Goal: Task Accomplishment & Management: Manage account settings

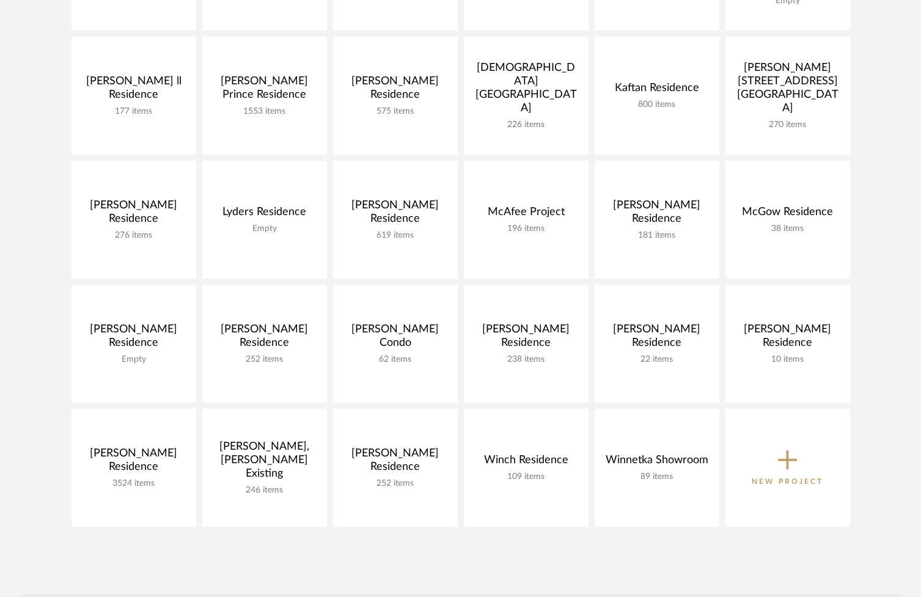
scroll to position [437, 0]
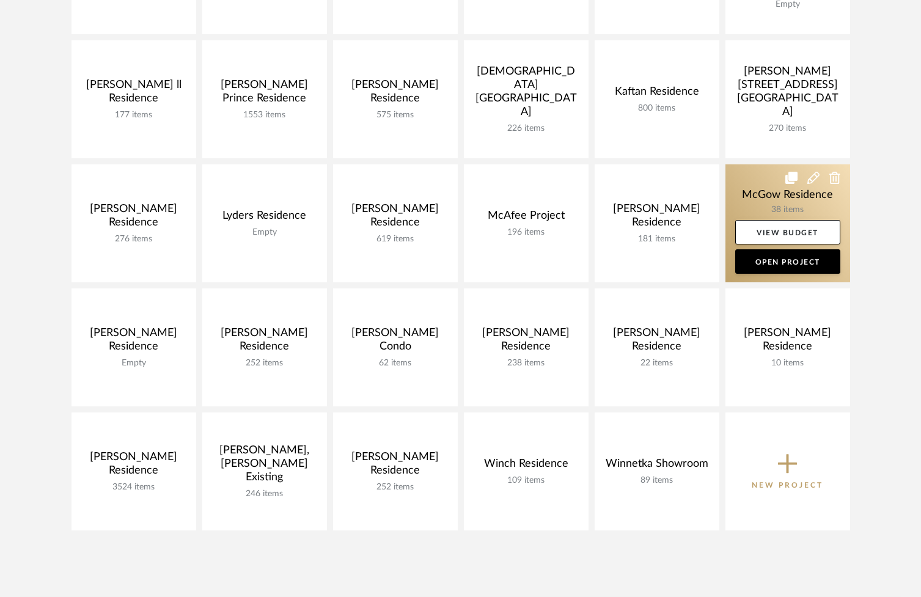
click at [758, 195] on link at bounding box center [787, 223] width 125 height 118
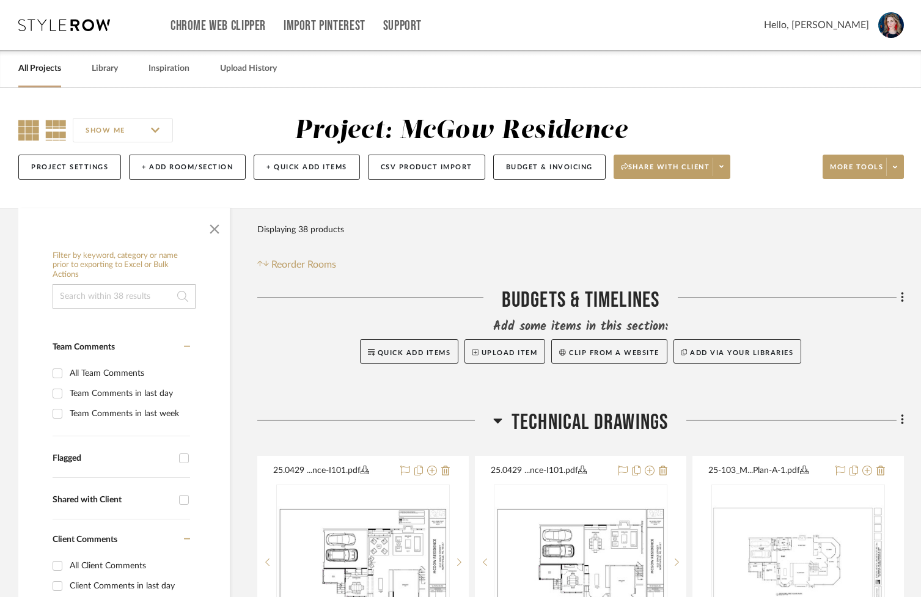
click at [29, 132] on icon at bounding box center [28, 130] width 21 height 21
click at [213, 233] on span "button" at bounding box center [214, 226] width 29 height 29
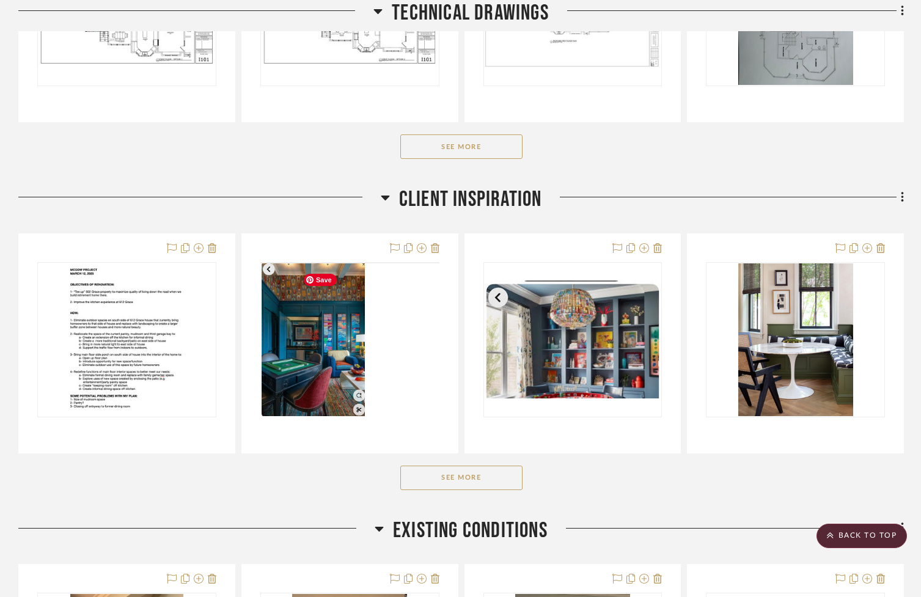
scroll to position [561, 0]
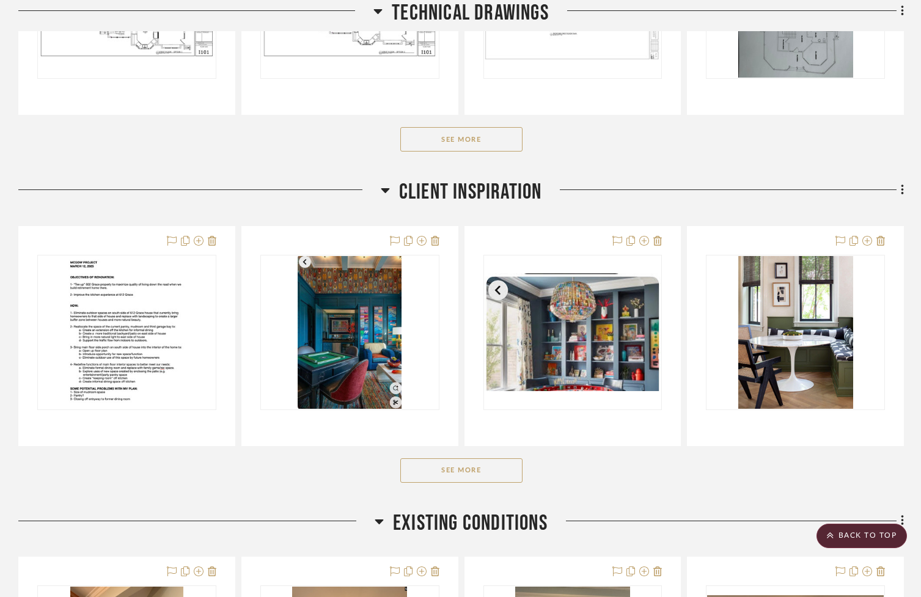
click at [453, 481] on button "See More" at bounding box center [461, 470] width 122 height 24
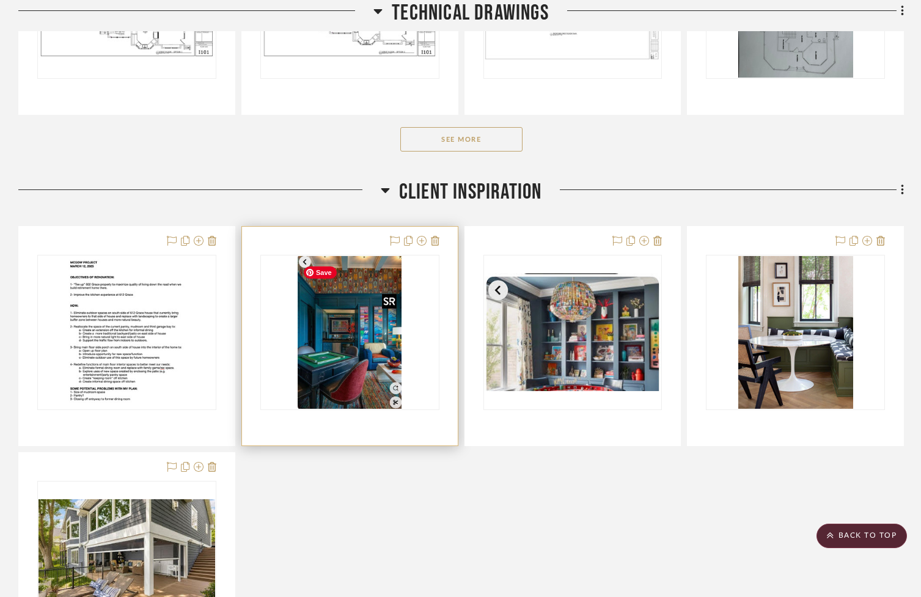
click at [351, 362] on img "0" at bounding box center [349, 332] width 103 height 153
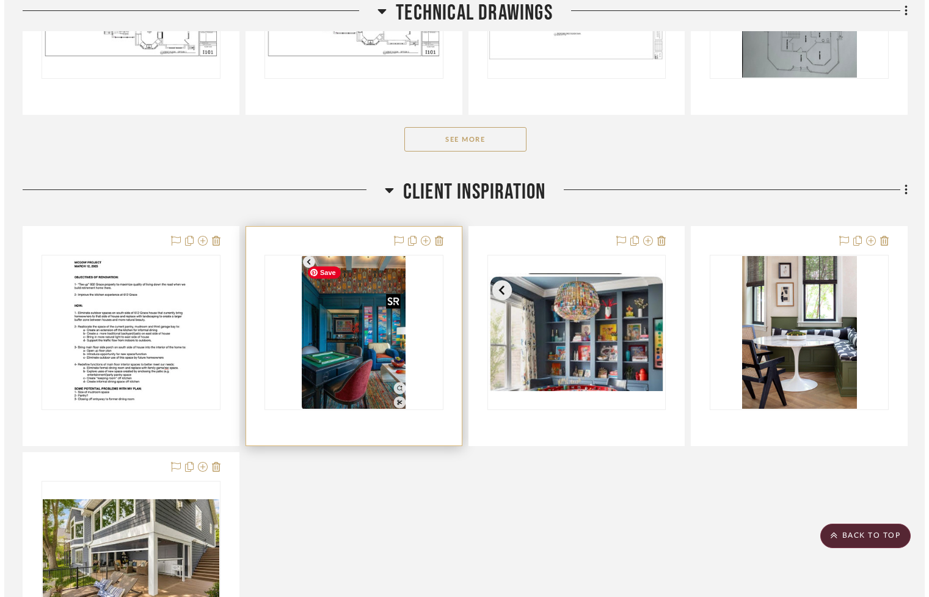
scroll to position [0, 0]
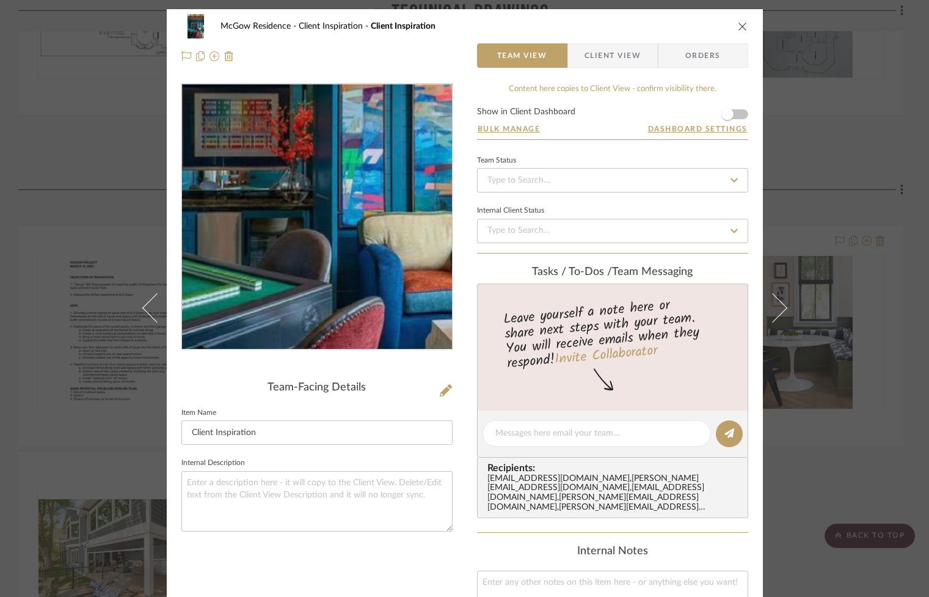
click at [323, 236] on img "0" at bounding box center [316, 216] width 179 height 265
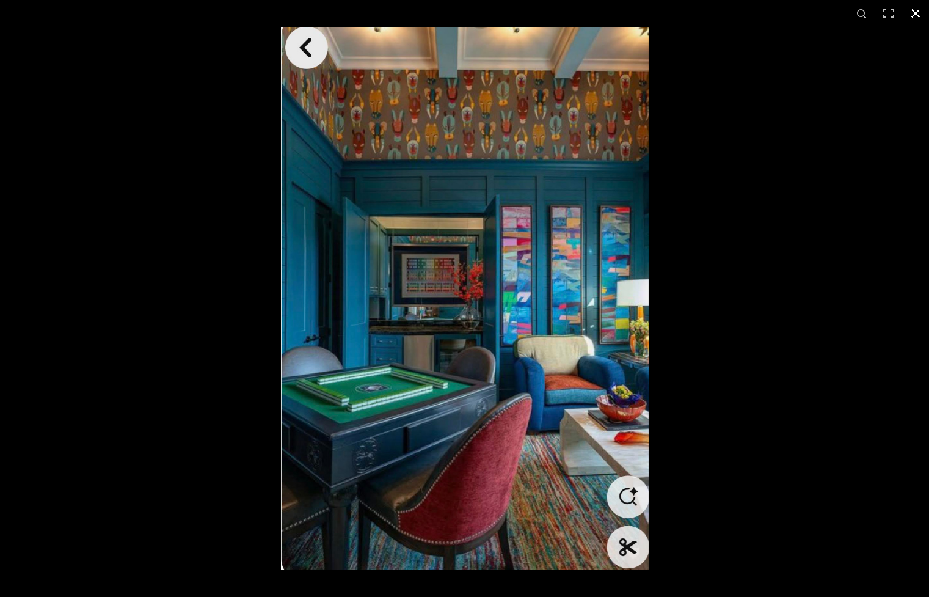
click at [860, 312] on div at bounding box center [745, 325] width 929 height 597
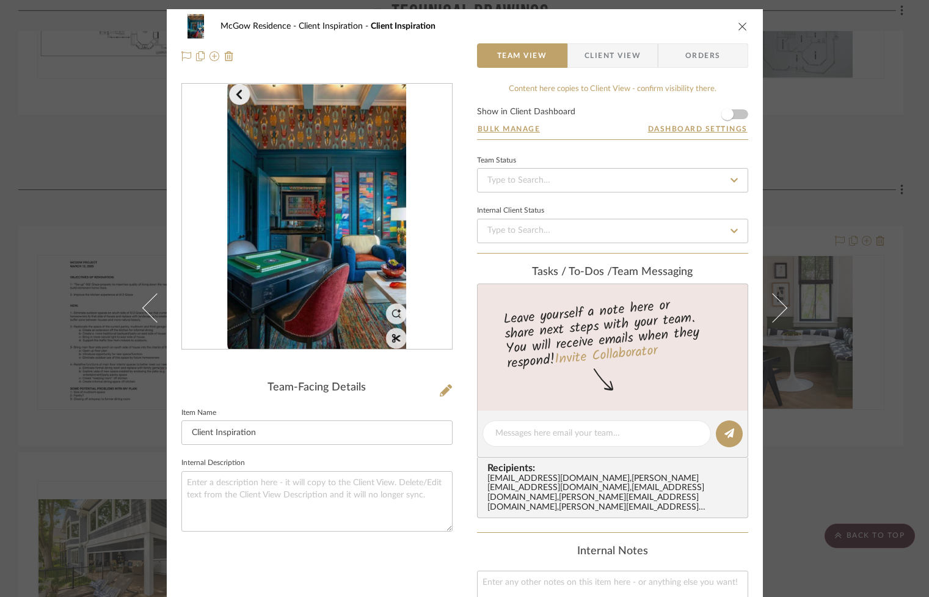
click at [738, 24] on icon "close" at bounding box center [743, 26] width 10 height 10
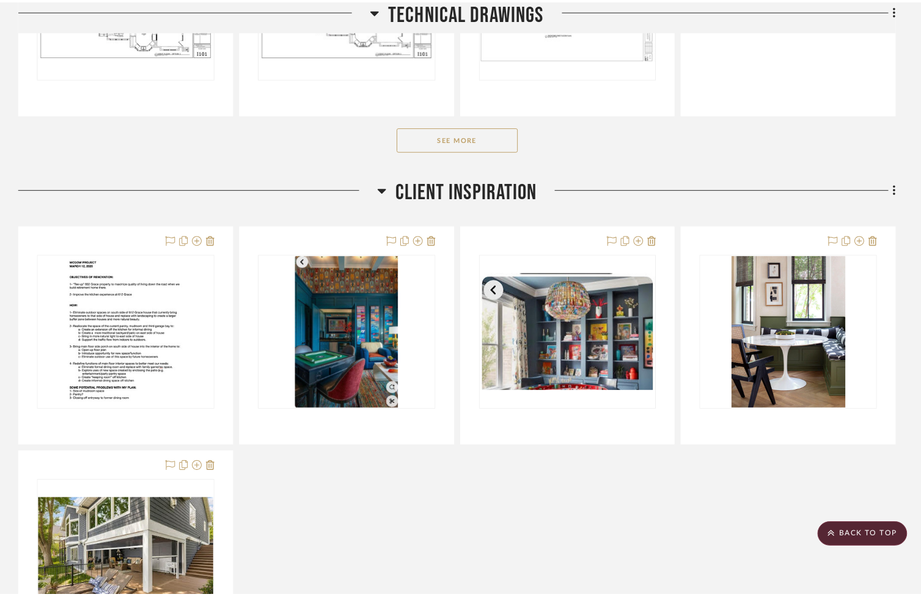
scroll to position [561, 0]
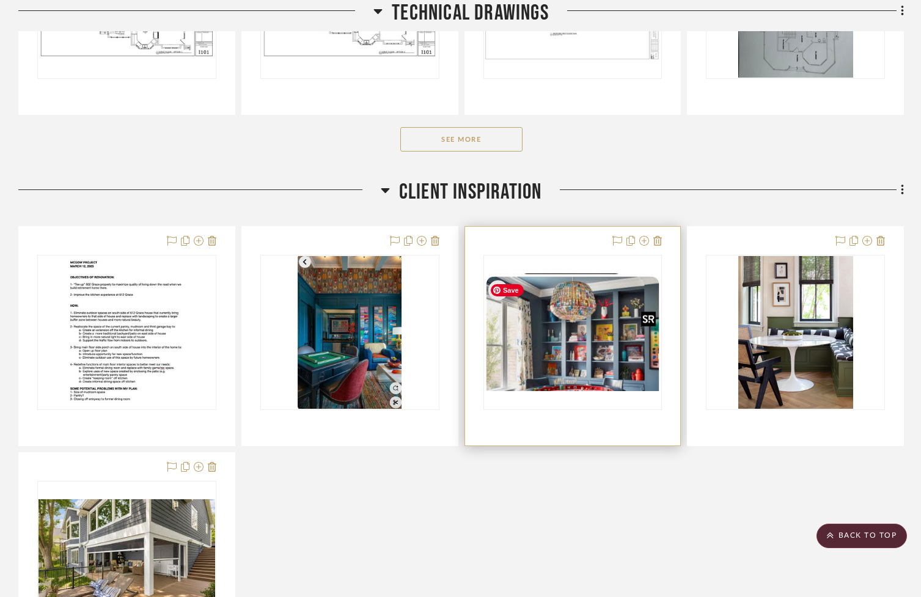
click at [591, 360] on img "0" at bounding box center [572, 331] width 177 height 117
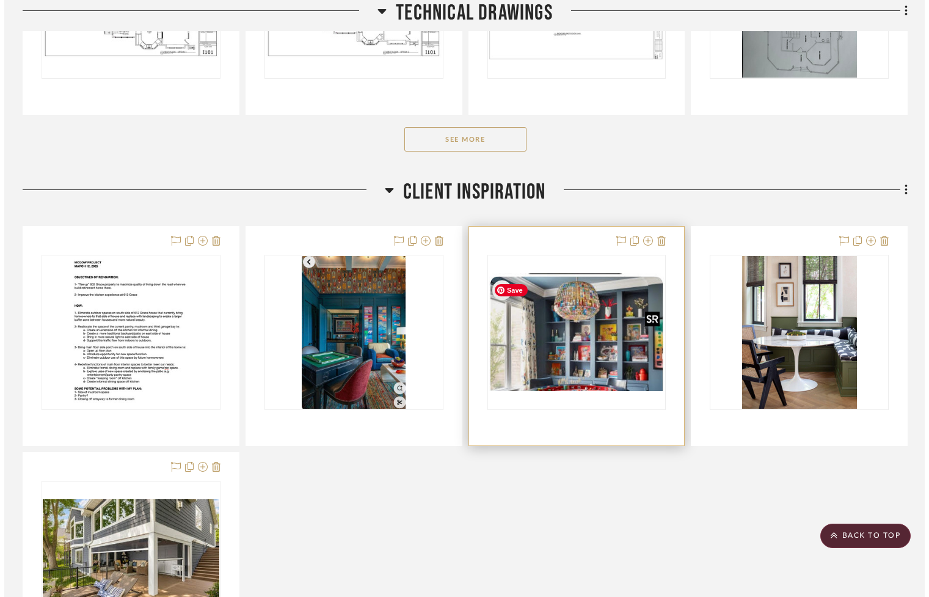
scroll to position [0, 0]
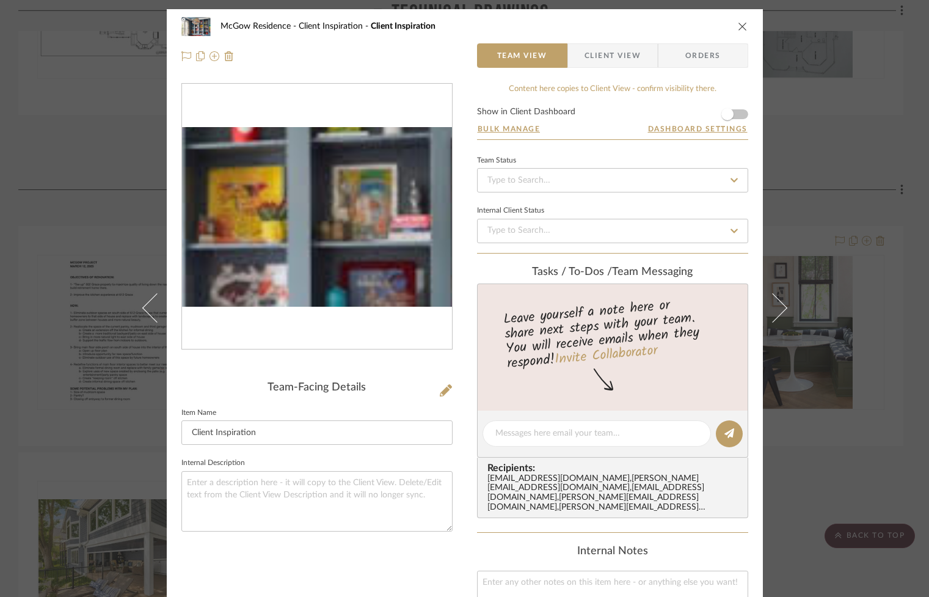
click at [385, 222] on img "0" at bounding box center [317, 217] width 270 height 180
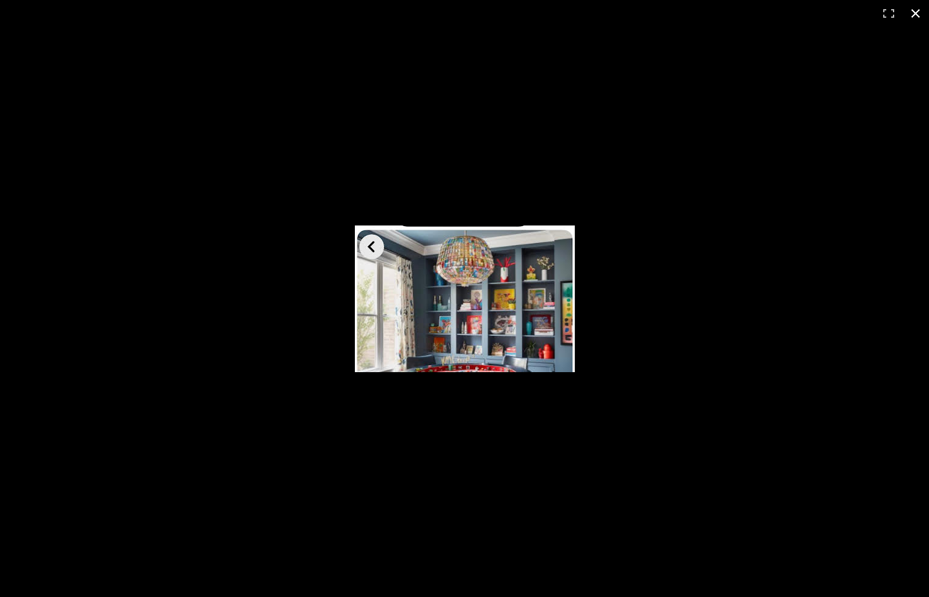
click at [916, 12] on button at bounding box center [915, 13] width 27 height 27
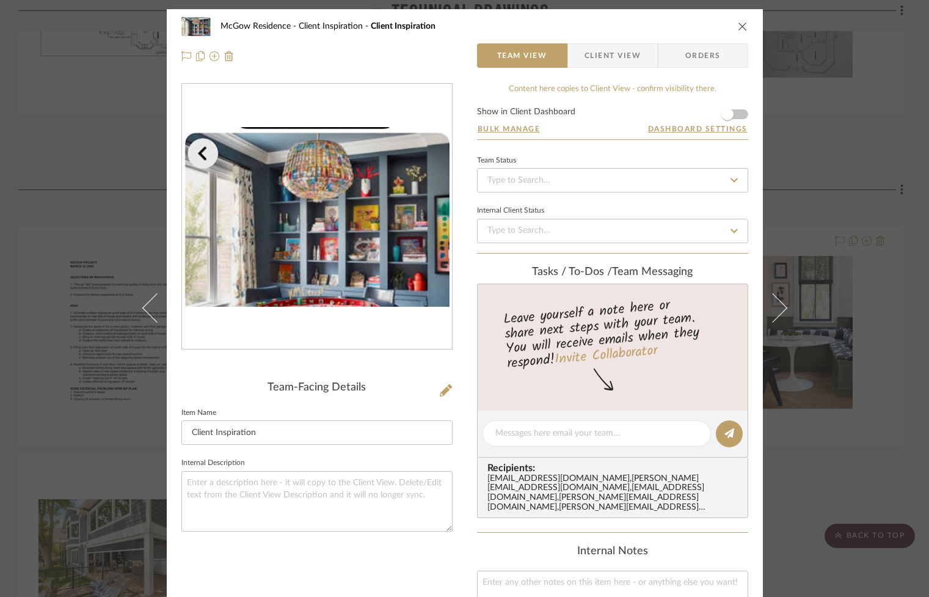
drag, startPoint x: 740, startPoint y: 25, endPoint x: 623, endPoint y: 21, distance: 116.8
click at [739, 24] on icon "close" at bounding box center [743, 26] width 10 height 10
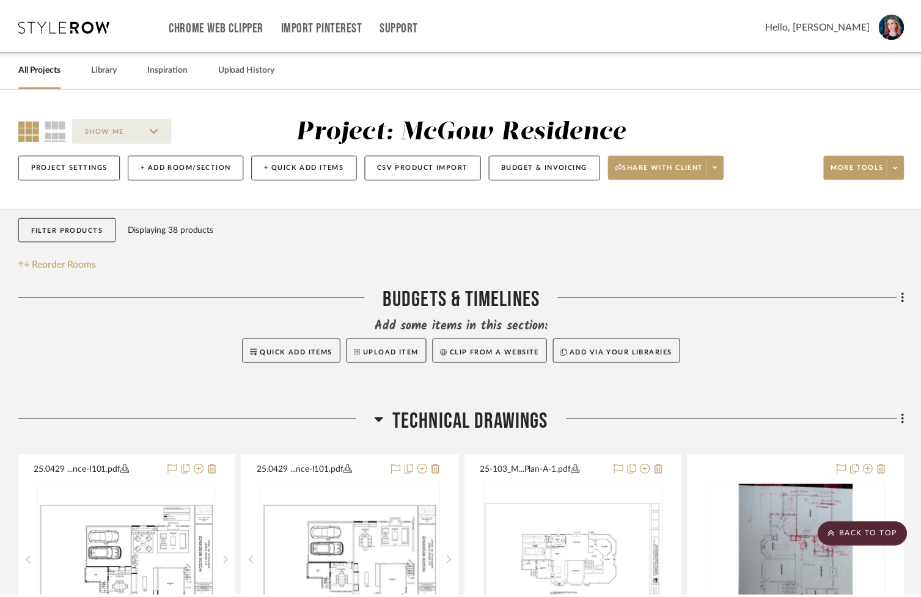
scroll to position [561, 0]
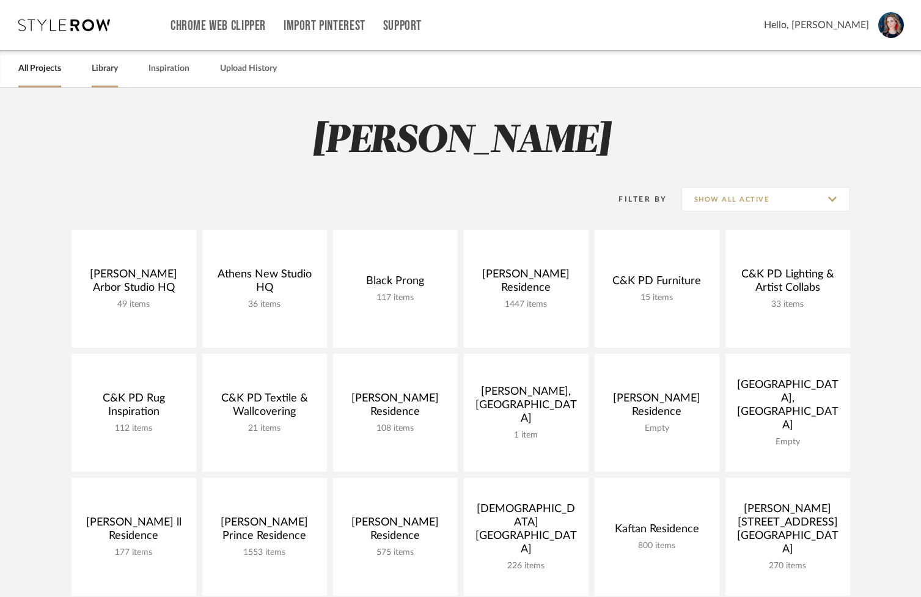
click at [97, 67] on link "Library" at bounding box center [105, 68] width 26 height 16
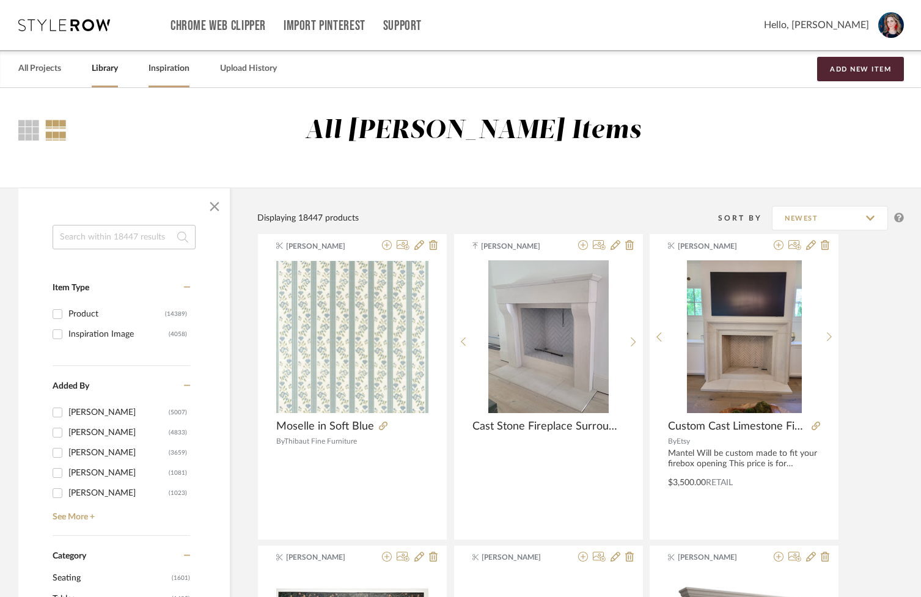
click at [159, 68] on link "Inspiration" at bounding box center [168, 68] width 41 height 16
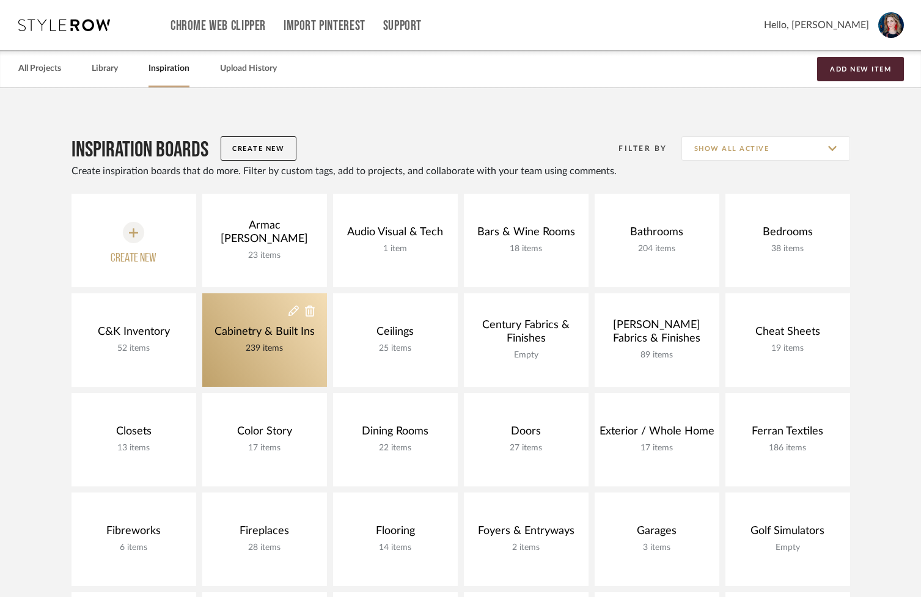
click at [282, 322] on link "Cabinetry & Built Ins 239 items" at bounding box center [264, 339] width 125 height 93
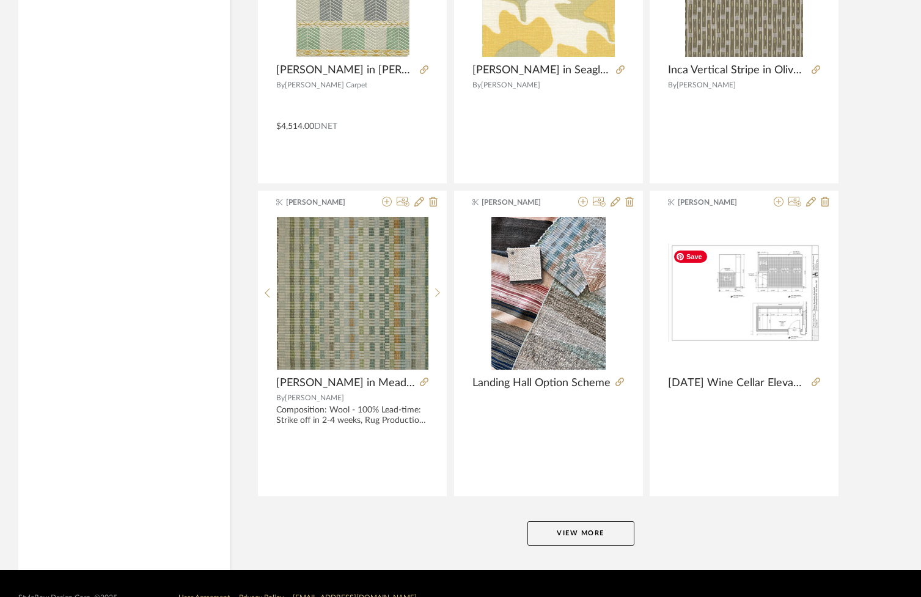
scroll to position [2863, 0]
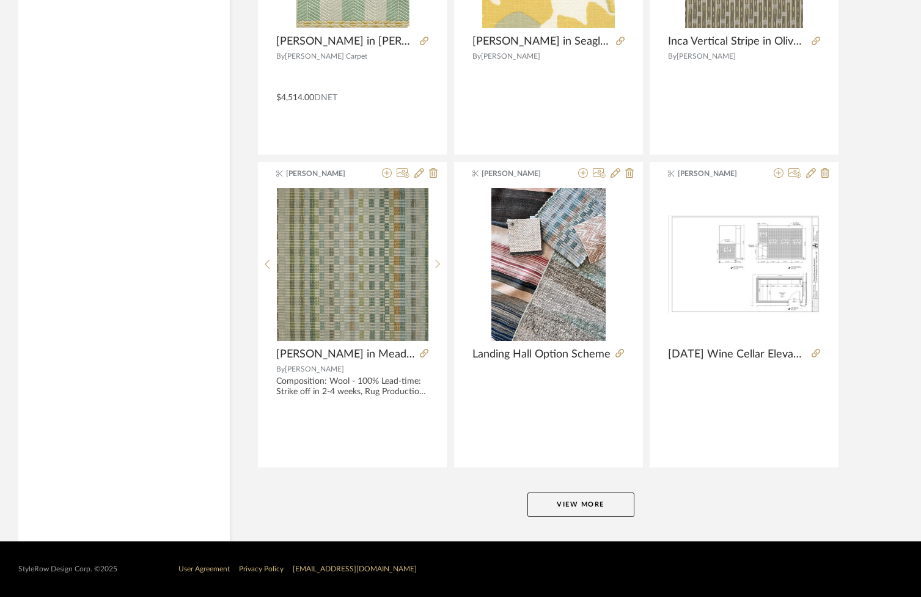
click at [602, 507] on button "View More" at bounding box center [580, 504] width 107 height 24
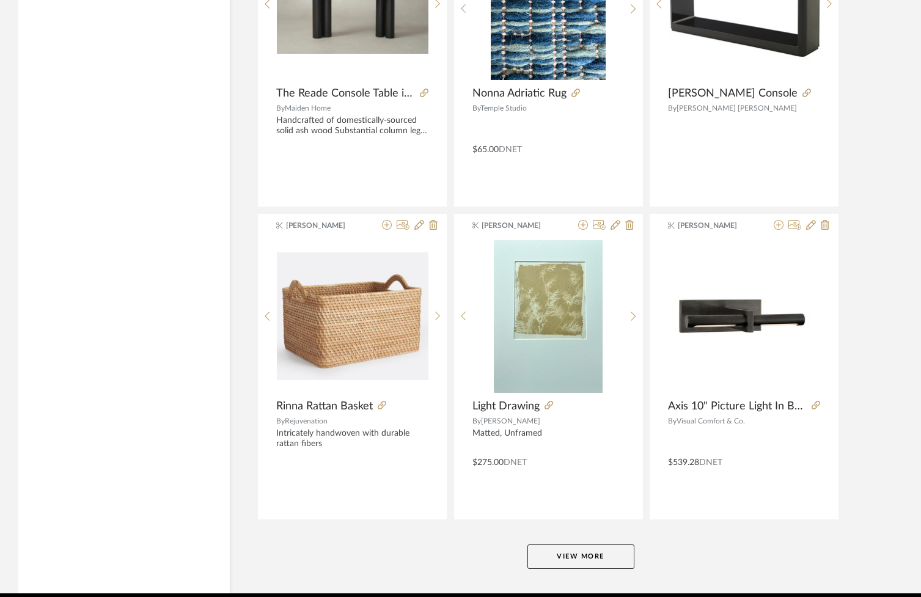
scroll to position [5988, 0]
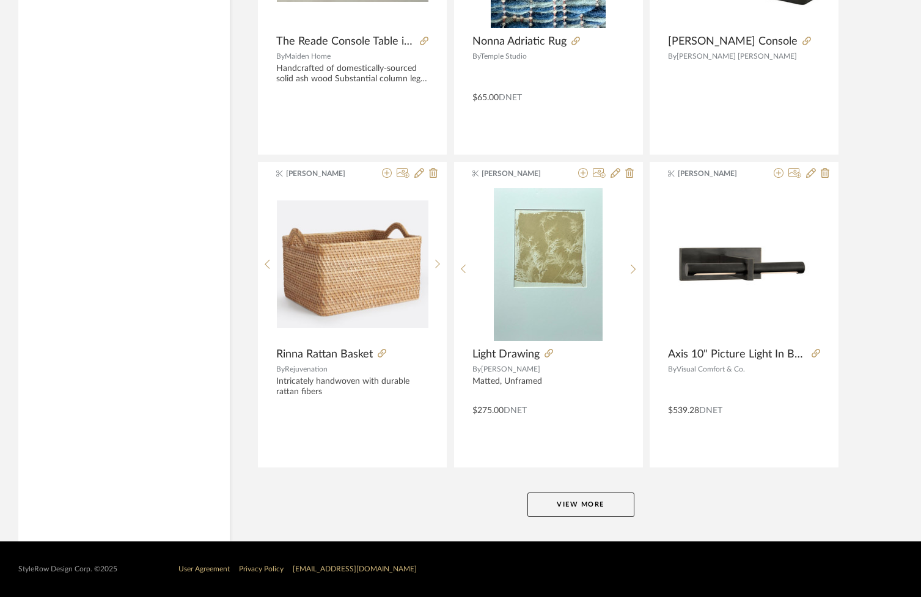
click at [596, 511] on button "View More" at bounding box center [580, 504] width 107 height 24
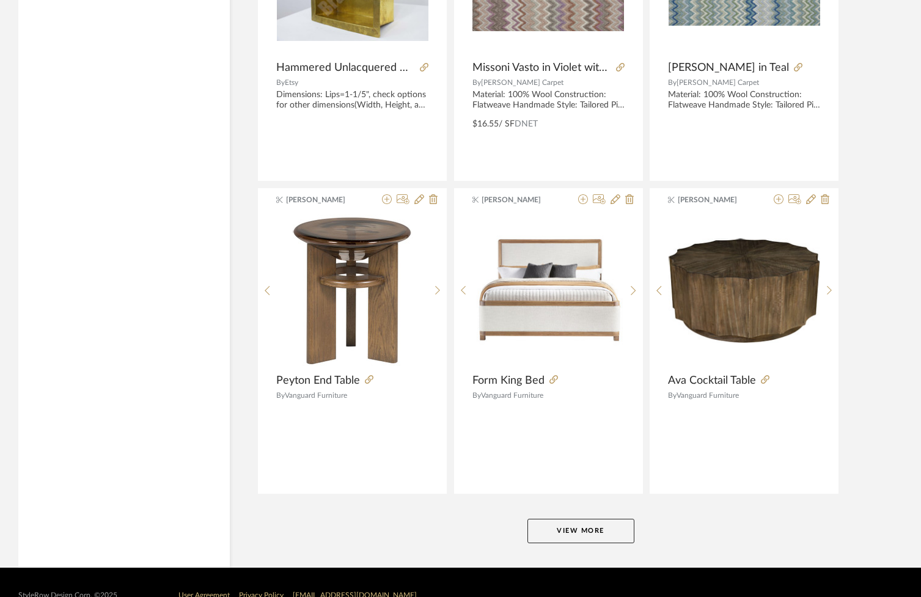
scroll to position [9113, 0]
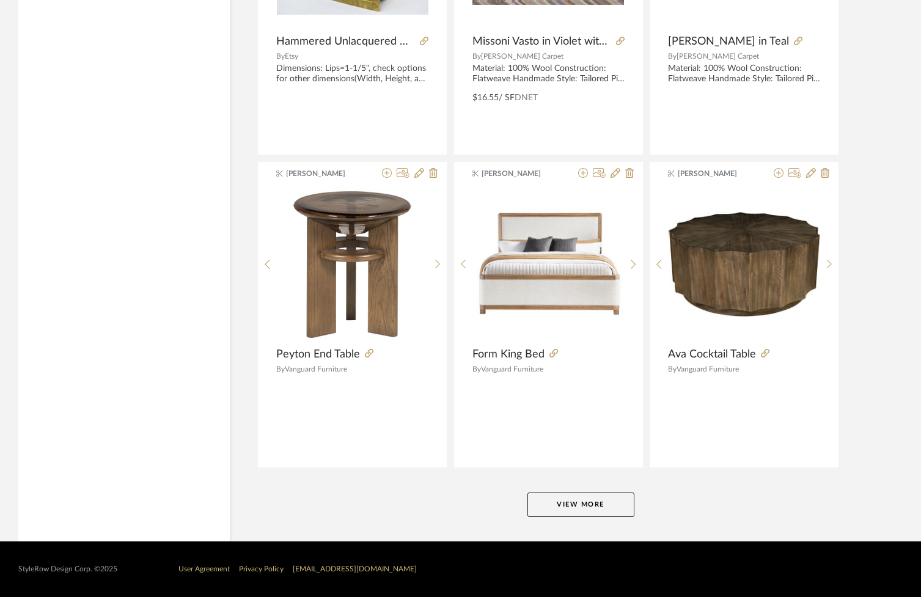
click at [571, 506] on button "View More" at bounding box center [580, 504] width 107 height 24
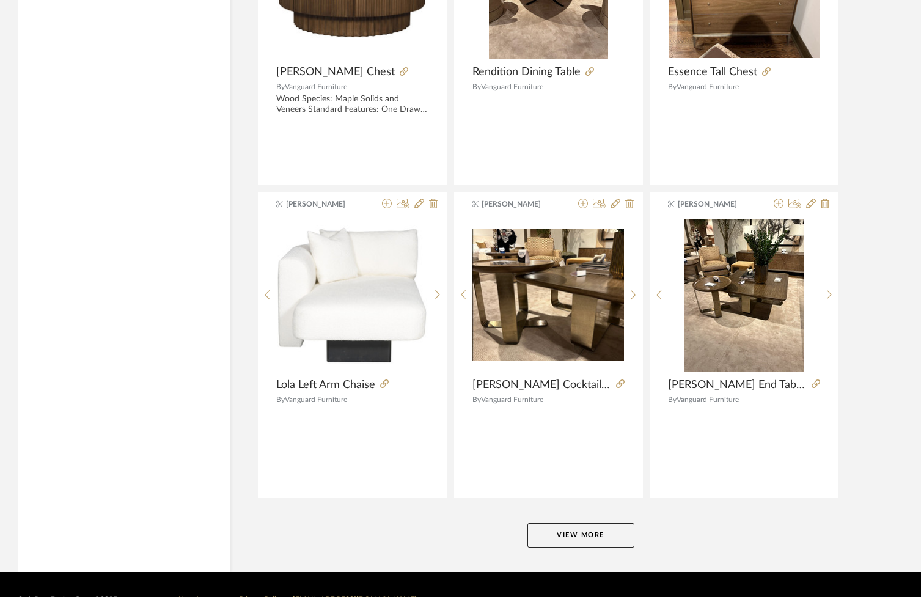
scroll to position [12238, 0]
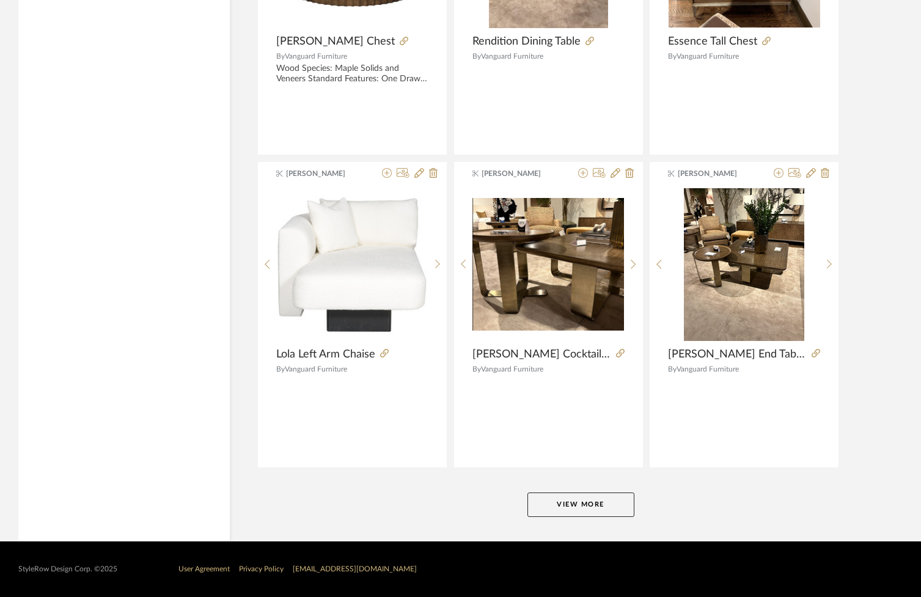
click at [556, 503] on button "View More" at bounding box center [580, 504] width 107 height 24
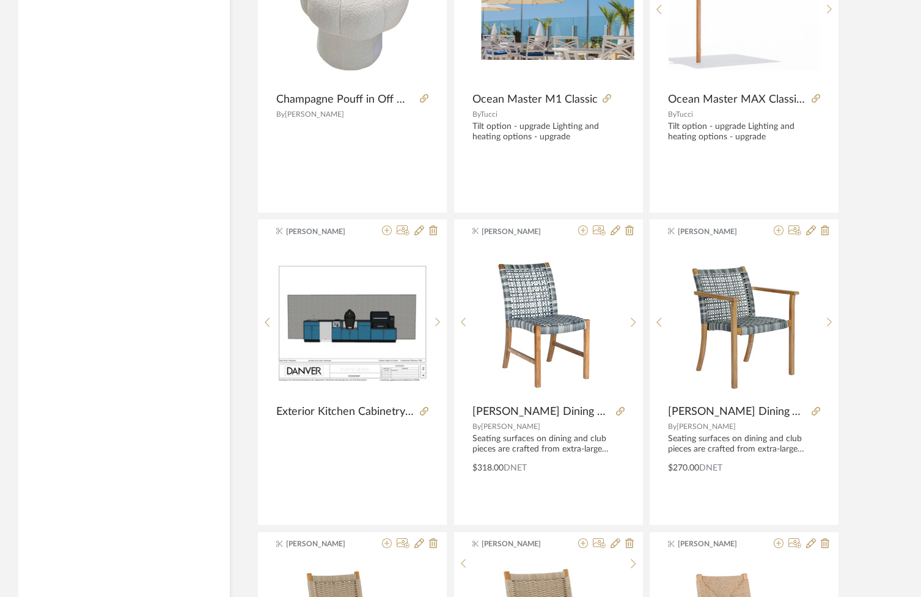
scroll to position [15362, 0]
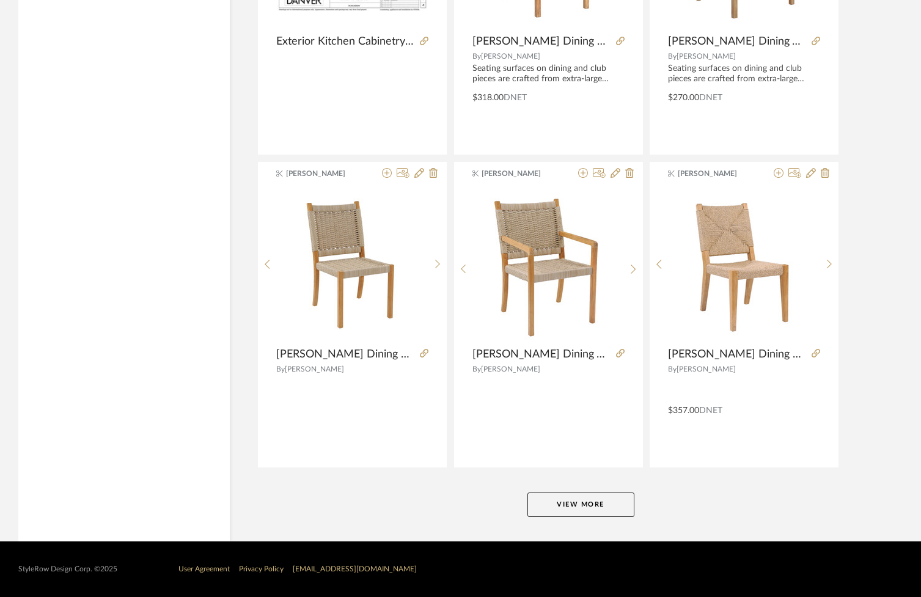
click at [553, 514] on button "View More" at bounding box center [580, 504] width 107 height 24
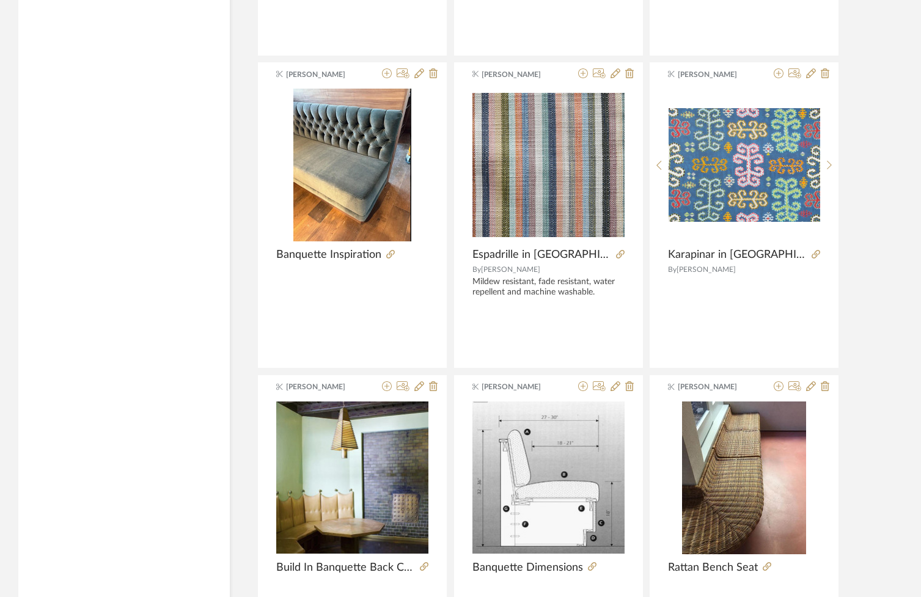
scroll to position [18487, 0]
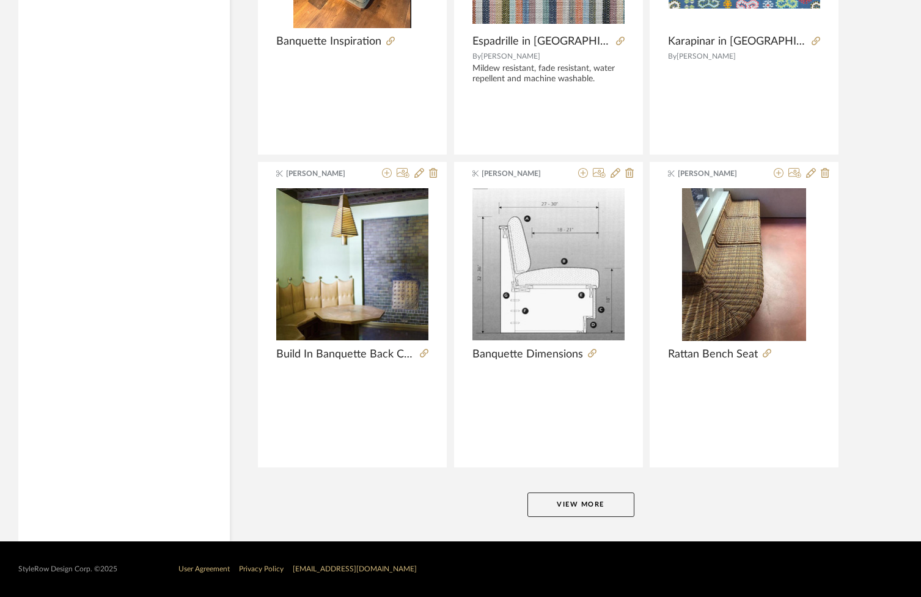
click at [582, 505] on button "View More" at bounding box center [580, 504] width 107 height 24
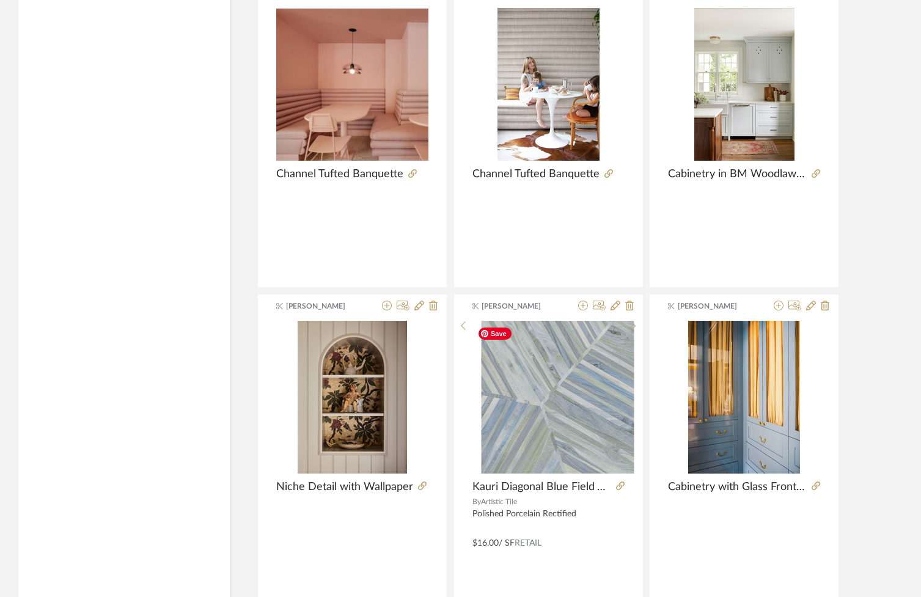
scroll to position [21612, 0]
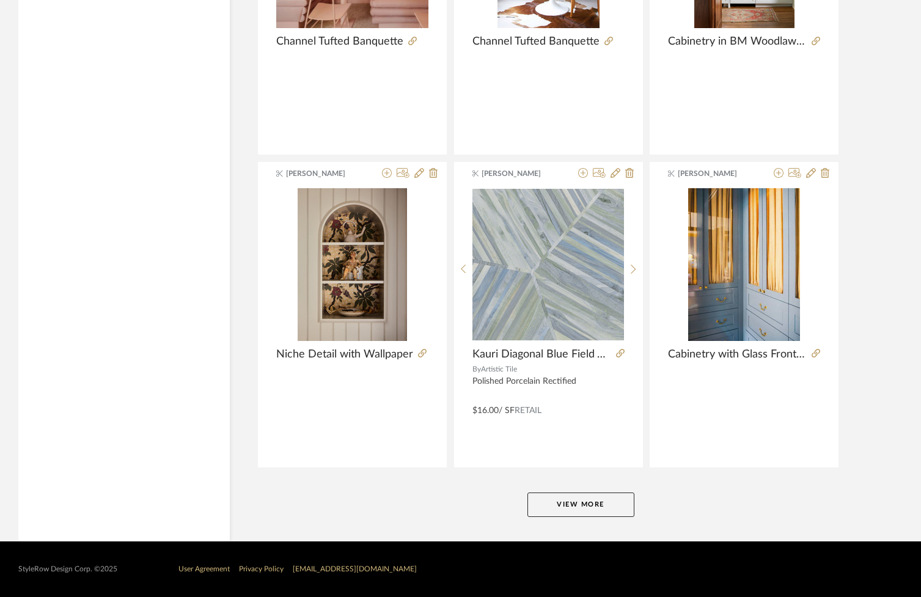
click at [560, 506] on button "View More" at bounding box center [580, 504] width 107 height 24
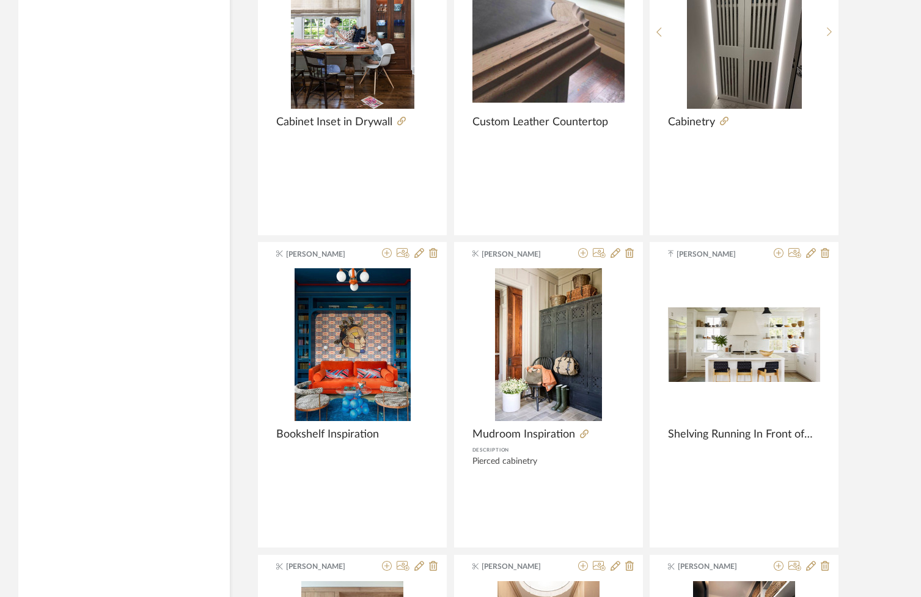
scroll to position [22472, 0]
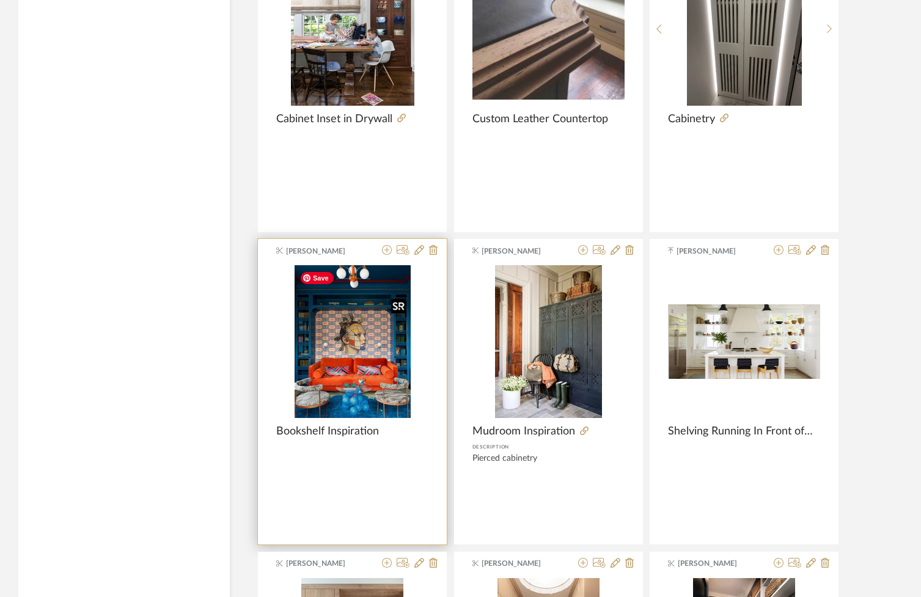
click at [363, 371] on div at bounding box center [352, 422] width 152 height 315
click at [369, 407] on img "0" at bounding box center [352, 341] width 116 height 153
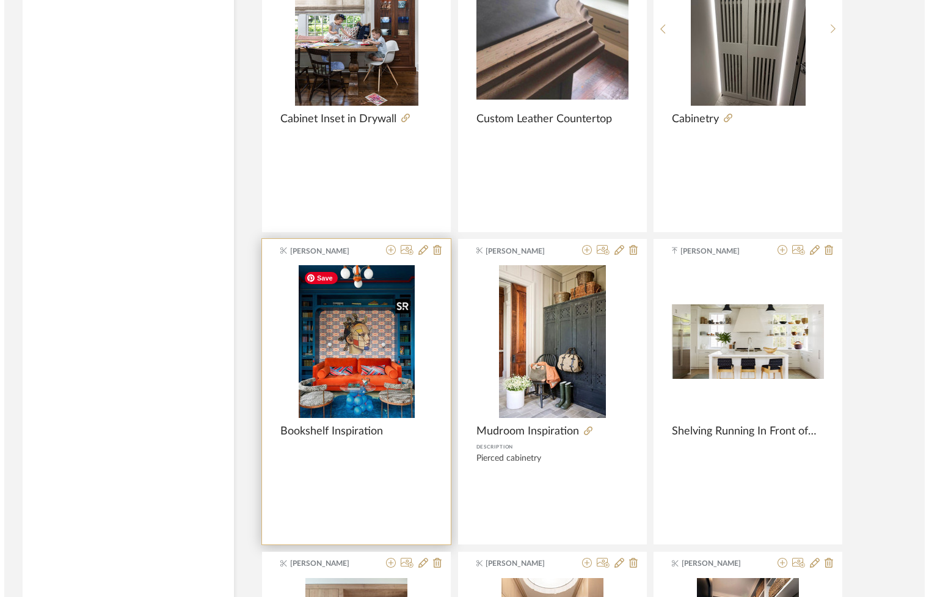
scroll to position [0, 0]
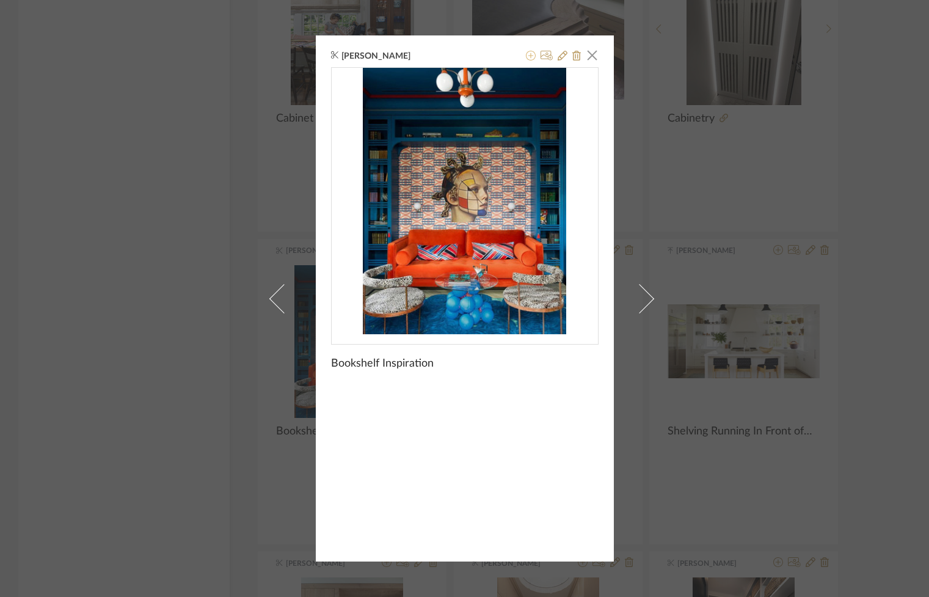
click at [527, 55] on icon at bounding box center [531, 56] width 10 height 10
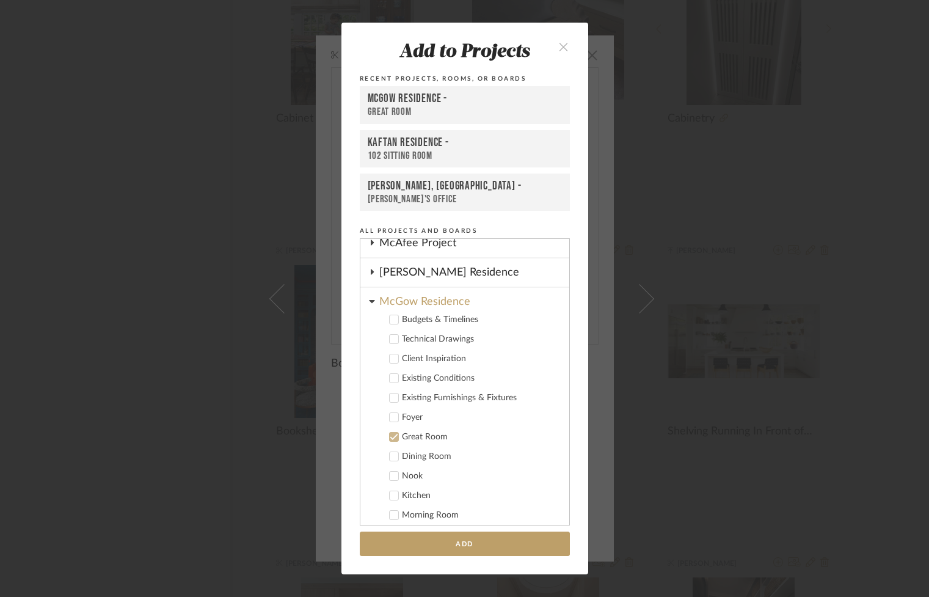
scroll to position [651, 0]
click at [393, 439] on icon at bounding box center [394, 439] width 9 height 9
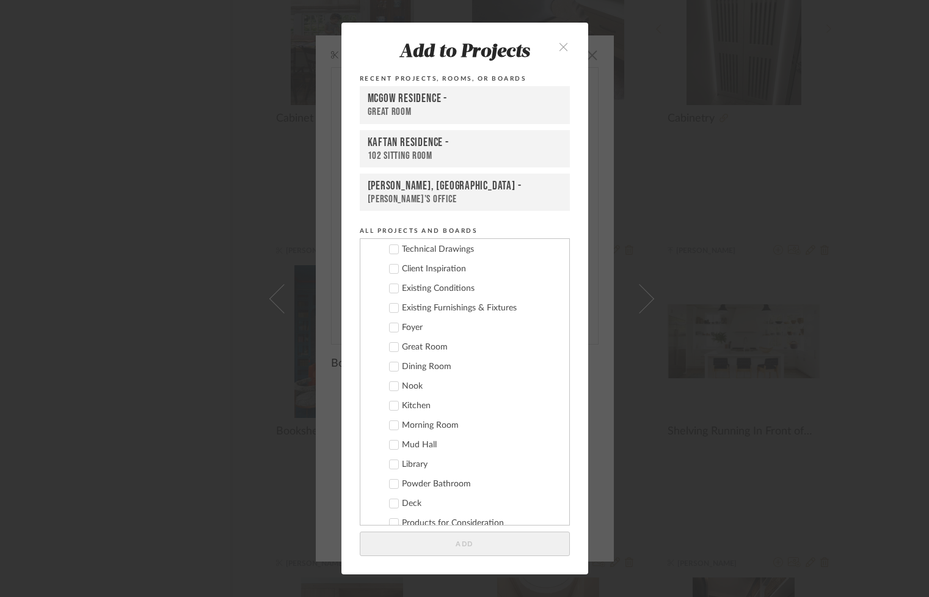
scroll to position [747, 0]
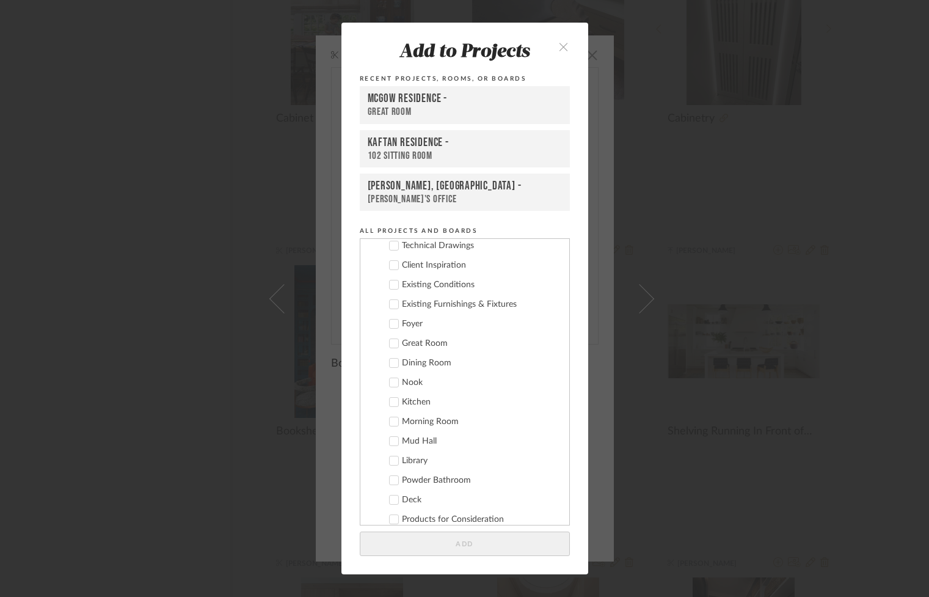
click at [424, 365] on div "Dining Room" at bounding box center [481, 363] width 158 height 10
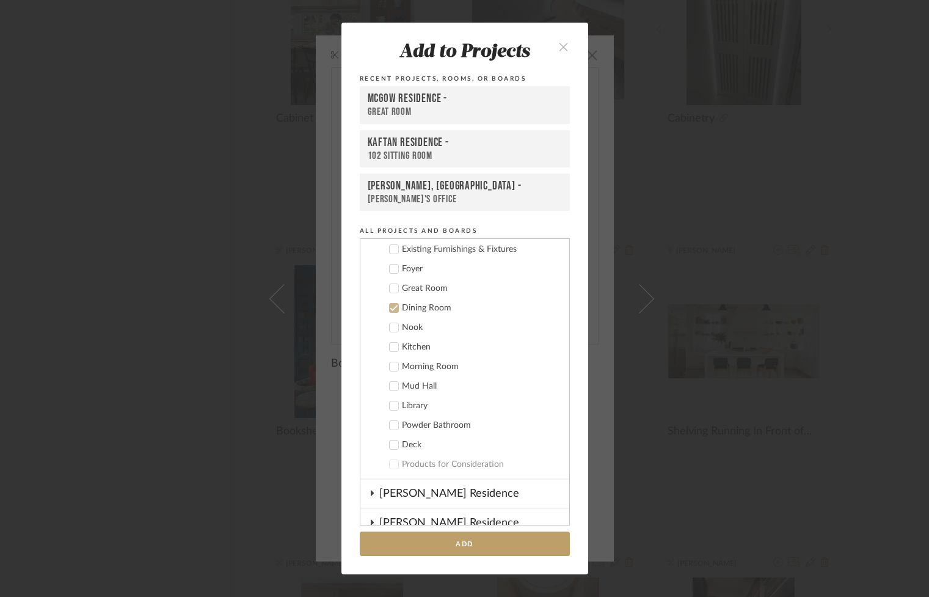
scroll to position [830, 0]
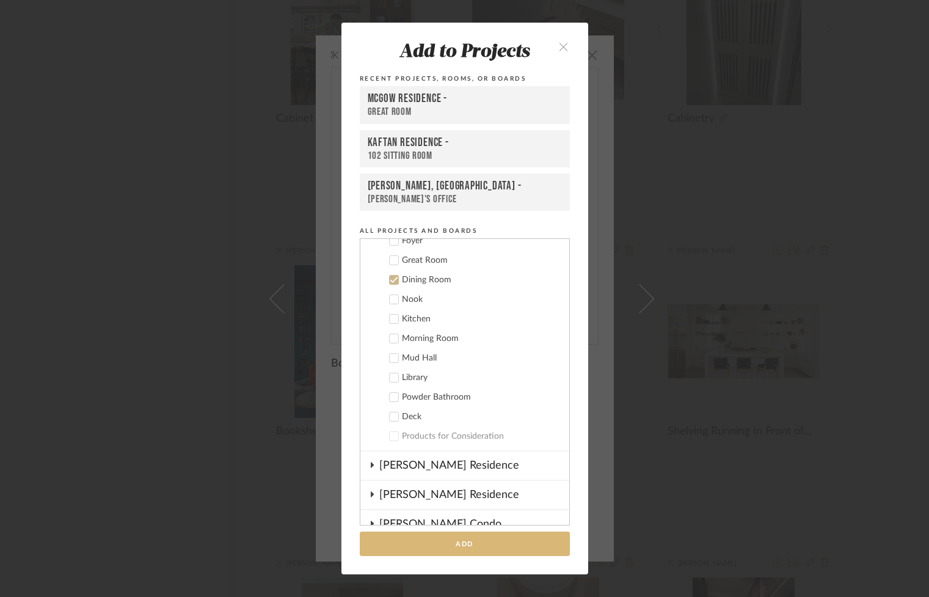
click at [470, 546] on button "Add" at bounding box center [465, 543] width 210 height 25
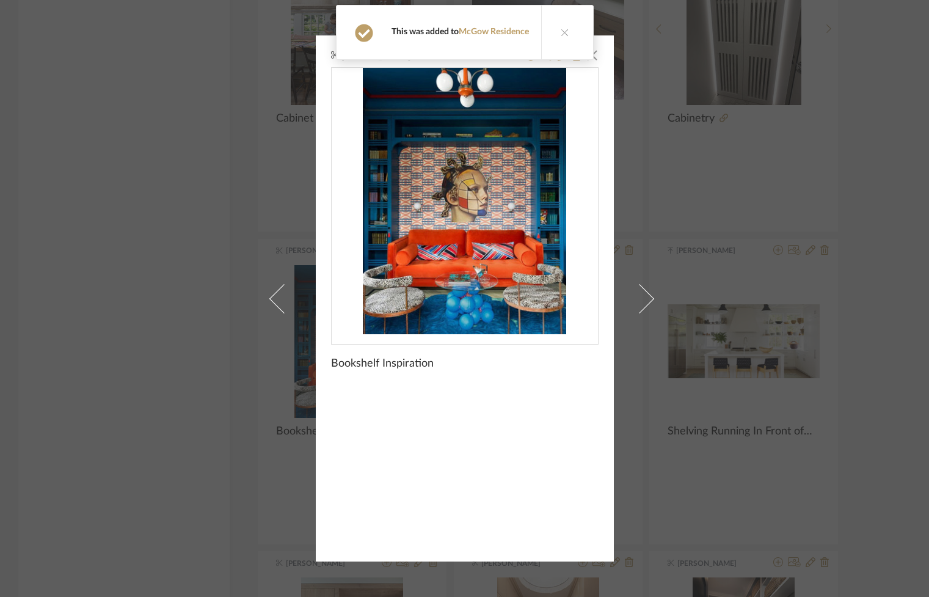
click at [563, 38] on button at bounding box center [564, 32] width 47 height 54
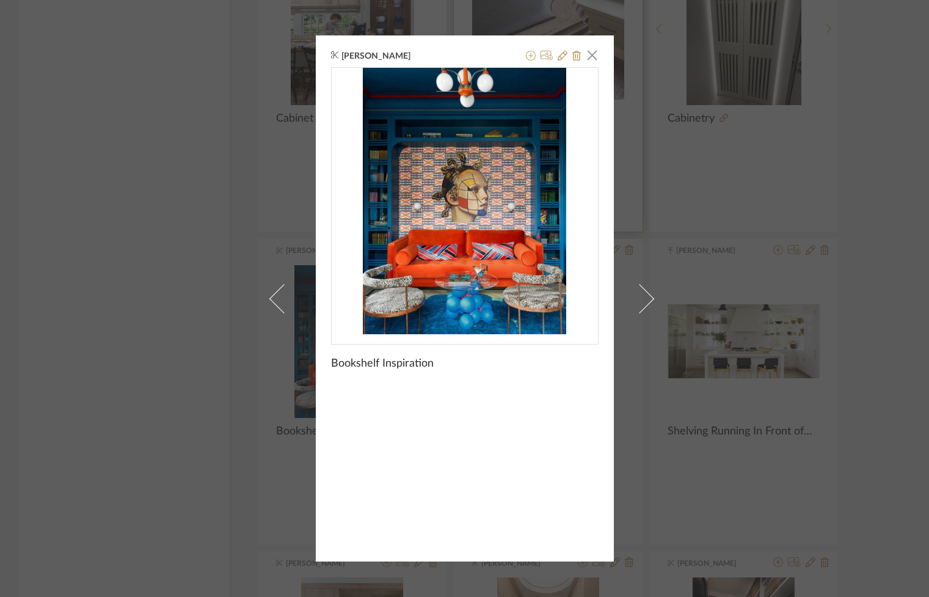
drag, startPoint x: 586, startPoint y: 53, endPoint x: 575, endPoint y: 217, distance: 164.7
click at [586, 53] on span "button" at bounding box center [592, 55] width 24 height 24
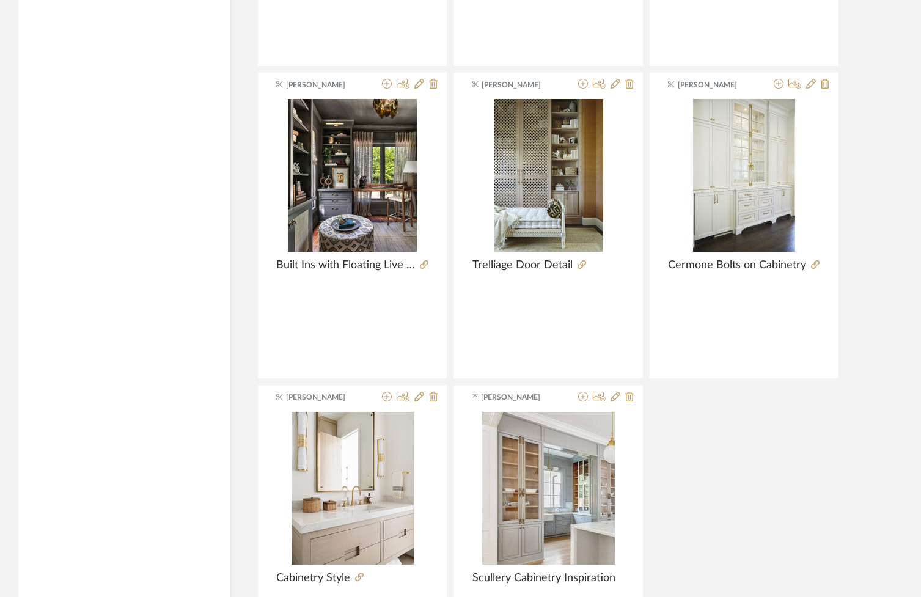
scroll to position [24688, 0]
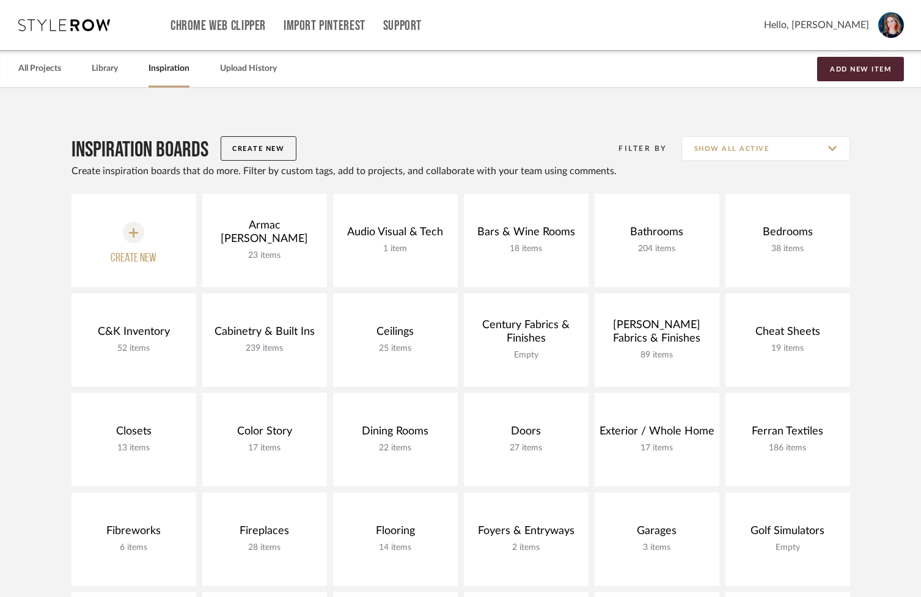
click at [167, 71] on link "Inspiration" at bounding box center [168, 68] width 41 height 16
click at [107, 68] on link "Library" at bounding box center [105, 68] width 26 height 16
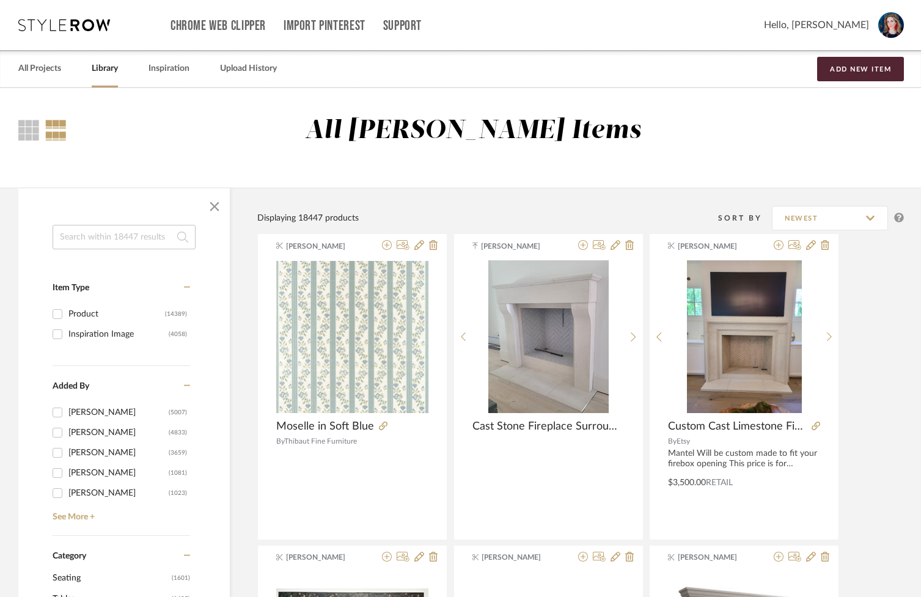
click at [112, 227] on input at bounding box center [124, 237] width 143 height 24
type input "bookshelves"
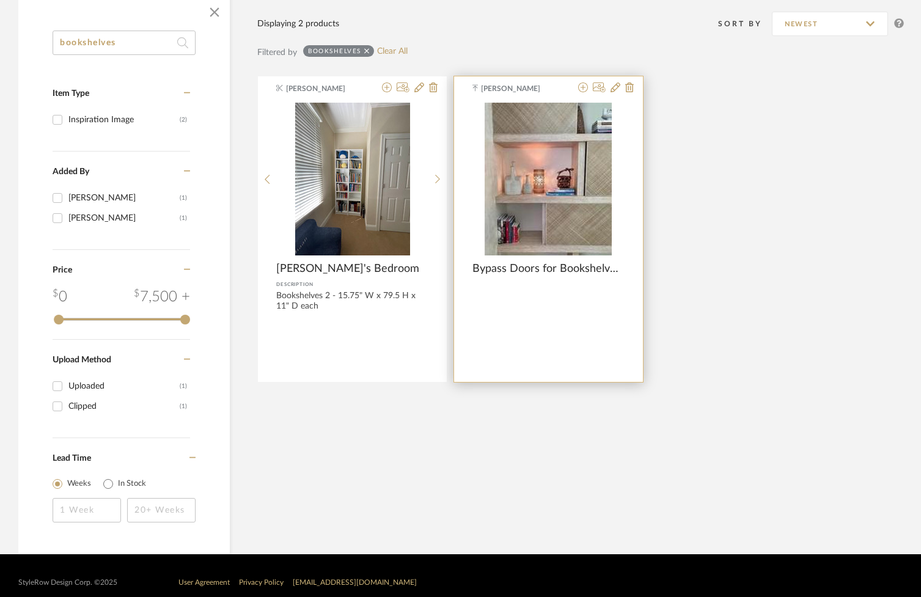
scroll to position [208, 0]
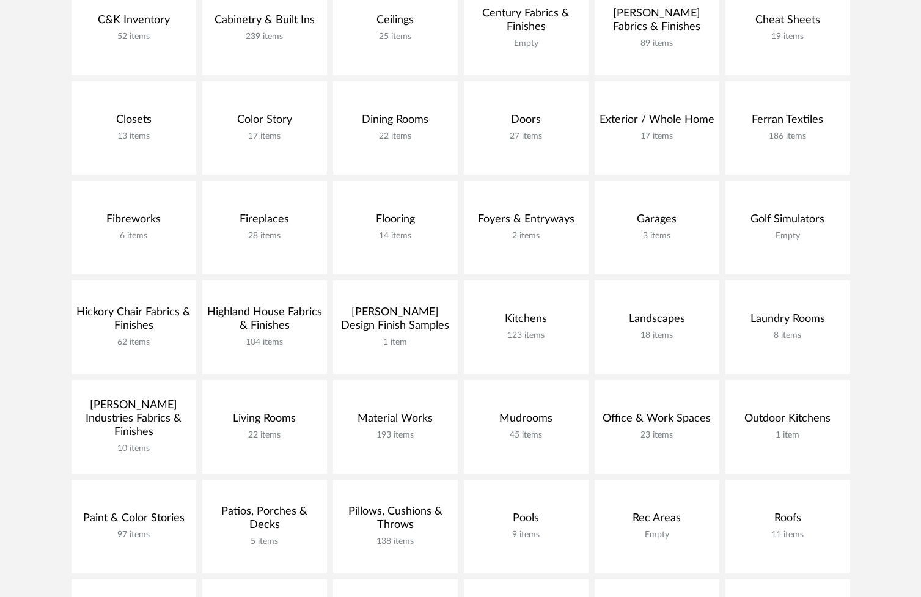
scroll to position [311, 0]
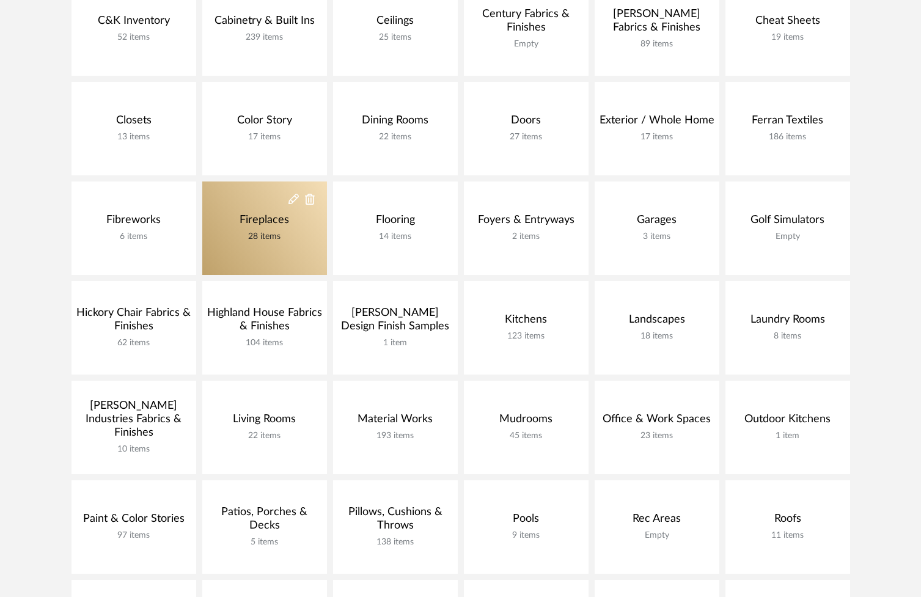
click at [241, 213] on link "Fireplaces 28 items" at bounding box center [264, 227] width 125 height 93
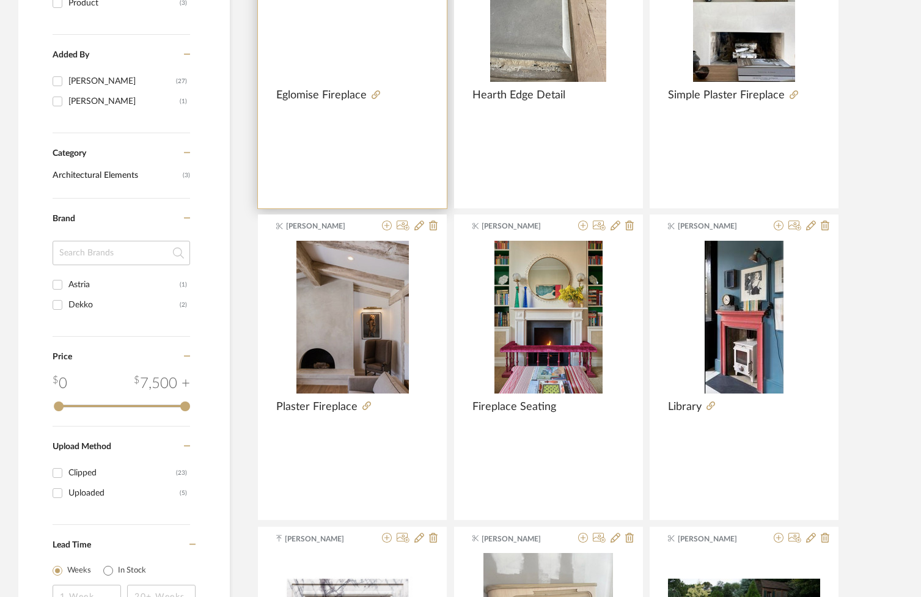
scroll to position [104, 0]
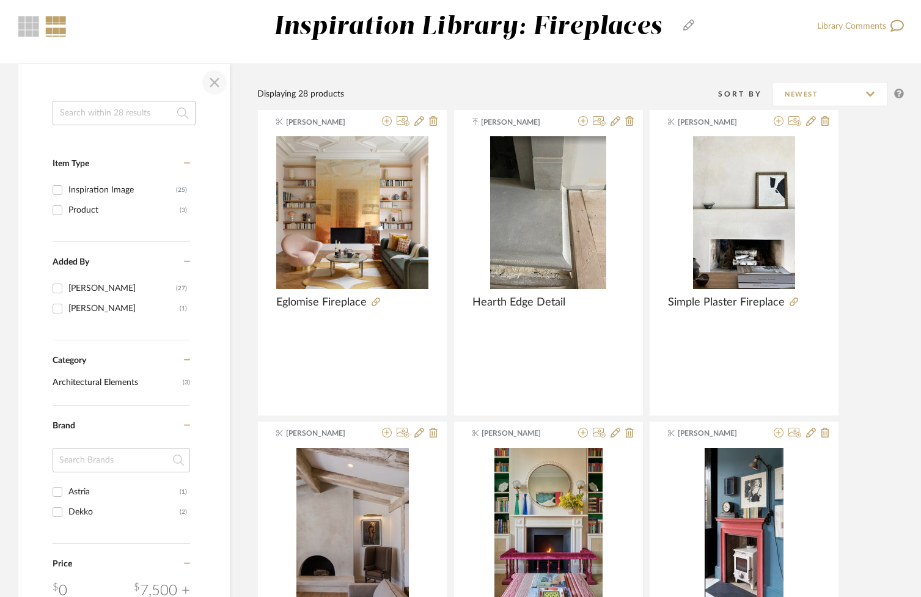
click at [210, 82] on span "button" at bounding box center [214, 82] width 29 height 29
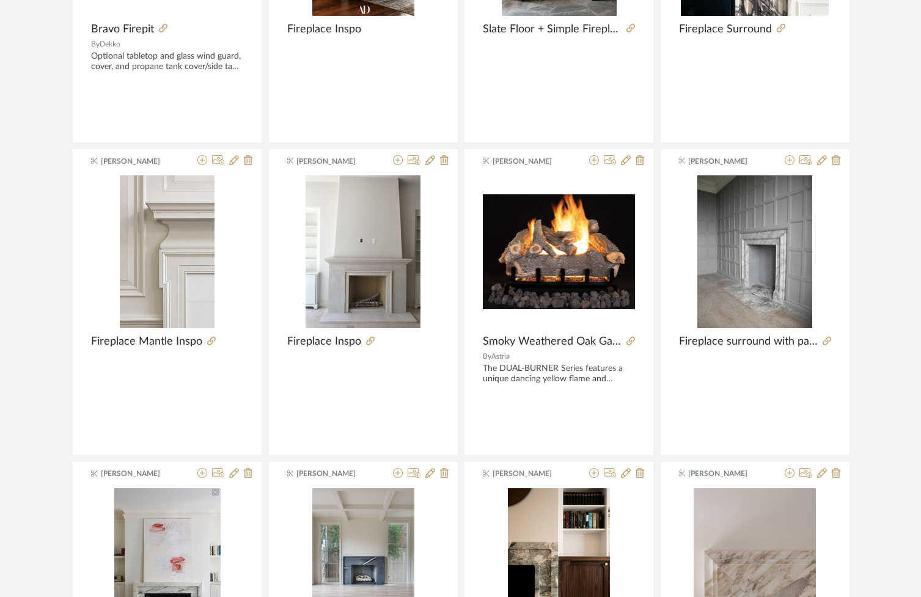
scroll to position [1299, 0]
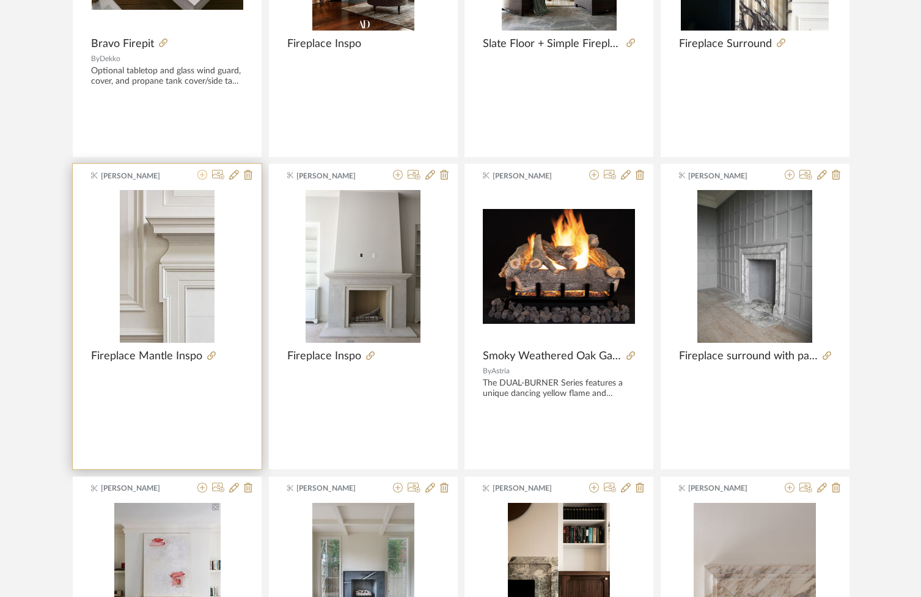
click at [201, 174] on icon at bounding box center [202, 175] width 10 height 10
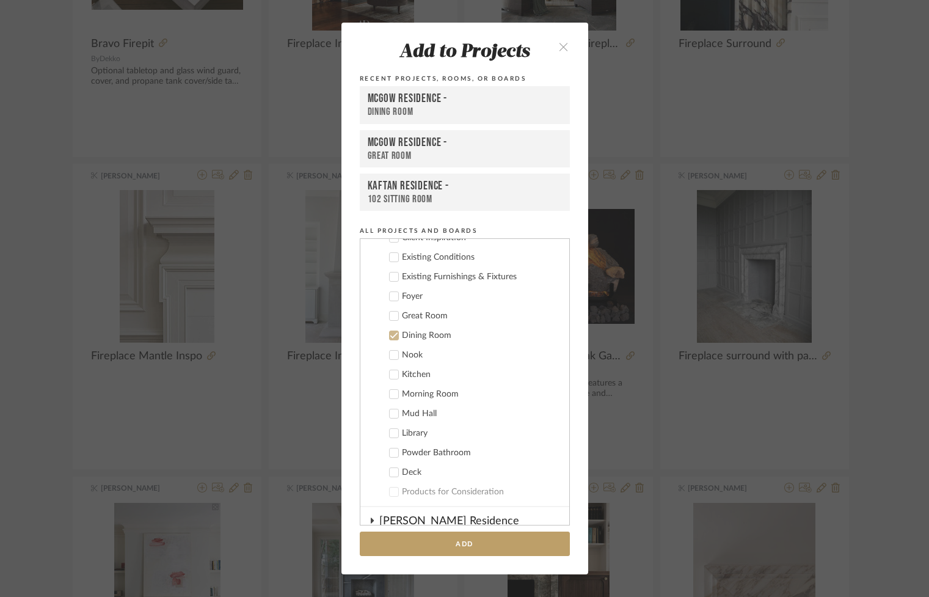
scroll to position [746, 0]
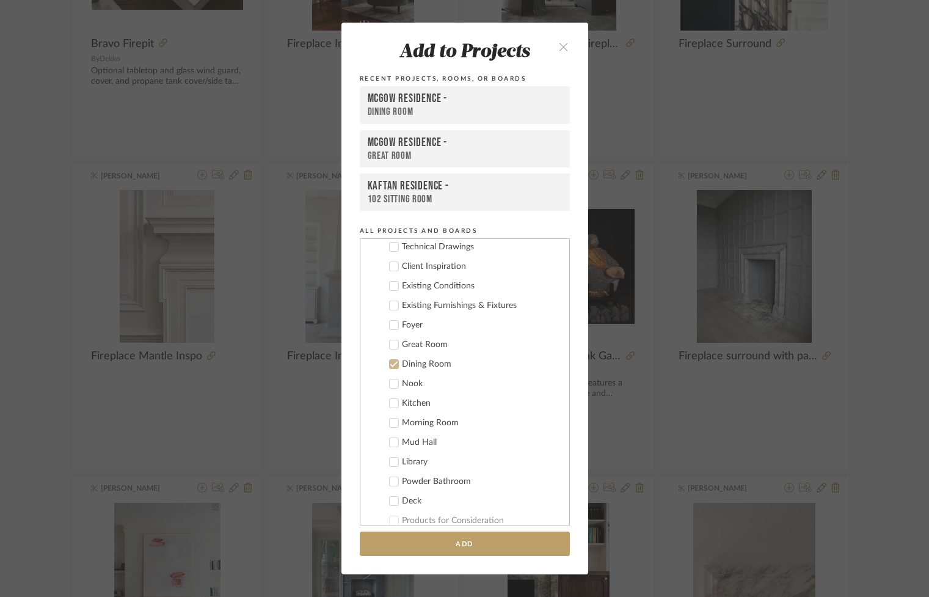
click at [423, 345] on div "Great Room" at bounding box center [481, 345] width 158 height 10
click at [407, 364] on div "Dining Room" at bounding box center [481, 364] width 158 height 10
click at [500, 549] on button "Add" at bounding box center [465, 543] width 210 height 25
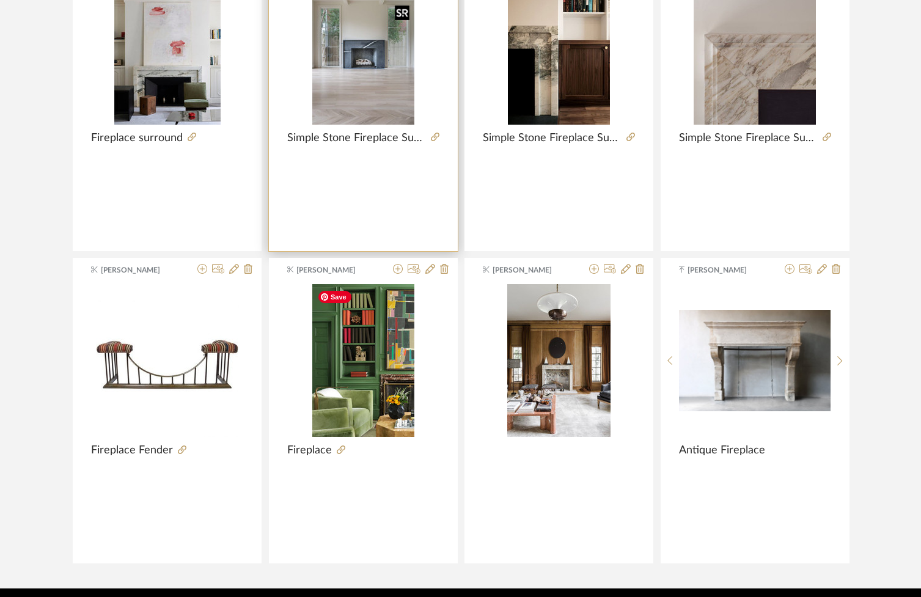
scroll to position [1877, 0]
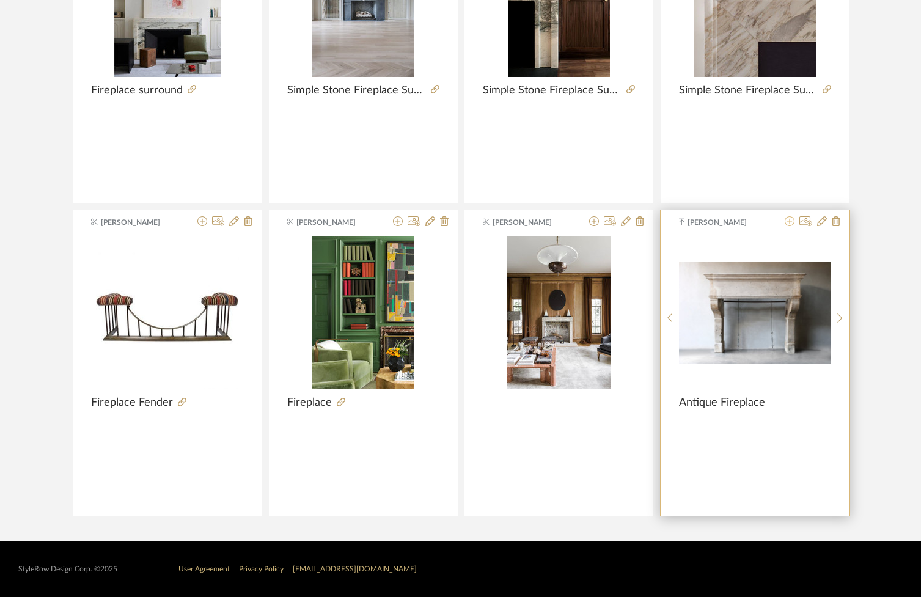
click at [786, 220] on icon at bounding box center [789, 221] width 10 height 10
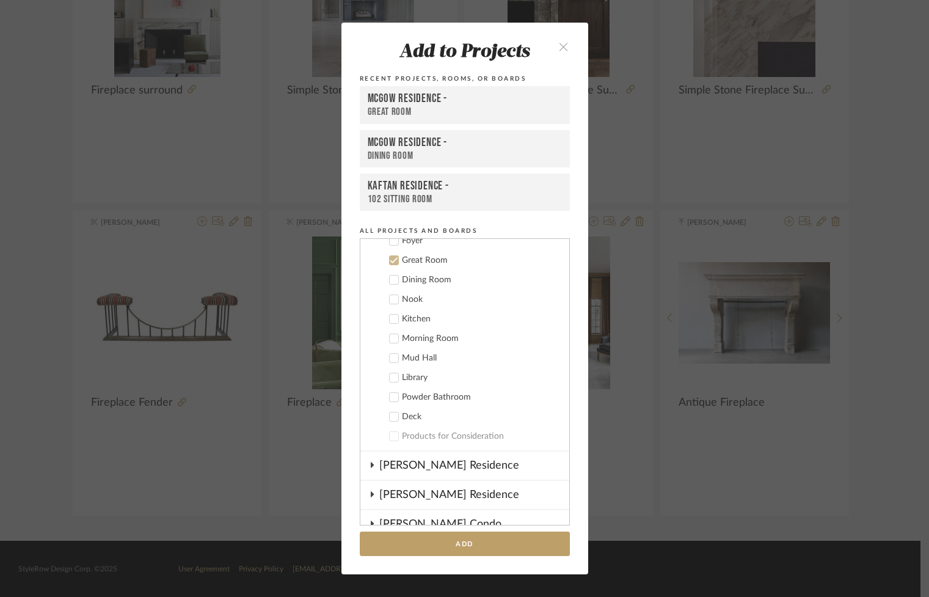
scroll to position [841, 0]
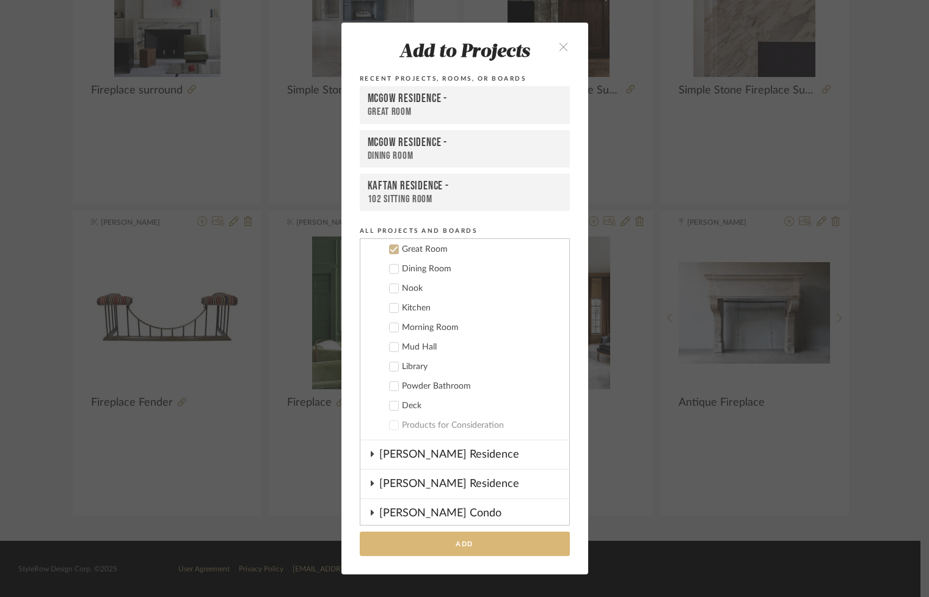
click at [474, 550] on button "Add" at bounding box center [465, 543] width 210 height 25
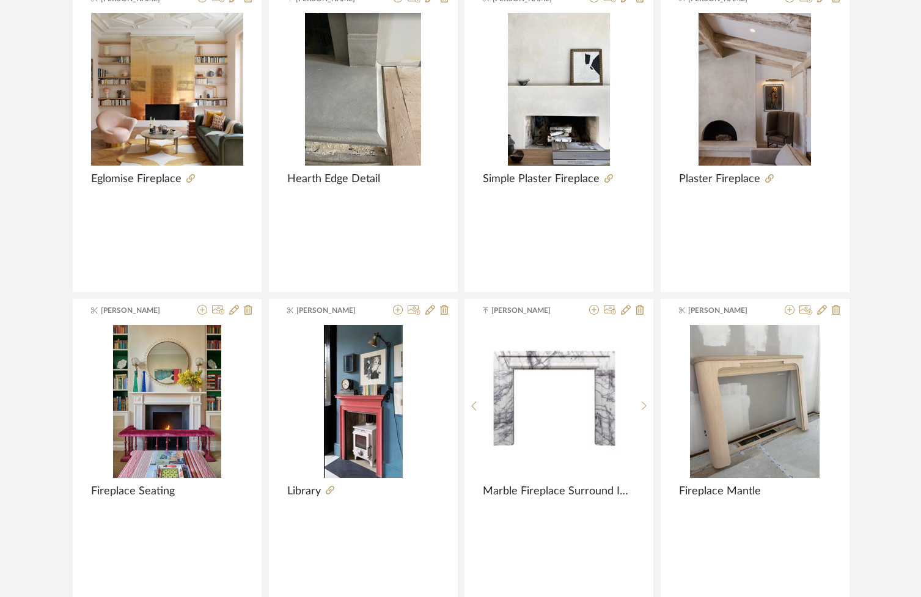
scroll to position [0, 0]
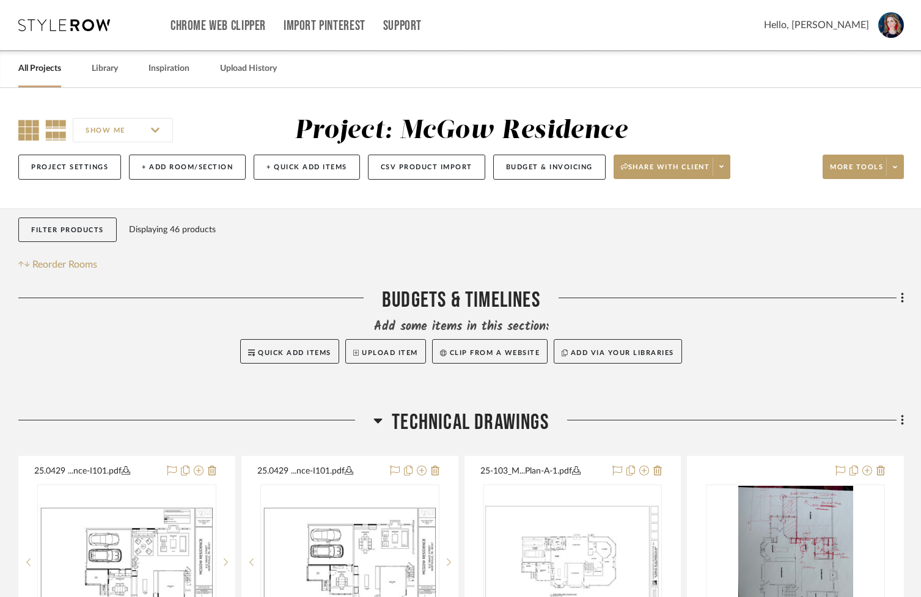
click at [18, 126] on icon at bounding box center [28, 130] width 21 height 21
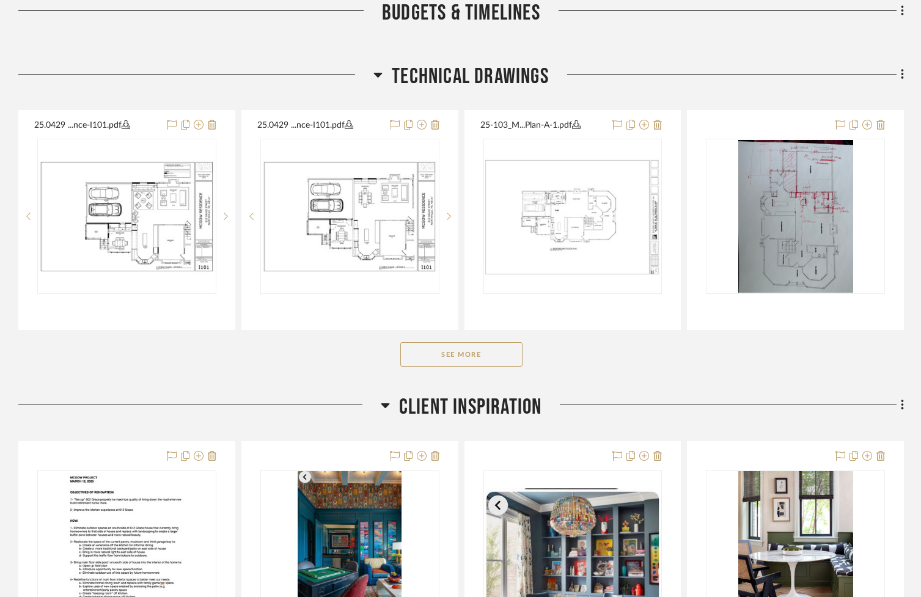
scroll to position [342, 0]
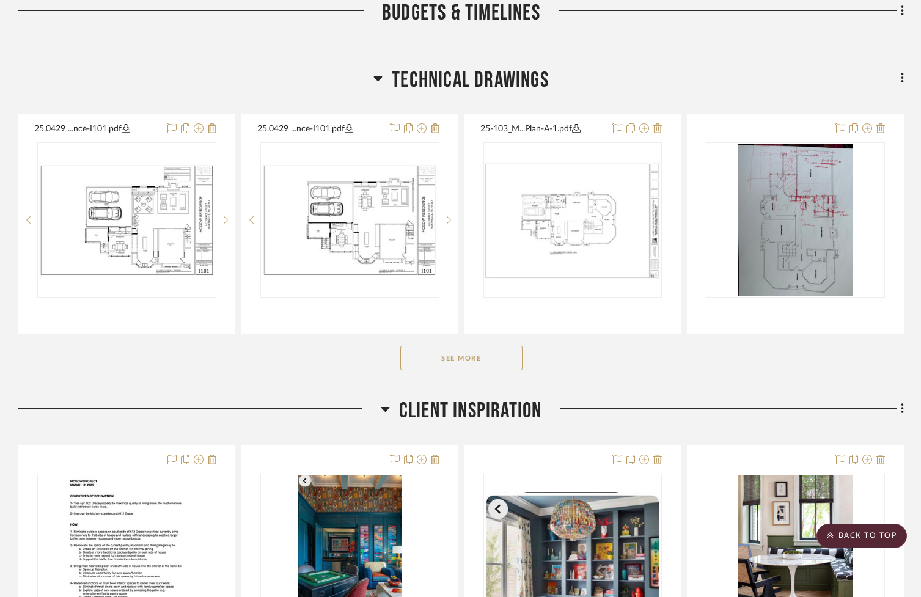
click at [378, 75] on icon at bounding box center [377, 78] width 9 height 15
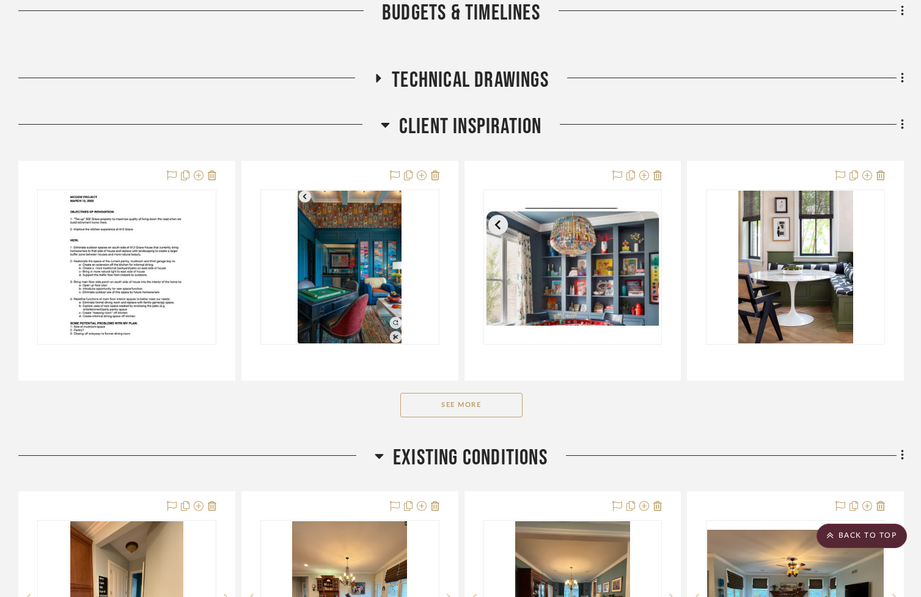
click at [385, 125] on icon at bounding box center [385, 124] width 9 height 15
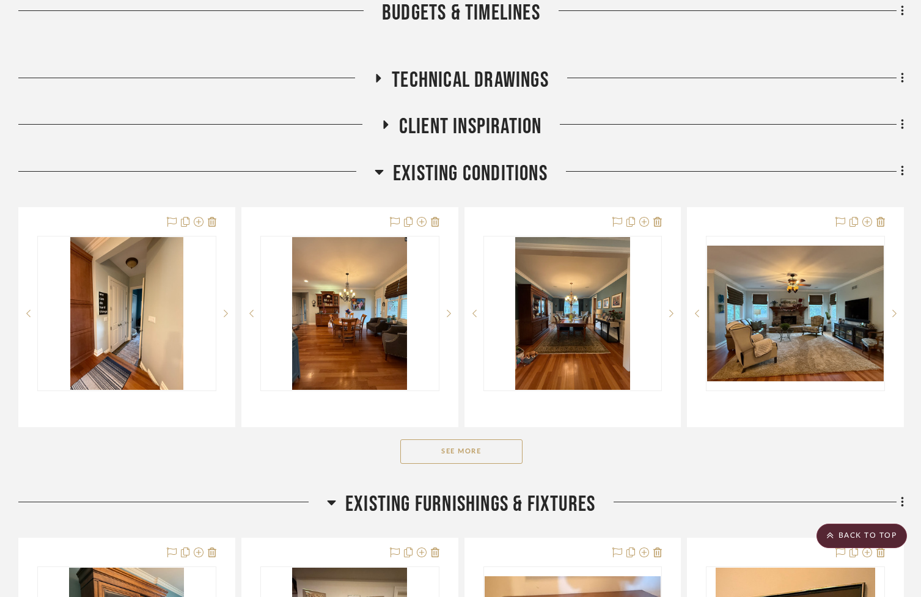
click at [379, 177] on icon at bounding box center [378, 171] width 9 height 15
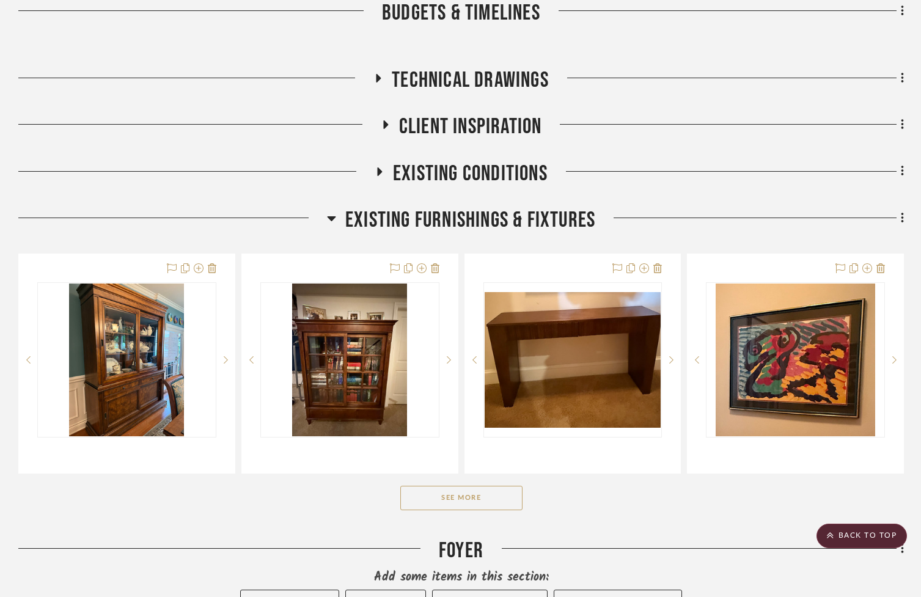
click at [330, 220] on icon at bounding box center [331, 218] width 9 height 5
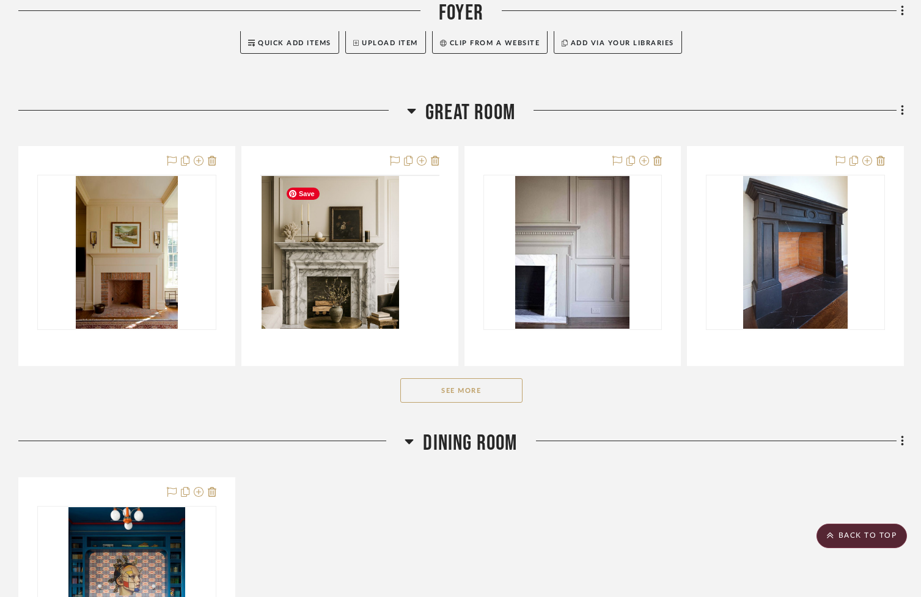
scroll to position [617, 0]
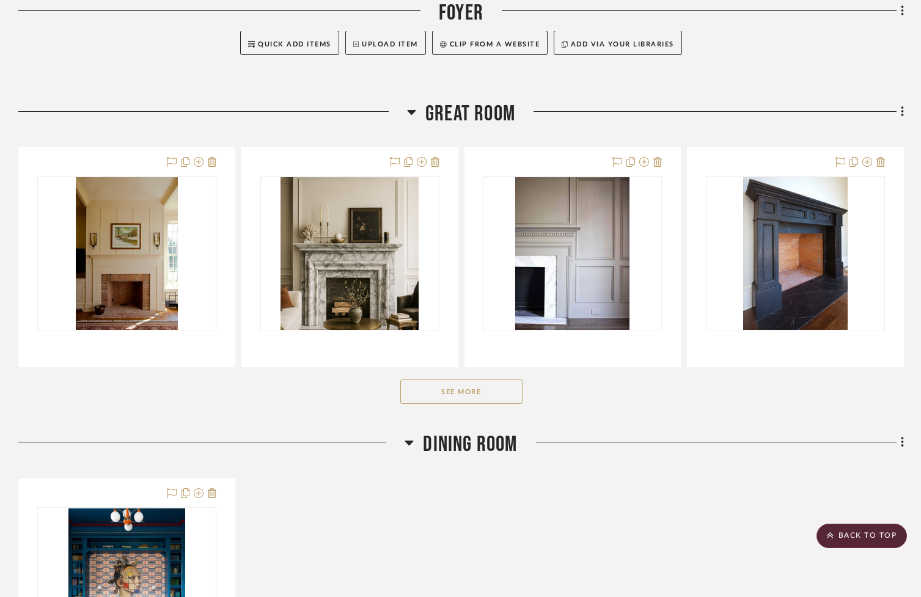
click at [475, 404] on button "See More" at bounding box center [461, 391] width 122 height 24
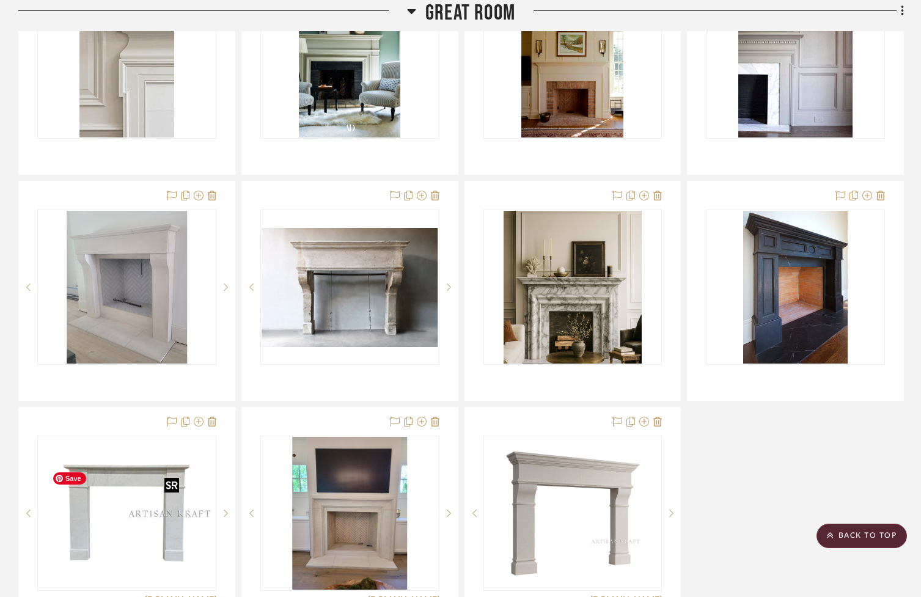
scroll to position [816, 0]
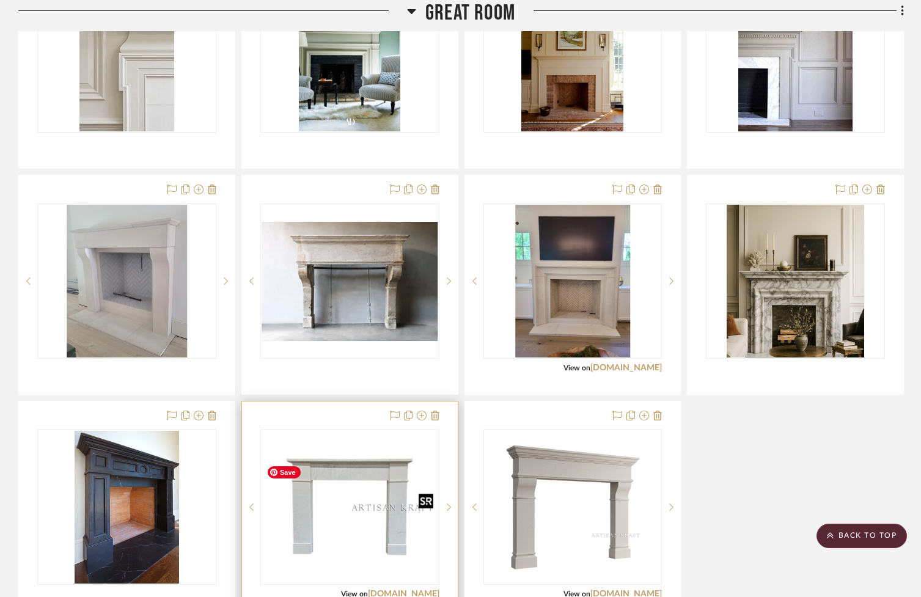
click at [347, 525] on img "0" at bounding box center [349, 507] width 177 height 108
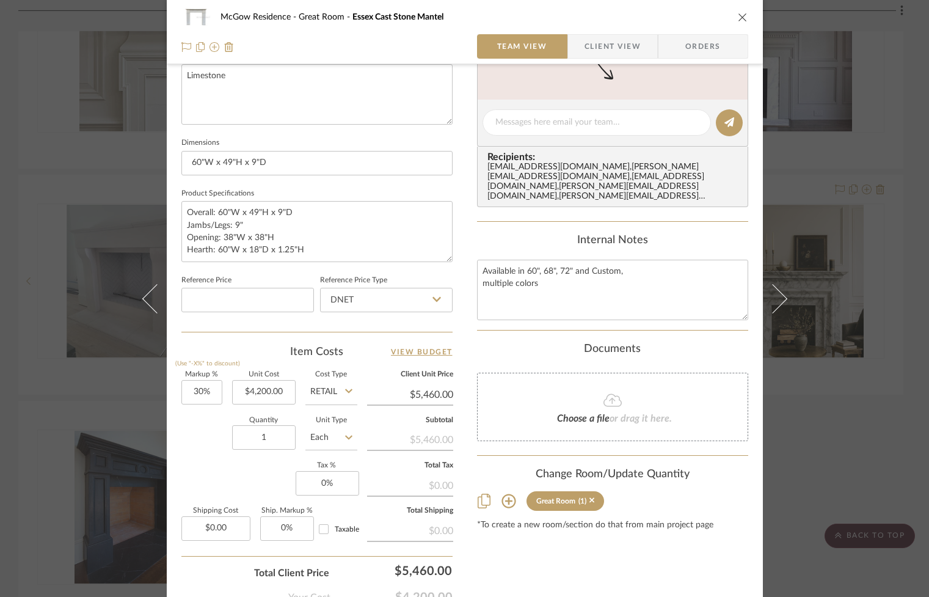
scroll to position [464, 0]
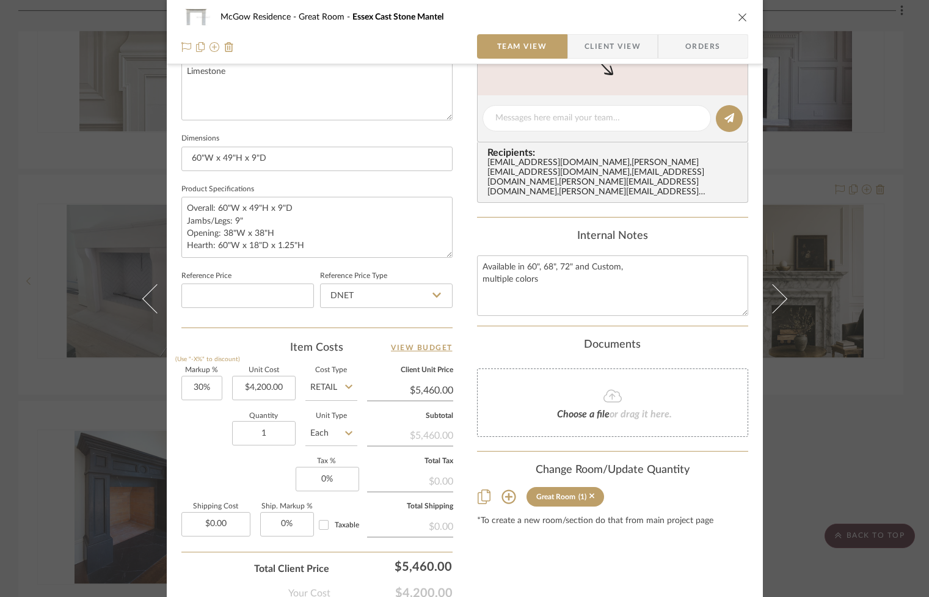
click at [591, 497] on sr-tag "Great Room (1)" at bounding box center [566, 497] width 78 height 20
click at [590, 497] on icon at bounding box center [592, 496] width 5 height 5
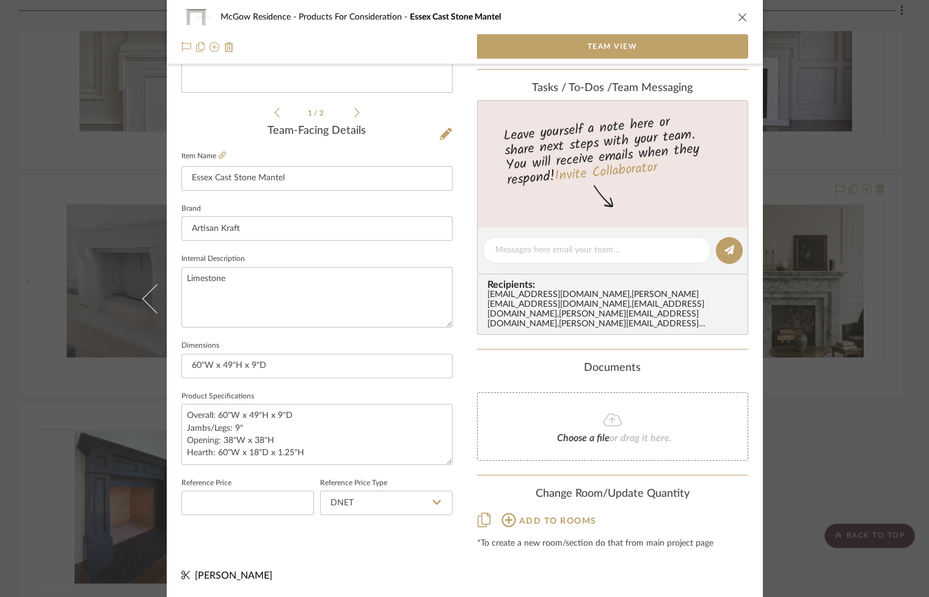
click at [738, 13] on icon "close" at bounding box center [743, 17] width 10 height 10
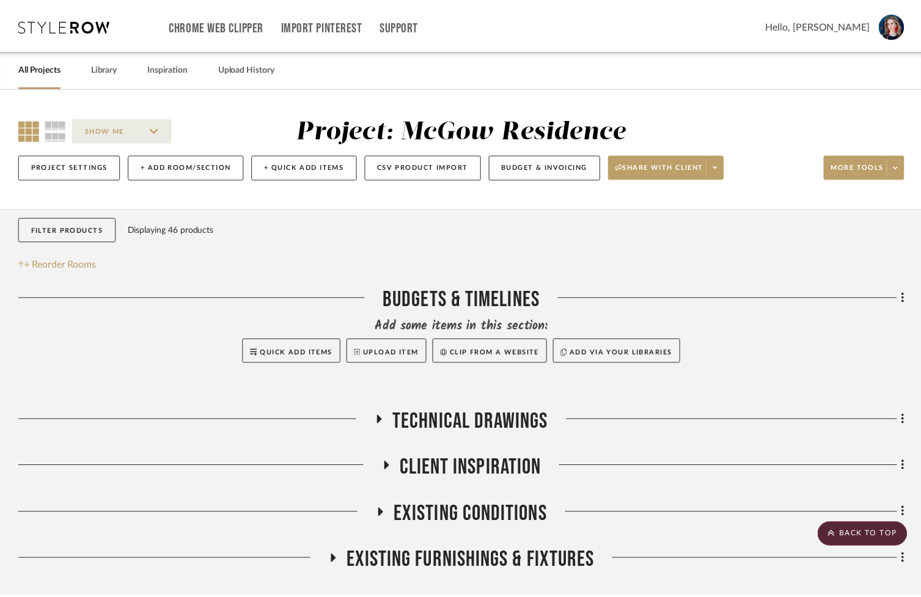
scroll to position [816, 0]
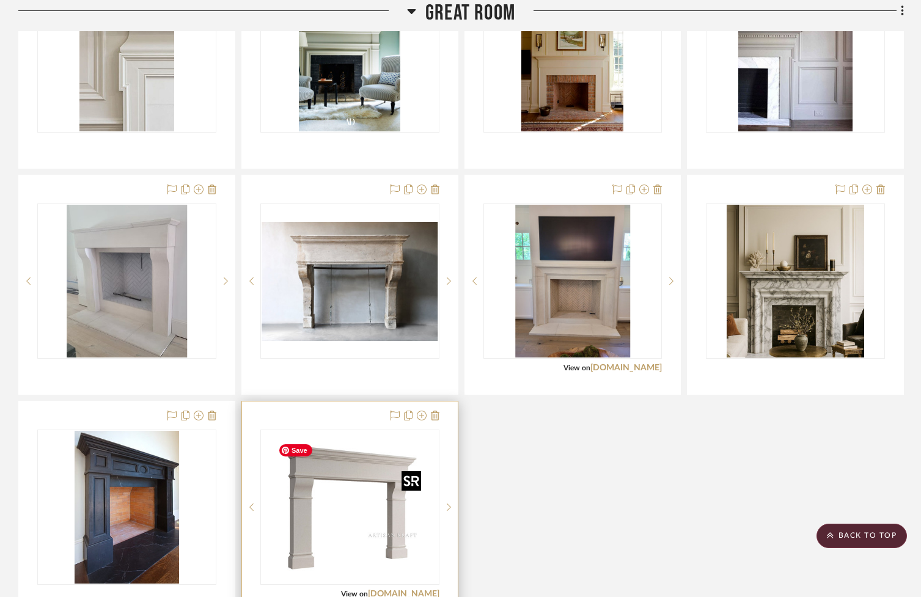
click at [370, 494] on img "0" at bounding box center [349, 507] width 153 height 153
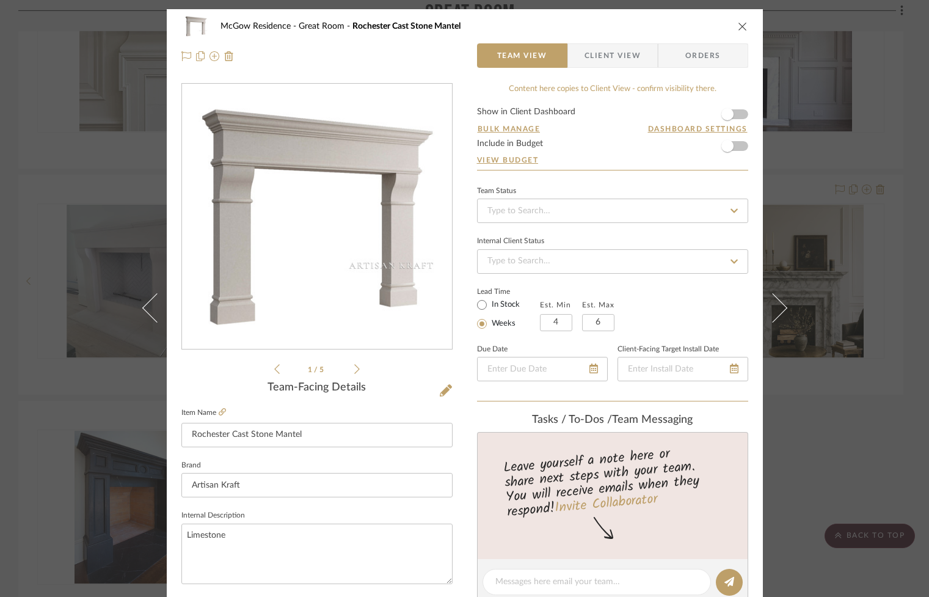
scroll to position [538, 0]
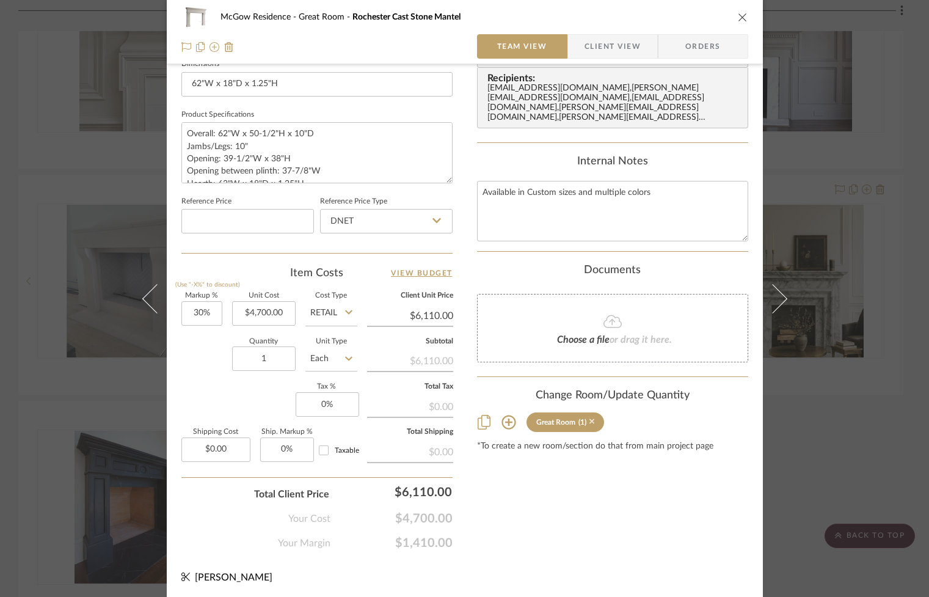
click at [590, 420] on icon at bounding box center [592, 421] width 5 height 9
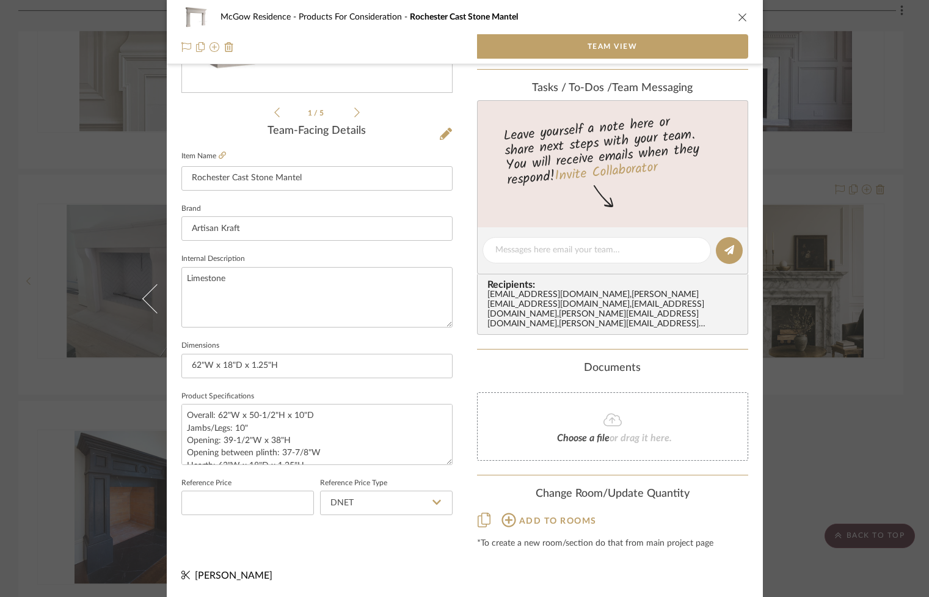
scroll to position [0, 0]
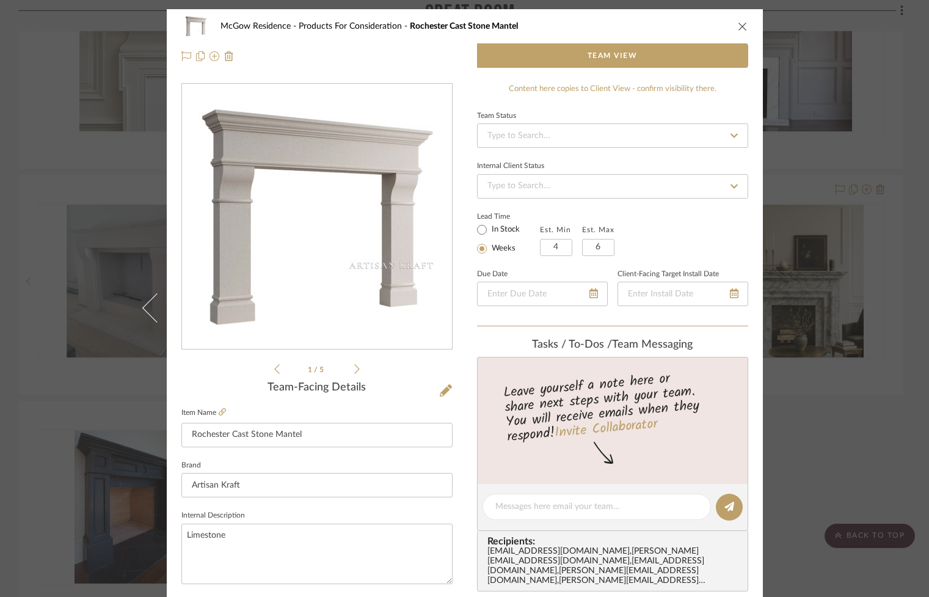
click at [738, 27] on icon "close" at bounding box center [743, 26] width 10 height 10
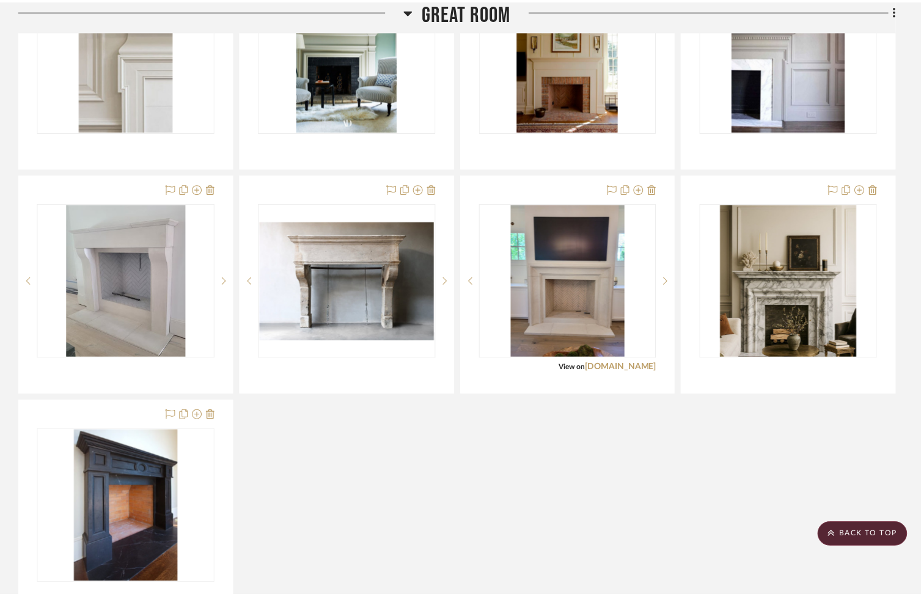
scroll to position [816, 0]
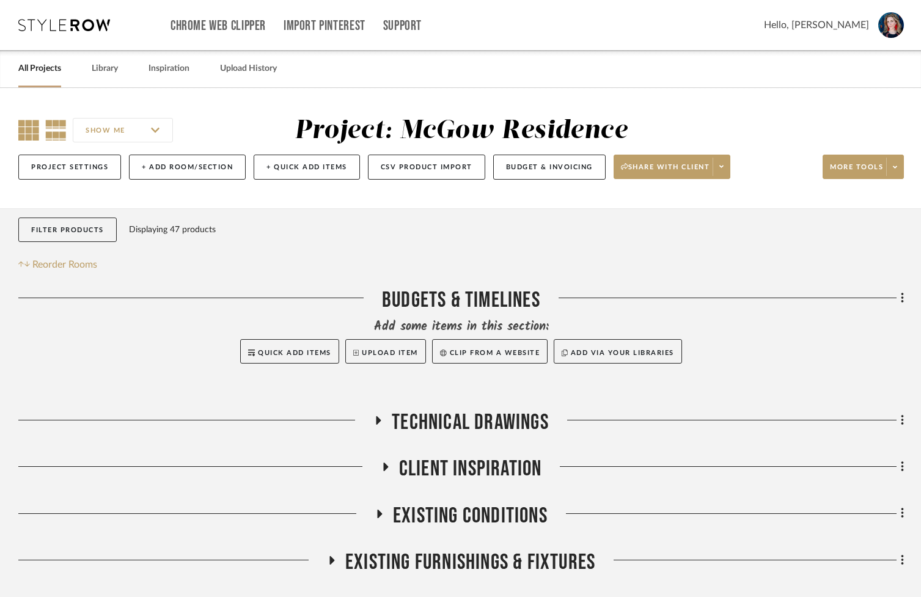
click at [28, 124] on icon at bounding box center [28, 130] width 21 height 21
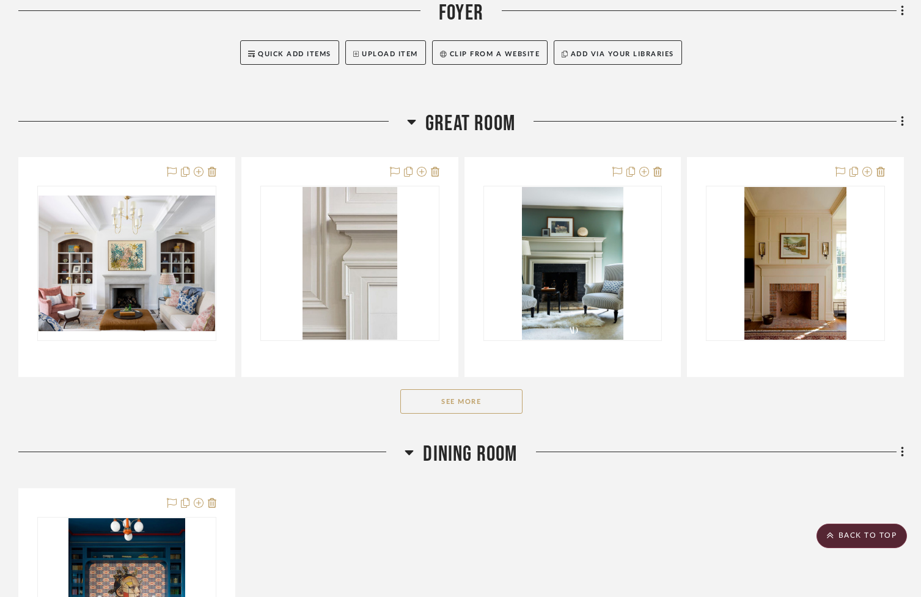
scroll to position [608, 0]
click at [478, 408] on button "See More" at bounding box center [461, 401] width 122 height 24
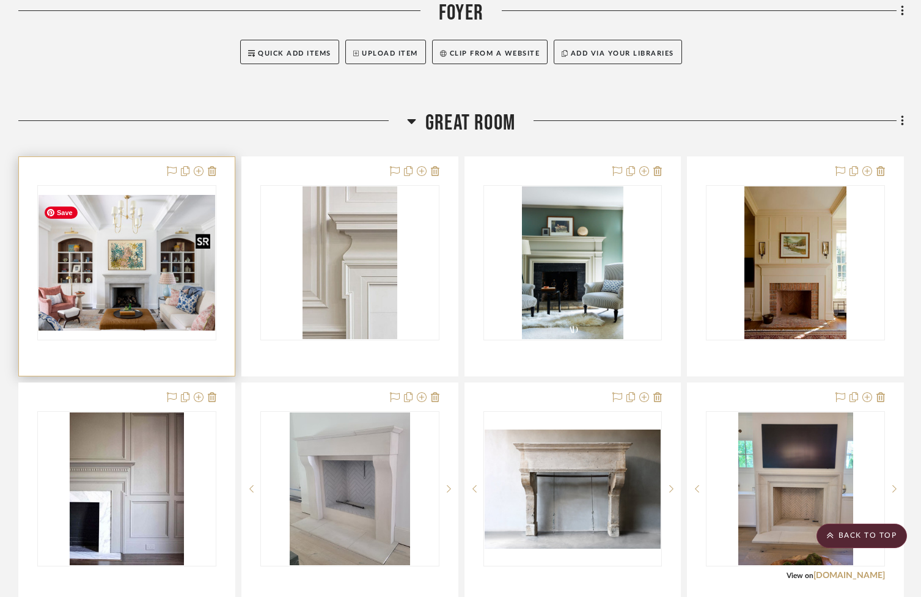
click at [129, 285] on img "0" at bounding box center [126, 263] width 177 height 136
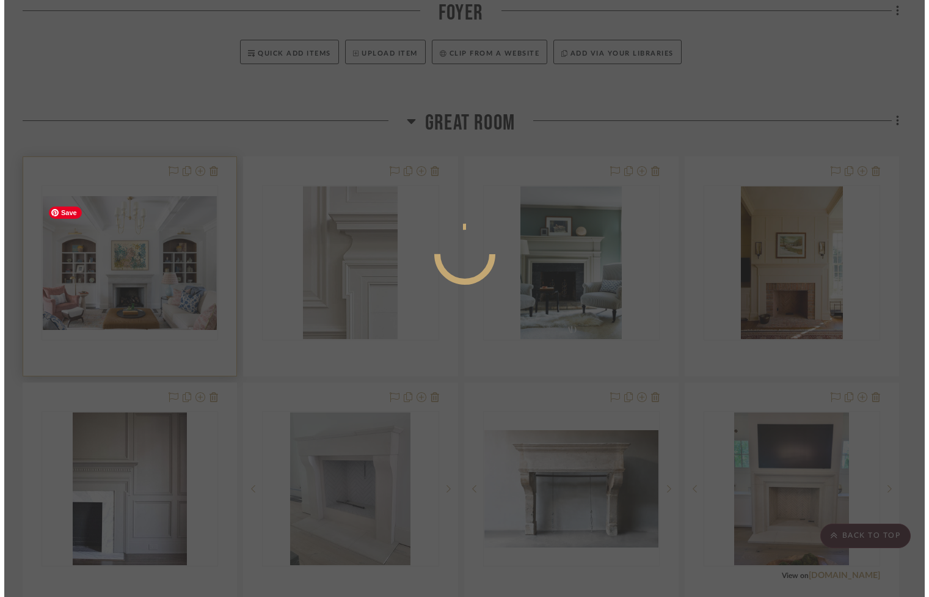
scroll to position [0, 0]
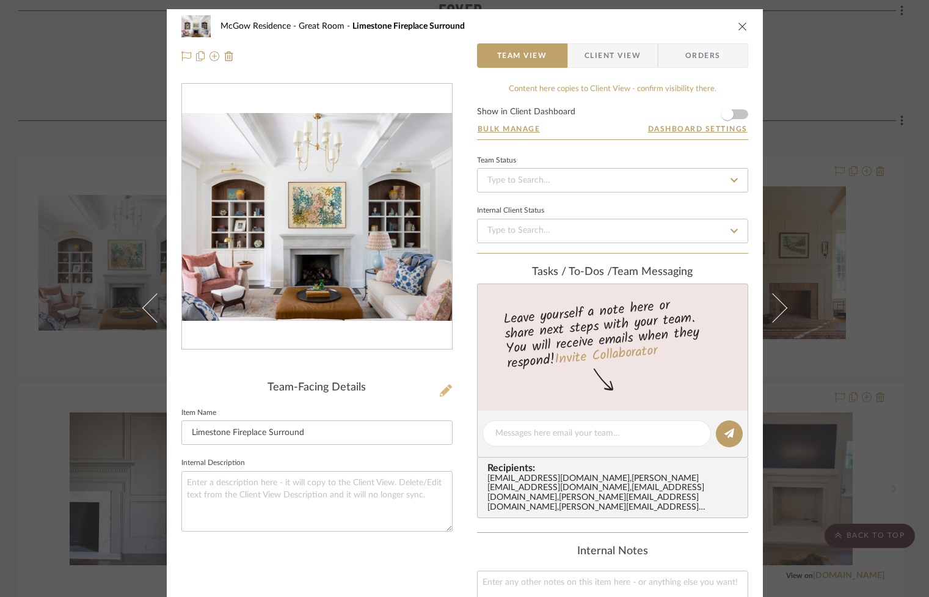
click at [440, 393] on icon at bounding box center [446, 390] width 12 height 12
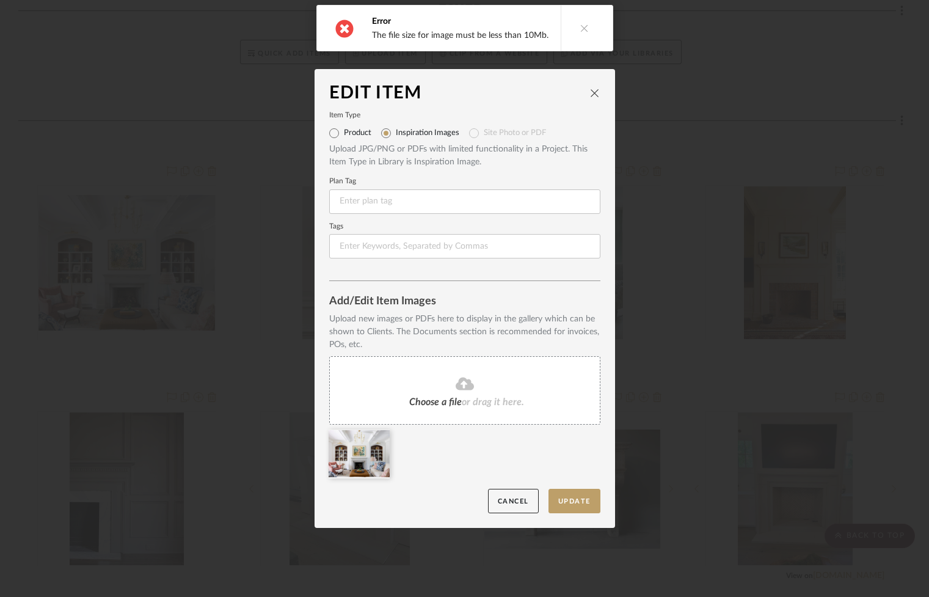
click at [577, 20] on button at bounding box center [584, 27] width 47 height 45
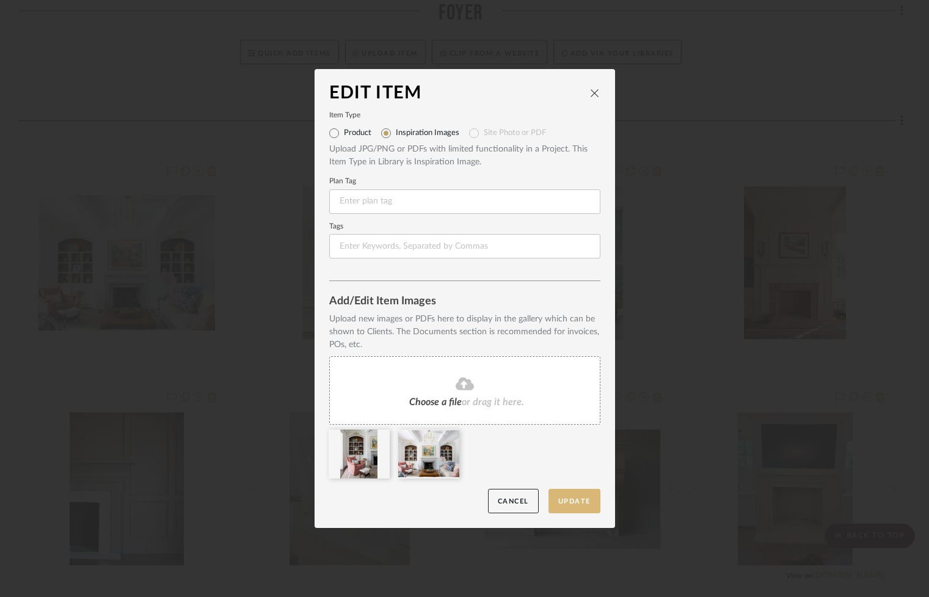
click at [576, 506] on button "Update" at bounding box center [575, 501] width 52 height 25
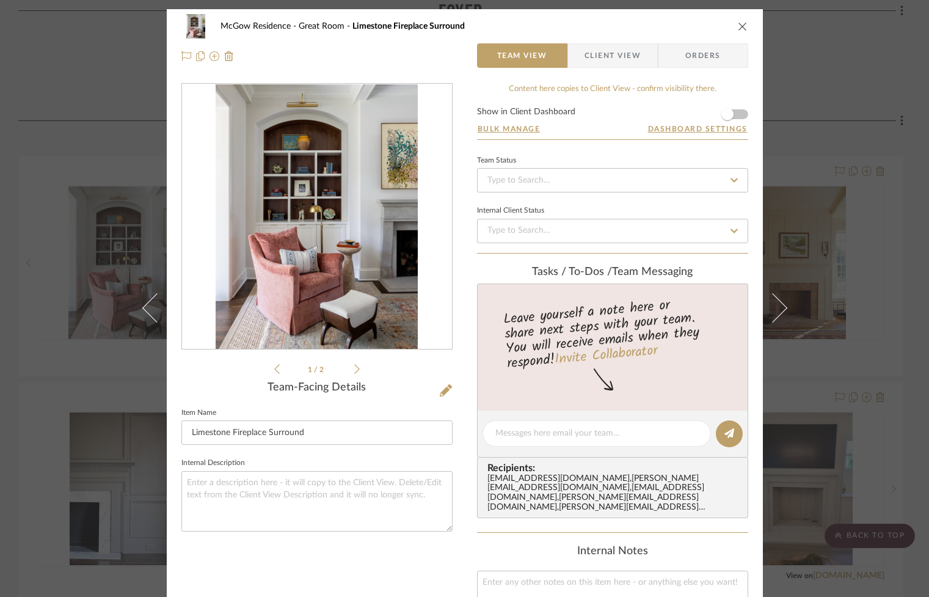
click at [738, 27] on icon "close" at bounding box center [743, 26] width 10 height 10
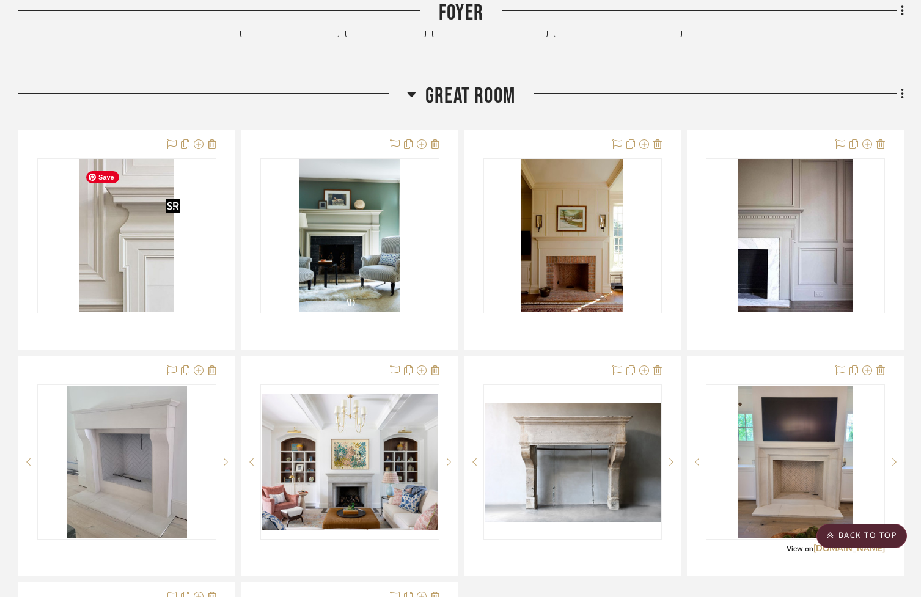
scroll to position [641, 0]
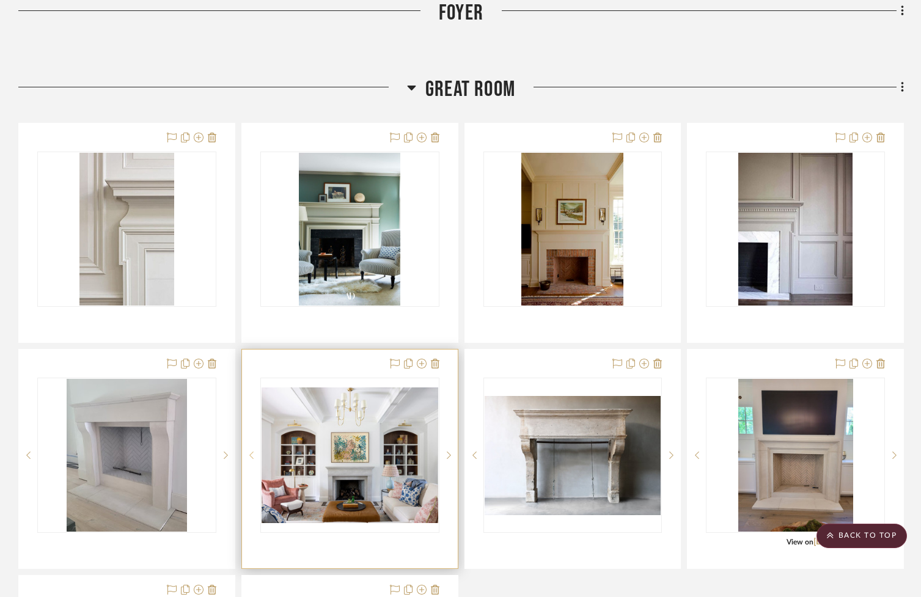
click at [250, 459] on icon at bounding box center [251, 455] width 4 height 9
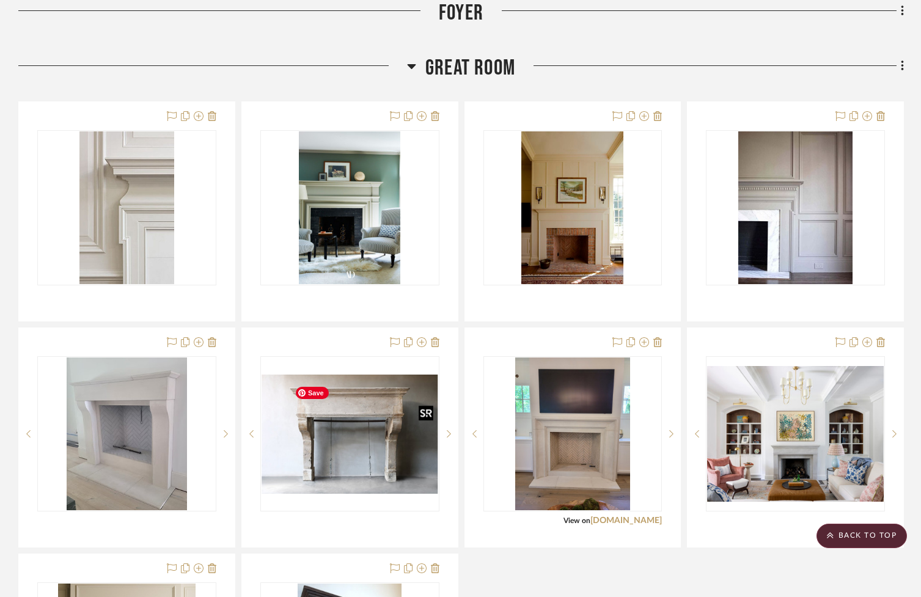
scroll to position [669, 0]
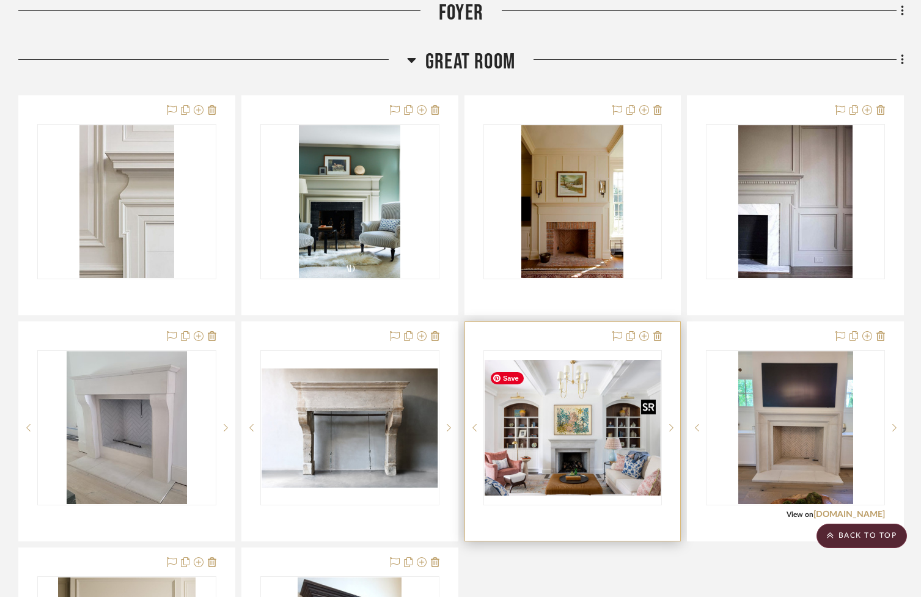
click at [568, 467] on img "0" at bounding box center [572, 428] width 177 height 136
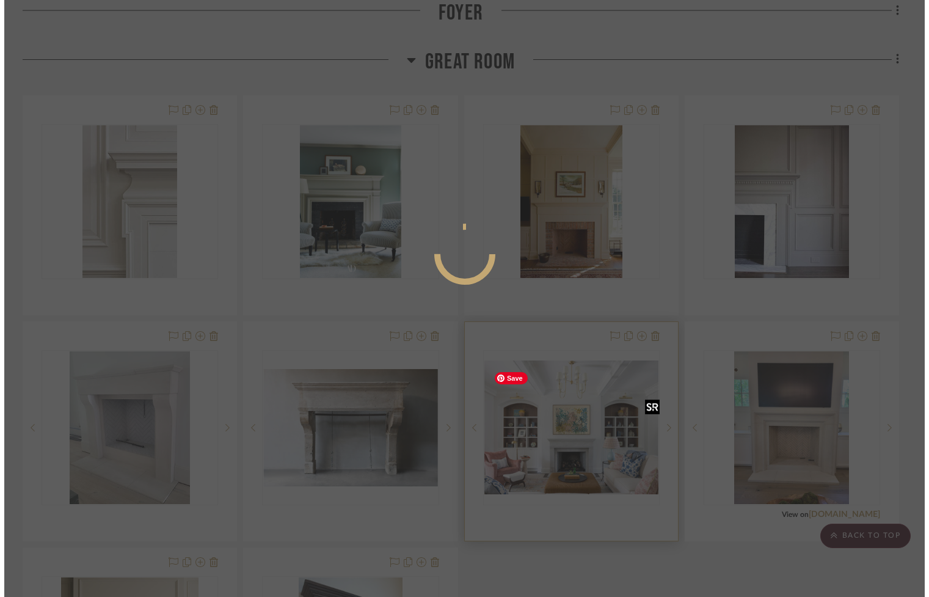
scroll to position [0, 0]
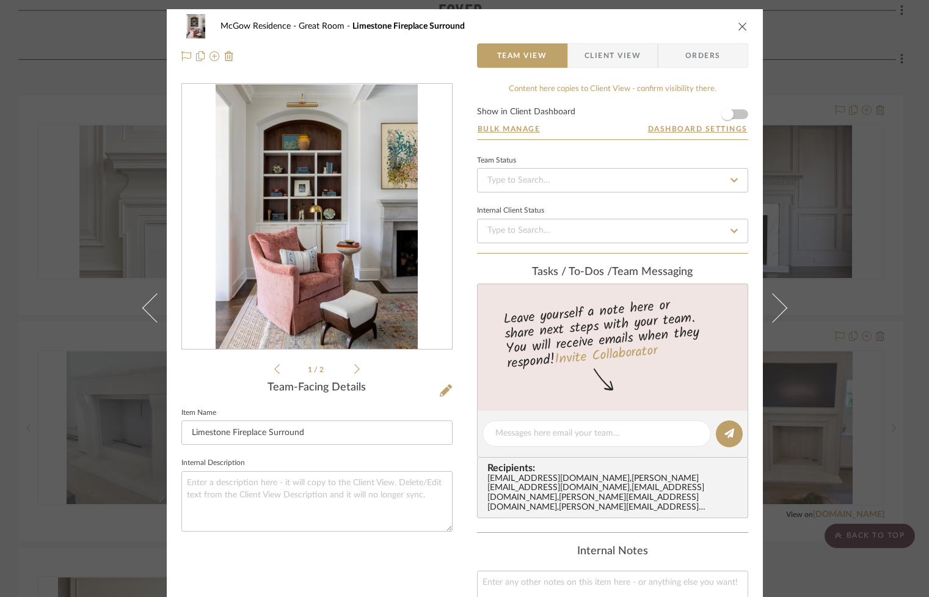
click at [739, 27] on icon "close" at bounding box center [743, 26] width 10 height 10
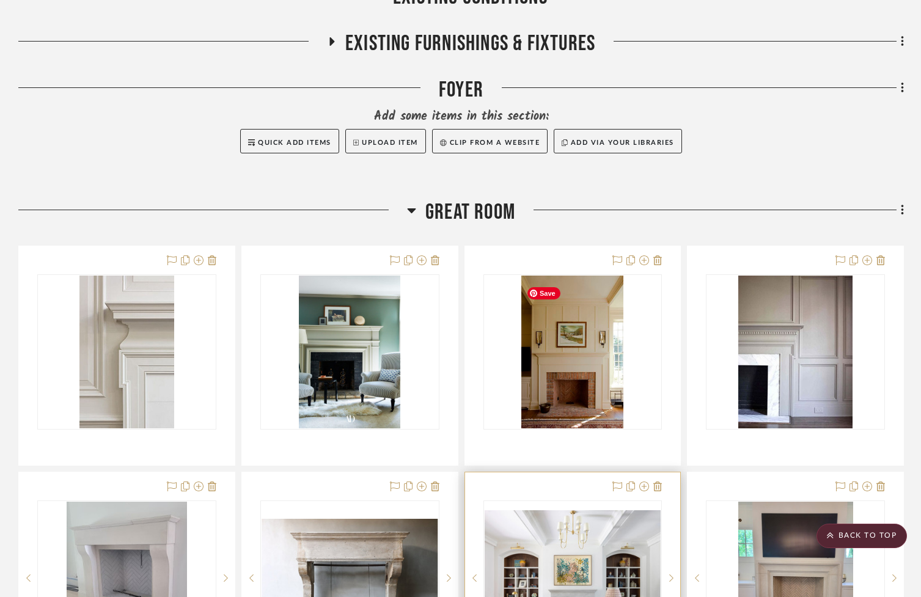
scroll to position [290, 0]
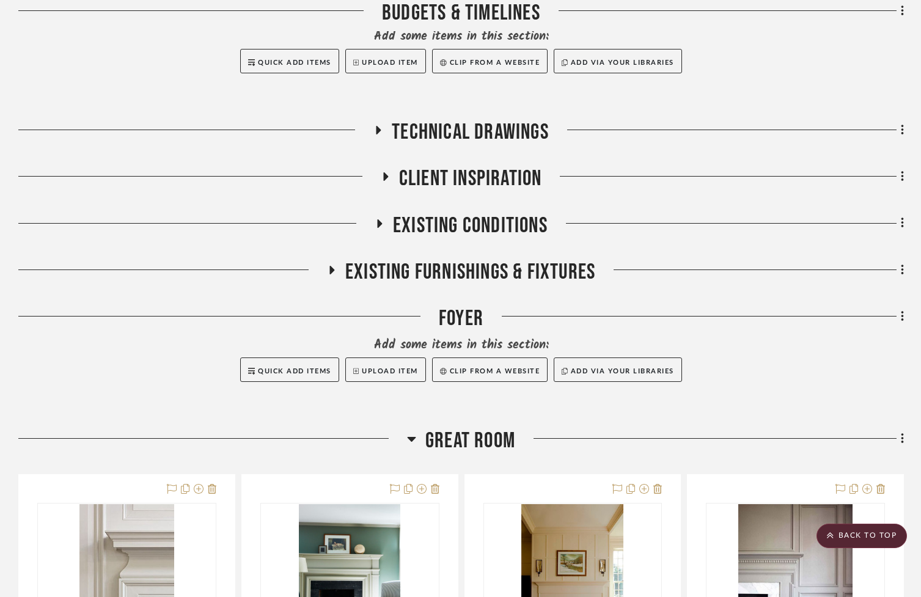
click at [381, 224] on icon at bounding box center [379, 223] width 15 height 9
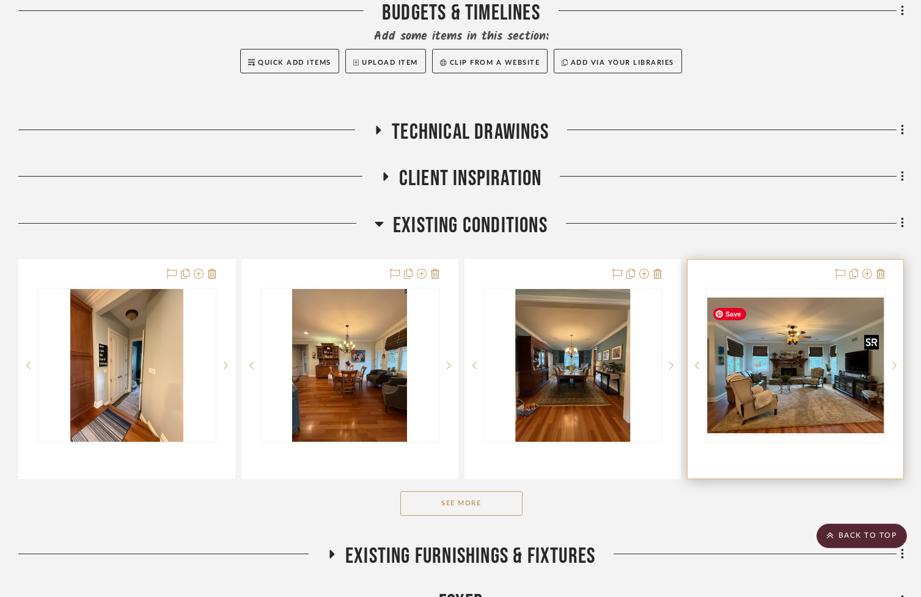
click at [0, 0] on img at bounding box center [0, 0] width 0 height 0
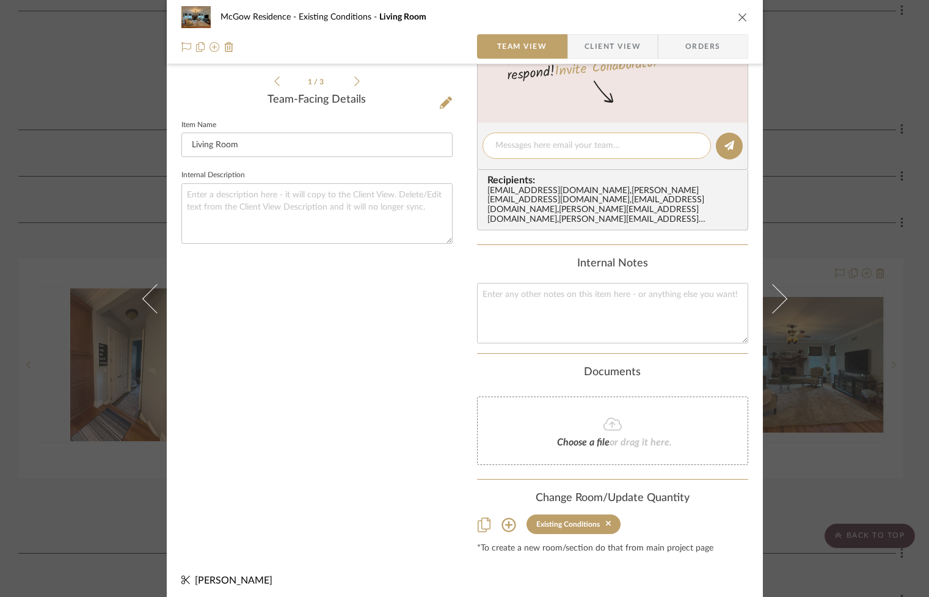
scroll to position [293, 0]
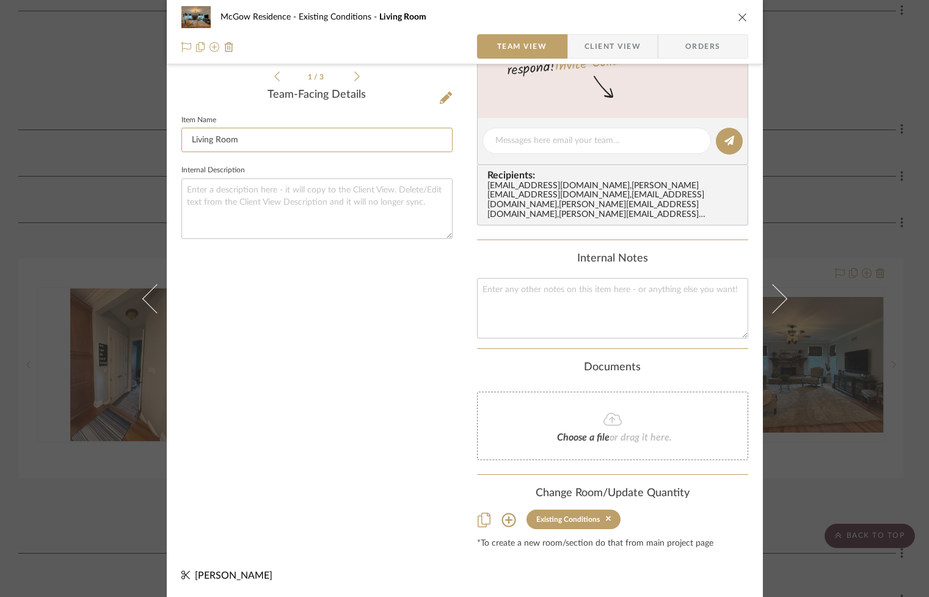
drag, startPoint x: 188, startPoint y: 139, endPoint x: 117, endPoint y: 122, distance: 73.5
click at [115, 123] on div "McGow Residence Existing Conditions Living Room Team View Client View Orders 1 …" at bounding box center [464, 298] width 929 height 597
type input "Great Room"
click at [506, 521] on icon at bounding box center [509, 520] width 15 height 15
click at [502, 521] on icon at bounding box center [509, 520] width 15 height 15
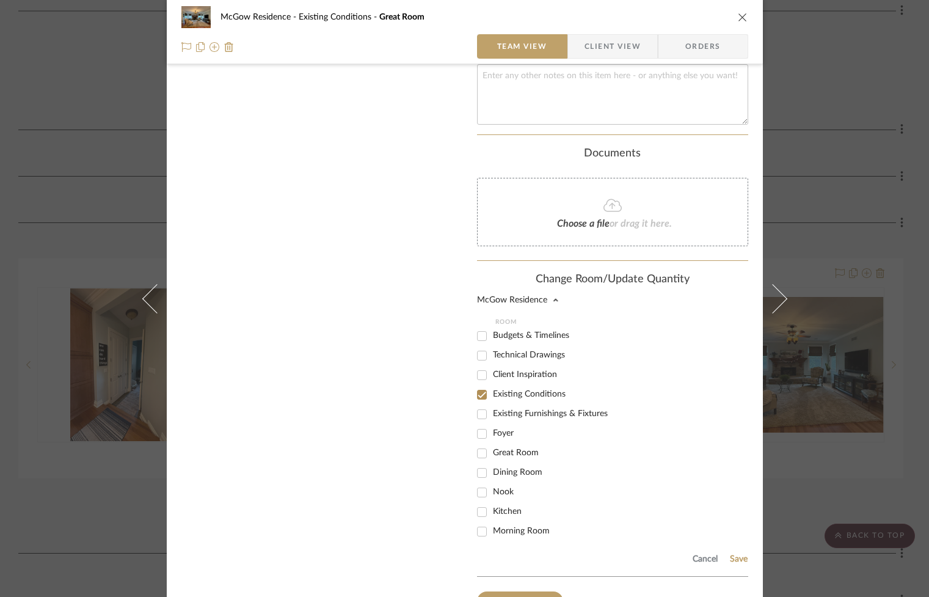
scroll to position [517, 0]
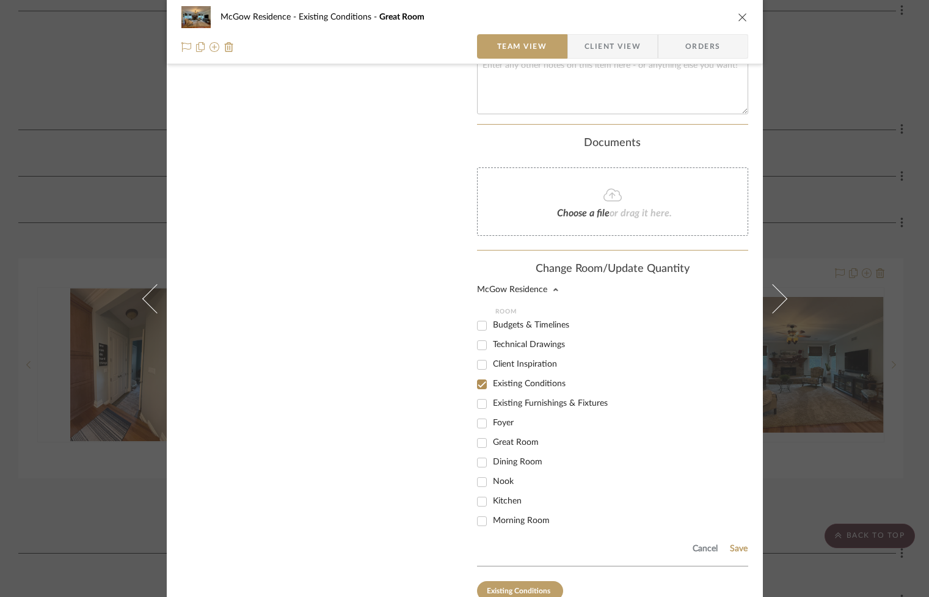
click at [494, 446] on span "Great Room" at bounding box center [516, 442] width 46 height 9
click at [492, 446] on input "Great Room" at bounding box center [482, 443] width 20 height 20
checkbox input "true"
click at [729, 548] on button "Save" at bounding box center [738, 549] width 19 height 10
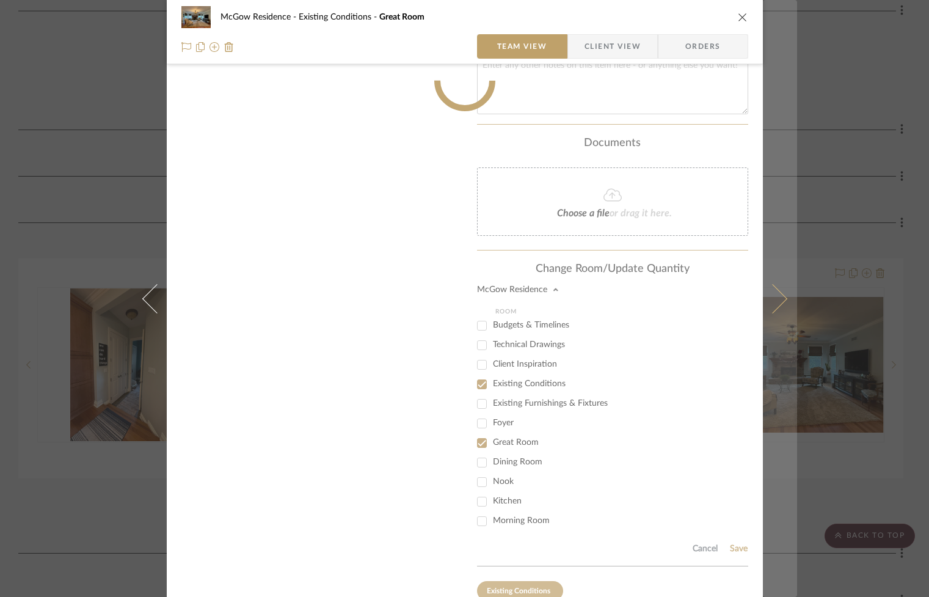
scroll to position [293, 0]
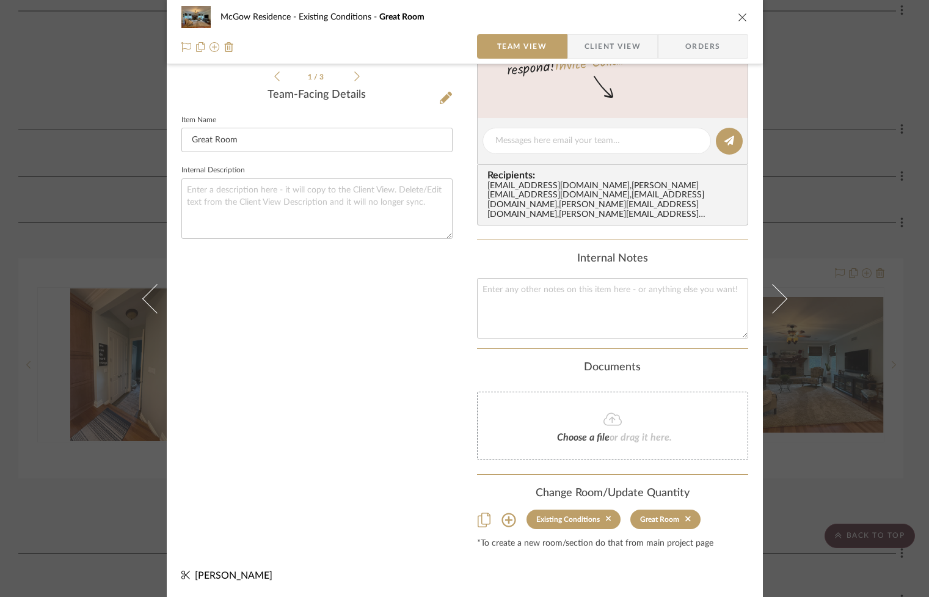
click at [739, 16] on icon "close" at bounding box center [743, 17] width 10 height 10
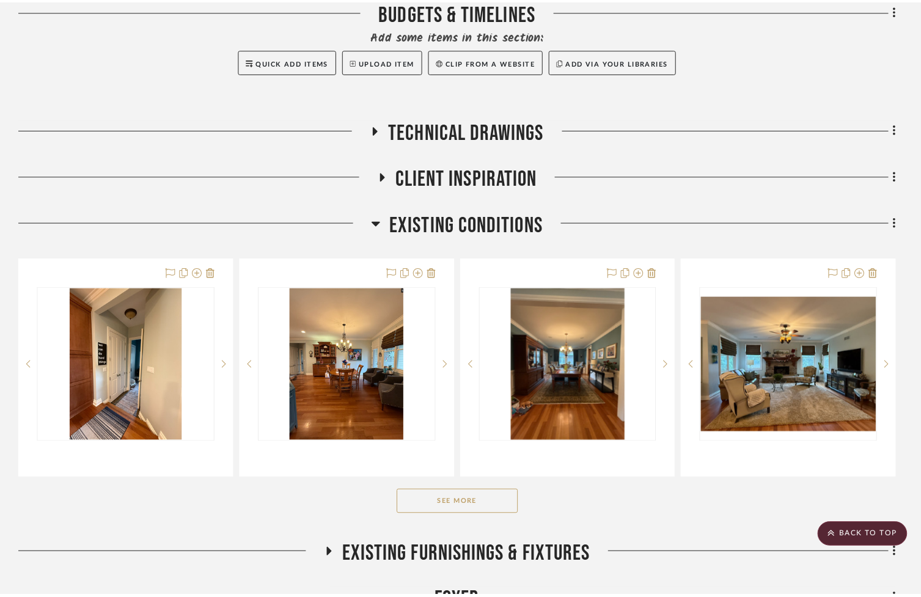
scroll to position [290, 0]
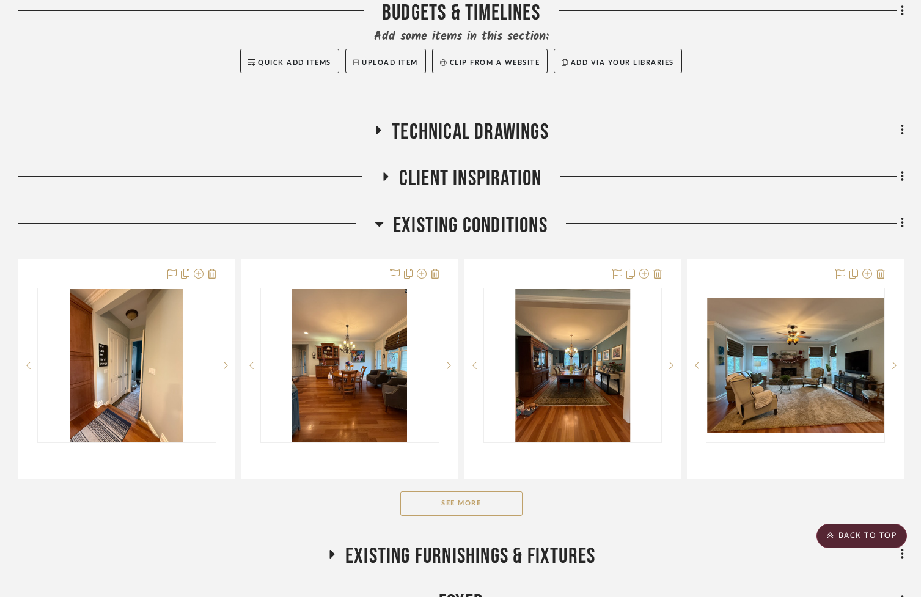
click at [433, 514] on button "See More" at bounding box center [461, 503] width 122 height 24
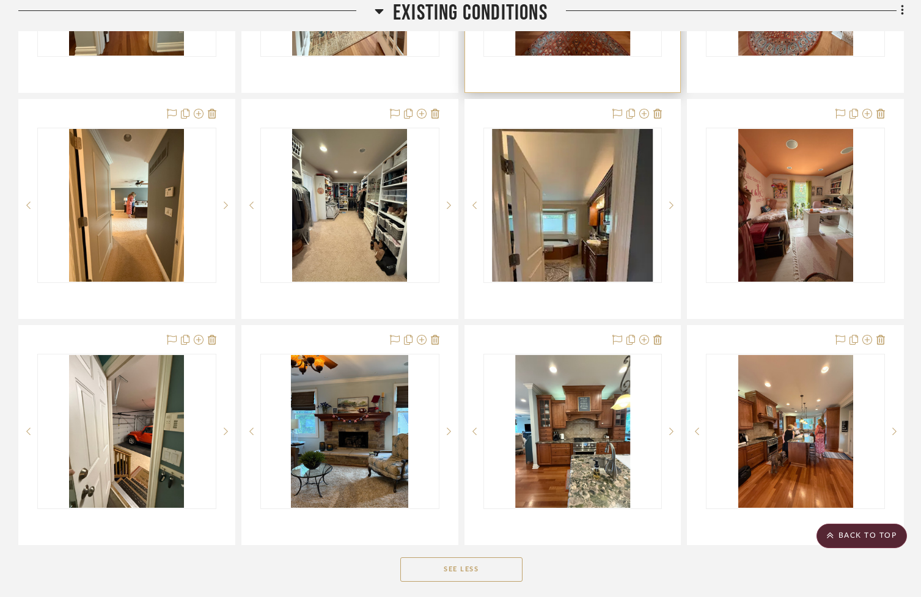
scroll to position [906, 0]
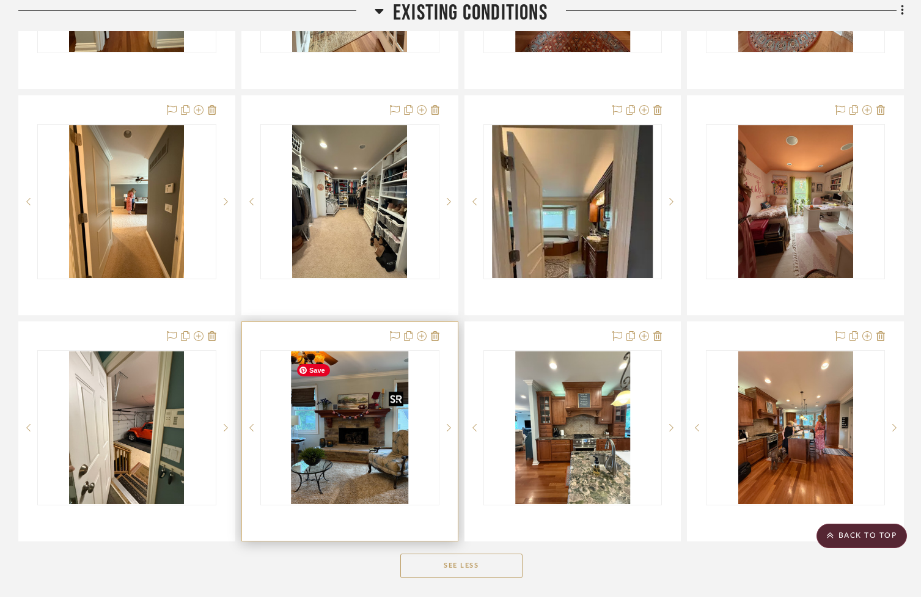
click at [338, 473] on img "0" at bounding box center [349, 427] width 117 height 153
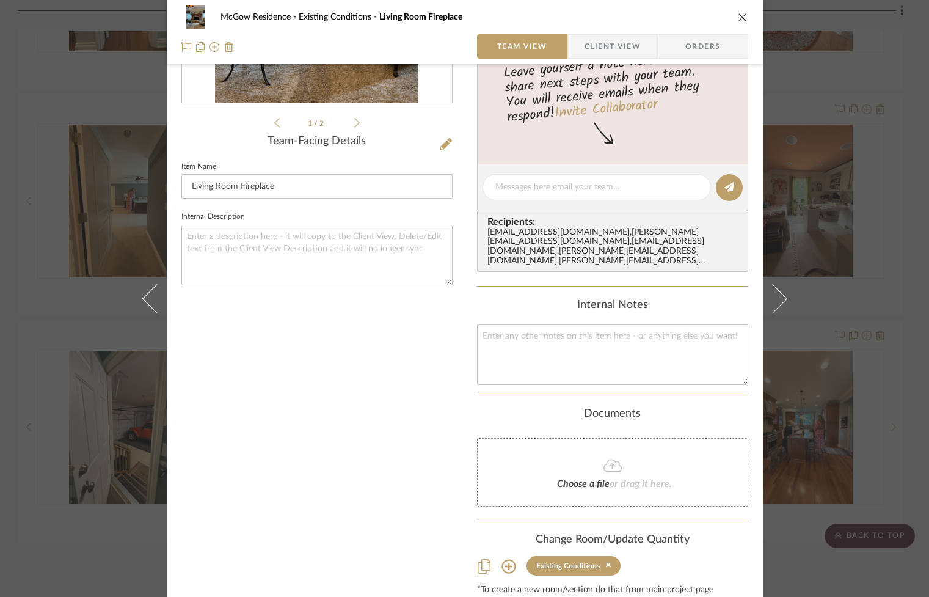
scroll to position [293, 0]
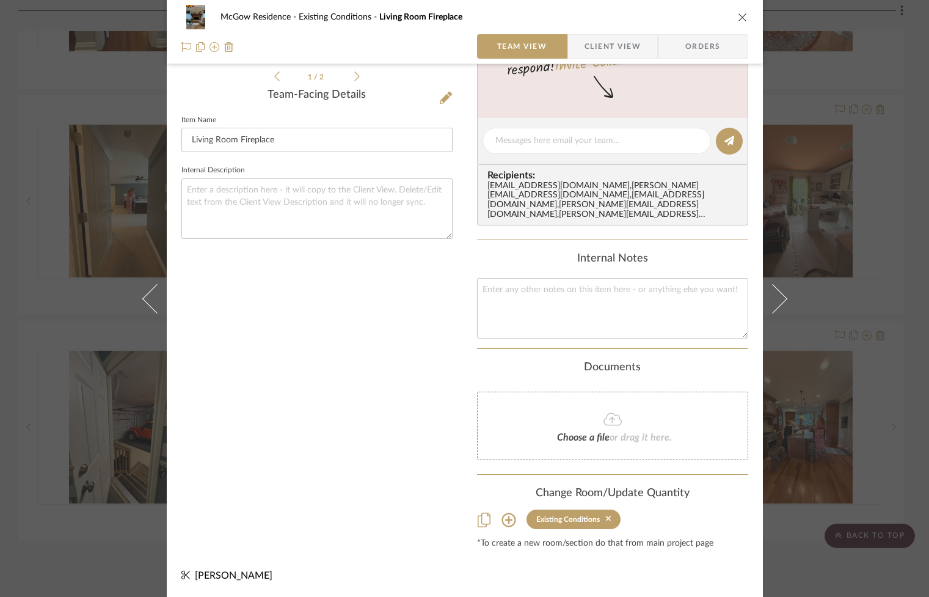
click at [503, 519] on icon at bounding box center [509, 520] width 14 height 14
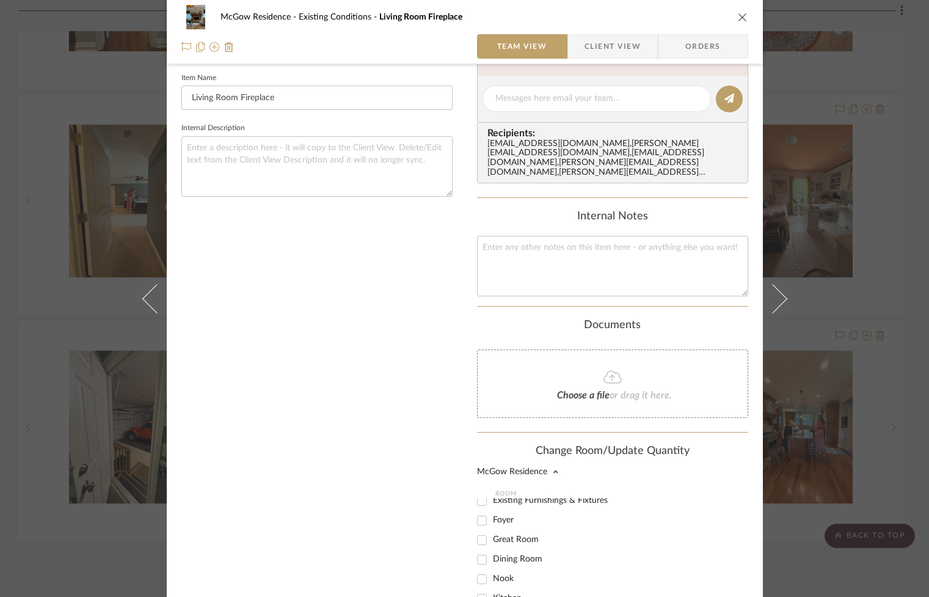
scroll to position [0, 0]
click at [401, 422] on div "1 / 2 Team-Facing Details Item Name Living Room Fireplace Internal Description" at bounding box center [316, 275] width 271 height 1054
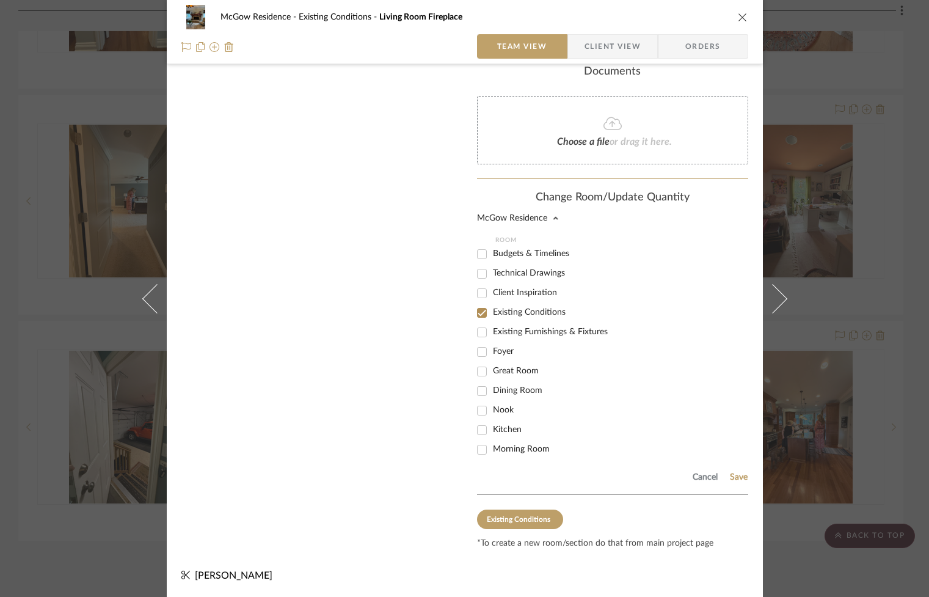
scroll to position [588, 0]
click at [510, 376] on span "Great Room" at bounding box center [516, 371] width 46 height 9
click at [492, 378] on input "Great Room" at bounding box center [482, 372] width 20 height 20
checkbox input "true"
click at [729, 475] on button "Save" at bounding box center [738, 478] width 19 height 10
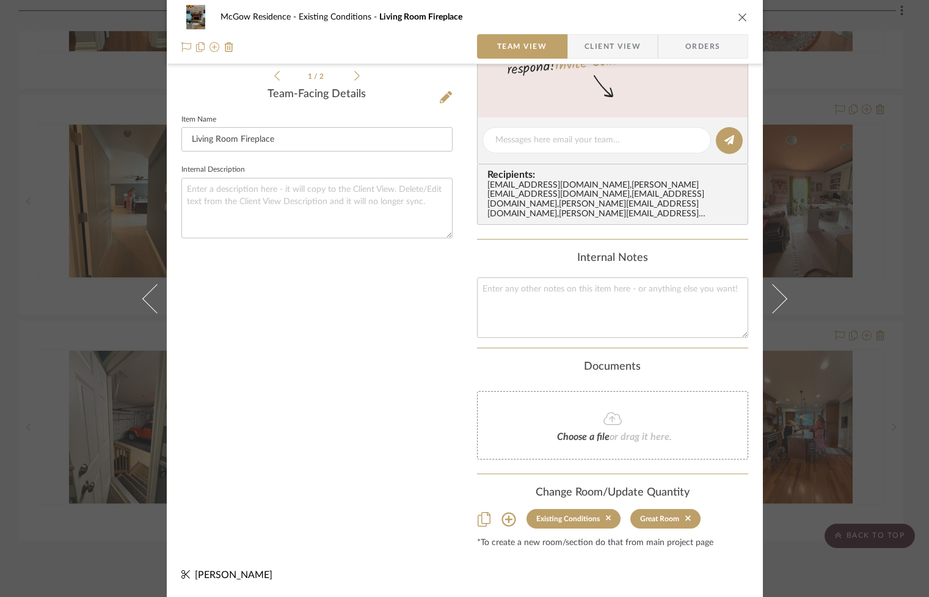
scroll to position [293, 0]
click at [738, 13] on icon "close" at bounding box center [743, 17] width 10 height 10
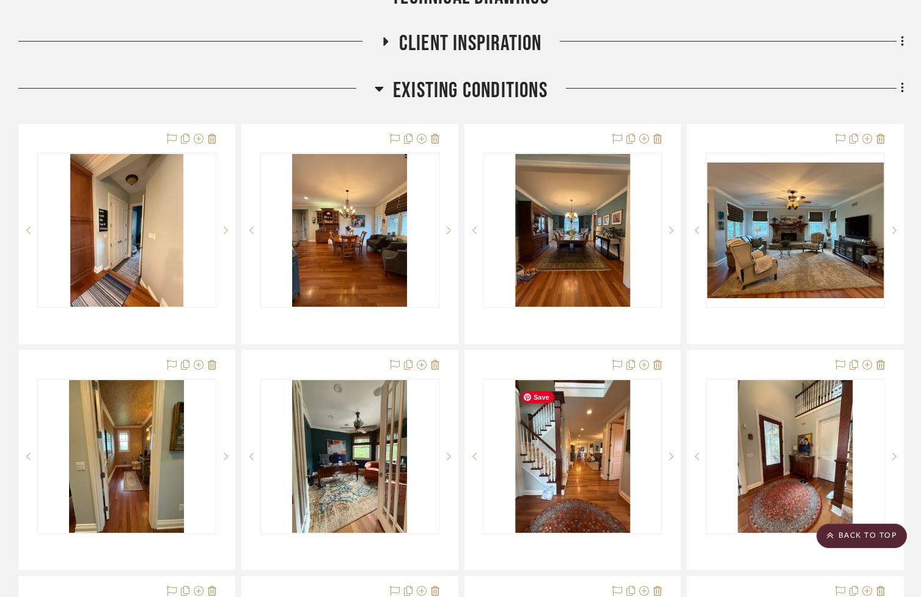
scroll to position [425, 0]
click at [375, 94] on icon at bounding box center [378, 89] width 9 height 15
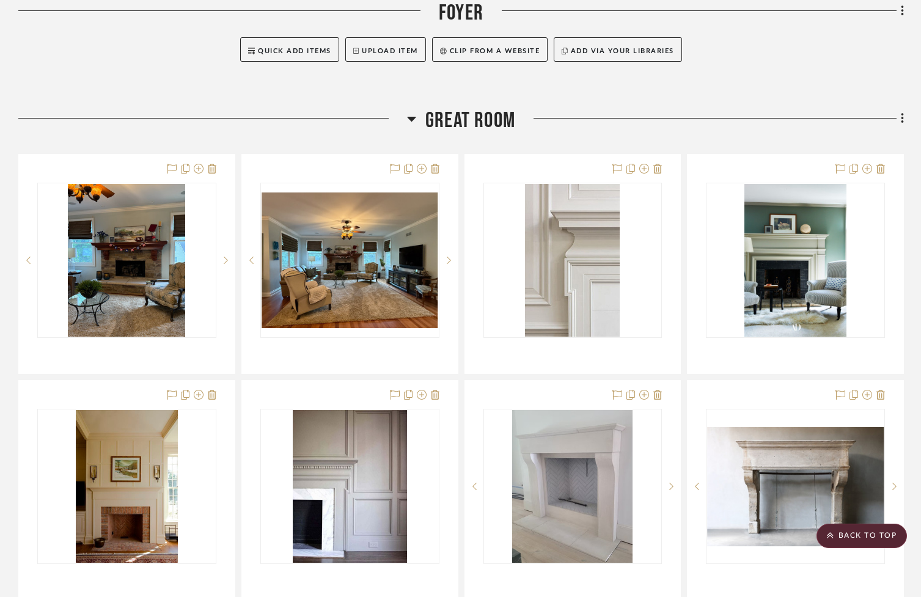
scroll to position [612, 0]
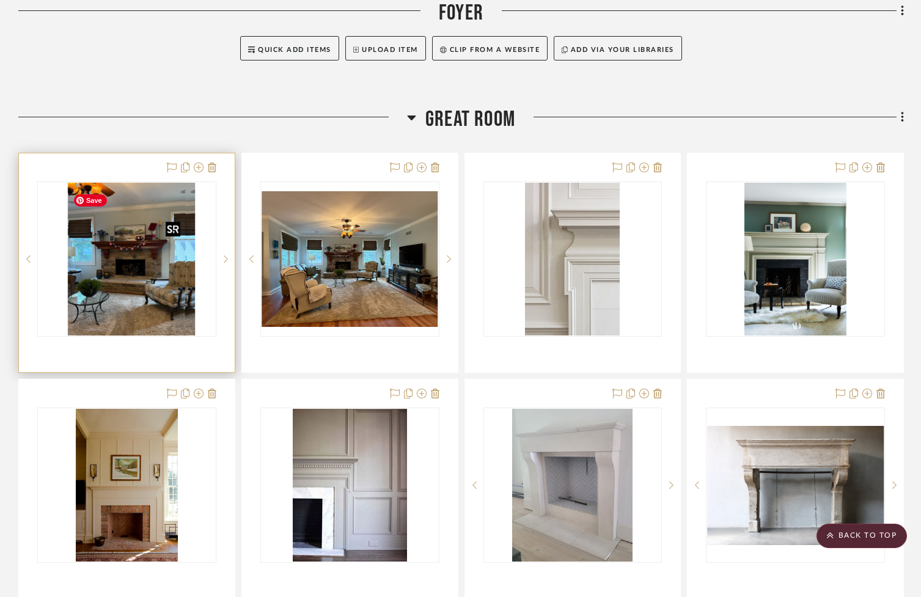
click at [117, 290] on div at bounding box center [126, 258] width 179 height 155
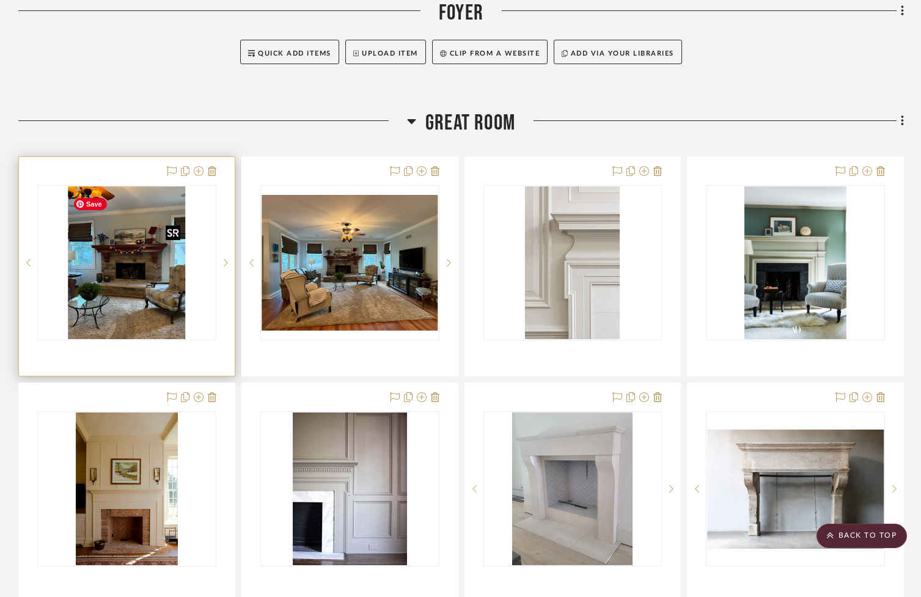
click at [117, 290] on img "0" at bounding box center [126, 262] width 117 height 153
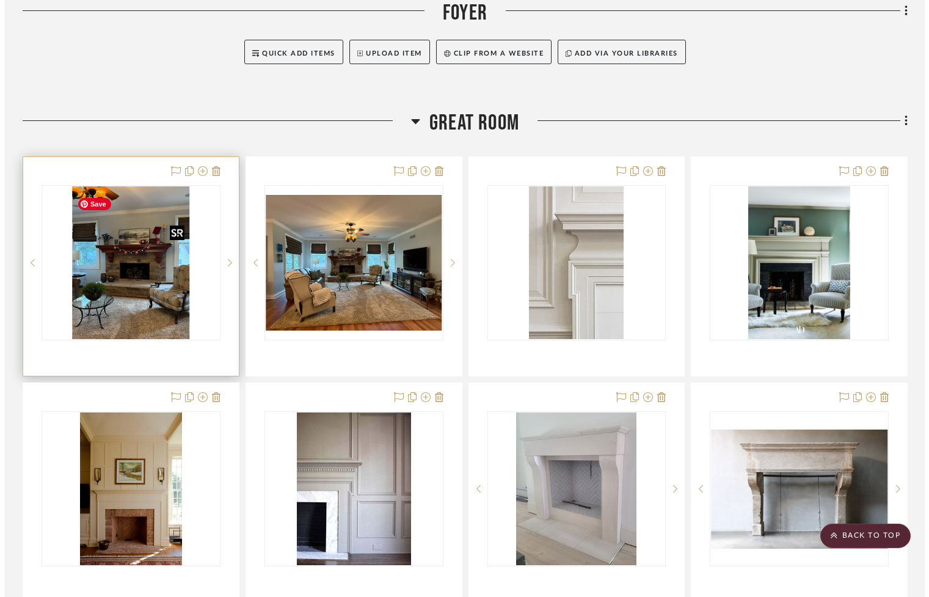
scroll to position [0, 0]
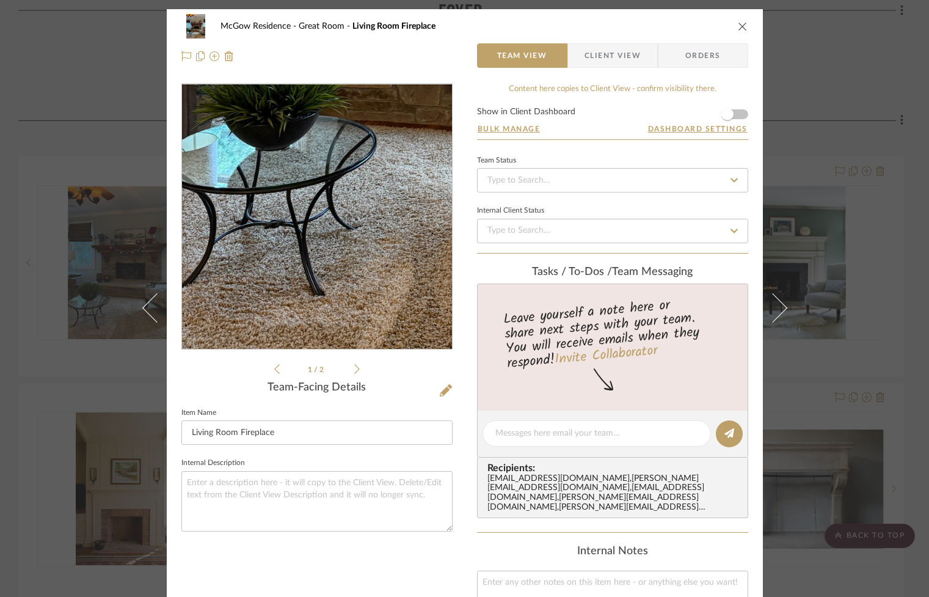
click at [264, 314] on img "0" at bounding box center [317, 216] width 204 height 265
click at [264, 312] on img "0" at bounding box center [317, 216] width 204 height 265
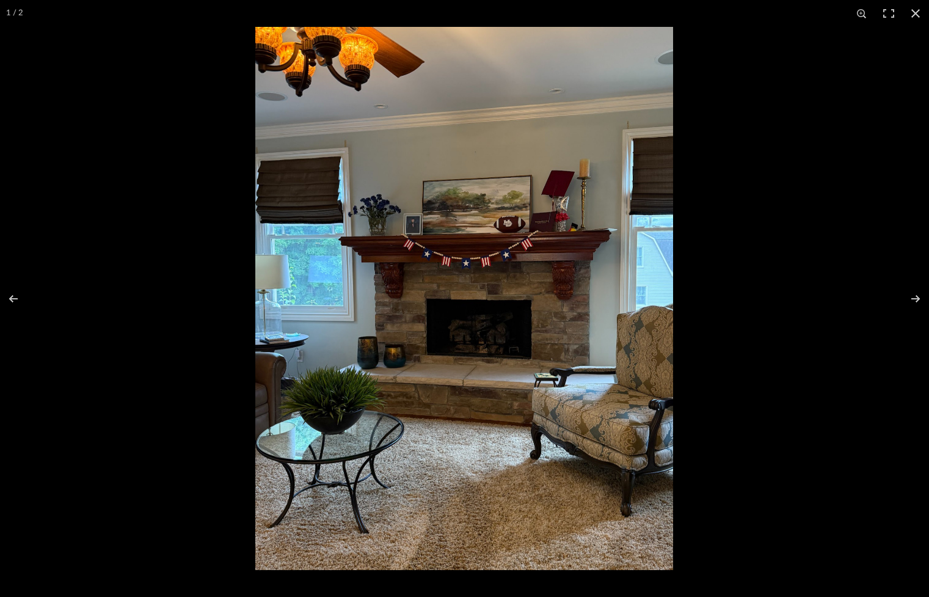
click at [479, 348] on img at bounding box center [464, 298] width 418 height 543
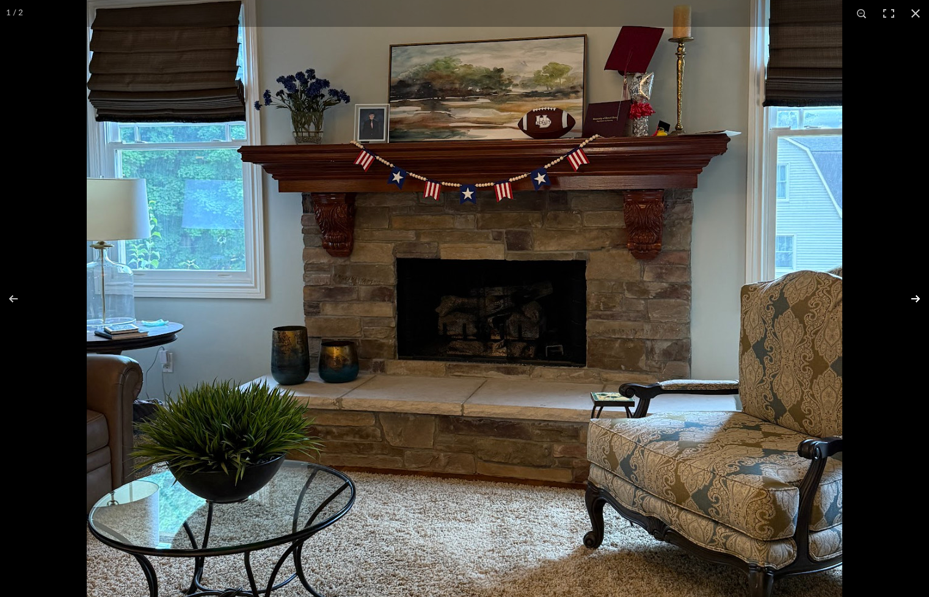
click at [912, 296] on button at bounding box center [907, 298] width 43 height 61
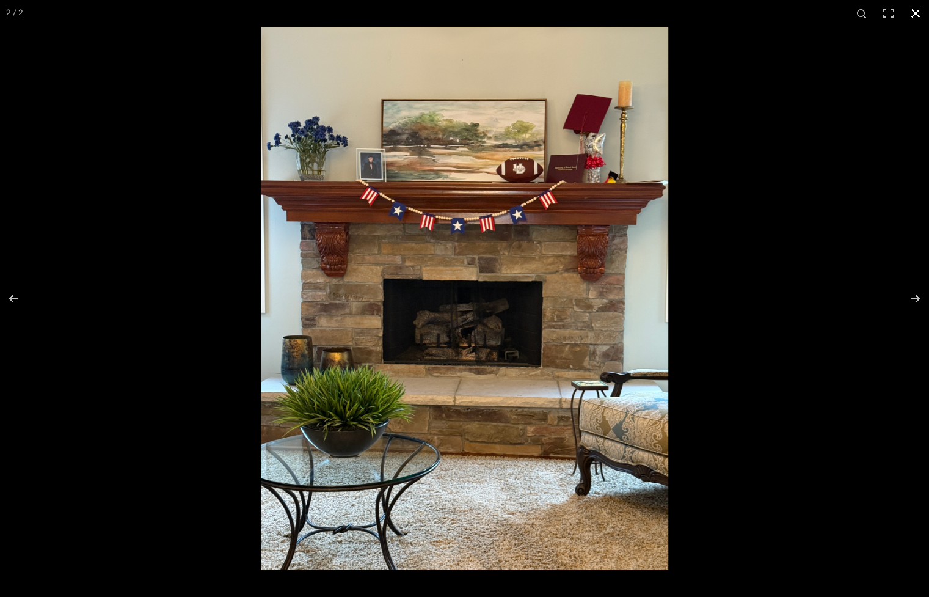
click at [919, 13] on button at bounding box center [915, 13] width 27 height 27
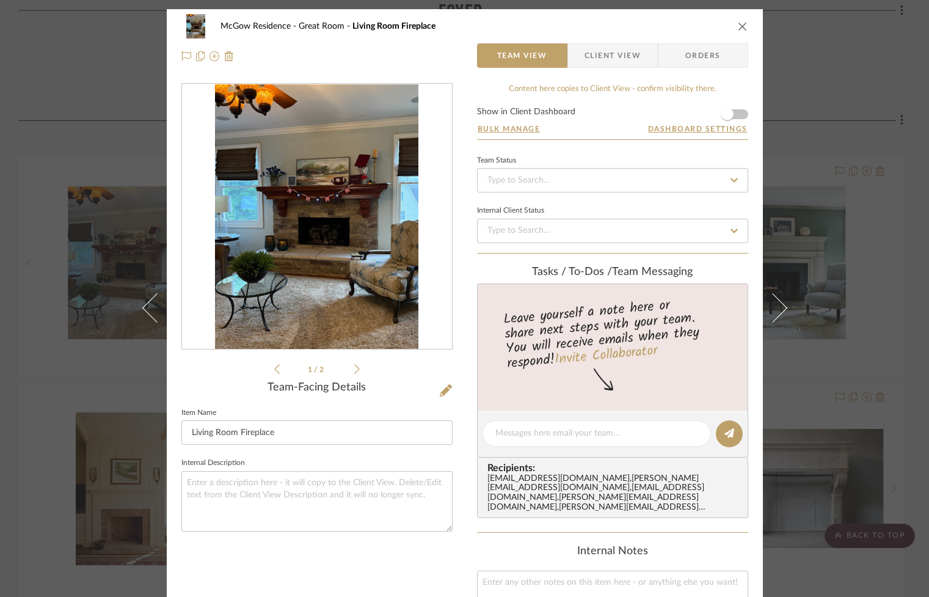
click at [738, 27] on icon "close" at bounding box center [743, 26] width 10 height 10
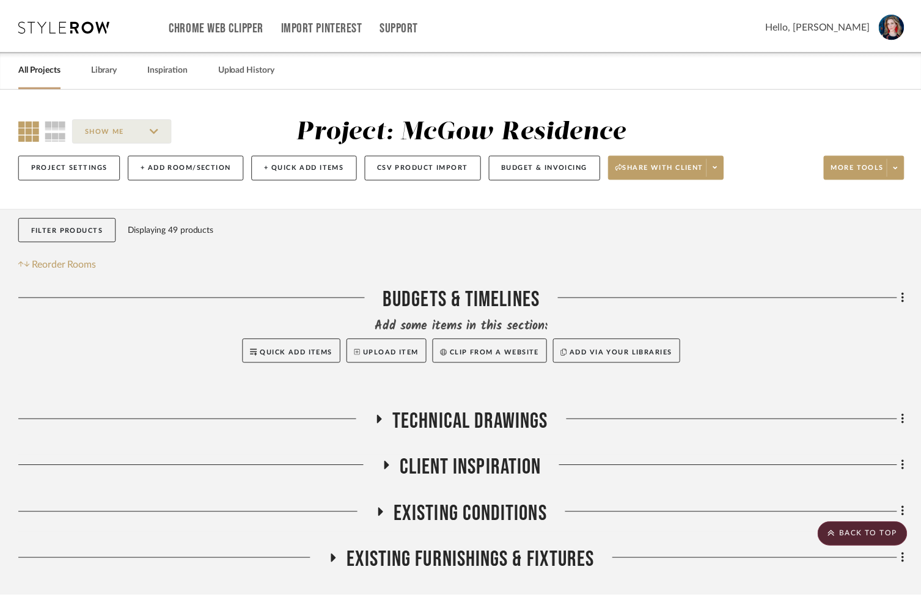
scroll to position [608, 0]
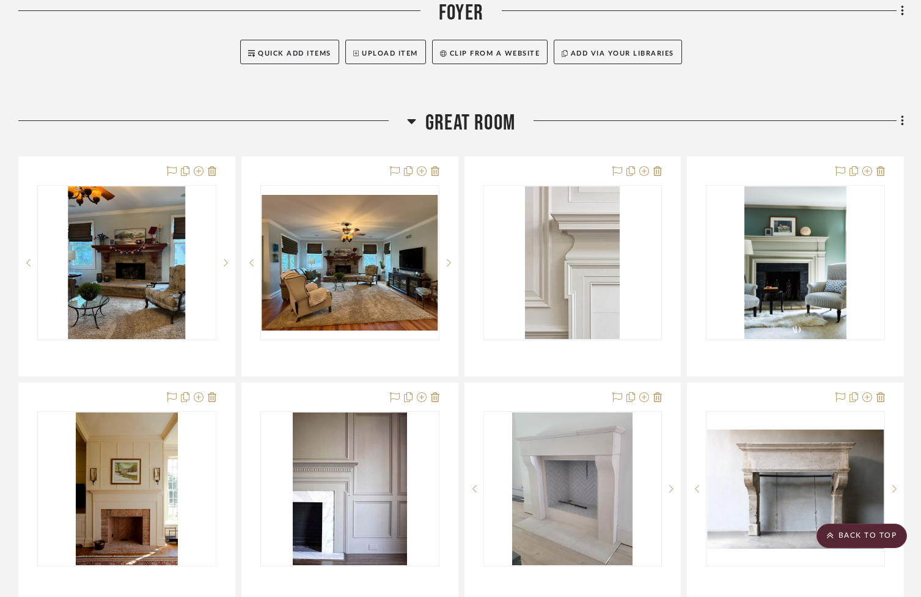
click at [407, 125] on icon at bounding box center [411, 121] width 9 height 15
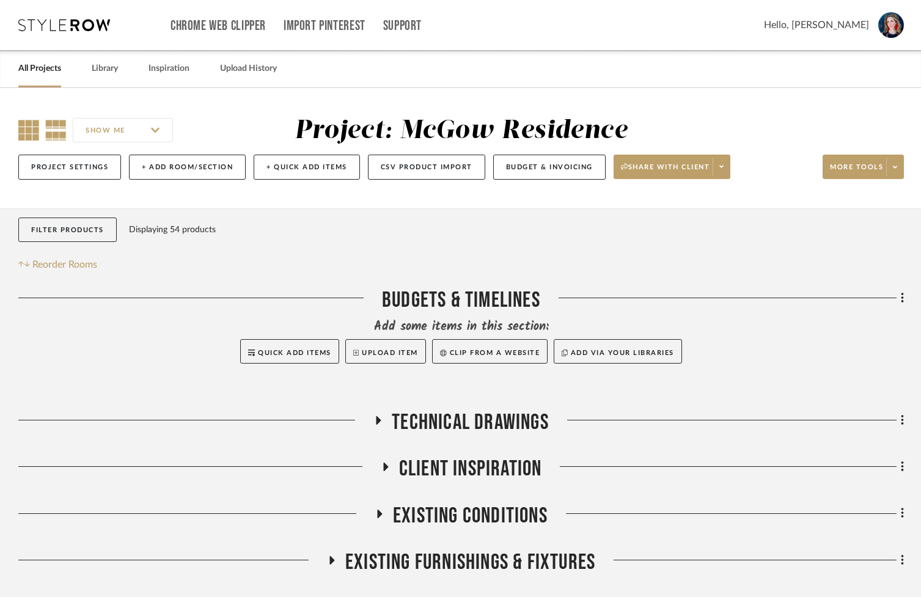
click at [25, 128] on icon at bounding box center [28, 130] width 21 height 21
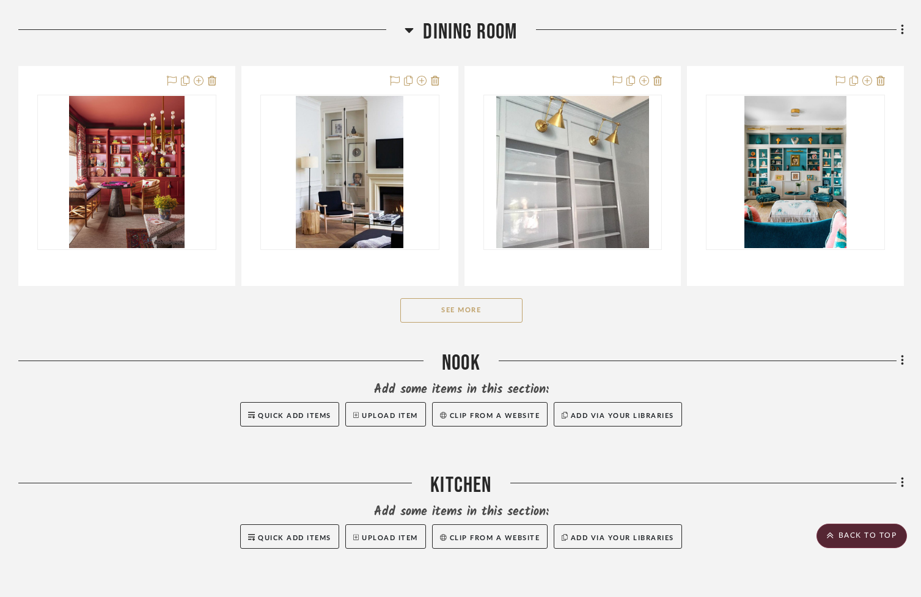
scroll to position [753, 0]
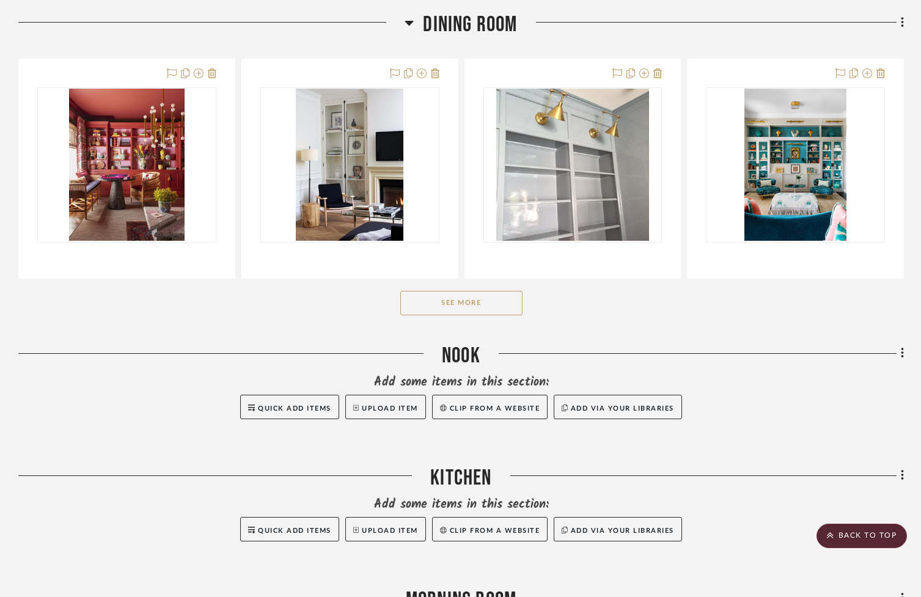
click at [440, 310] on button "See More" at bounding box center [461, 303] width 122 height 24
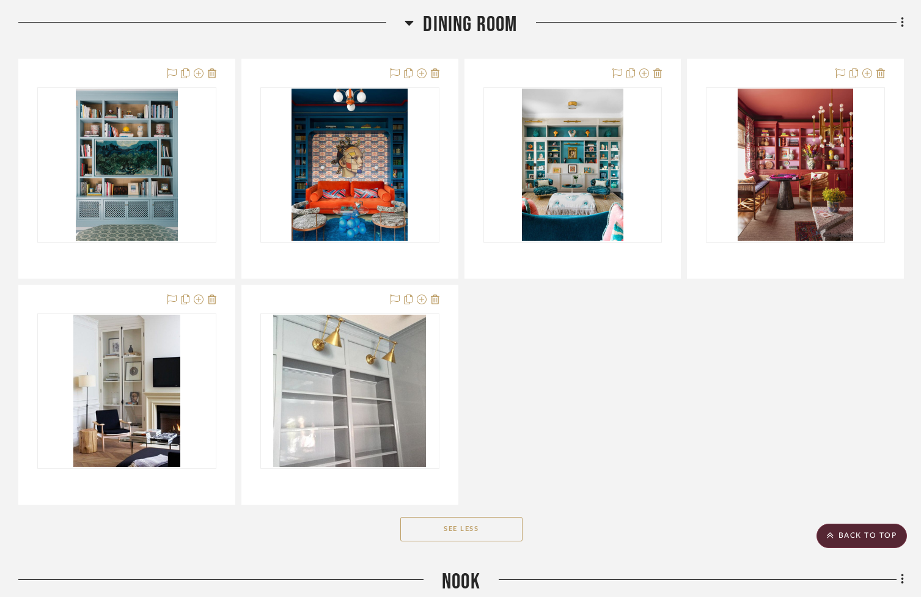
scroll to position [756, 0]
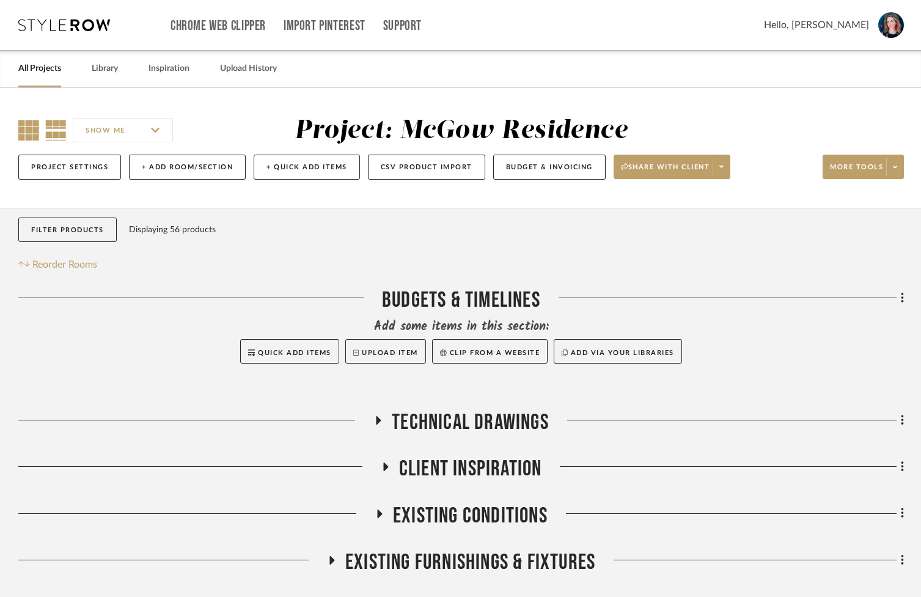
click at [25, 123] on icon at bounding box center [28, 130] width 21 height 21
click at [378, 423] on icon at bounding box center [378, 420] width 5 height 9
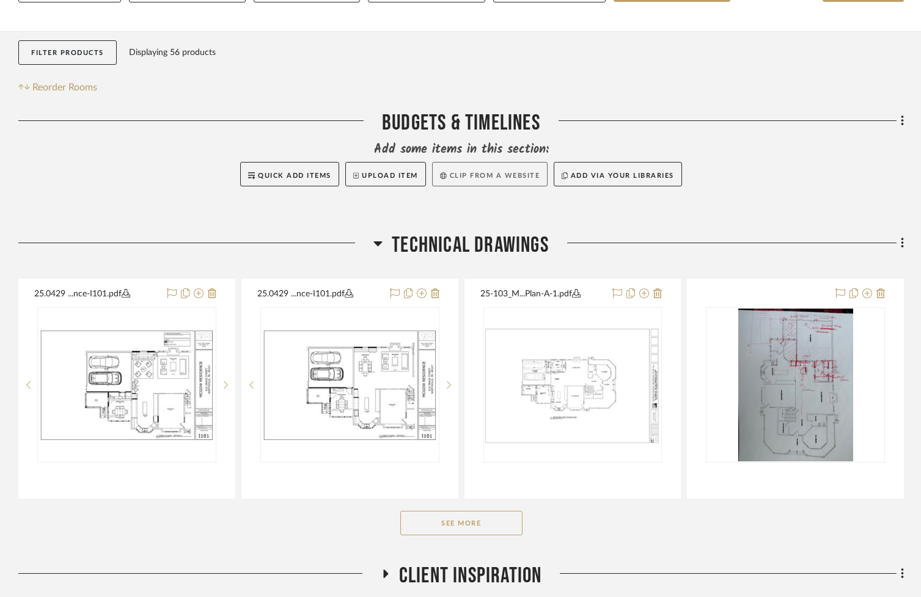
scroll to position [175, 0]
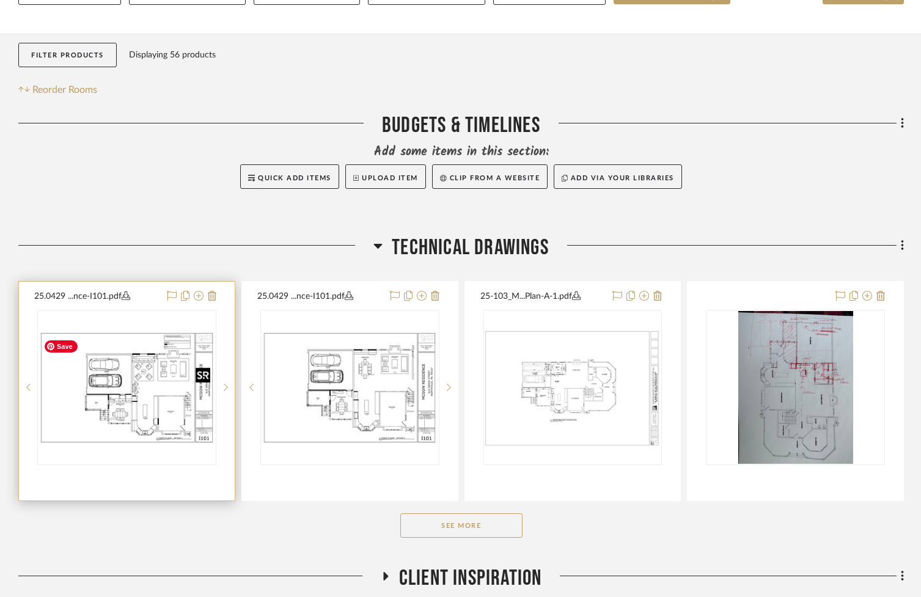
click at [144, 398] on div at bounding box center [126, 387] width 179 height 155
click at [149, 389] on img "0" at bounding box center [126, 387] width 177 height 114
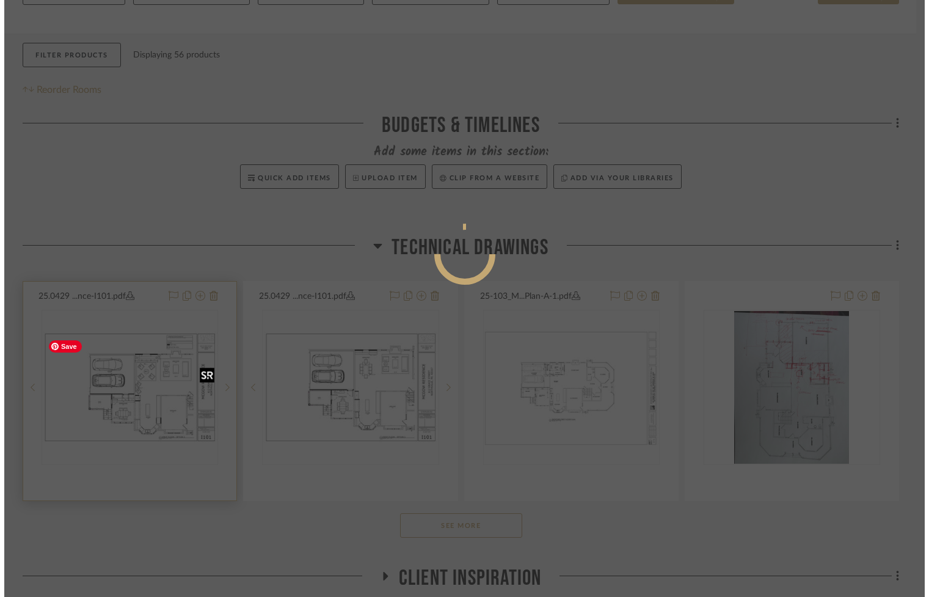
scroll to position [0, 0]
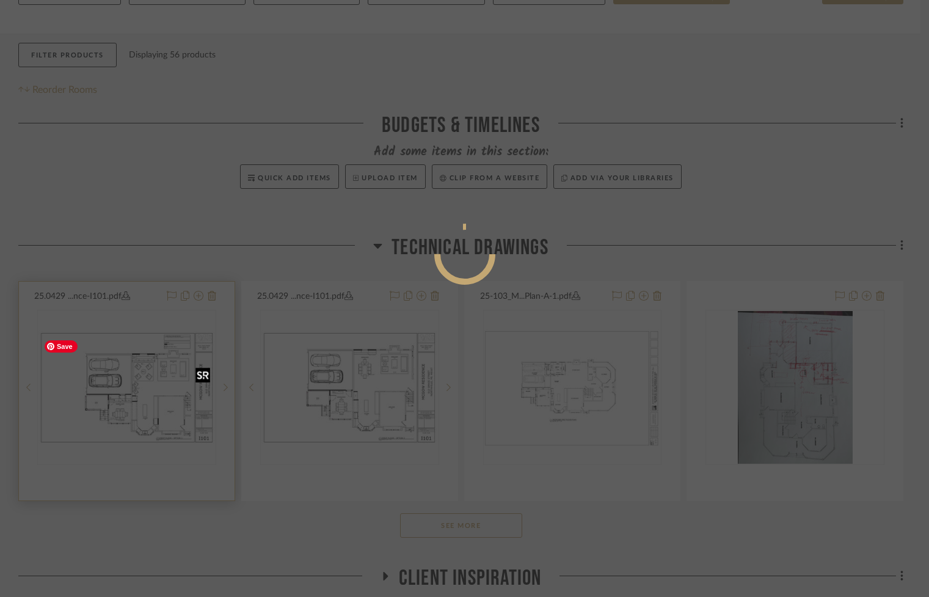
click at [149, 389] on div at bounding box center [464, 298] width 929 height 597
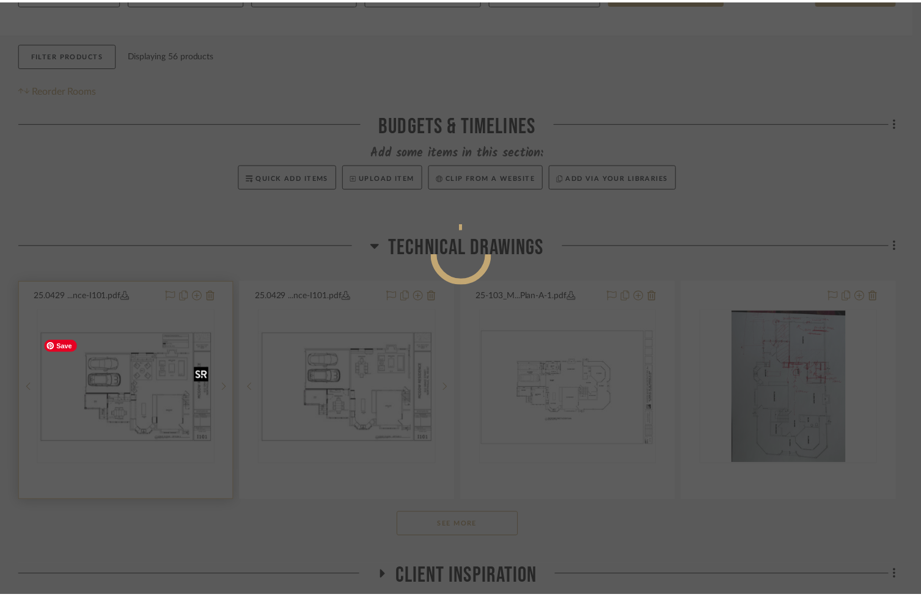
scroll to position [175, 0]
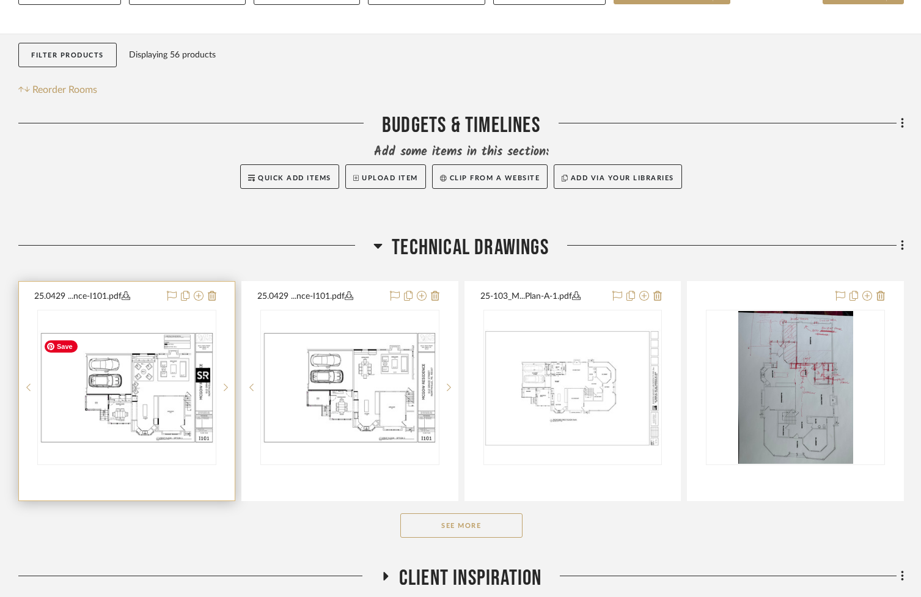
click at [149, 389] on img "0" at bounding box center [126, 387] width 177 height 114
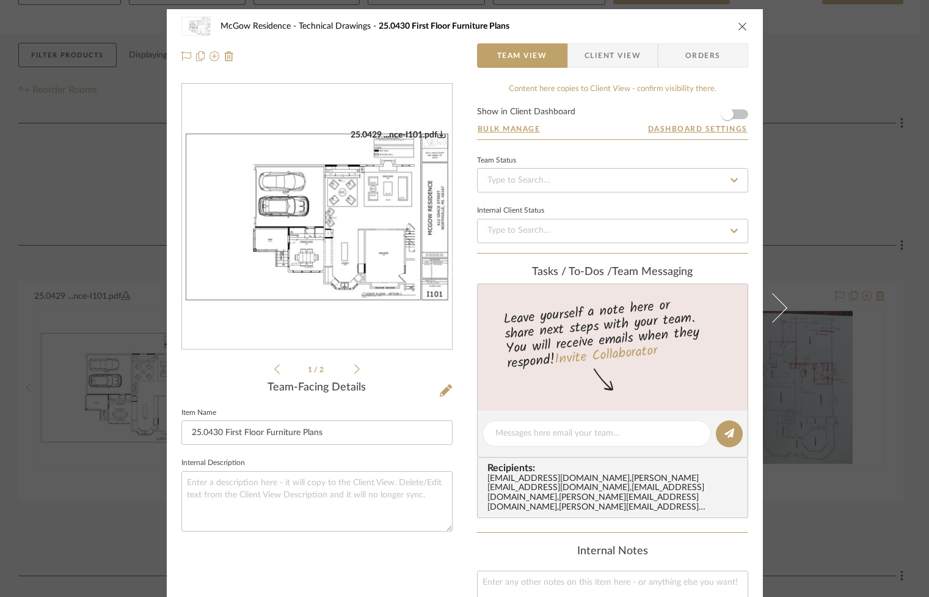
drag, startPoint x: 737, startPoint y: 23, endPoint x: 617, endPoint y: 37, distance: 120.6
click at [738, 23] on icon "close" at bounding box center [743, 26] width 10 height 10
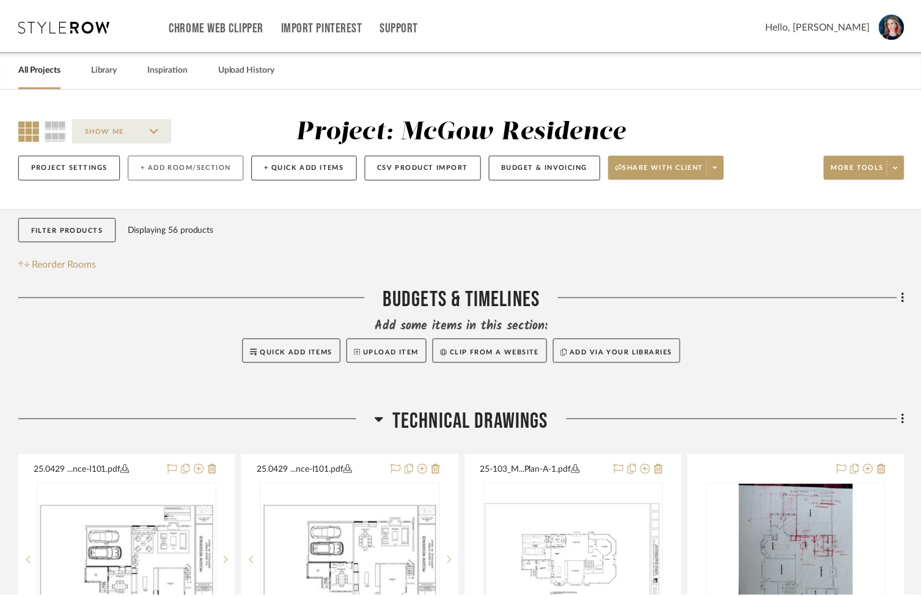
scroll to position [175, 0]
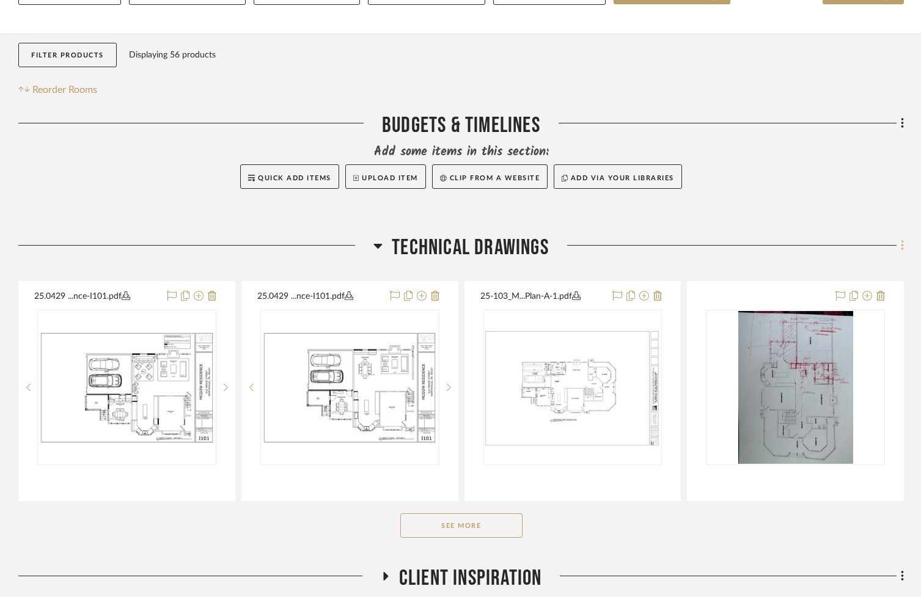
click at [901, 250] on icon at bounding box center [902, 245] width 4 height 13
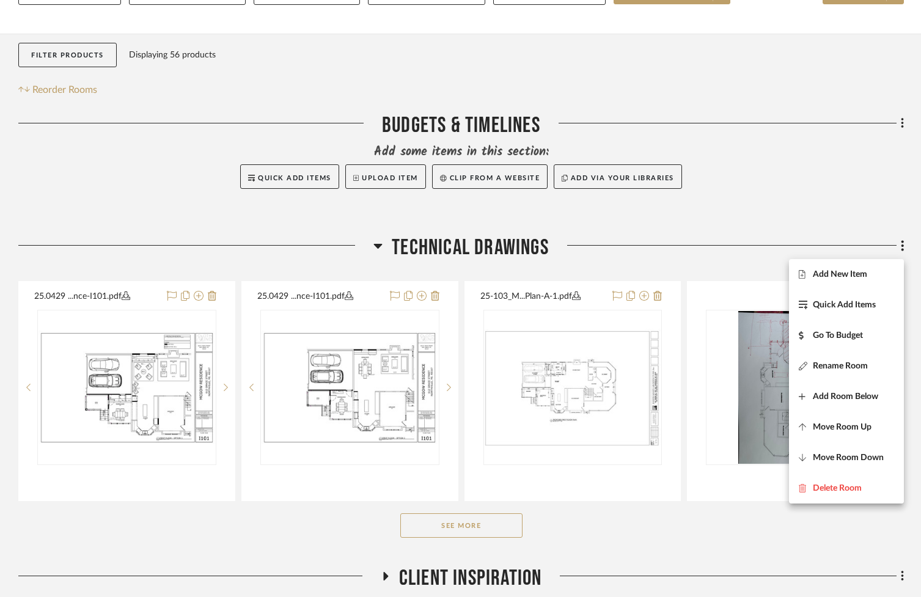
click at [841, 279] on button "Add New Item" at bounding box center [846, 274] width 115 height 31
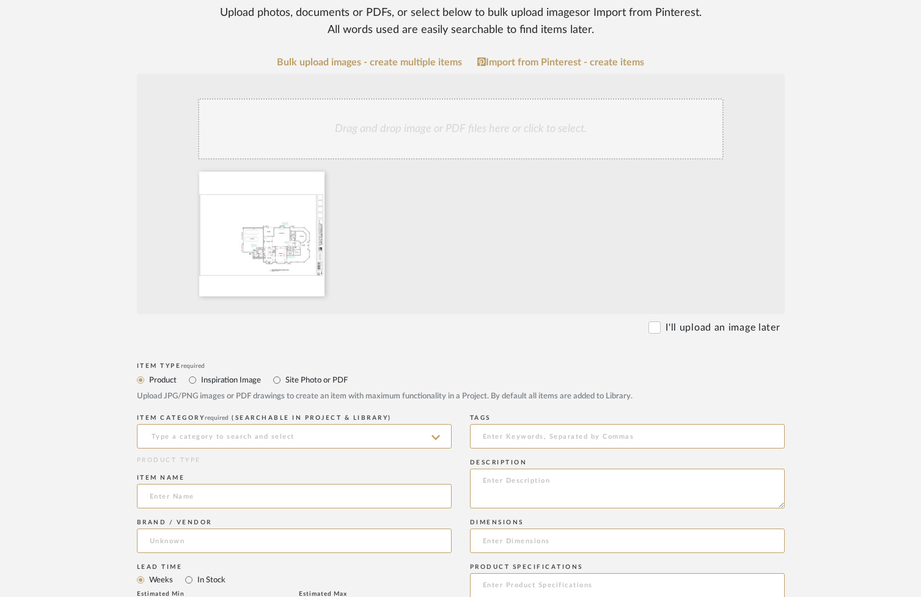
scroll to position [200, 0]
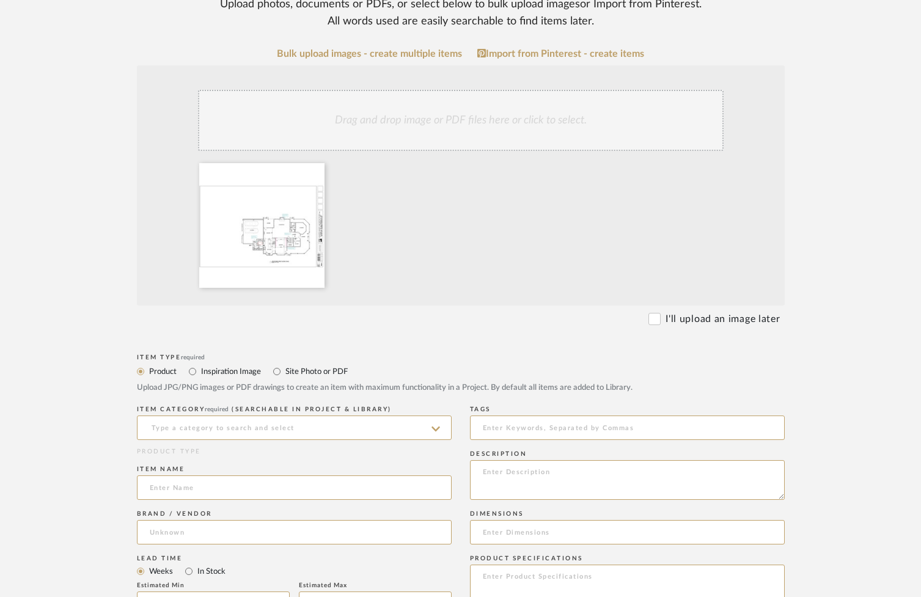
click at [293, 378] on label "Site Photo or PDF" at bounding box center [316, 371] width 64 height 13
click at [284, 378] on input "Site Photo or PDF" at bounding box center [276, 371] width 15 height 15
radio input "true"
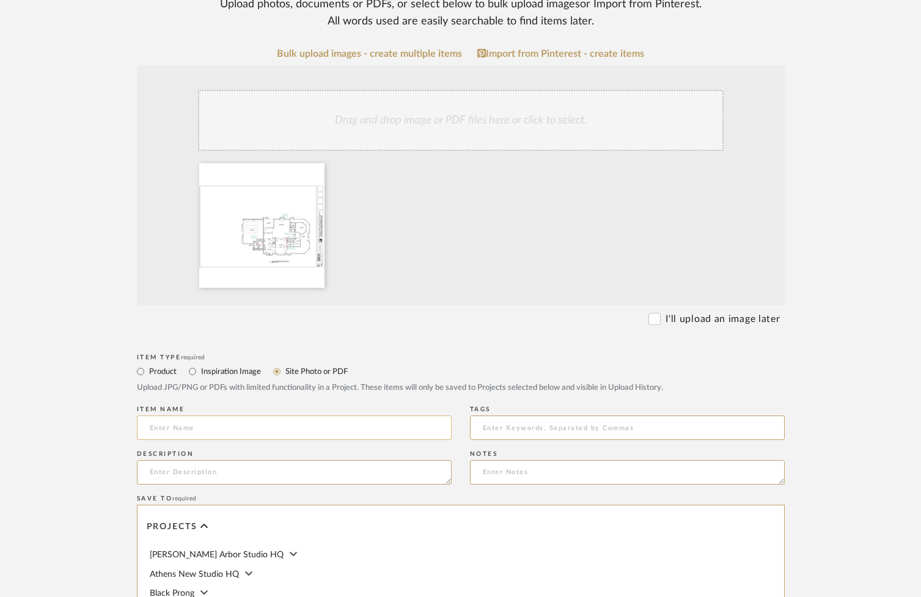
click at [251, 432] on input at bounding box center [294, 427] width 315 height 24
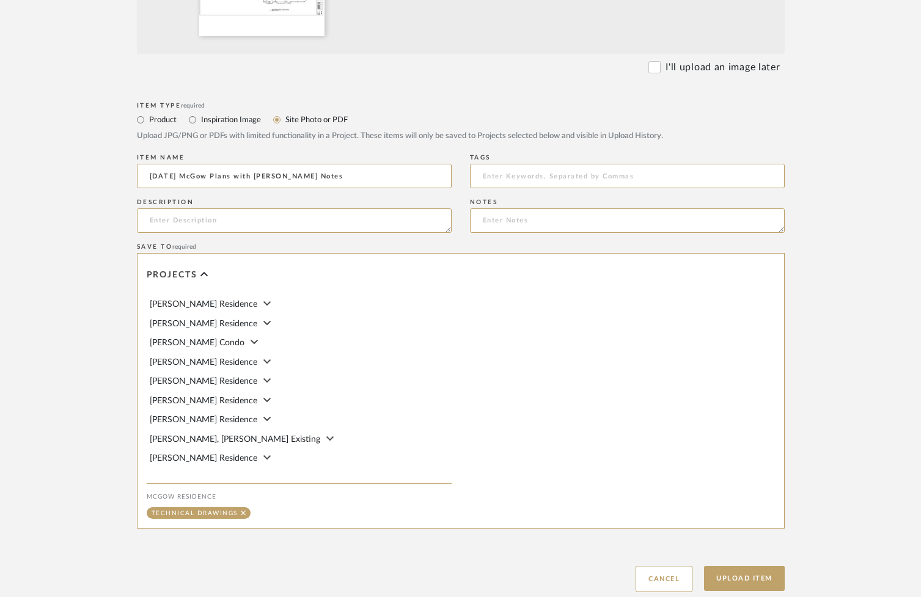
scroll to position [544, 0]
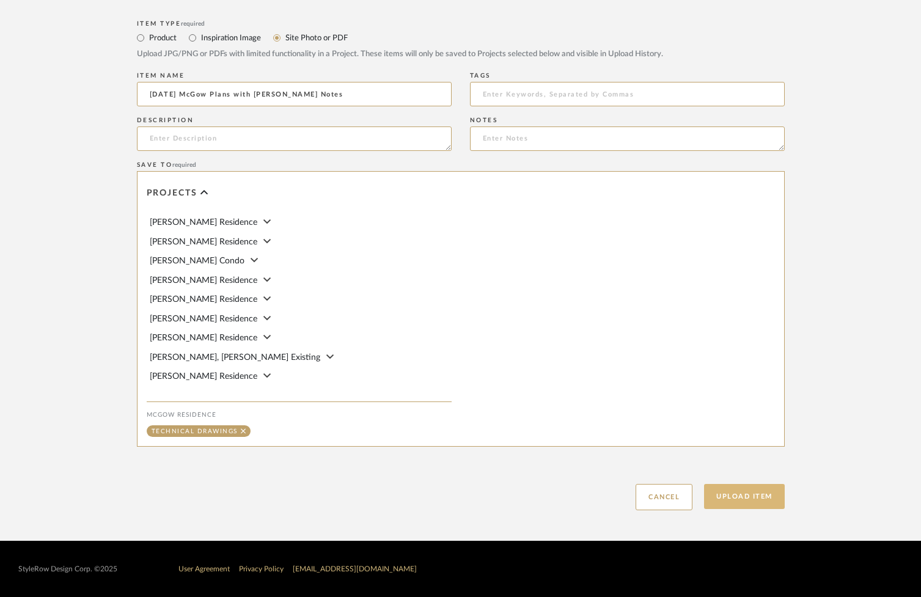
type input "[DATE] McGow Plans with [PERSON_NAME] Notes"
click at [723, 502] on button "Upload Item" at bounding box center [744, 496] width 81 height 25
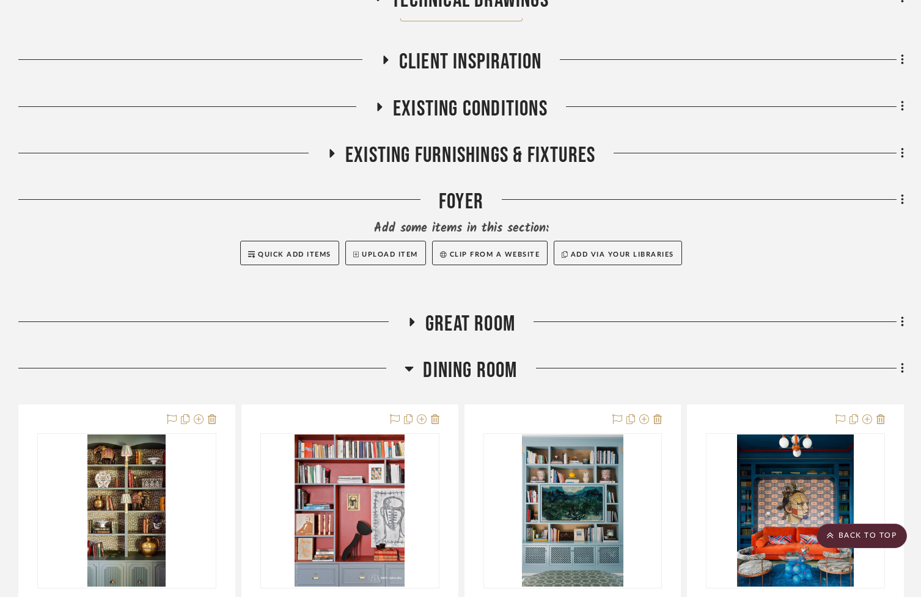
scroll to position [921, 0]
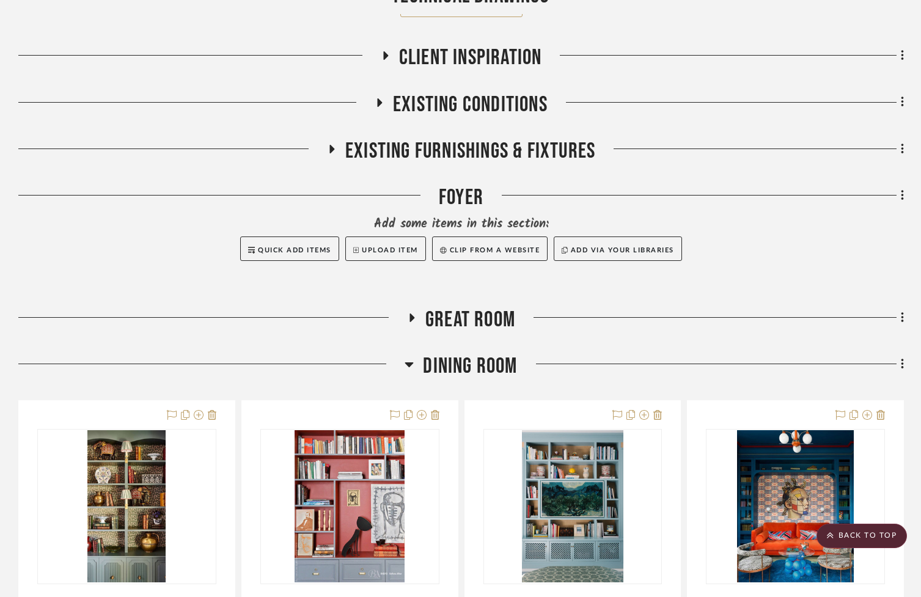
click at [378, 107] on icon at bounding box center [380, 102] width 5 height 9
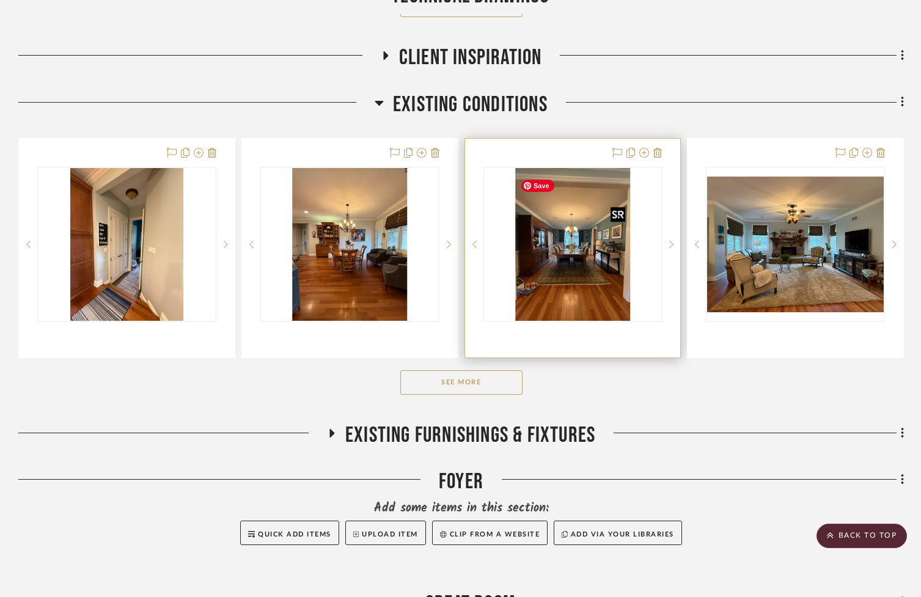
click at [546, 294] on img "0" at bounding box center [572, 244] width 115 height 153
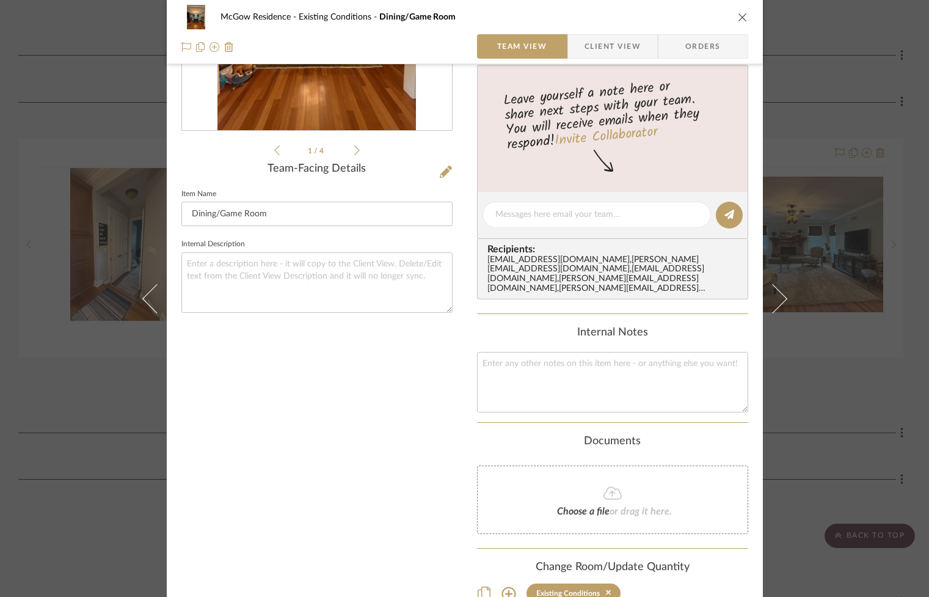
scroll to position [293, 0]
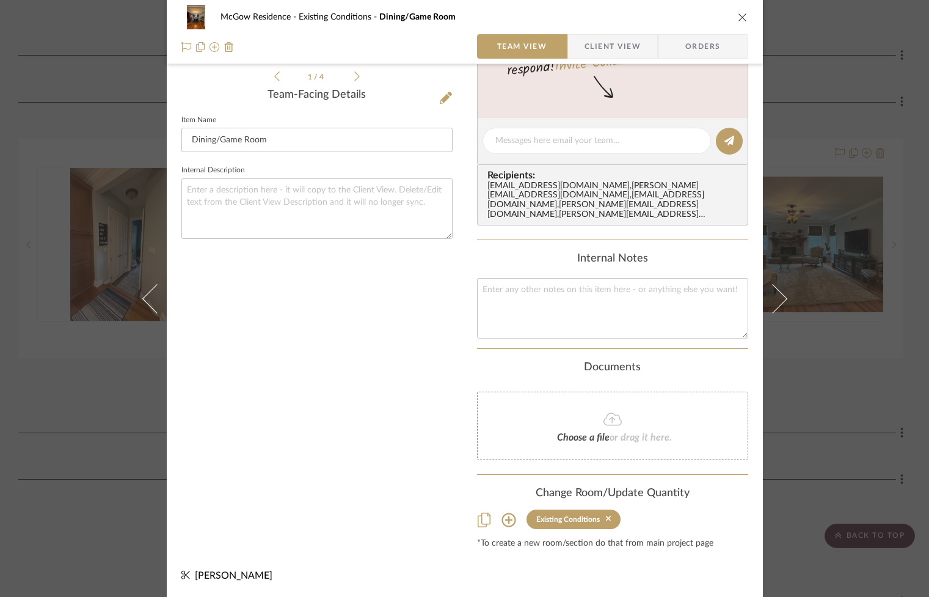
click at [502, 518] on icon at bounding box center [509, 520] width 15 height 15
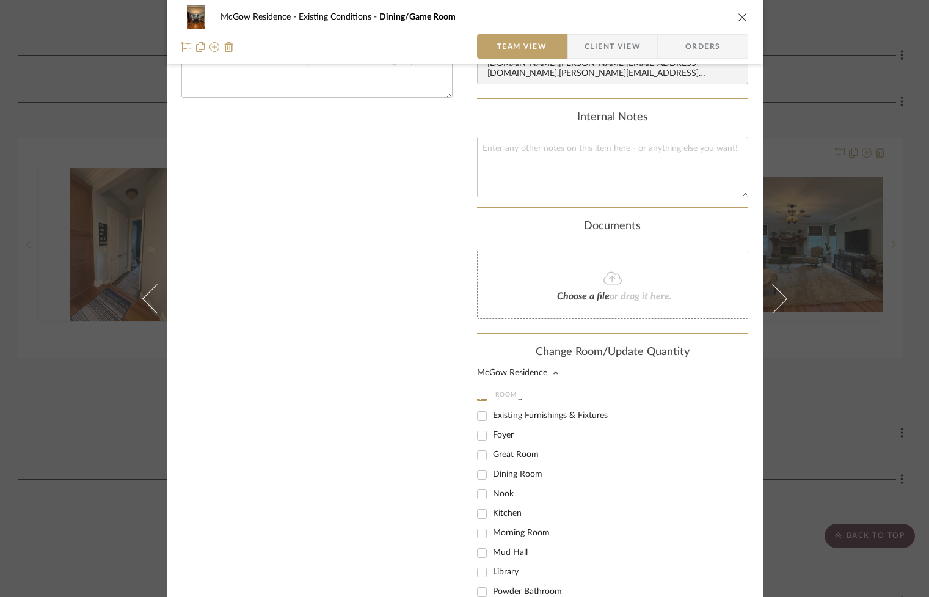
scroll to position [87, 0]
click at [478, 462] on input "Dining Room" at bounding box center [482, 461] width 20 height 20
checkbox input "true"
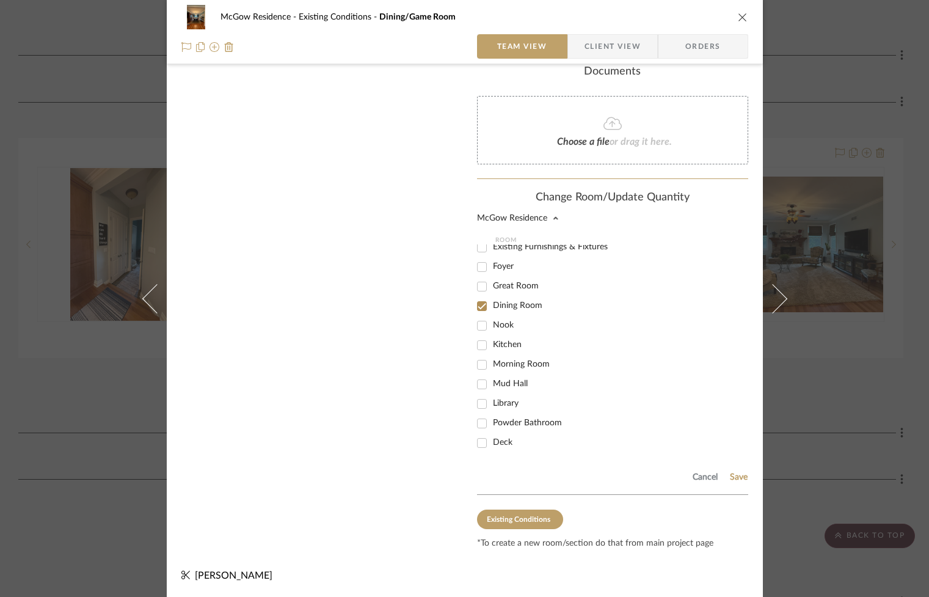
scroll to position [95, 0]
click at [730, 476] on button "Save" at bounding box center [738, 477] width 19 height 10
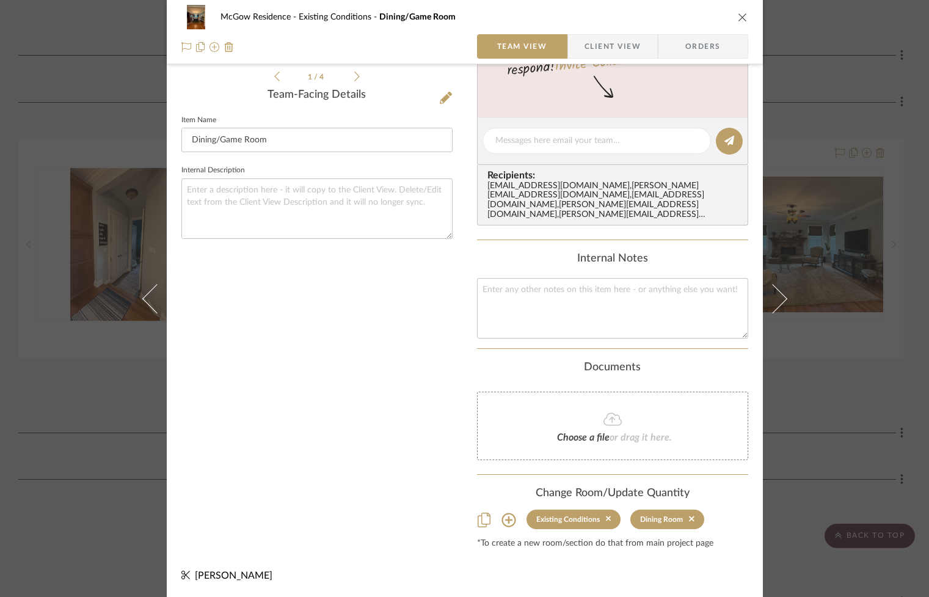
click at [738, 17] on icon "close" at bounding box center [743, 17] width 10 height 10
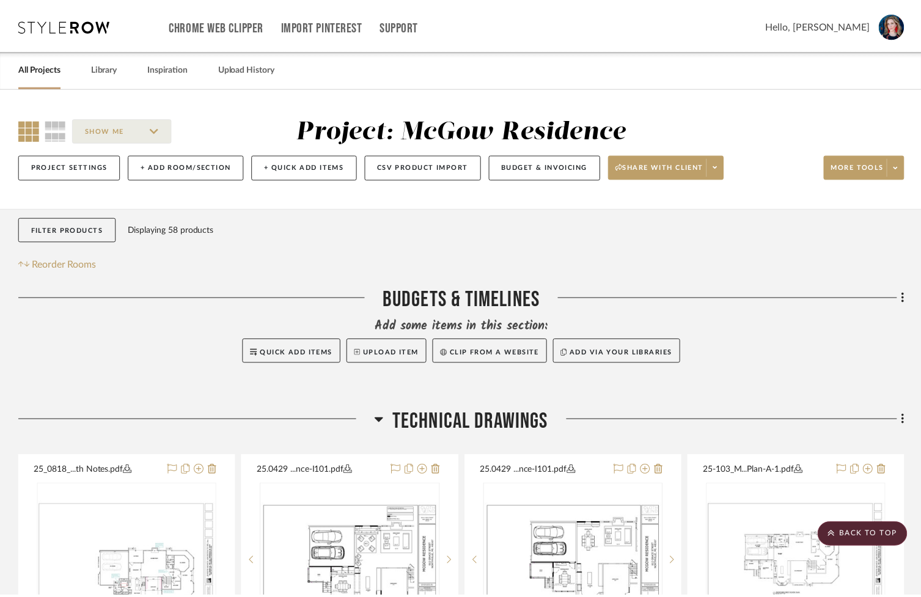
scroll to position [921, 0]
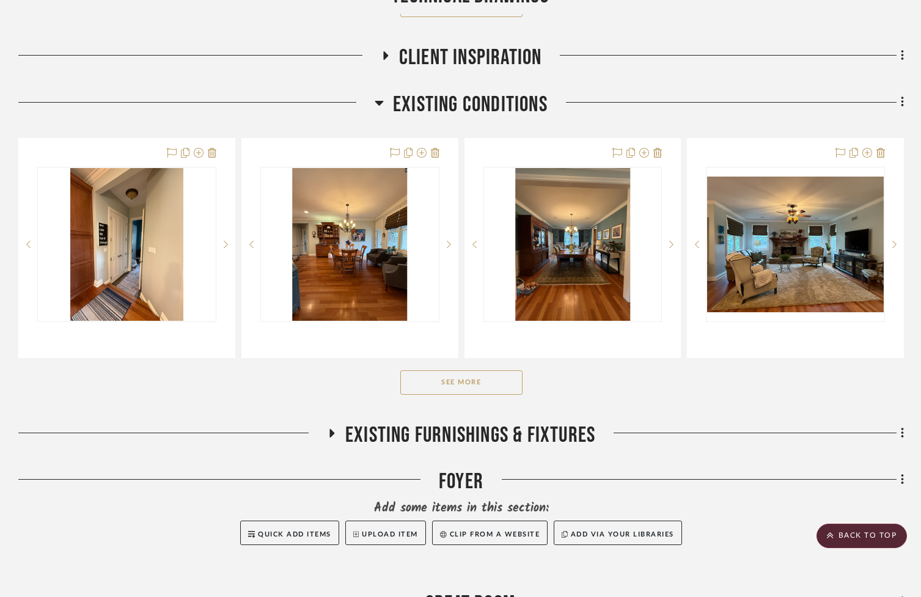
click at [472, 389] on button "See More" at bounding box center [461, 382] width 122 height 24
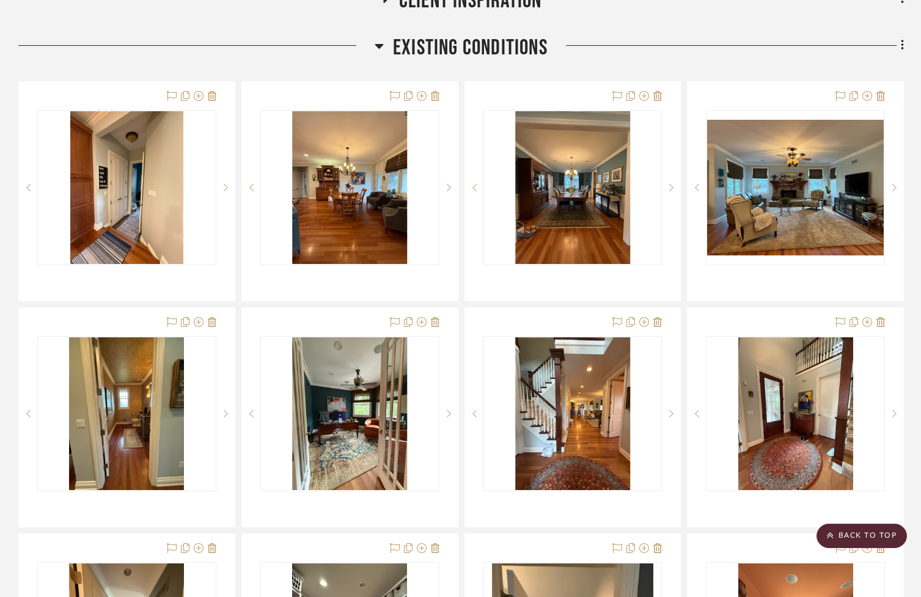
scroll to position [975, 0]
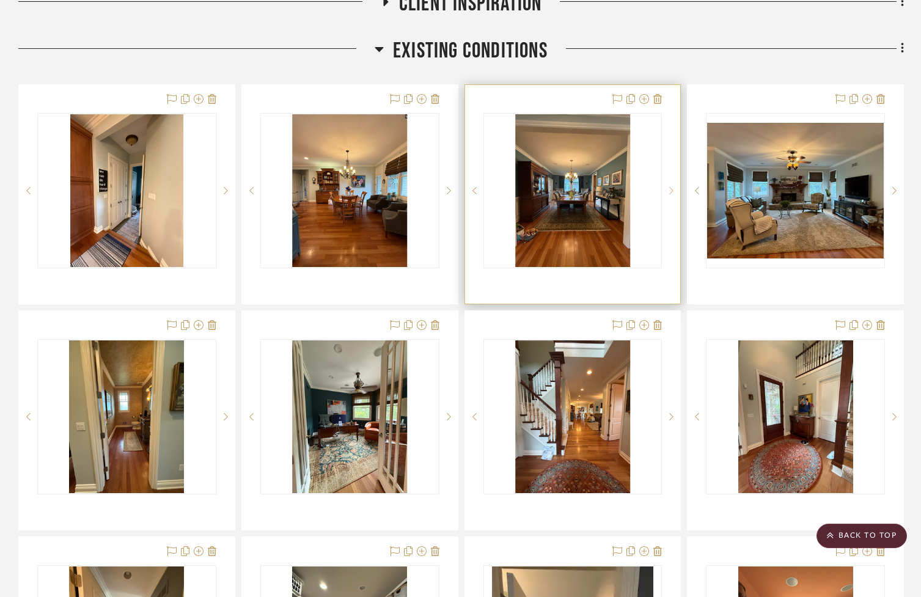
click at [668, 195] on sr-next-btn at bounding box center [671, 190] width 18 height 9
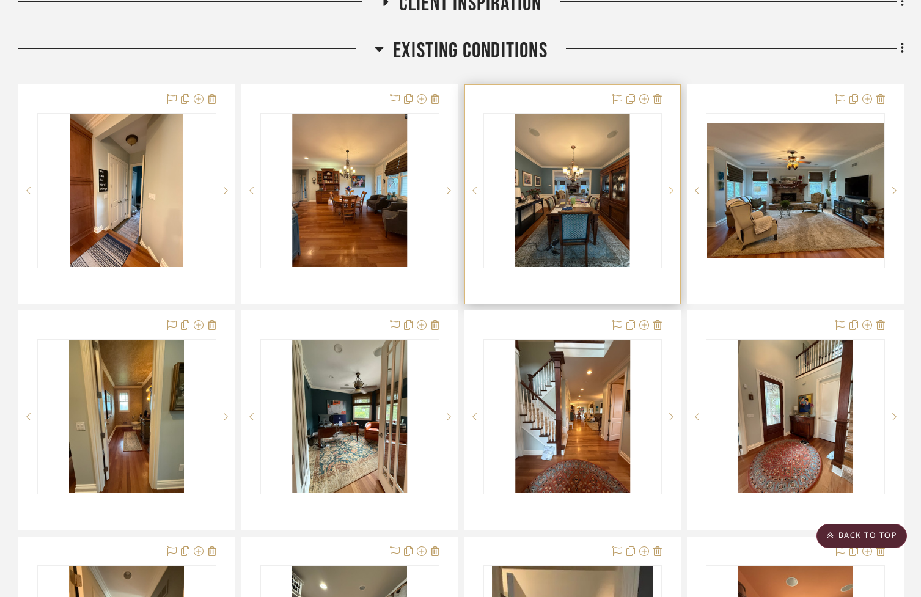
click at [668, 195] on sr-next-btn at bounding box center [671, 190] width 18 height 9
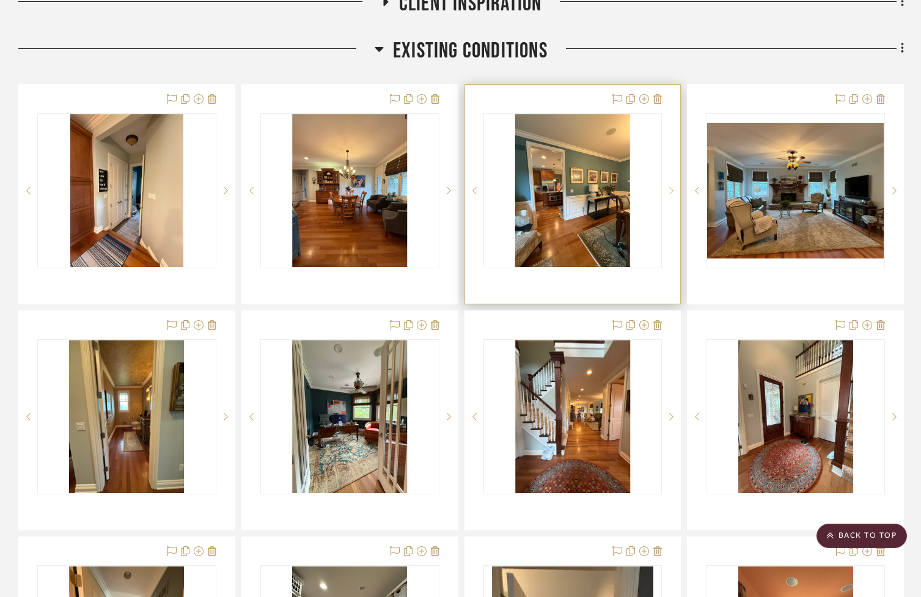
click at [670, 194] on icon at bounding box center [671, 190] width 4 height 7
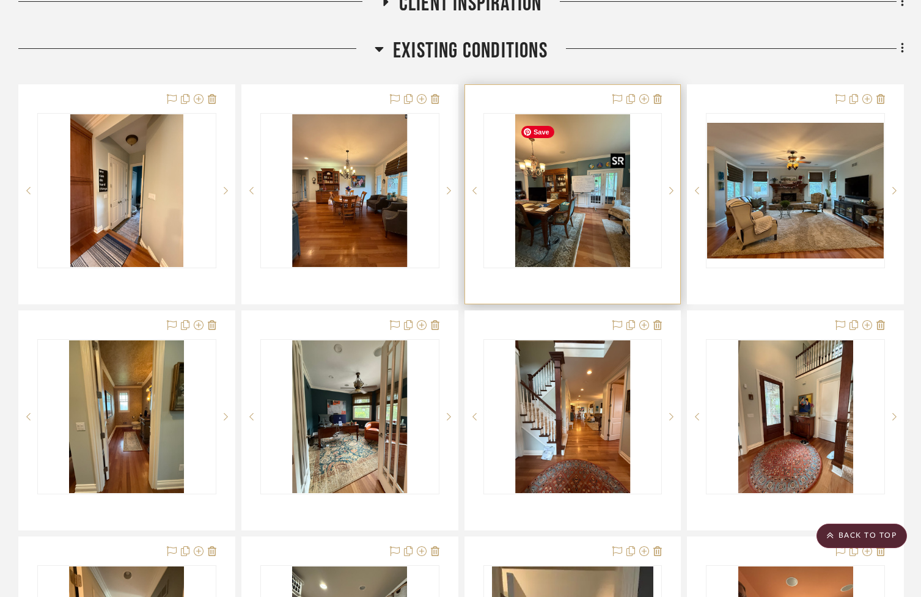
click at [584, 211] on img "3" at bounding box center [572, 190] width 115 height 153
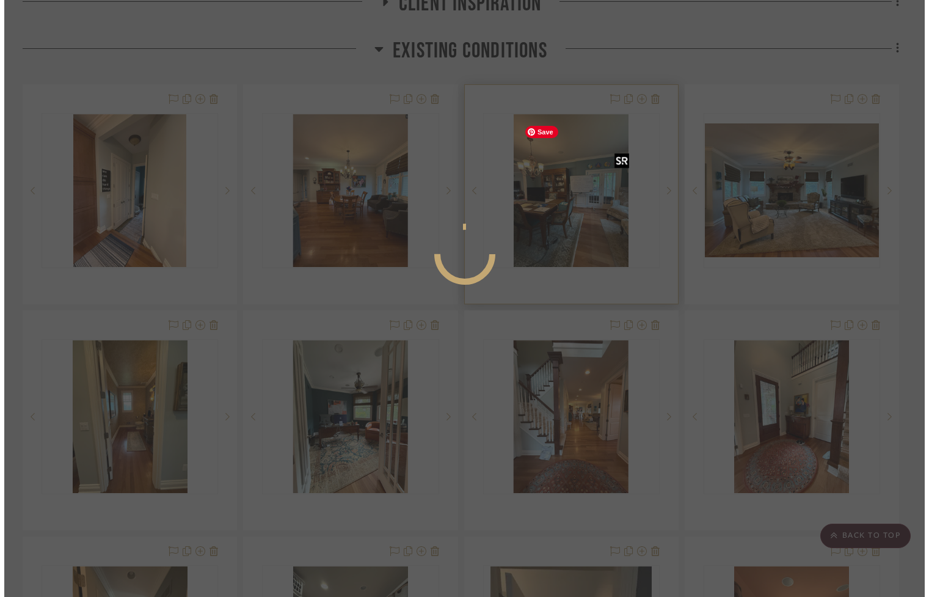
scroll to position [0, 0]
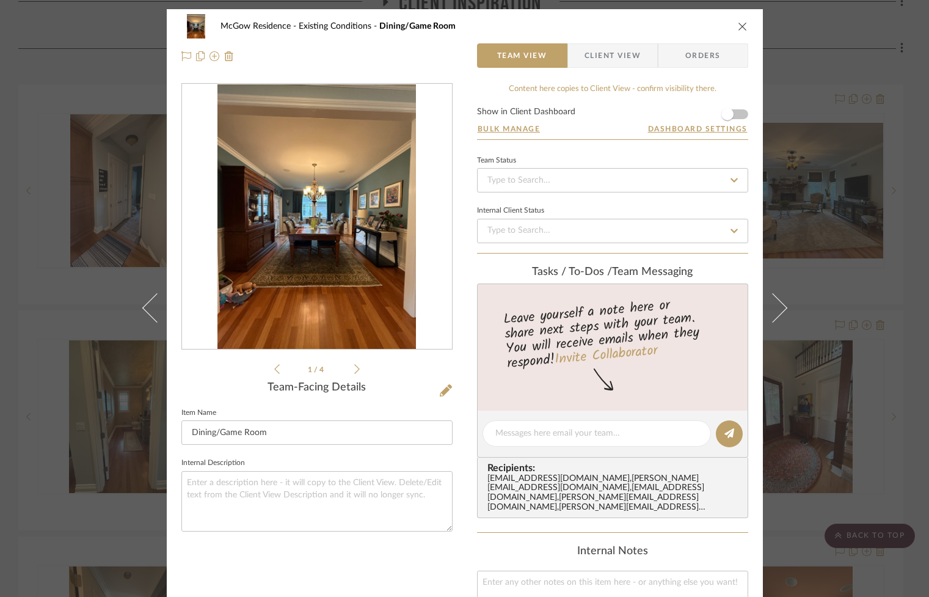
click at [273, 281] on img "0" at bounding box center [316, 216] width 199 height 265
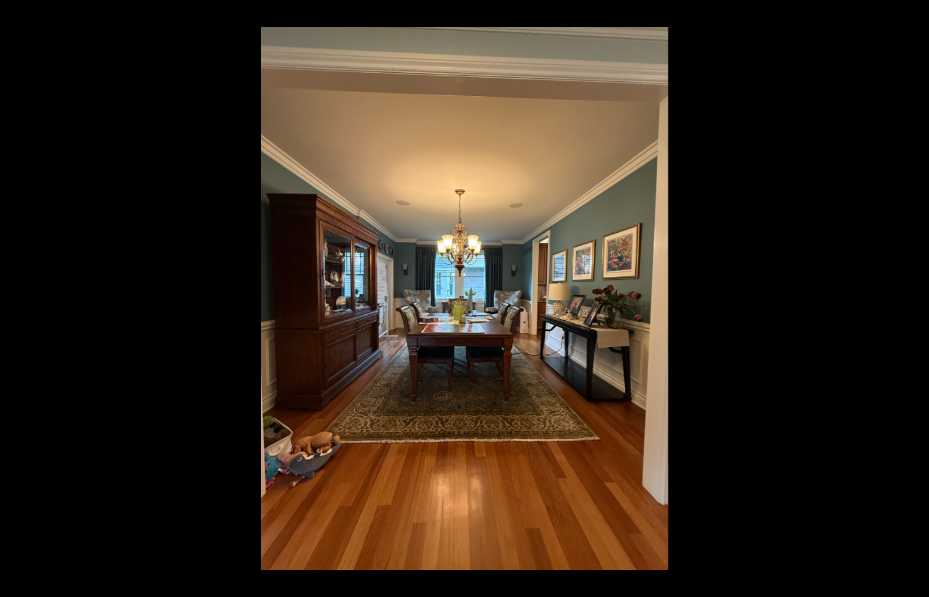
click at [913, 296] on button at bounding box center [907, 298] width 43 height 61
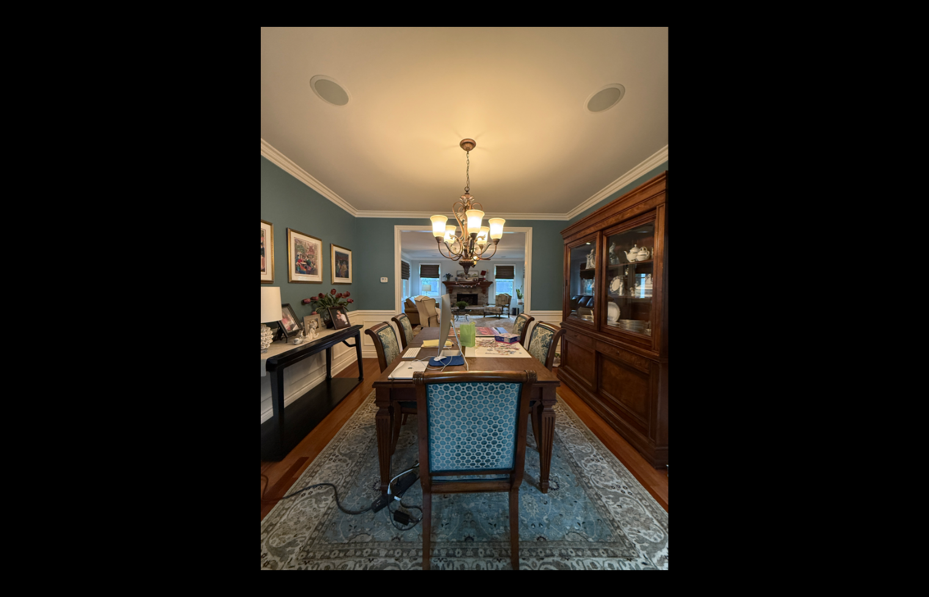
click at [913, 296] on button at bounding box center [907, 298] width 43 height 61
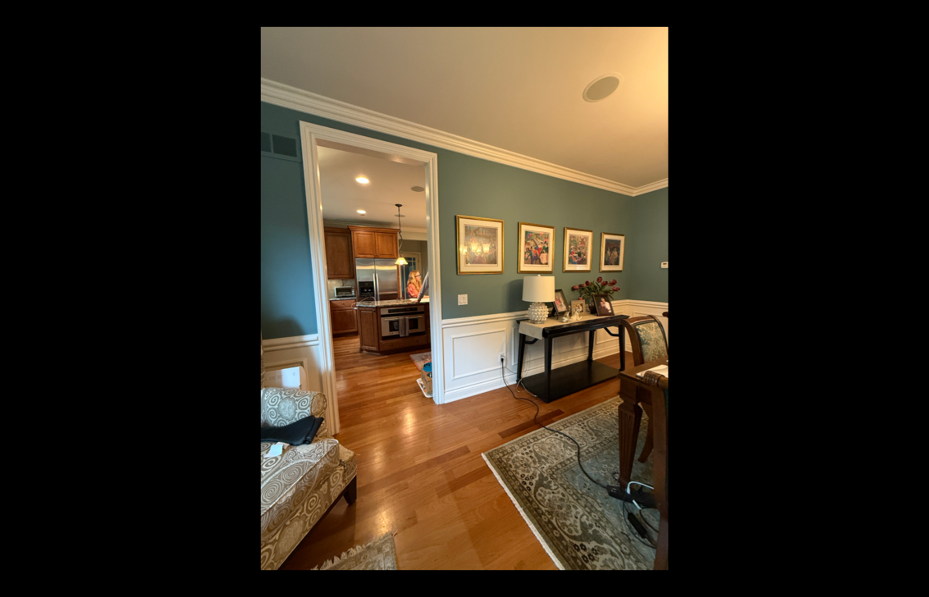
click at [913, 296] on button at bounding box center [907, 298] width 43 height 61
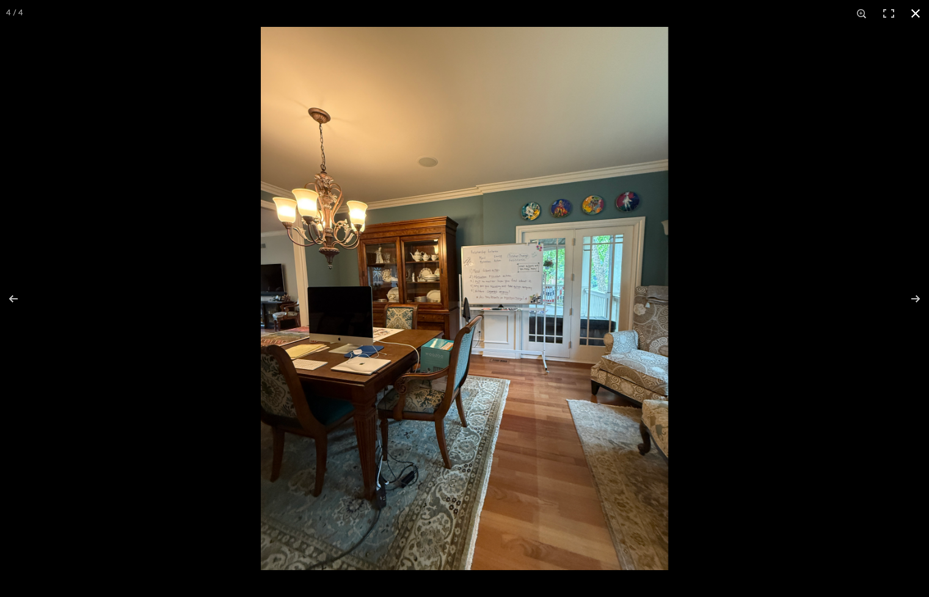
click at [916, 13] on button at bounding box center [915, 13] width 27 height 27
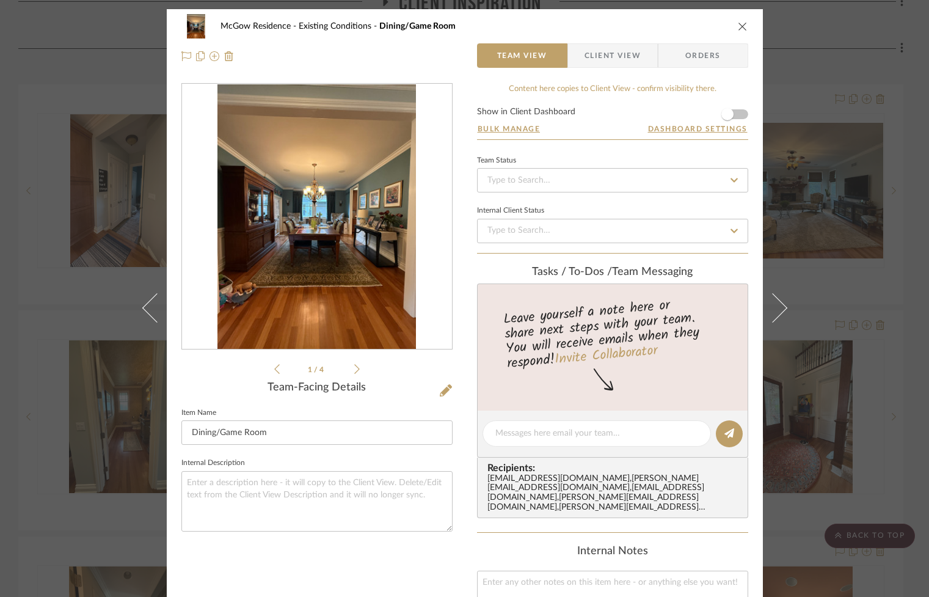
click at [739, 29] on icon "close" at bounding box center [743, 26] width 10 height 10
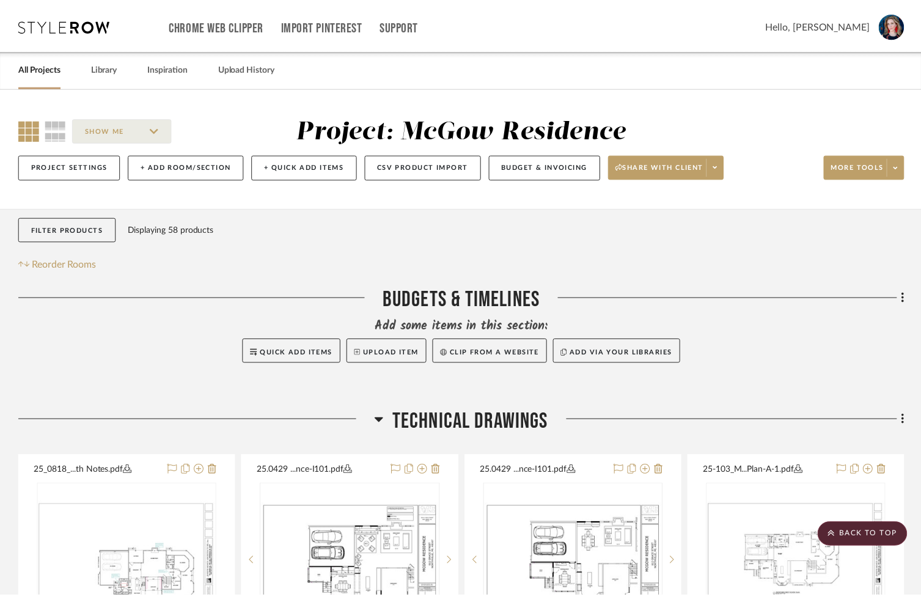
scroll to position [975, 0]
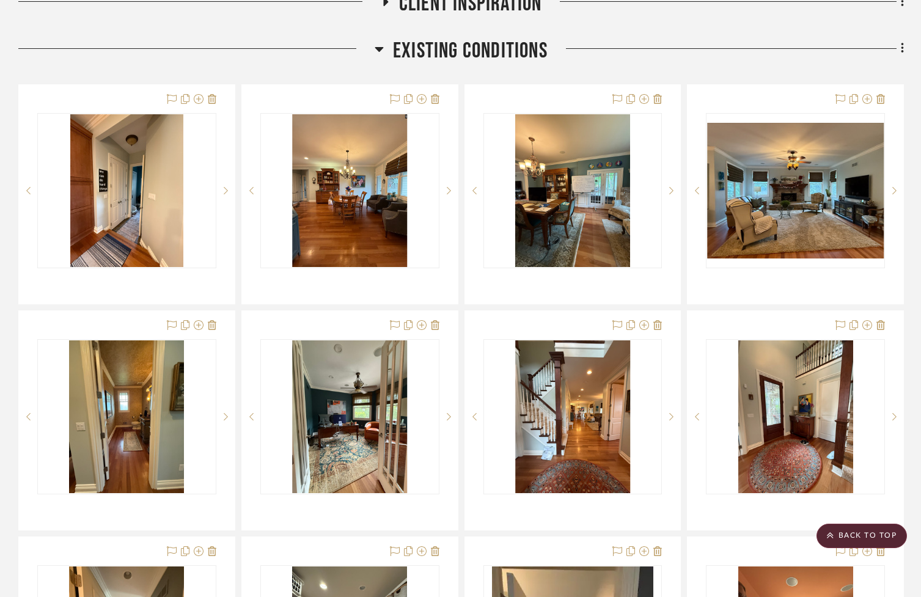
click at [374, 51] on icon at bounding box center [378, 49] width 9 height 15
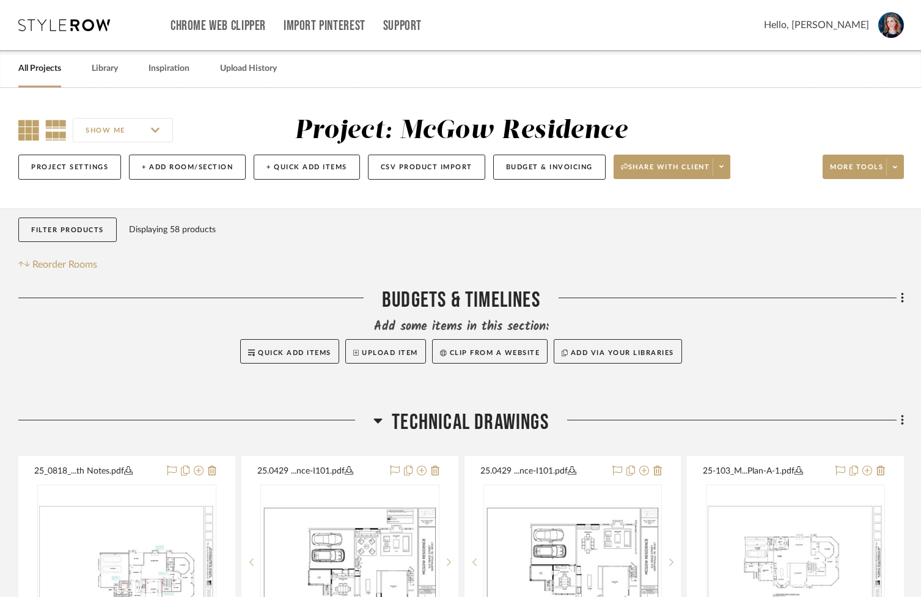
click at [23, 135] on icon at bounding box center [28, 130] width 21 height 21
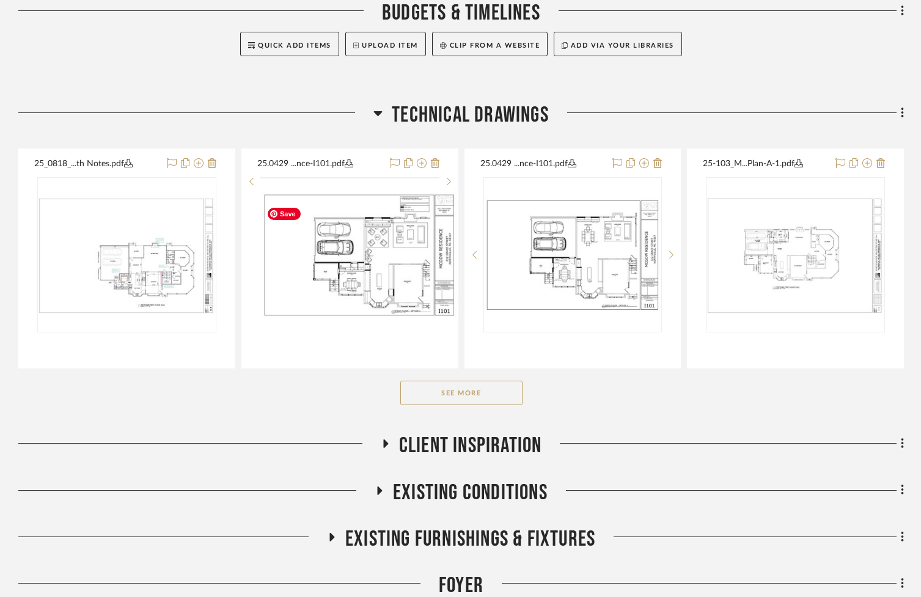
scroll to position [347, 0]
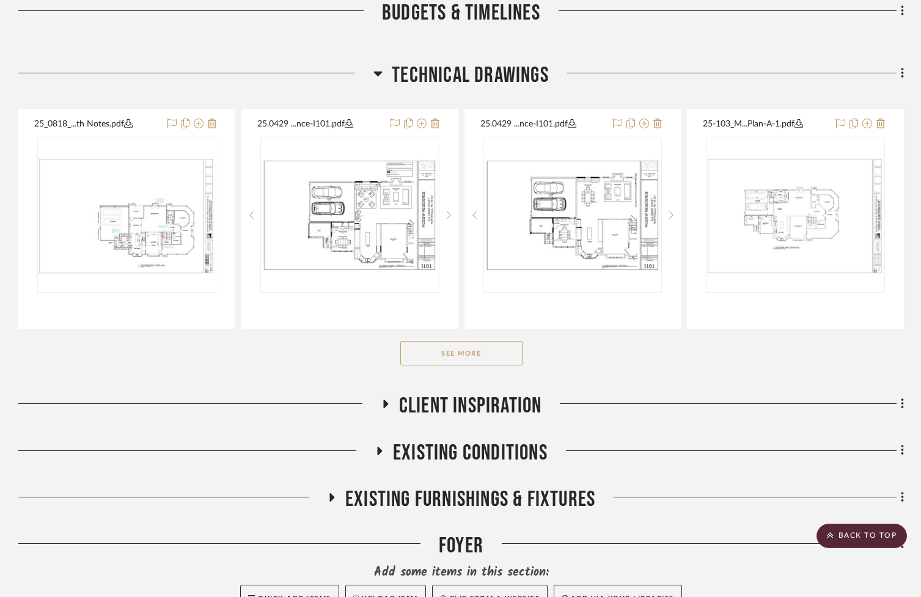
click at [376, 73] on icon at bounding box center [377, 73] width 9 height 15
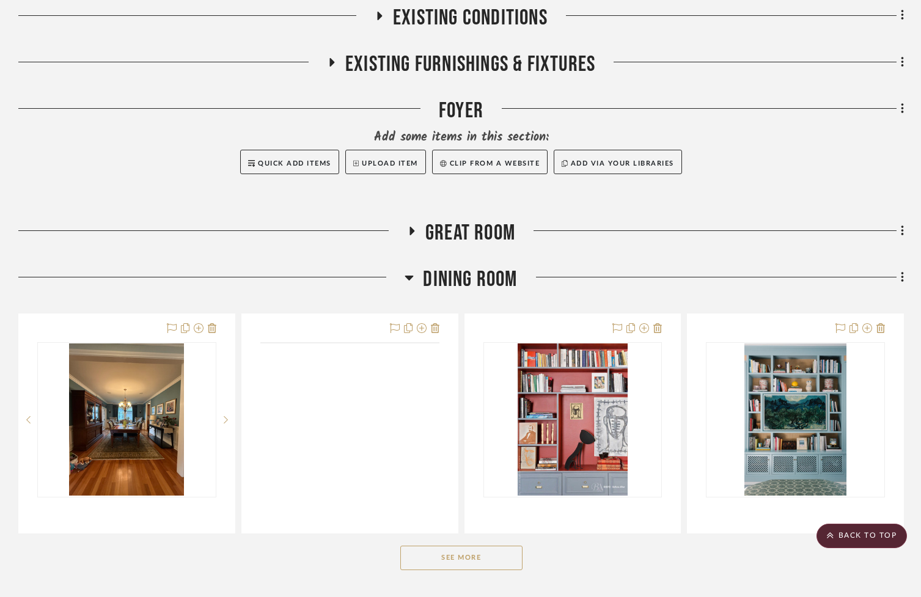
scroll to position [531, 0]
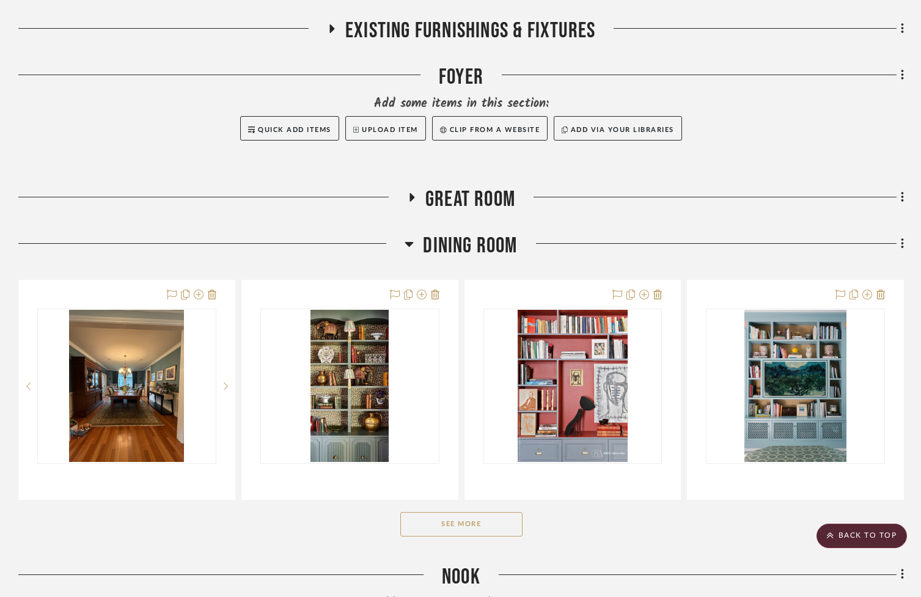
click at [407, 247] on icon at bounding box center [409, 244] width 9 height 5
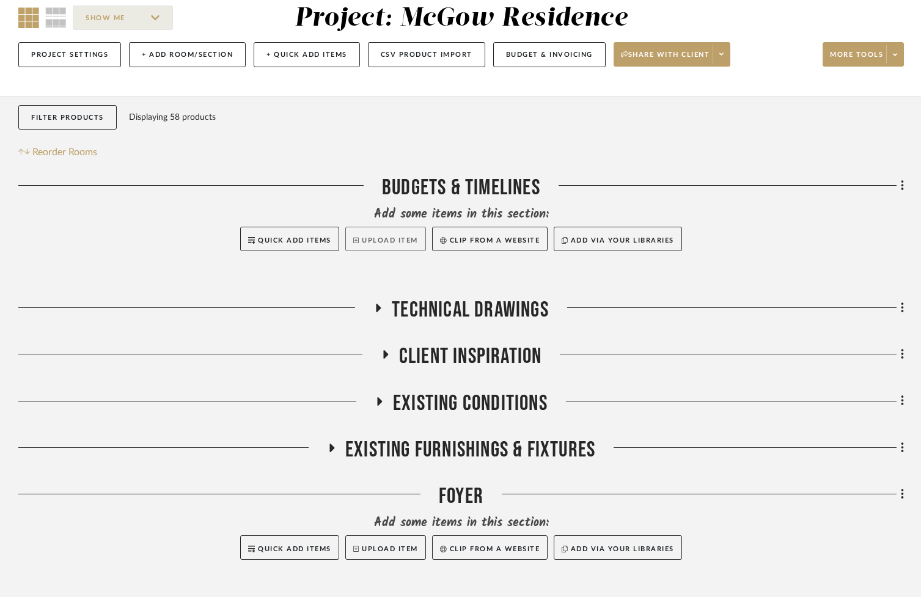
scroll to position [111, 0]
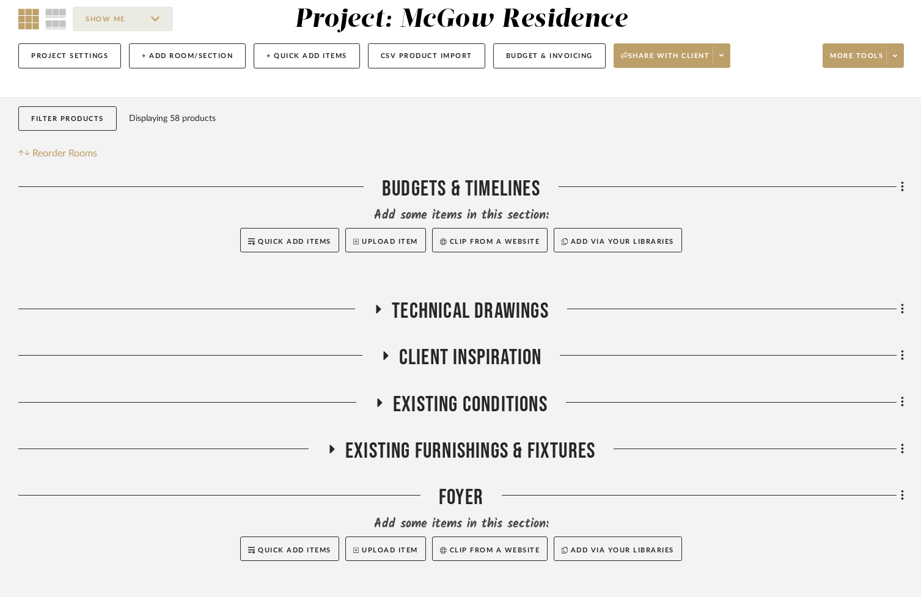
click at [381, 407] on icon at bounding box center [379, 402] width 15 height 9
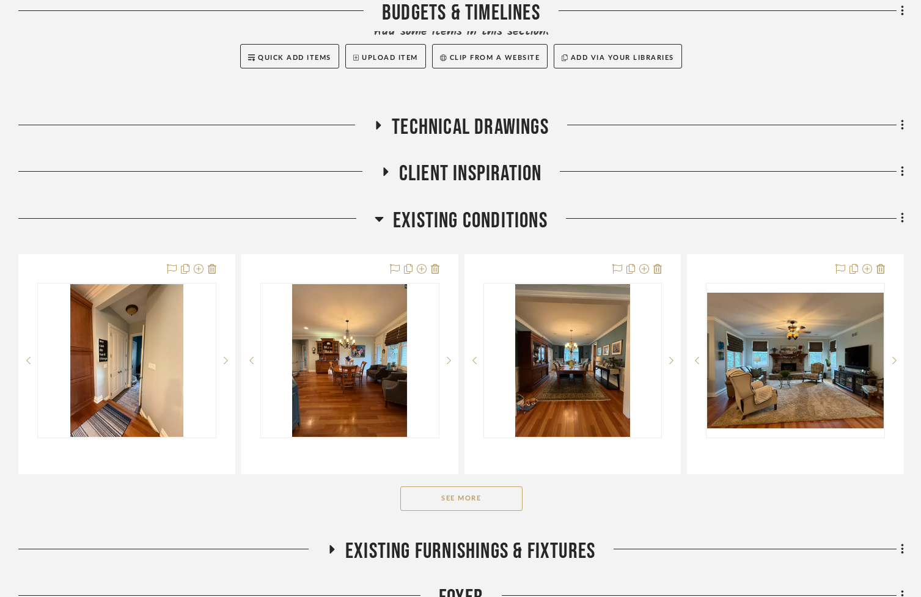
scroll to position [355, 0]
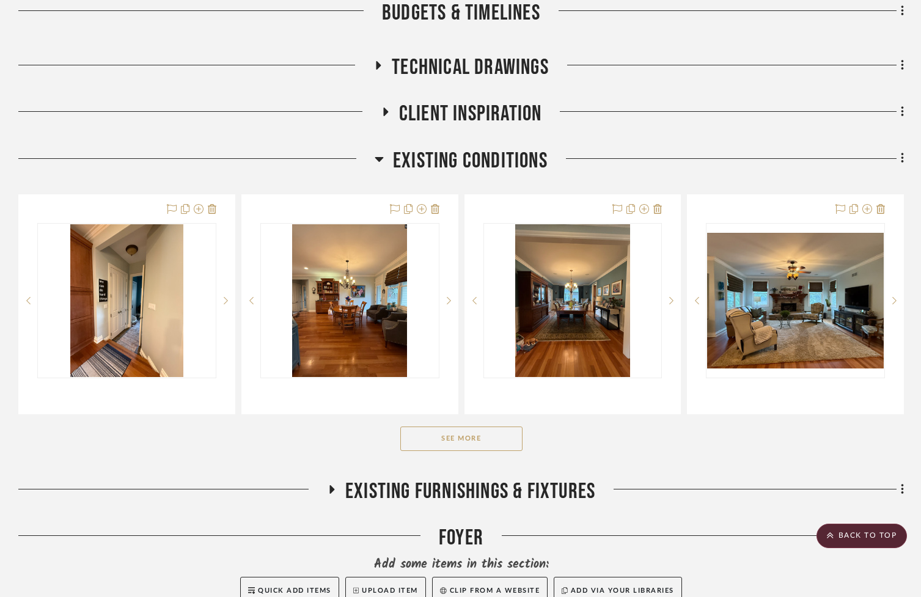
click at [463, 438] on button "See More" at bounding box center [461, 438] width 122 height 24
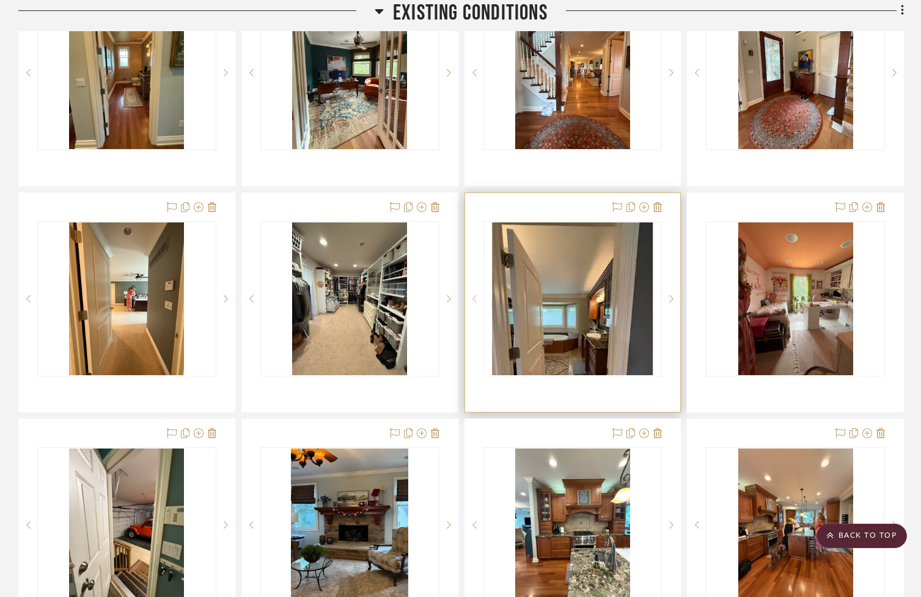
scroll to position [895, 0]
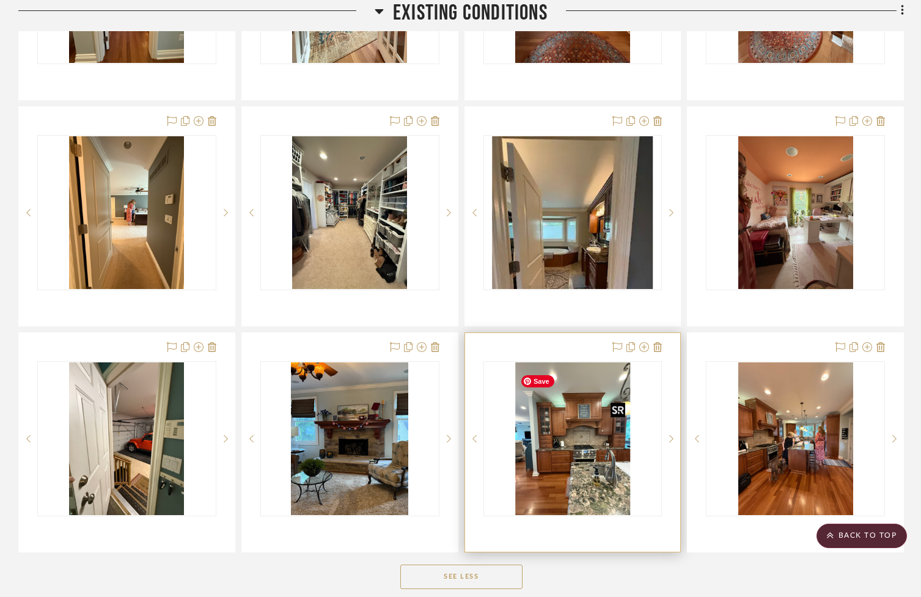
click at [560, 462] on img "0" at bounding box center [572, 438] width 115 height 153
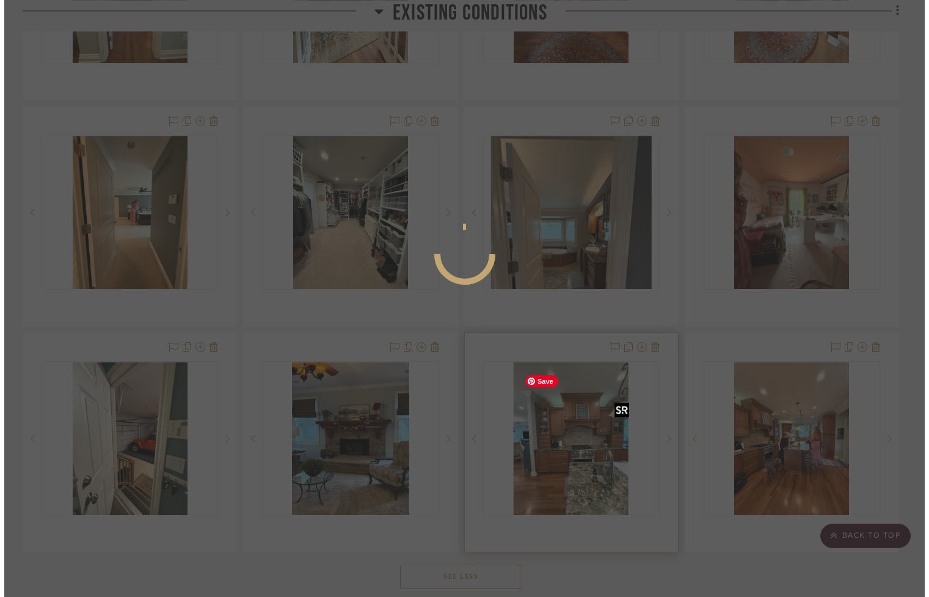
scroll to position [0, 0]
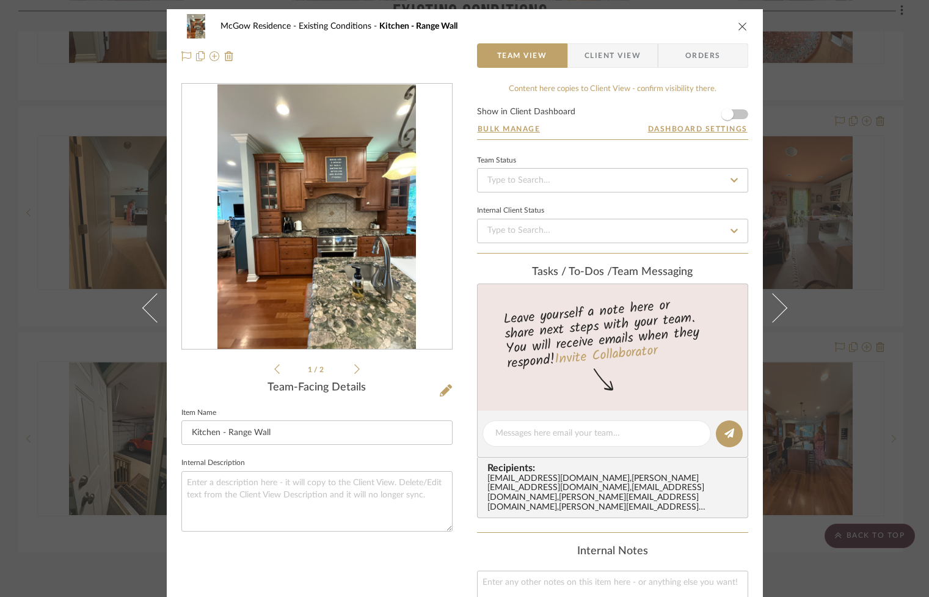
click at [354, 256] on img "0" at bounding box center [316, 216] width 199 height 265
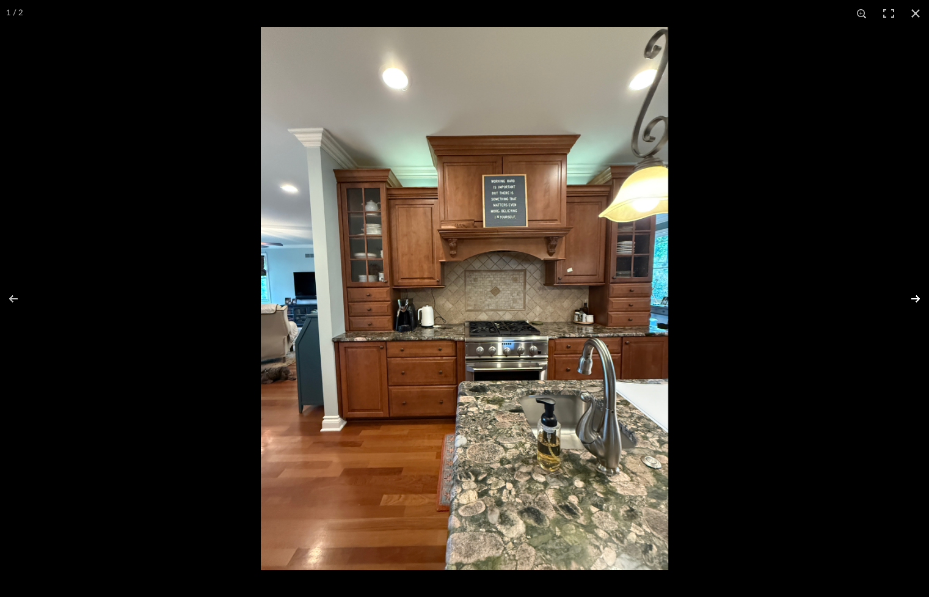
click at [915, 293] on button at bounding box center [907, 298] width 43 height 61
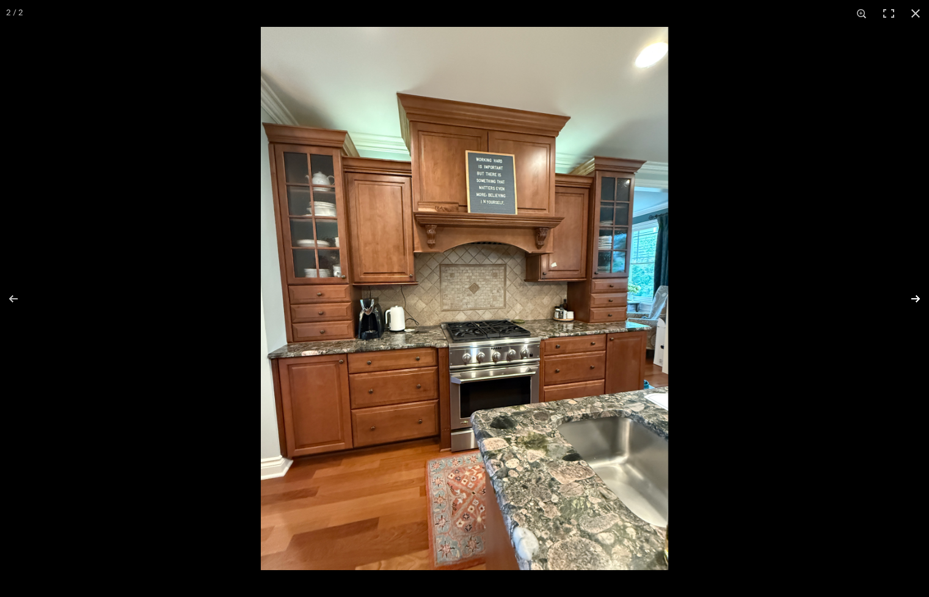
click at [915, 293] on button at bounding box center [907, 298] width 43 height 61
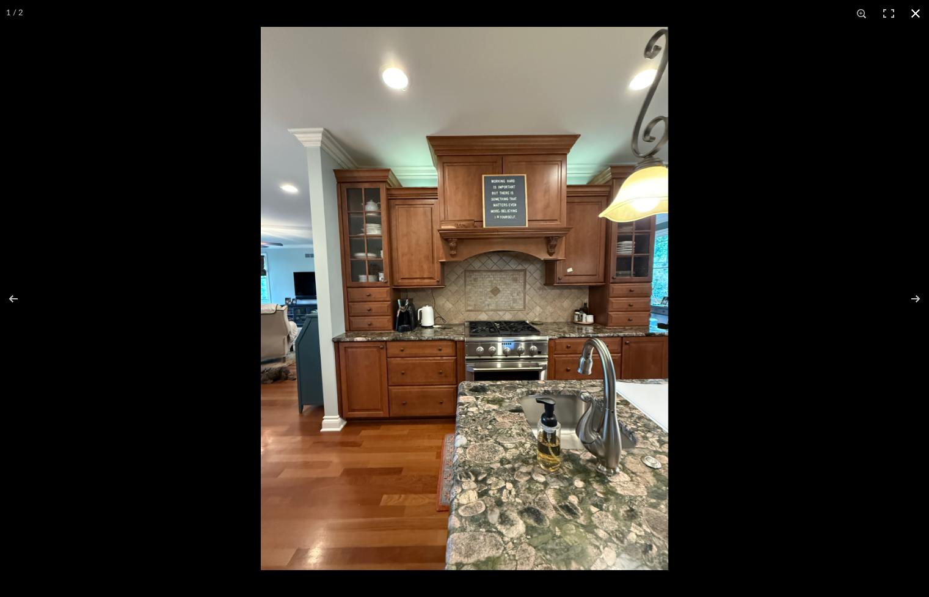
click at [916, 17] on button at bounding box center [915, 13] width 27 height 27
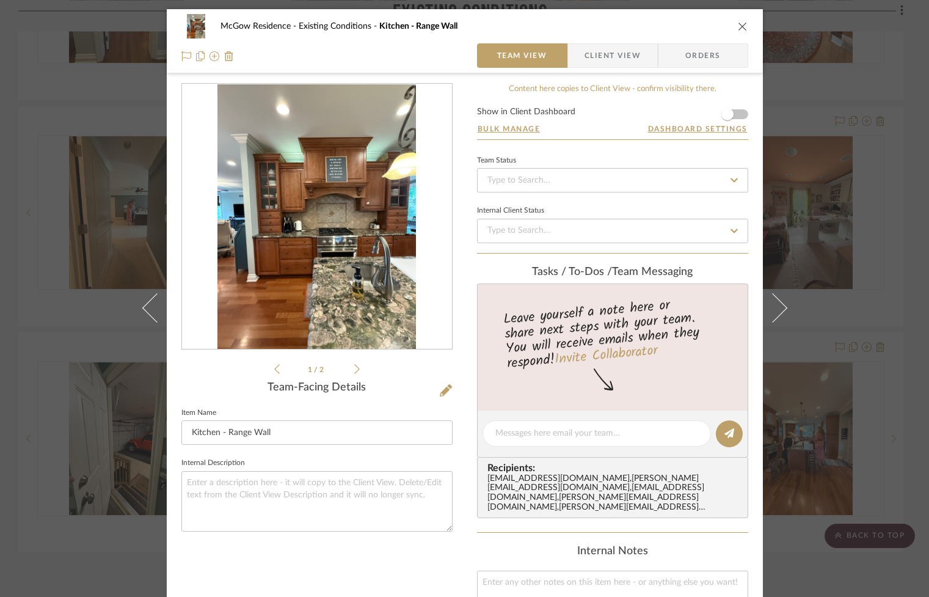
scroll to position [293, 0]
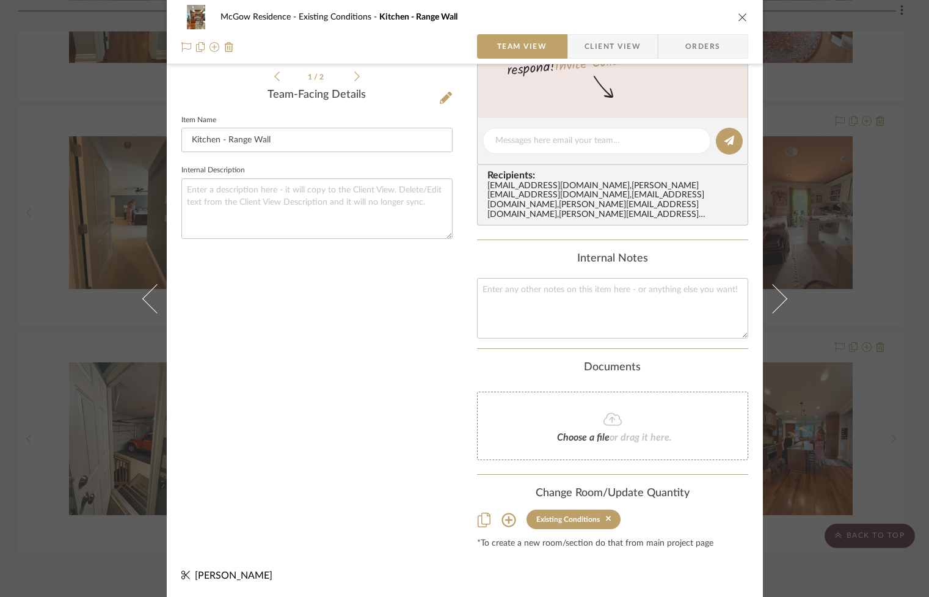
click at [502, 522] on icon at bounding box center [509, 520] width 15 height 15
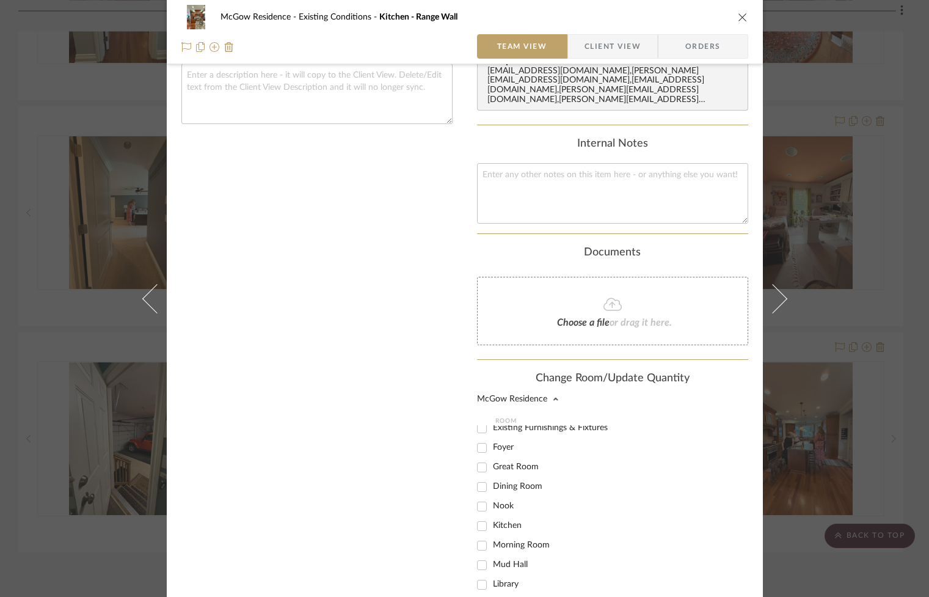
scroll to position [416, 0]
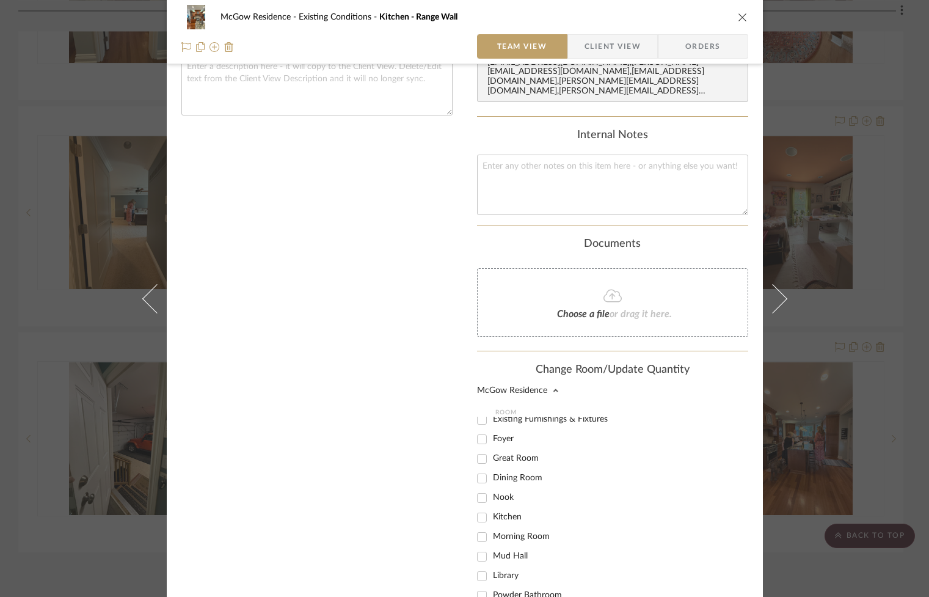
click at [510, 517] on span "Kitchen" at bounding box center [507, 517] width 29 height 9
click at [492, 517] on input "Kitchen" at bounding box center [482, 518] width 20 height 20
checkbox input "true"
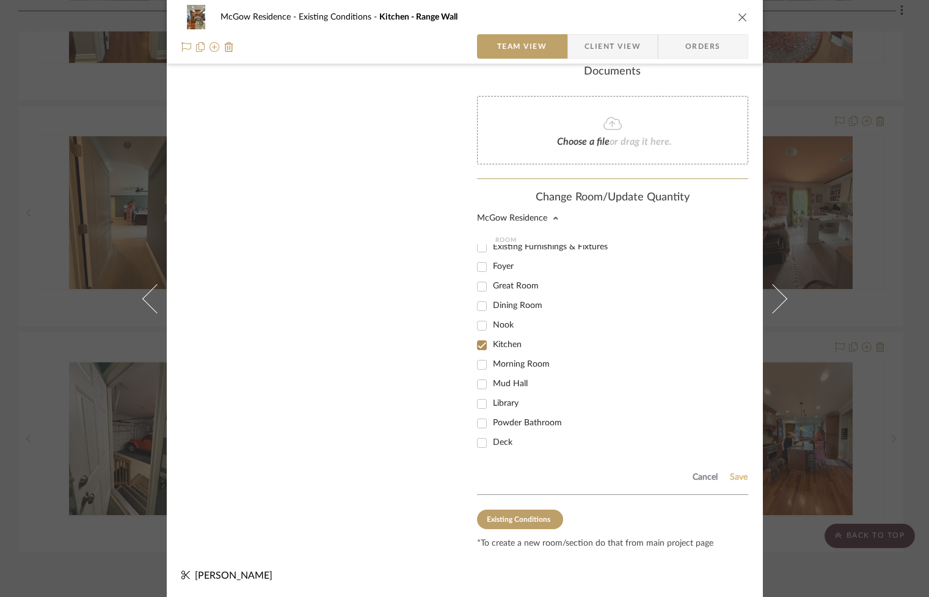
click at [732, 476] on button "Save" at bounding box center [738, 477] width 19 height 10
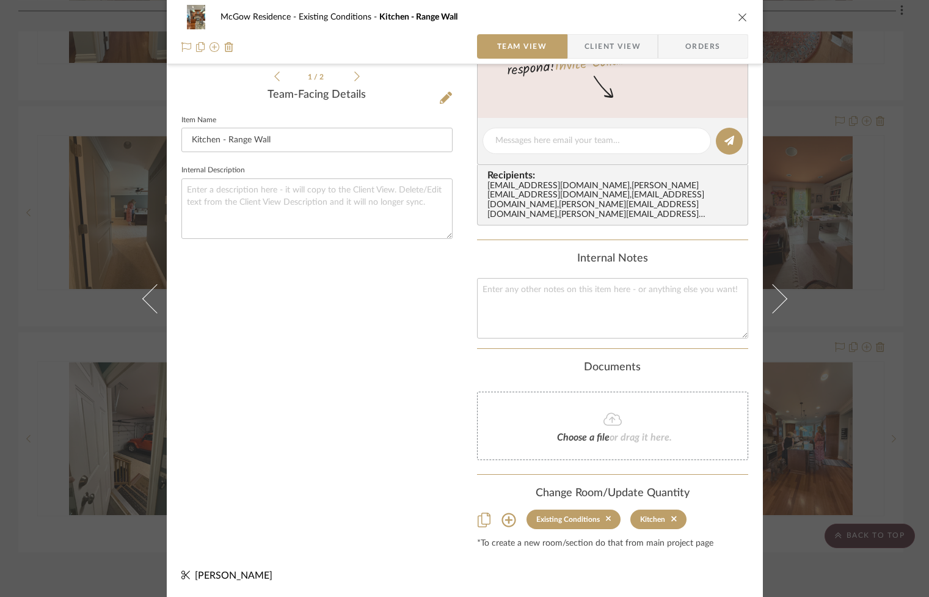
click at [738, 14] on icon "close" at bounding box center [743, 17] width 10 height 10
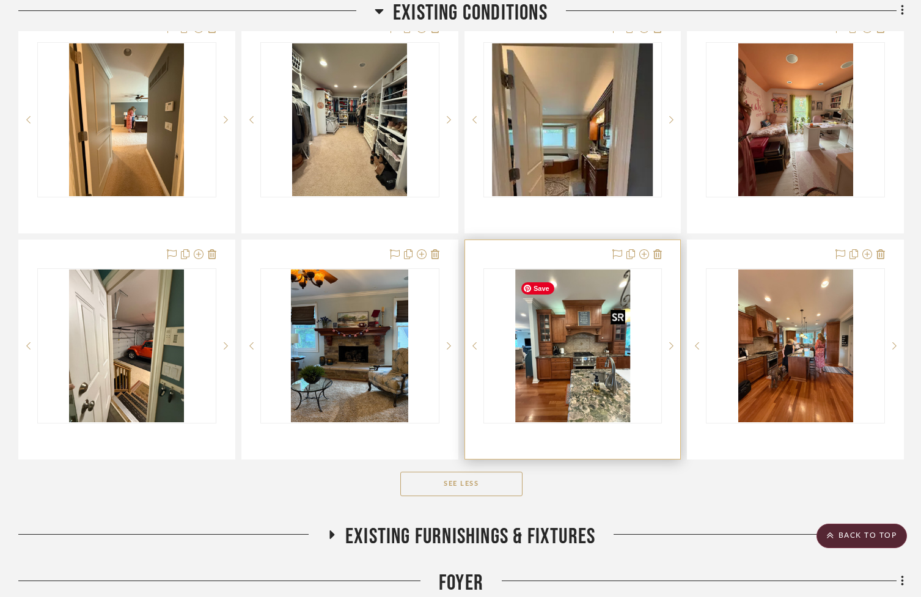
scroll to position [1002, 0]
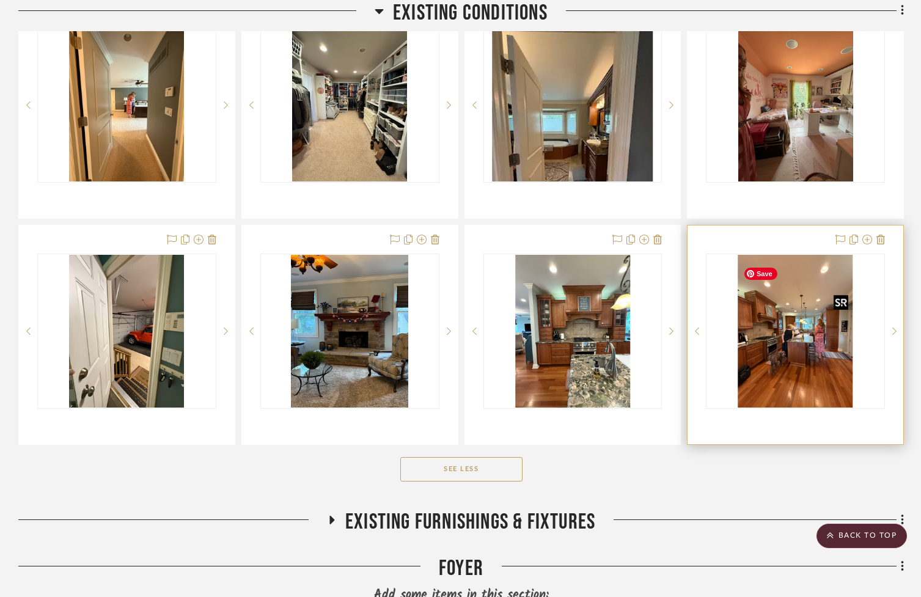
click at [776, 378] on img "0" at bounding box center [795, 331] width 115 height 153
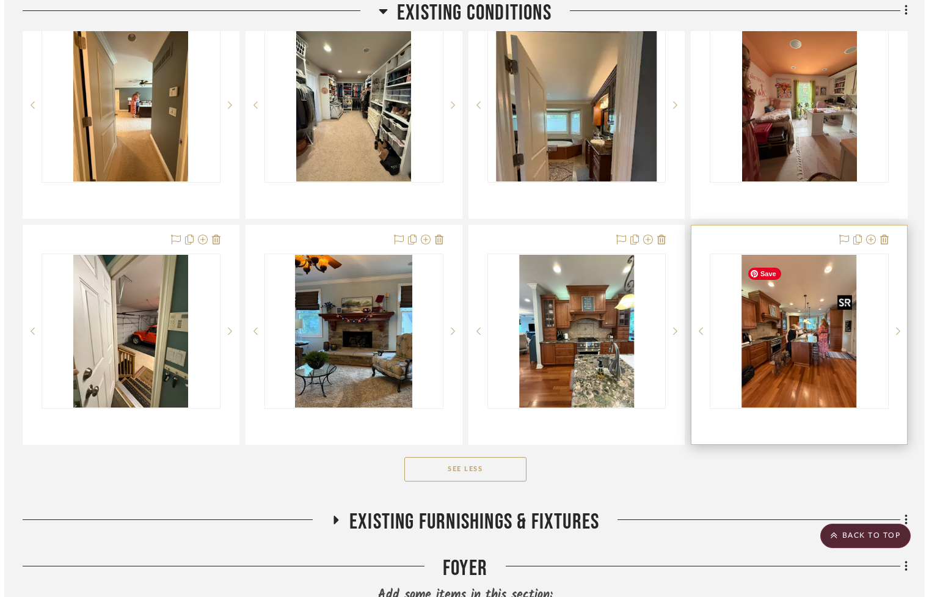
scroll to position [0, 0]
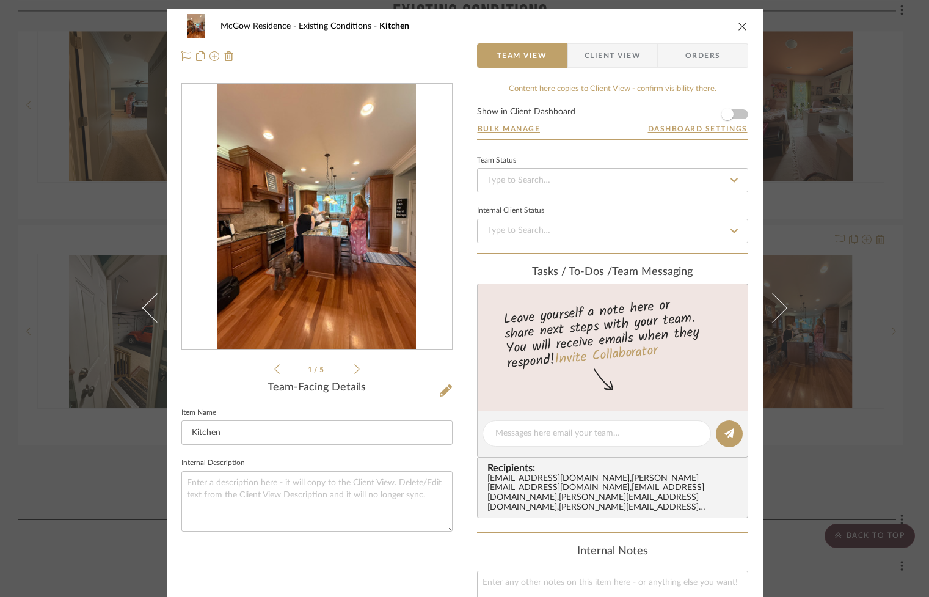
click at [354, 367] on icon at bounding box center [356, 368] width 5 height 11
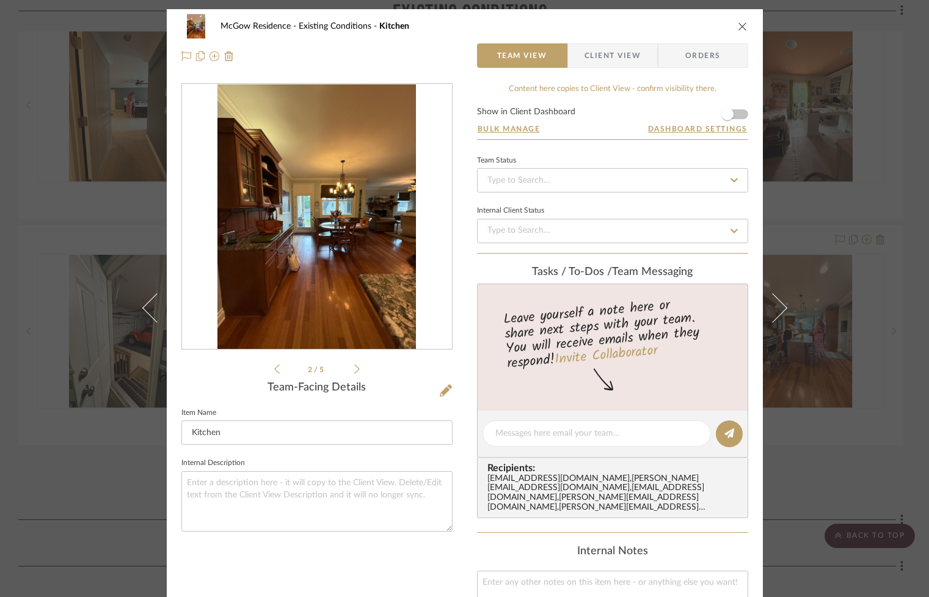
click at [354, 367] on icon at bounding box center [356, 368] width 5 height 11
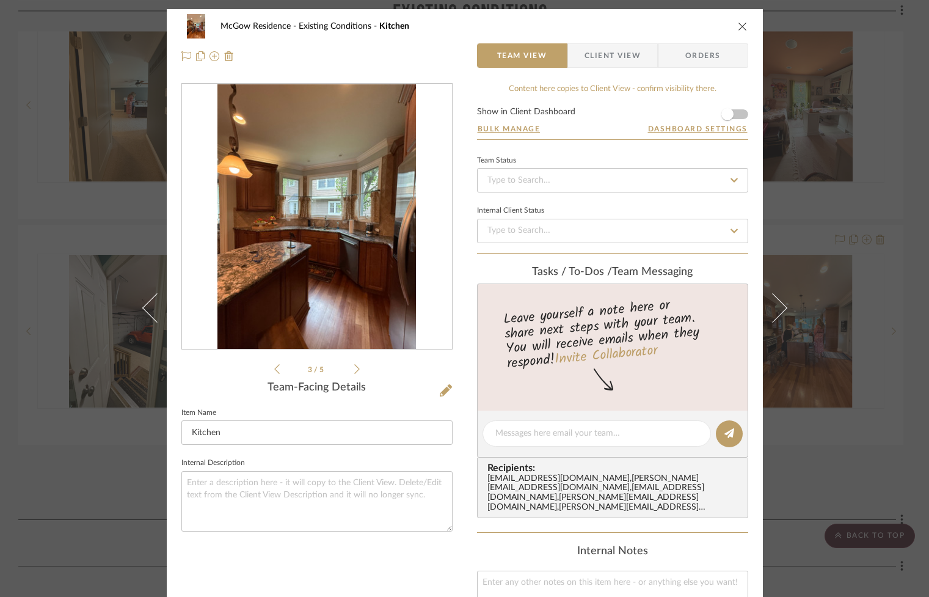
click at [354, 367] on icon at bounding box center [356, 368] width 5 height 11
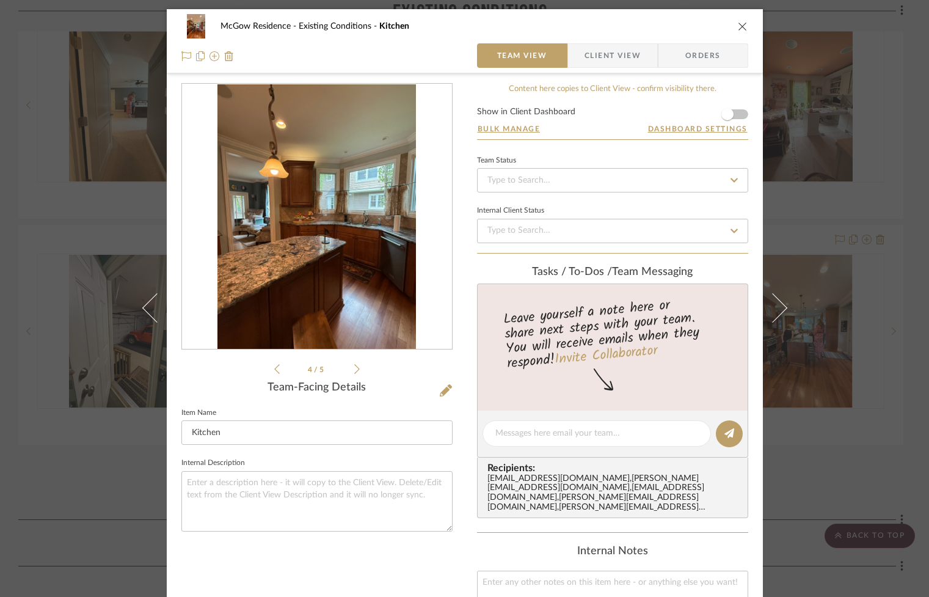
scroll to position [293, 0]
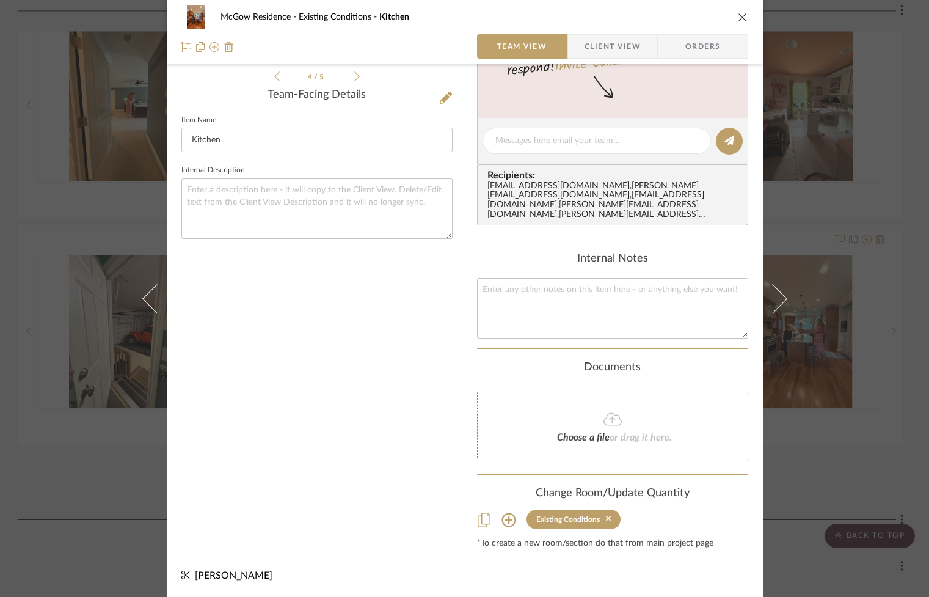
click at [505, 516] on icon at bounding box center [509, 520] width 15 height 15
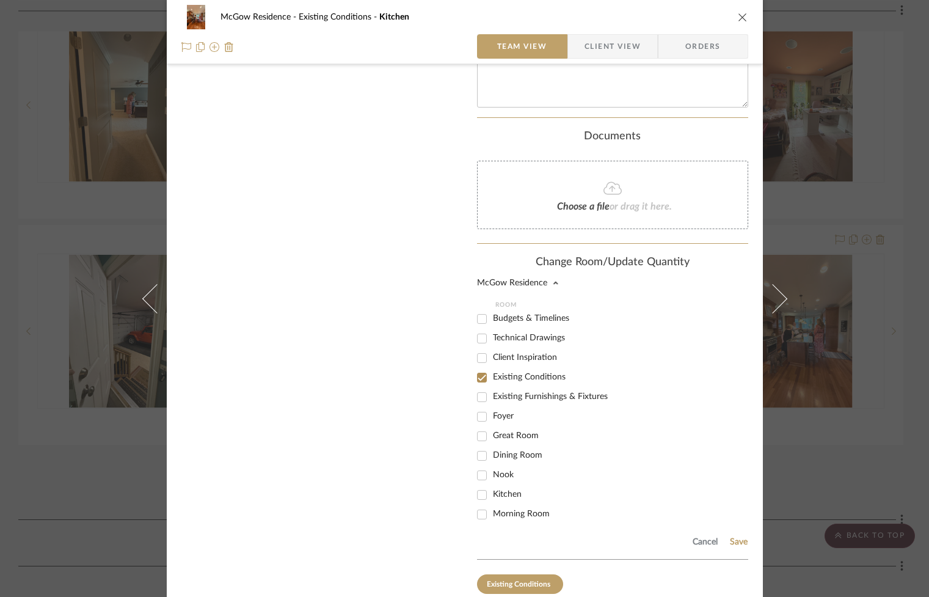
scroll to position [40, 0]
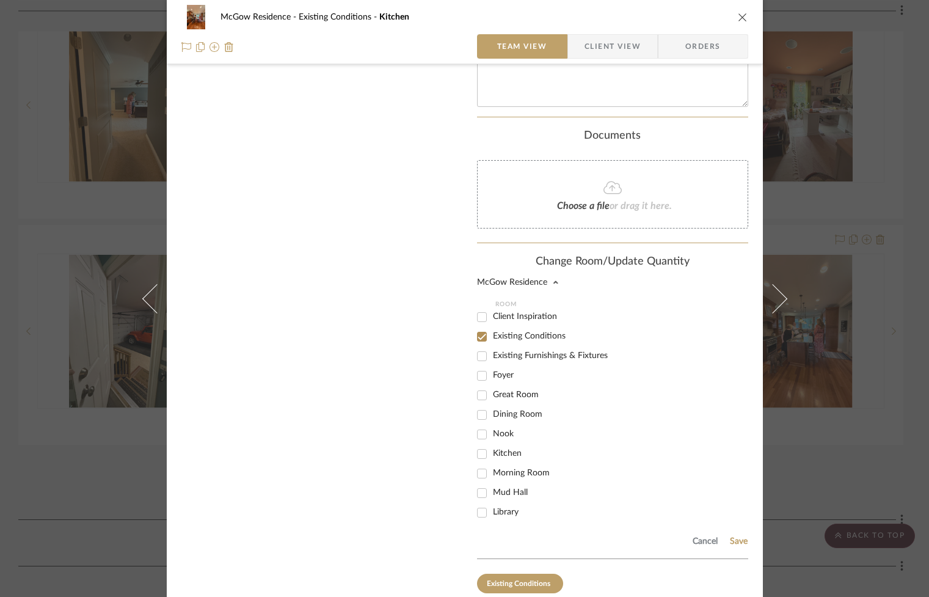
click at [495, 458] on span "Kitchen" at bounding box center [507, 453] width 29 height 9
click at [492, 459] on input "Kitchen" at bounding box center [482, 454] width 20 height 20
checkbox input "true"
click at [731, 541] on button "Save" at bounding box center [738, 541] width 19 height 10
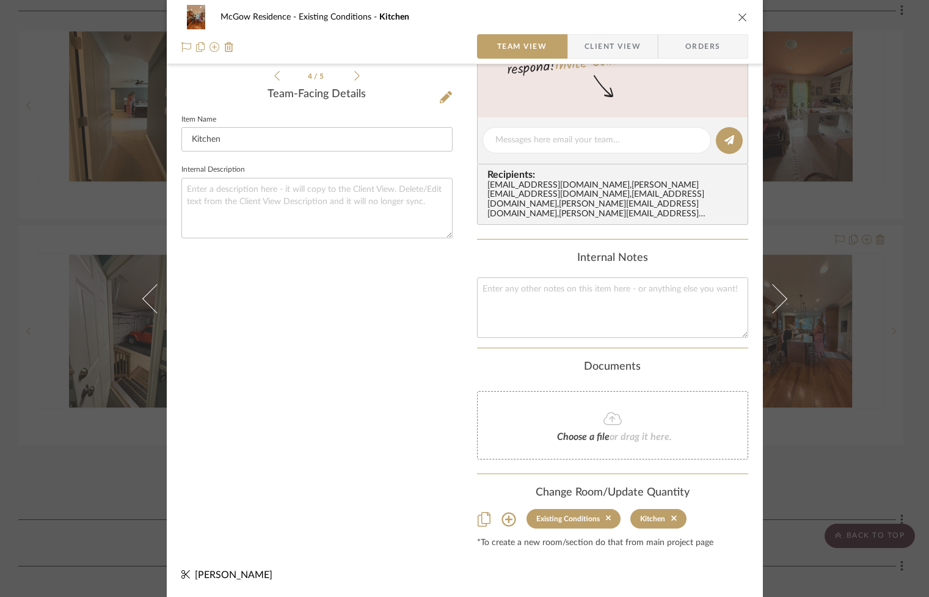
scroll to position [293, 0]
click at [738, 13] on icon "close" at bounding box center [743, 17] width 10 height 10
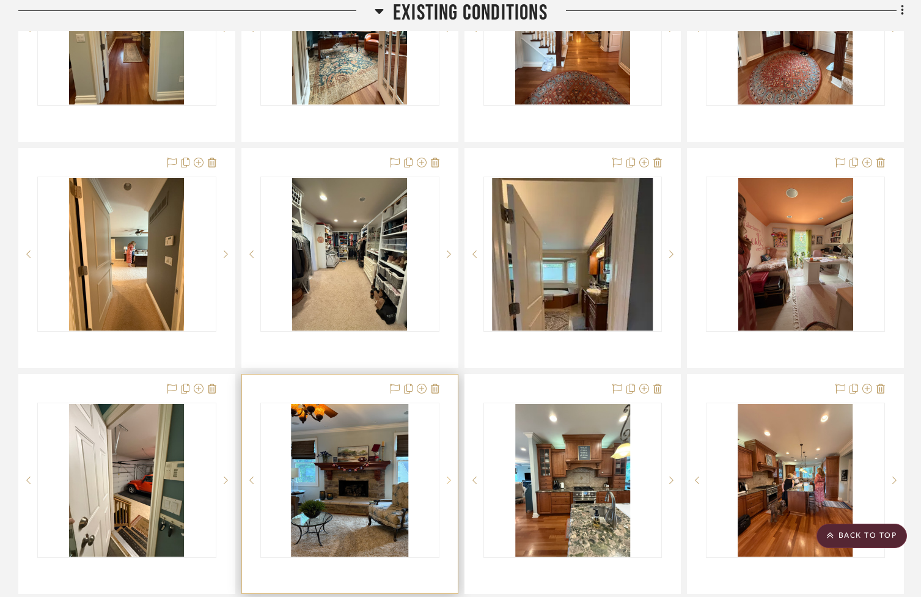
scroll to position [852, 0]
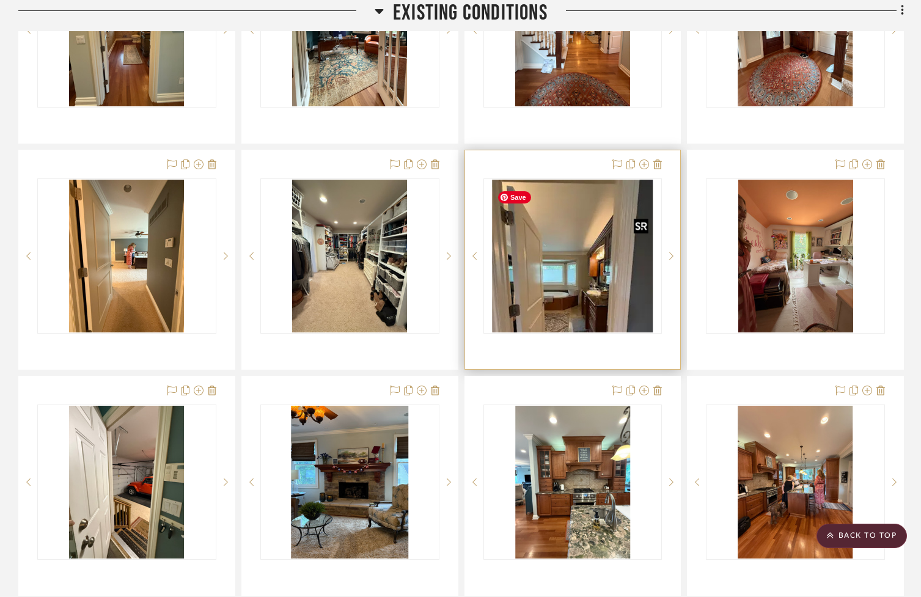
click at [548, 315] on img "0" at bounding box center [572, 256] width 161 height 153
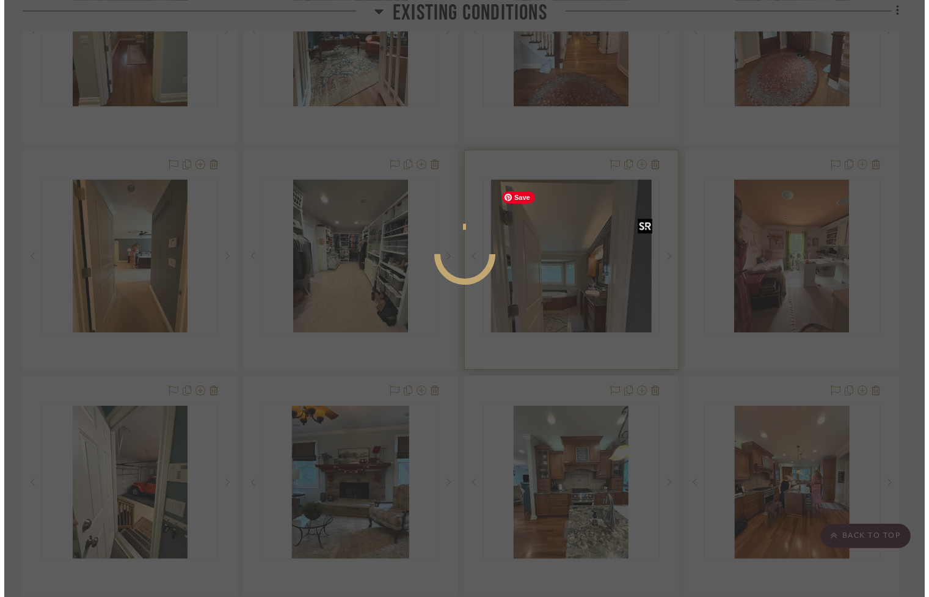
scroll to position [0, 0]
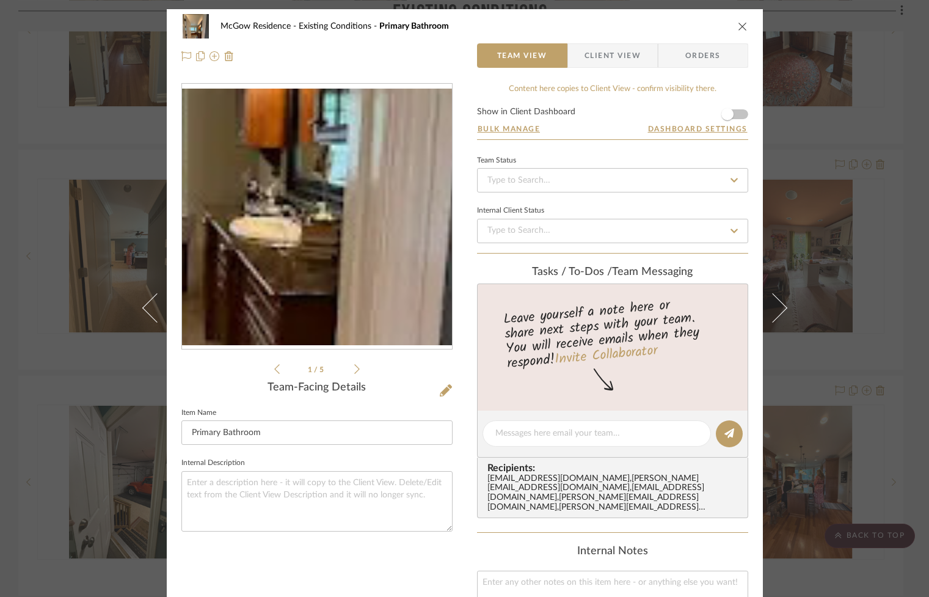
click at [365, 274] on img "0" at bounding box center [317, 217] width 270 height 256
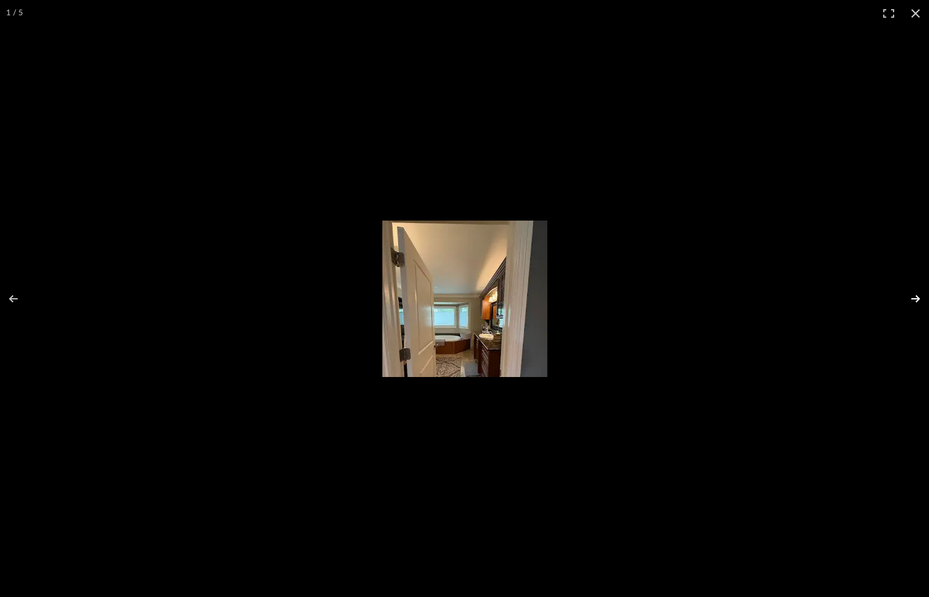
click at [918, 299] on button at bounding box center [907, 298] width 43 height 61
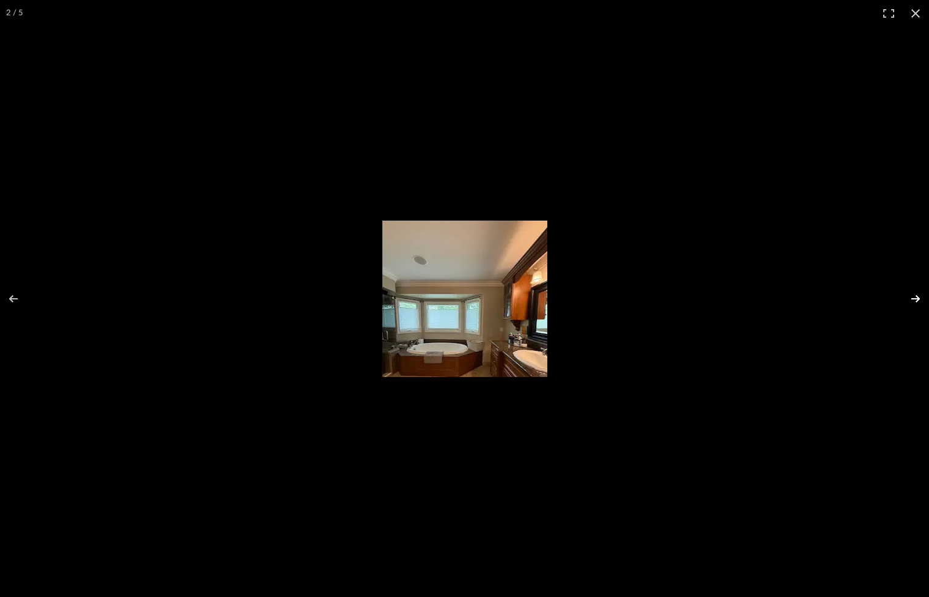
click at [913, 298] on button at bounding box center [907, 298] width 43 height 61
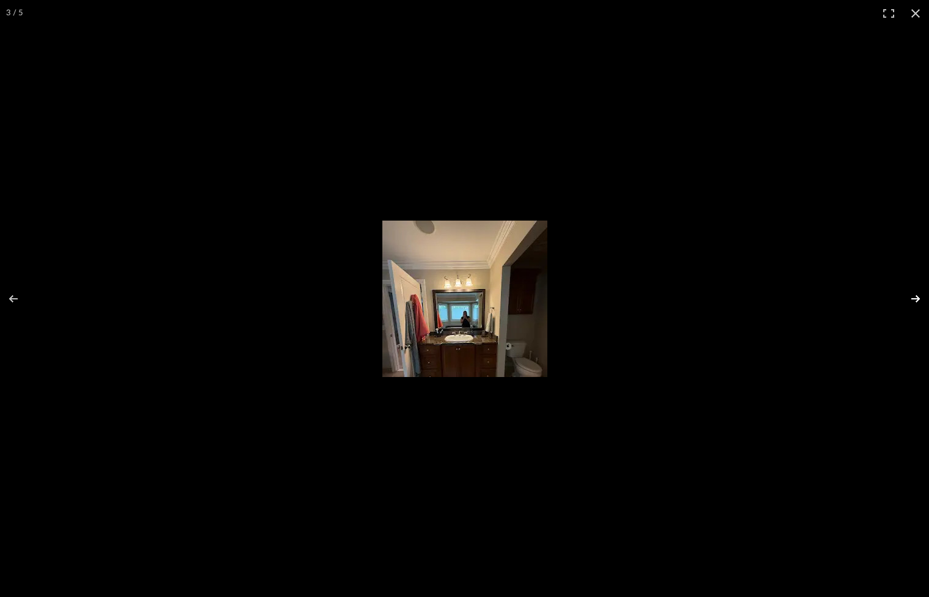
click at [913, 298] on button at bounding box center [907, 298] width 43 height 61
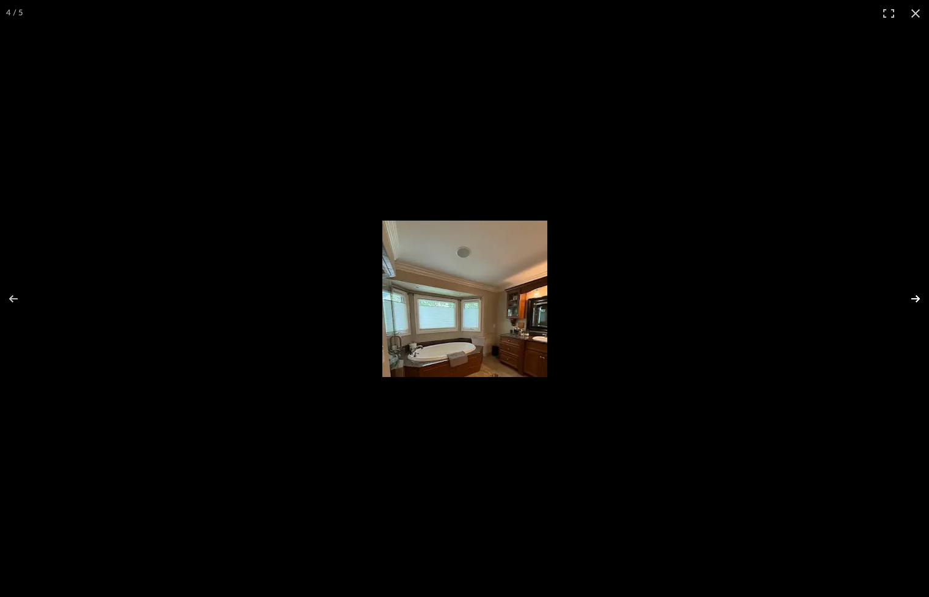
click at [913, 298] on button at bounding box center [907, 298] width 43 height 61
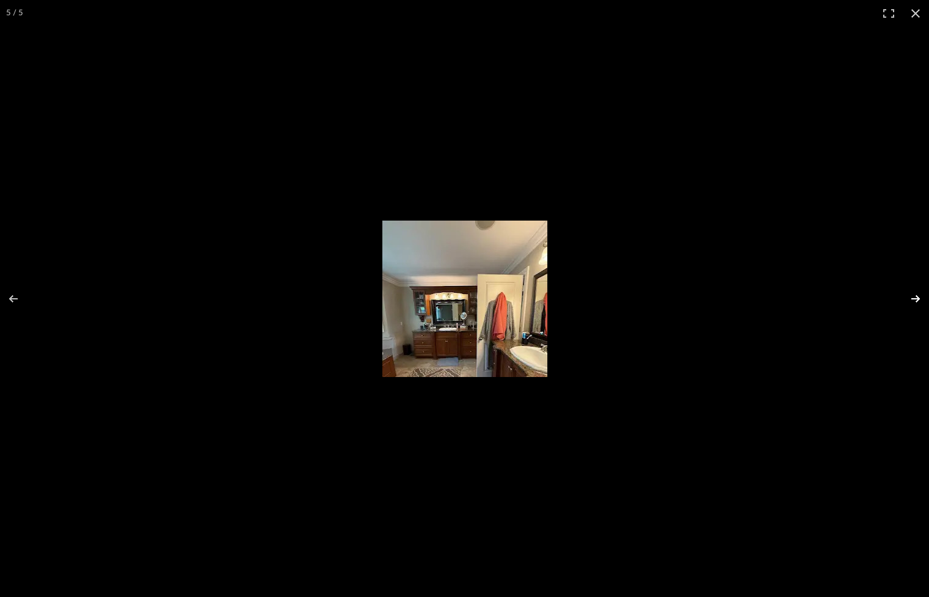
click at [913, 298] on button at bounding box center [907, 298] width 43 height 61
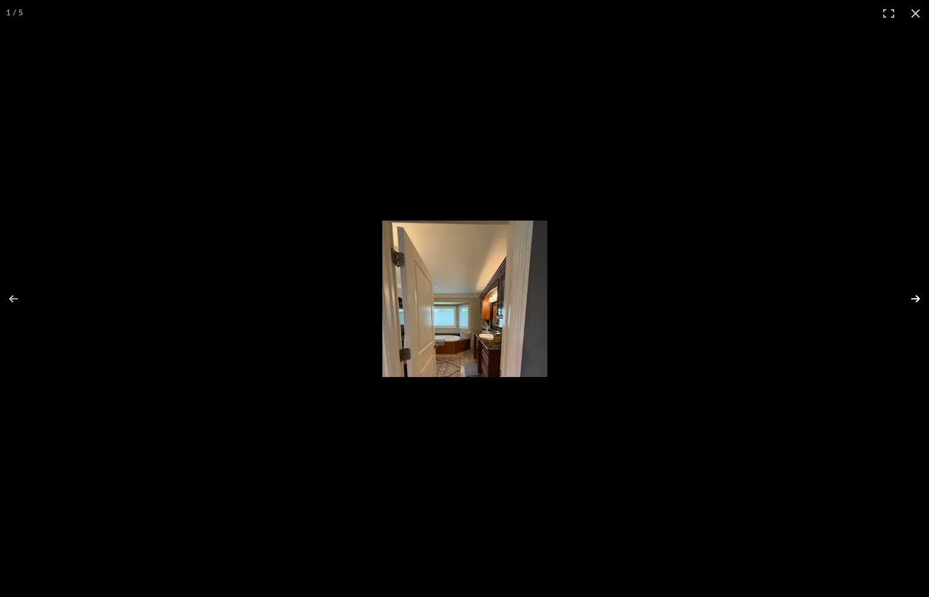
click at [913, 298] on button at bounding box center [907, 298] width 43 height 61
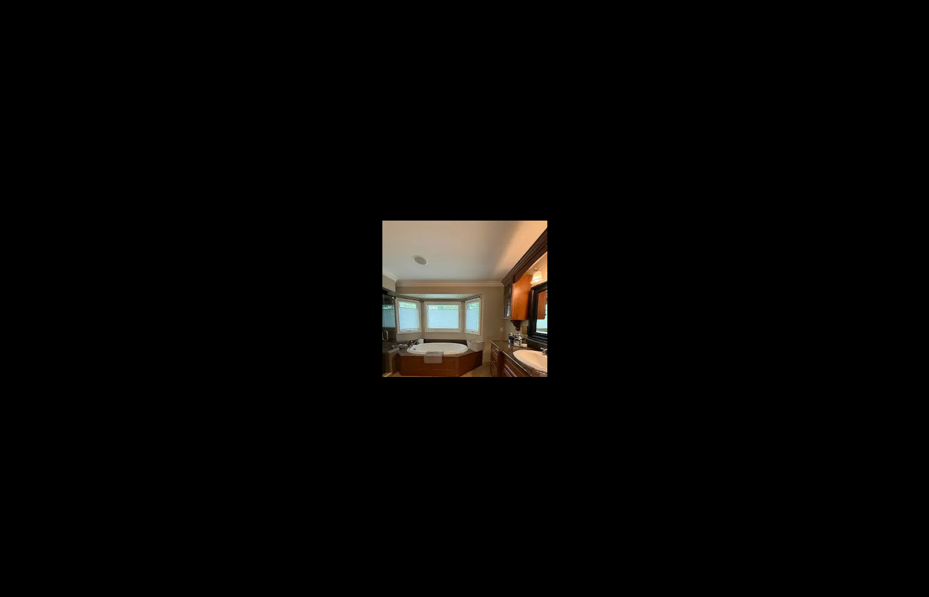
click at [913, 298] on button at bounding box center [907, 298] width 43 height 61
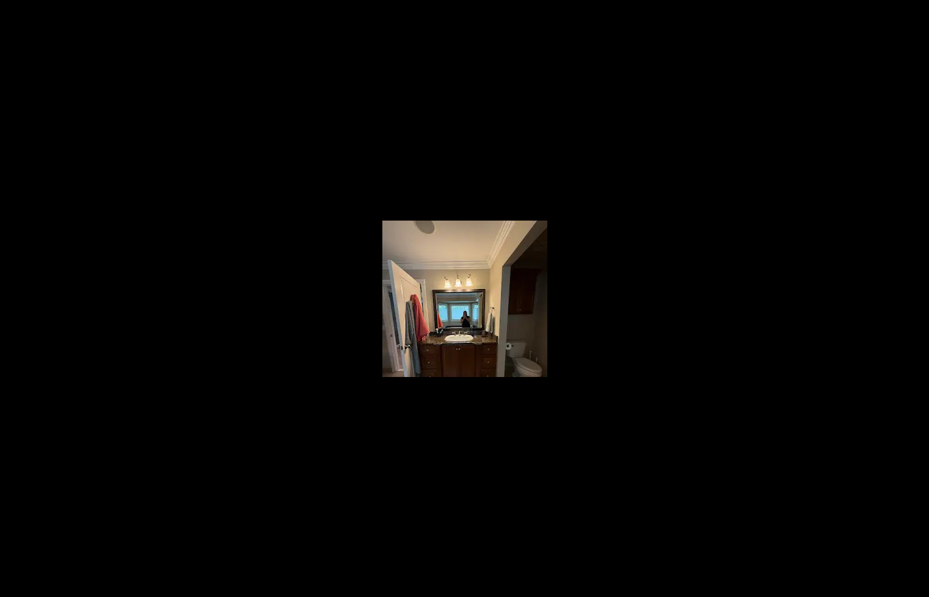
click at [913, 298] on button at bounding box center [907, 298] width 43 height 61
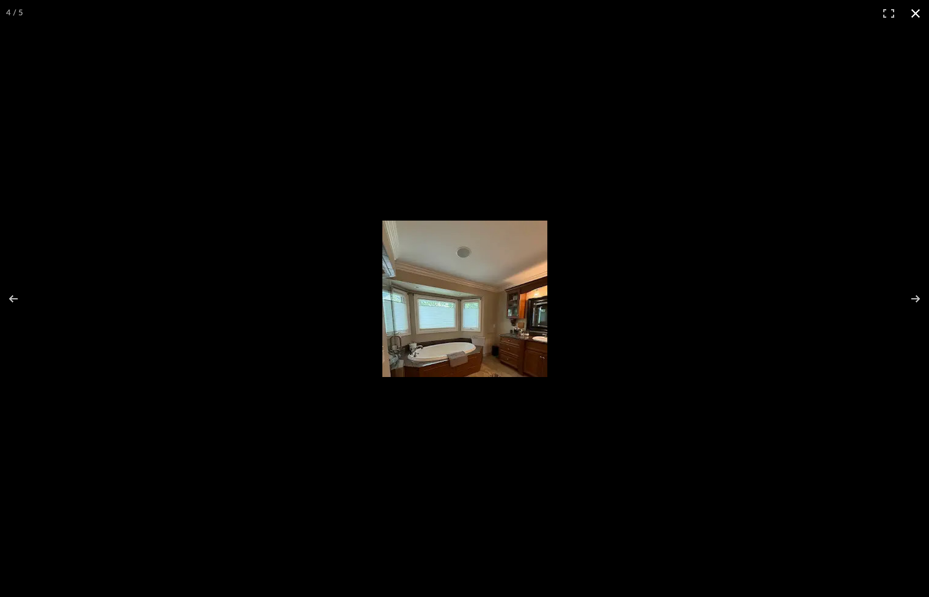
click at [911, 12] on button at bounding box center [915, 13] width 27 height 27
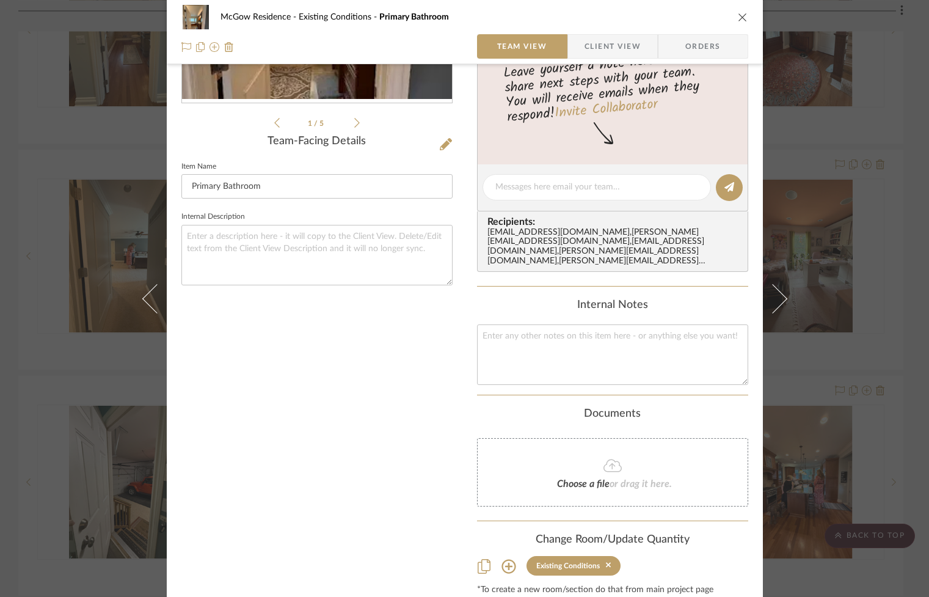
scroll to position [244, 0]
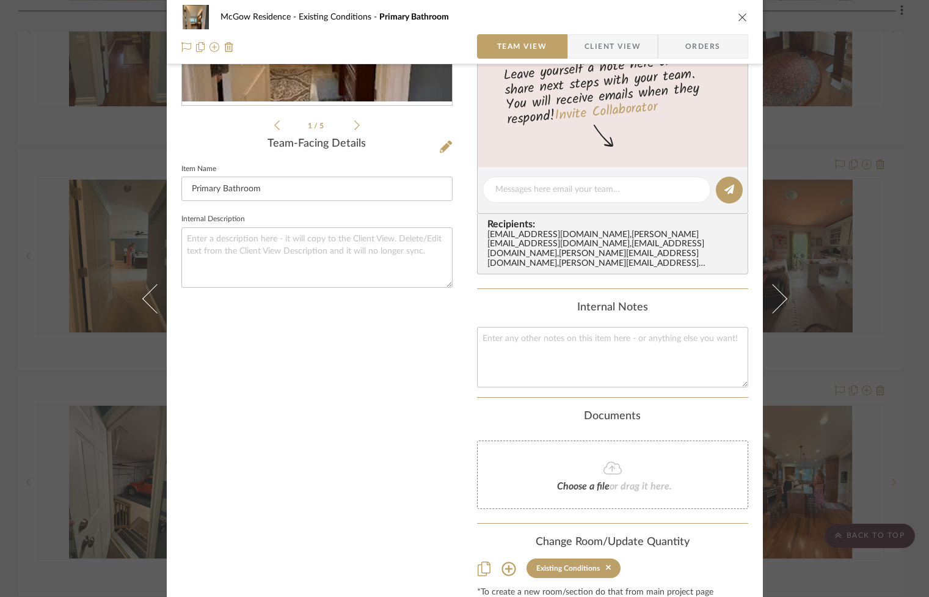
click at [503, 562] on icon at bounding box center [509, 568] width 14 height 14
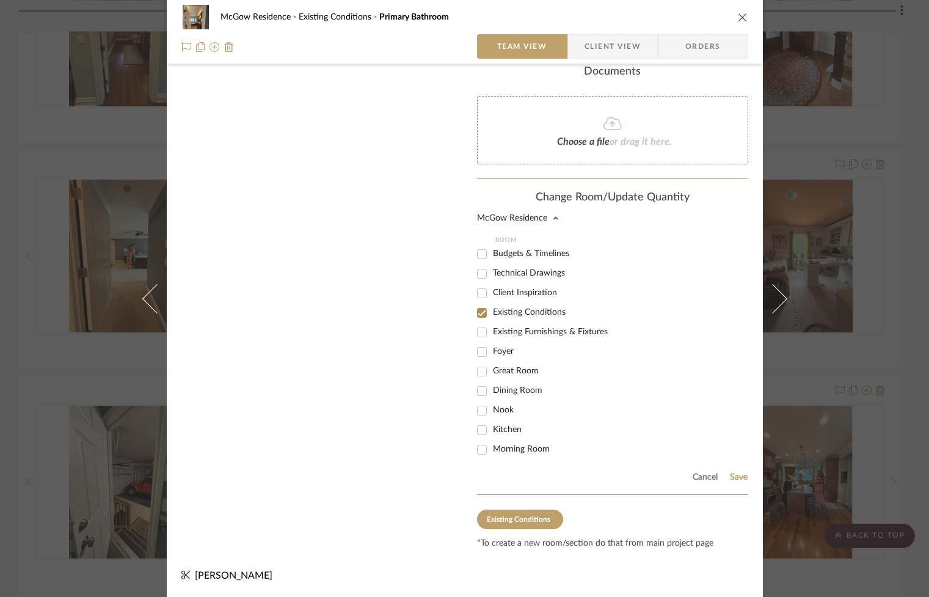
scroll to position [464, 0]
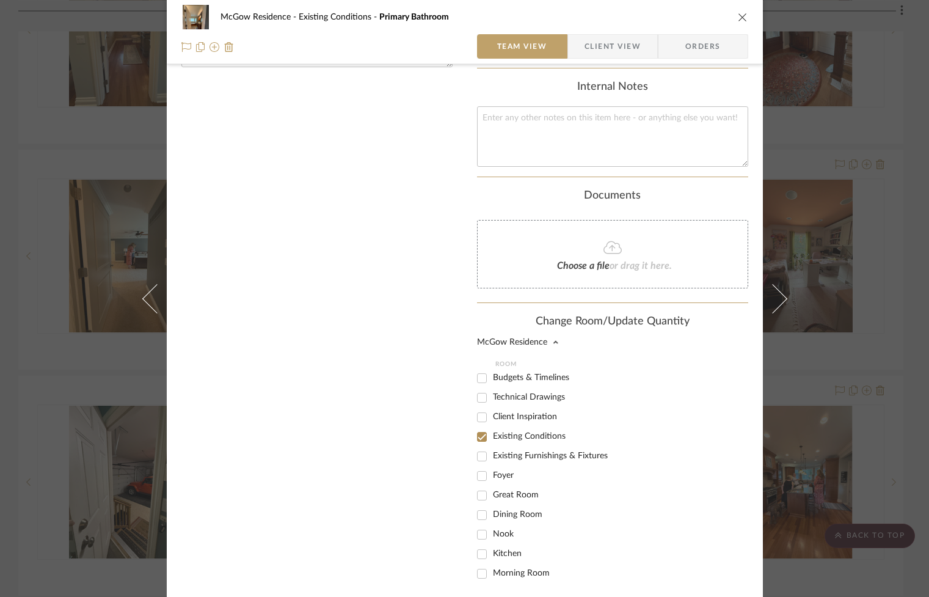
click at [387, 371] on div "1 / 5 Team-Facing Details Item Name Primary Bathroom Internal Description" at bounding box center [316, 146] width 271 height 1054
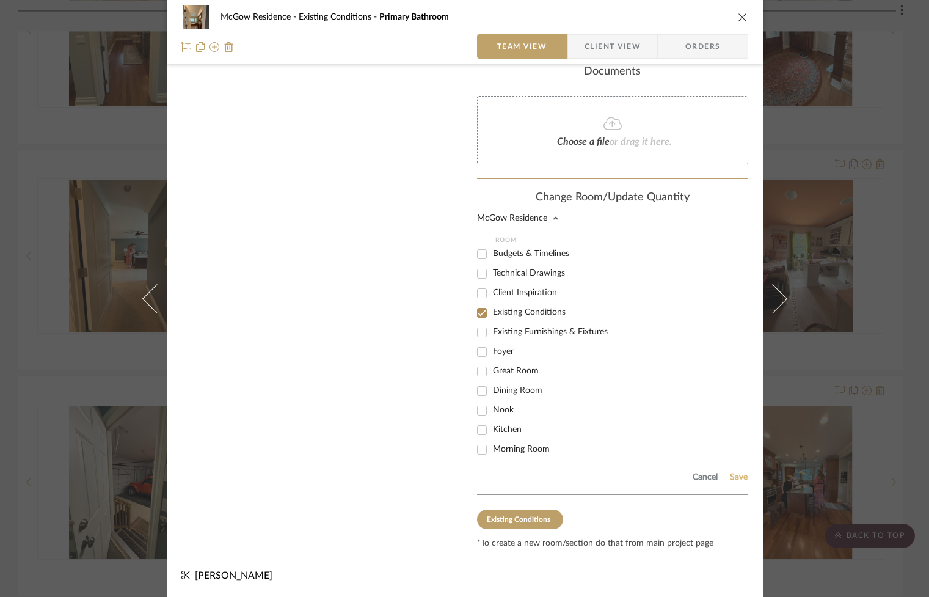
click at [742, 475] on button "Save" at bounding box center [738, 477] width 19 height 10
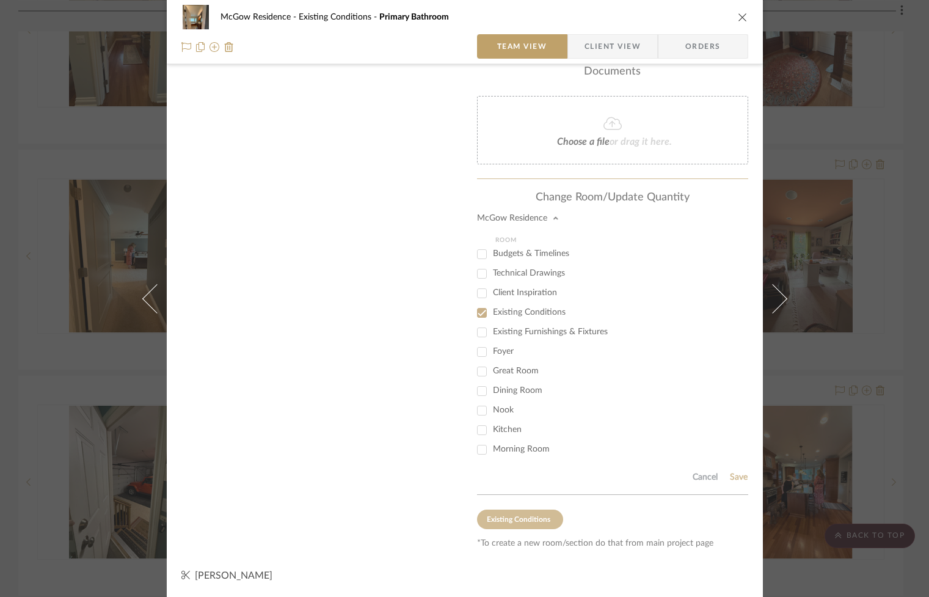
scroll to position [293, 0]
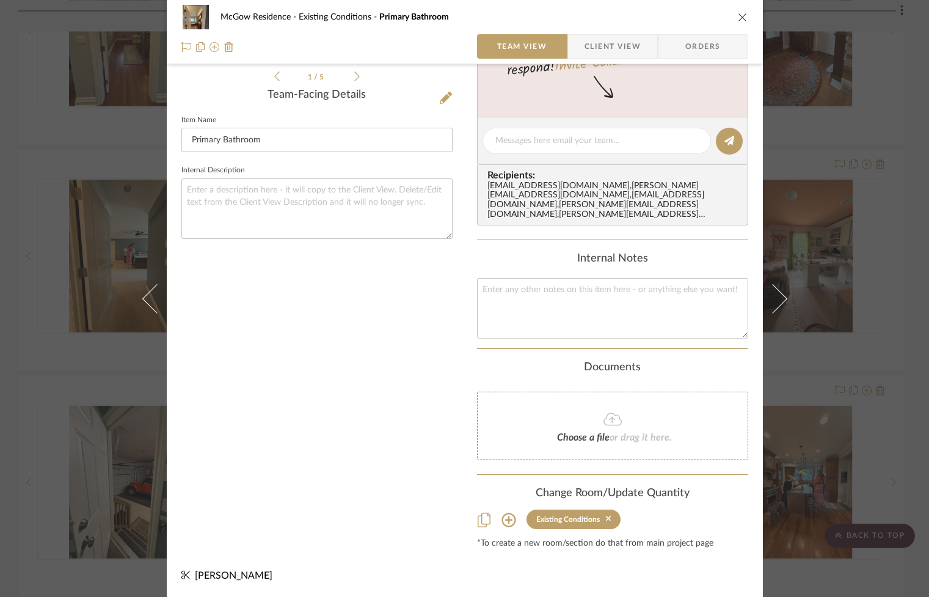
click at [738, 12] on icon "close" at bounding box center [743, 17] width 10 height 10
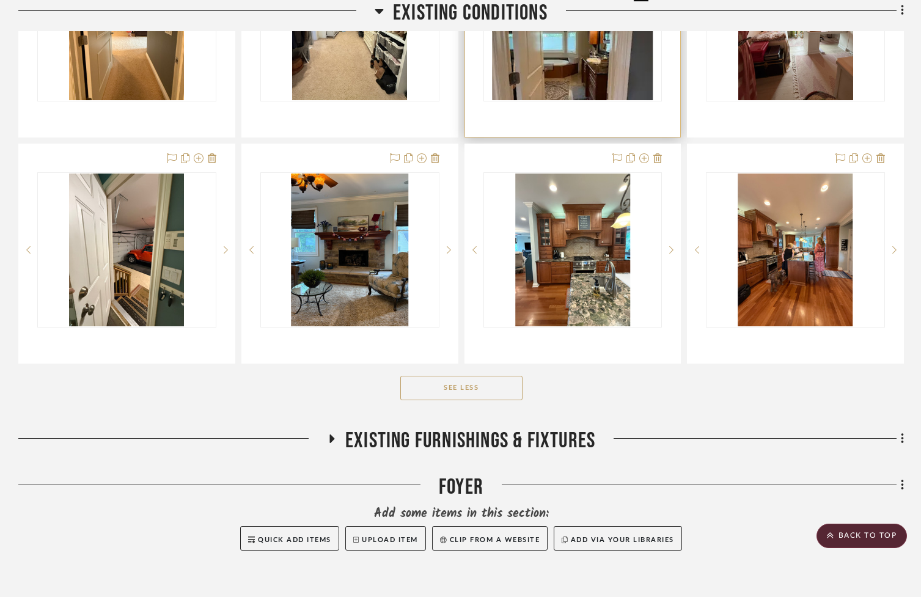
scroll to position [1105, 0]
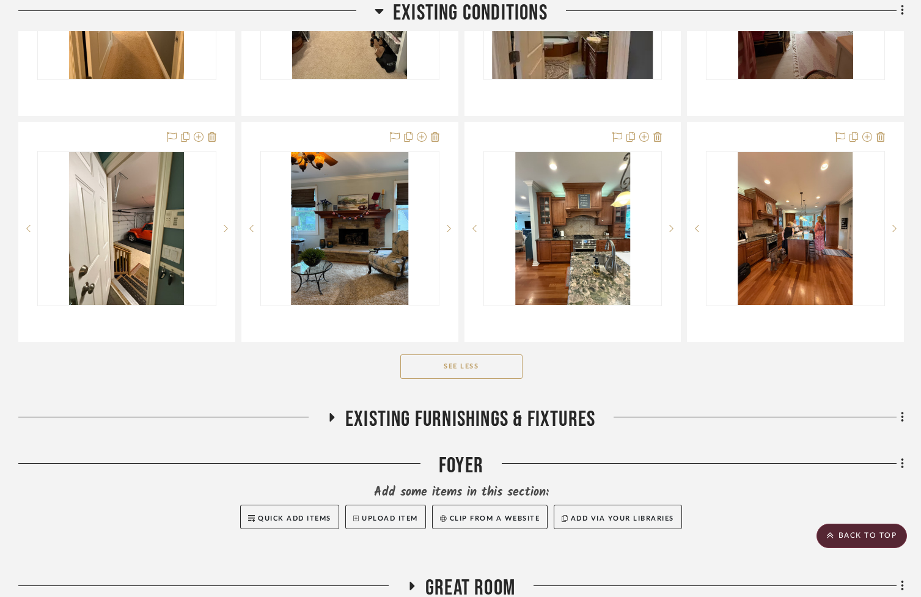
click at [447, 379] on button "See Less" at bounding box center [461, 366] width 122 height 24
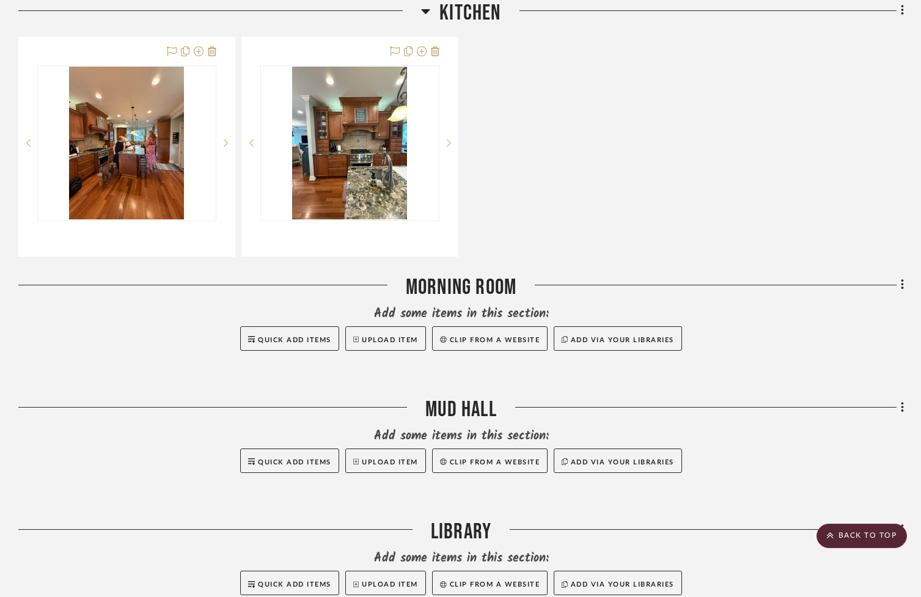
scroll to position [1229, 0]
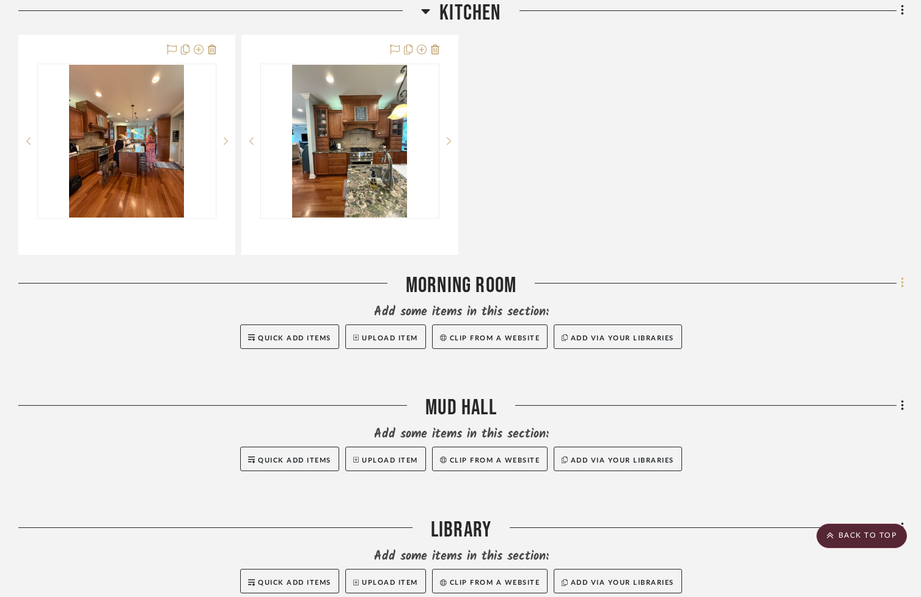
click at [902, 290] on icon at bounding box center [902, 282] width 4 height 13
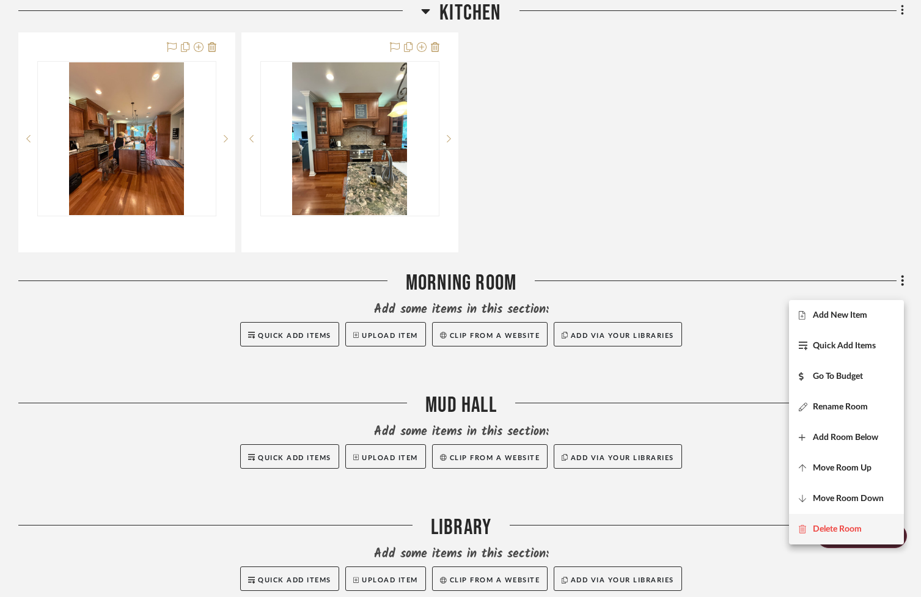
scroll to position [1230, 0]
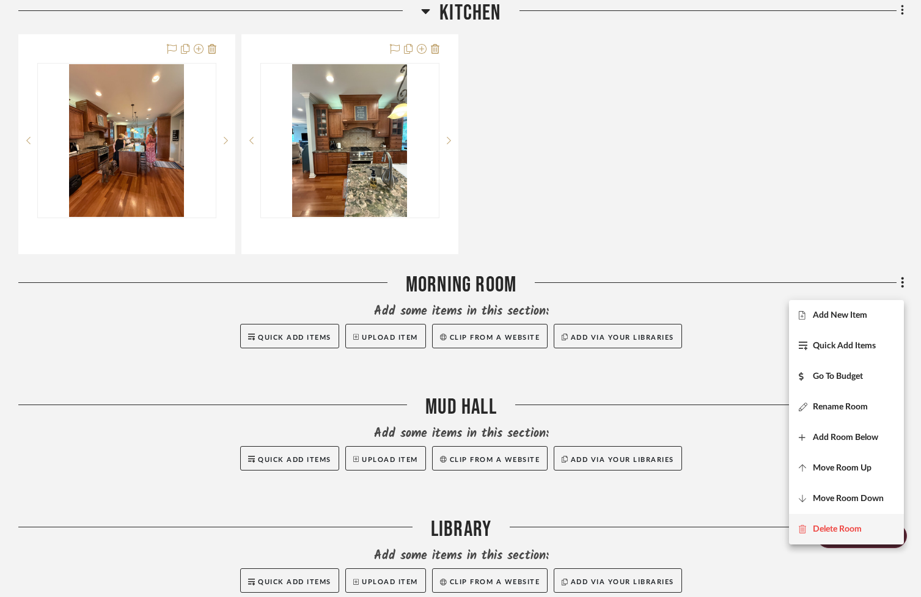
click at [848, 531] on span "Delete Room" at bounding box center [836, 529] width 49 height 10
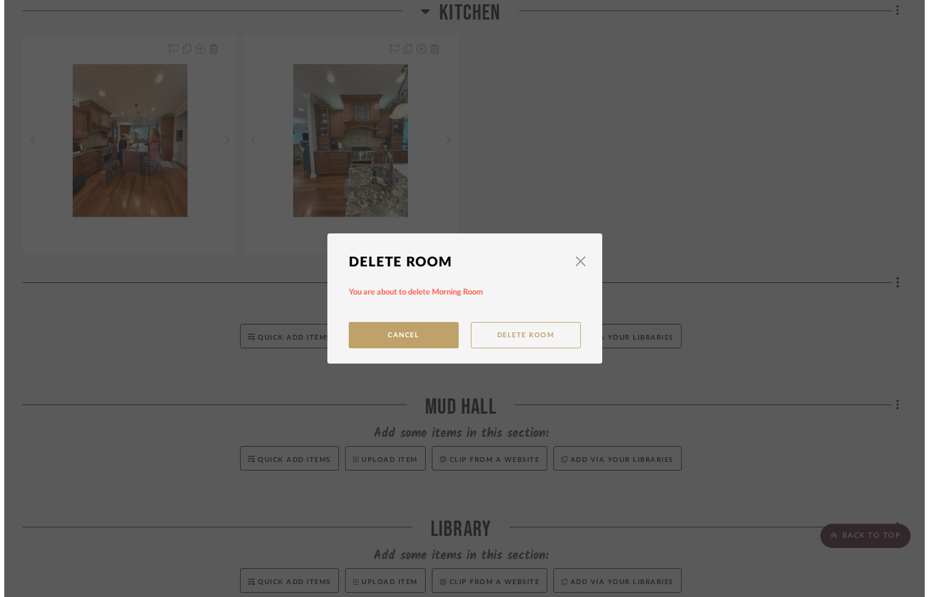
scroll to position [0, 0]
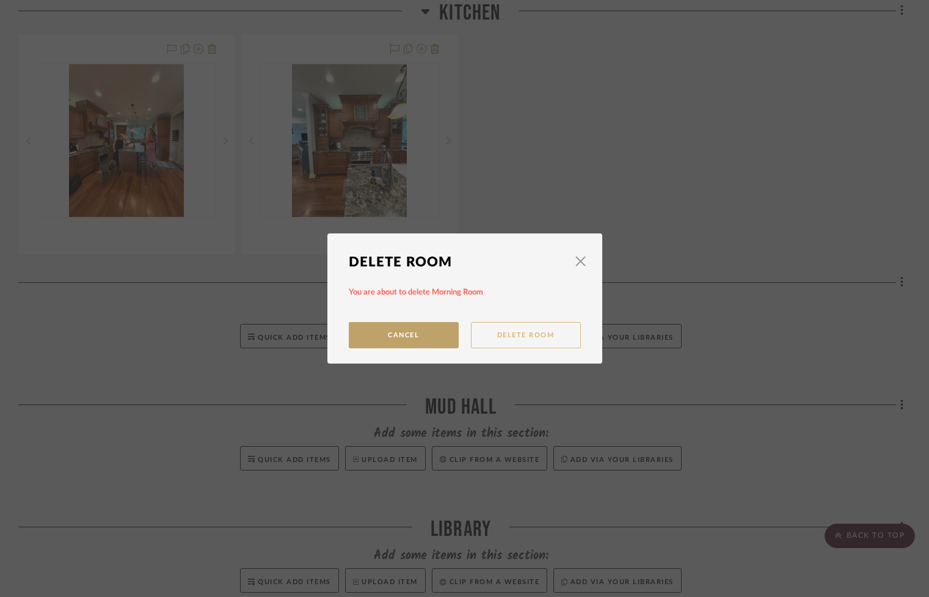
click at [494, 337] on button "Delete Room" at bounding box center [526, 335] width 110 height 26
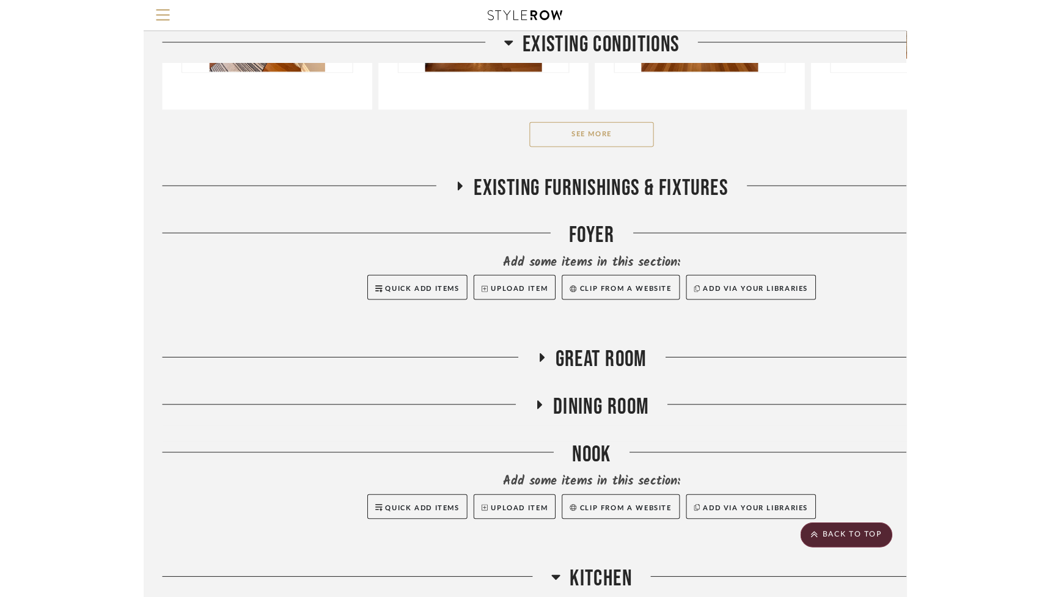
scroll to position [598, 0]
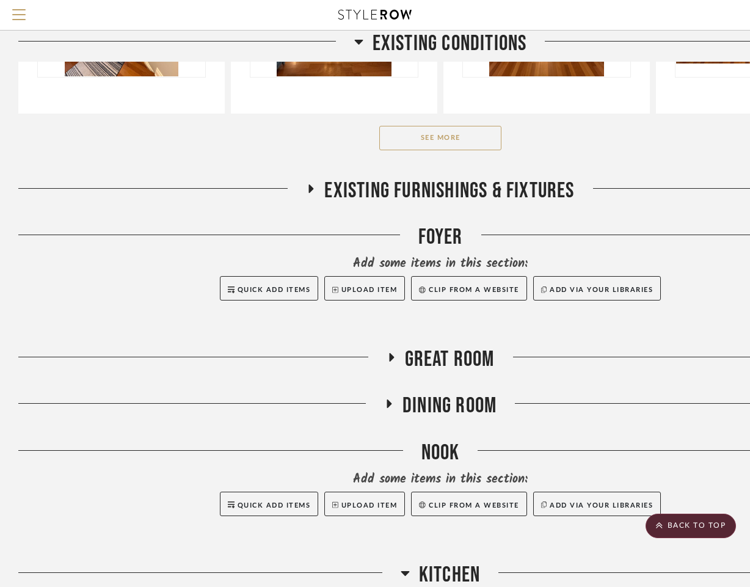
click at [460, 408] on span "Dining Room" at bounding box center [450, 406] width 94 height 26
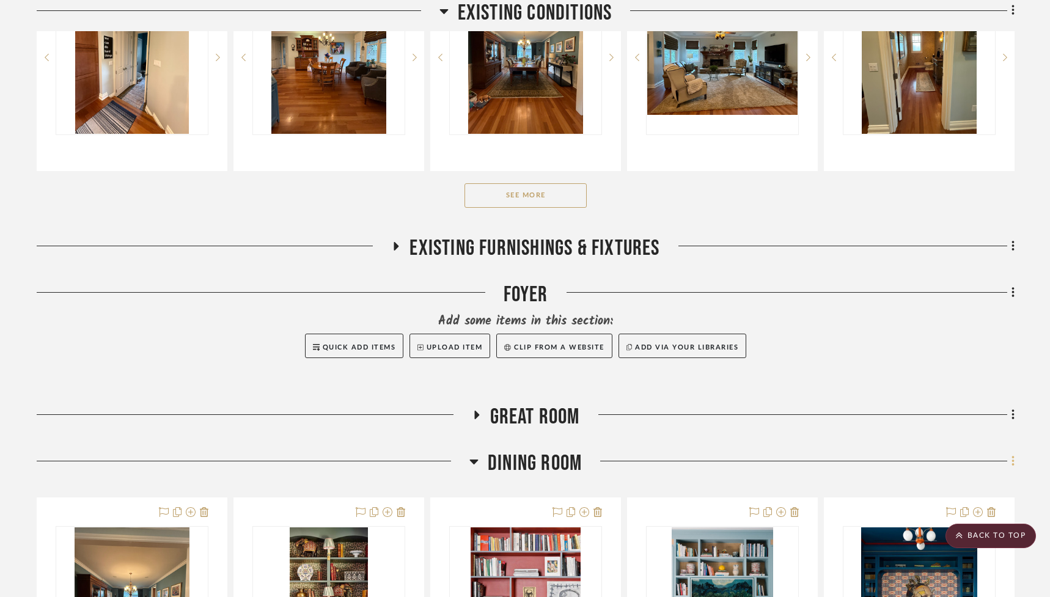
click at [929, 468] on icon at bounding box center [1013, 461] width 4 height 13
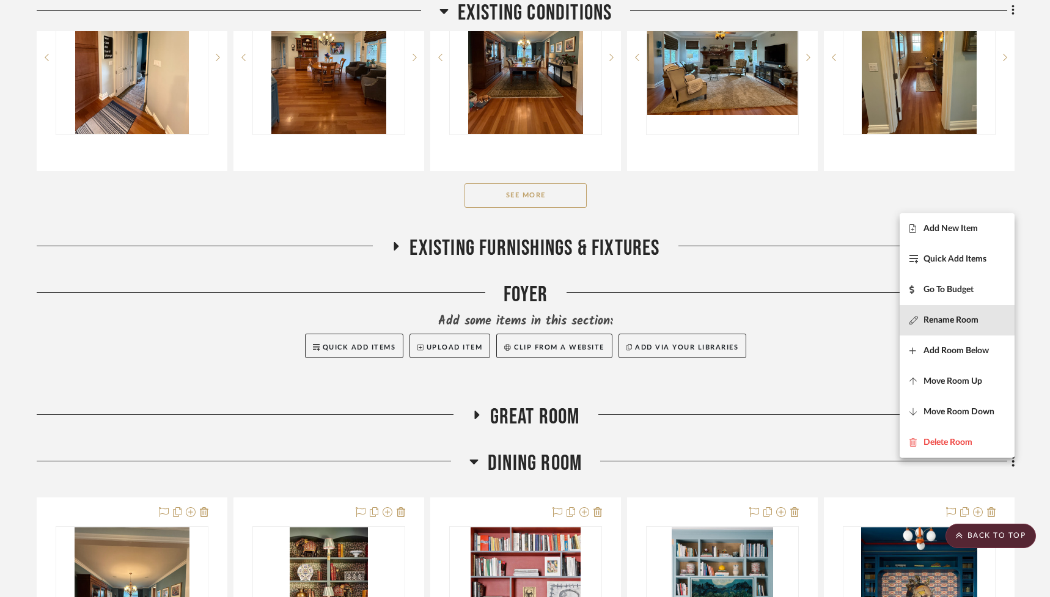
click at [929, 319] on span "Rename Room" at bounding box center [950, 320] width 55 height 10
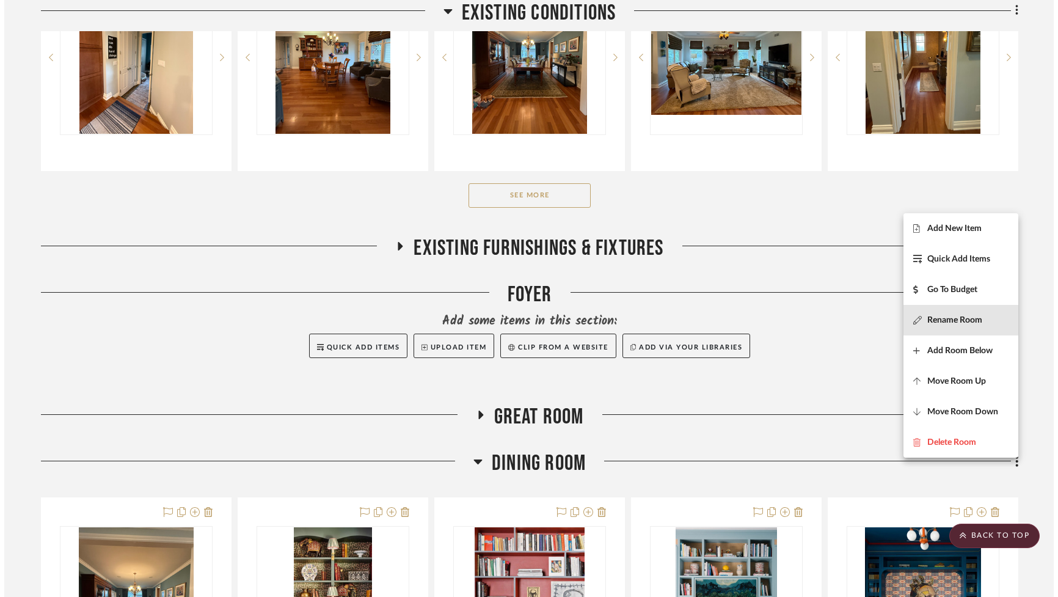
scroll to position [0, 0]
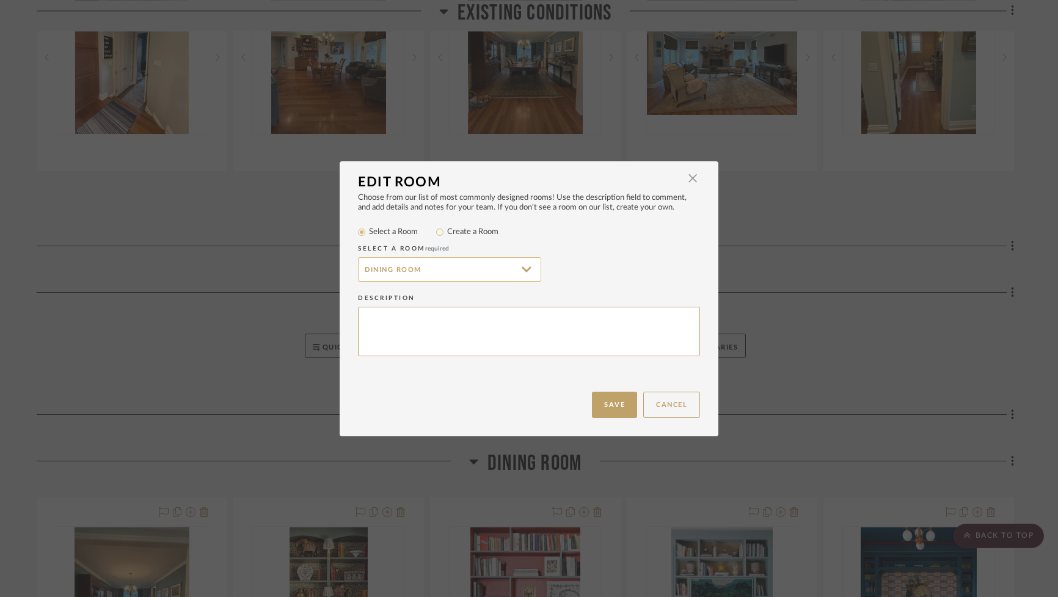
click at [430, 273] on input "Dining Room" at bounding box center [449, 269] width 183 height 24
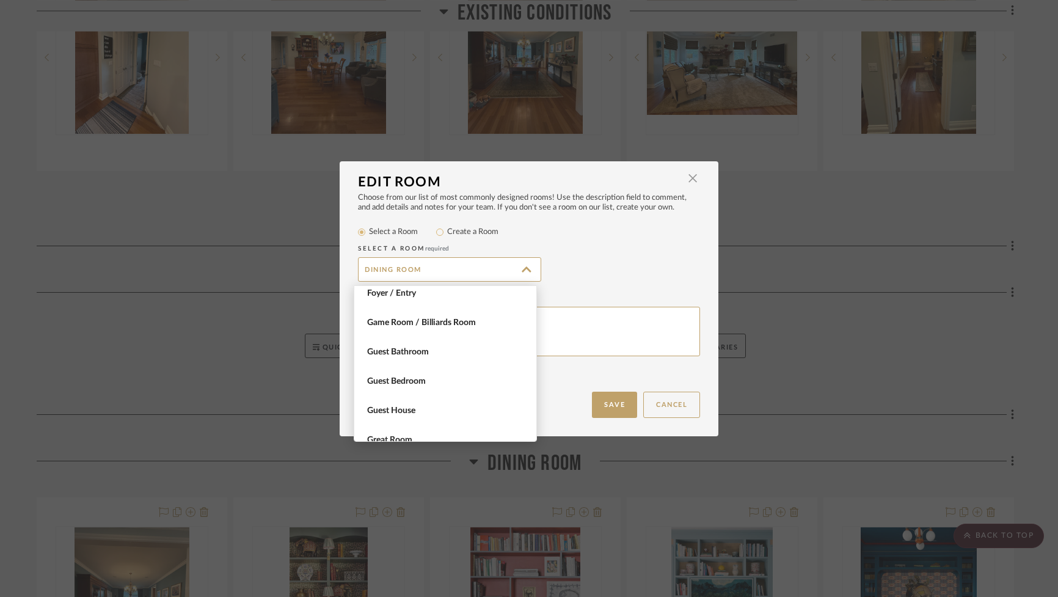
scroll to position [268, 0]
click at [436, 232] on input "Create a Room" at bounding box center [440, 232] width 15 height 15
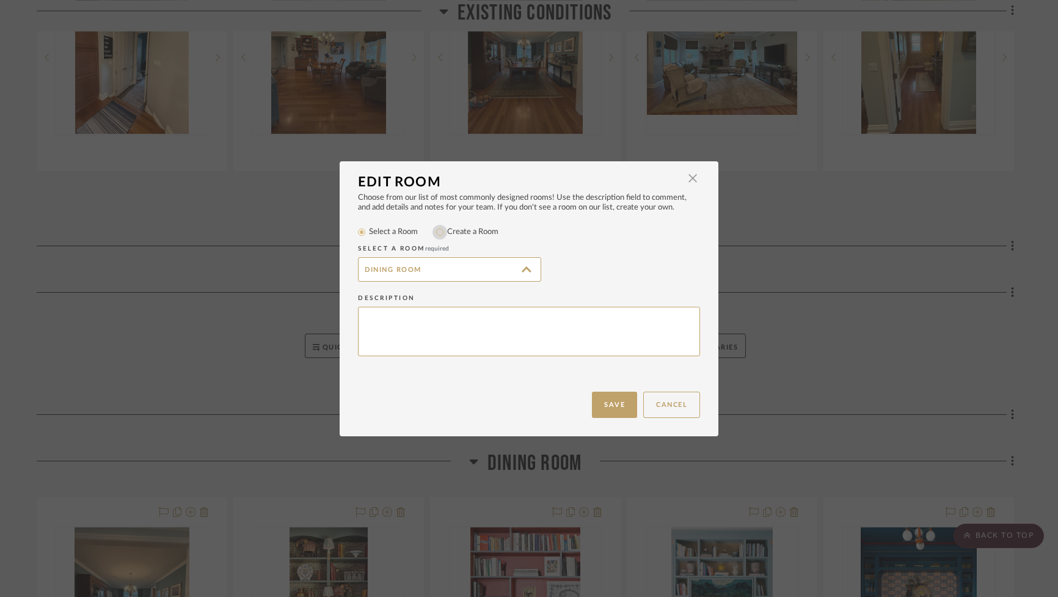
radio input "true"
drag, startPoint x: 359, startPoint y: 261, endPoint x: 298, endPoint y: 255, distance: 60.8
click at [298, 255] on div "Edit Room × Choose from our list of most commonly designed rooms! Use the descr…" at bounding box center [529, 298] width 1058 height 597
type input "Game Room"
click at [618, 401] on button "Save" at bounding box center [614, 405] width 45 height 26
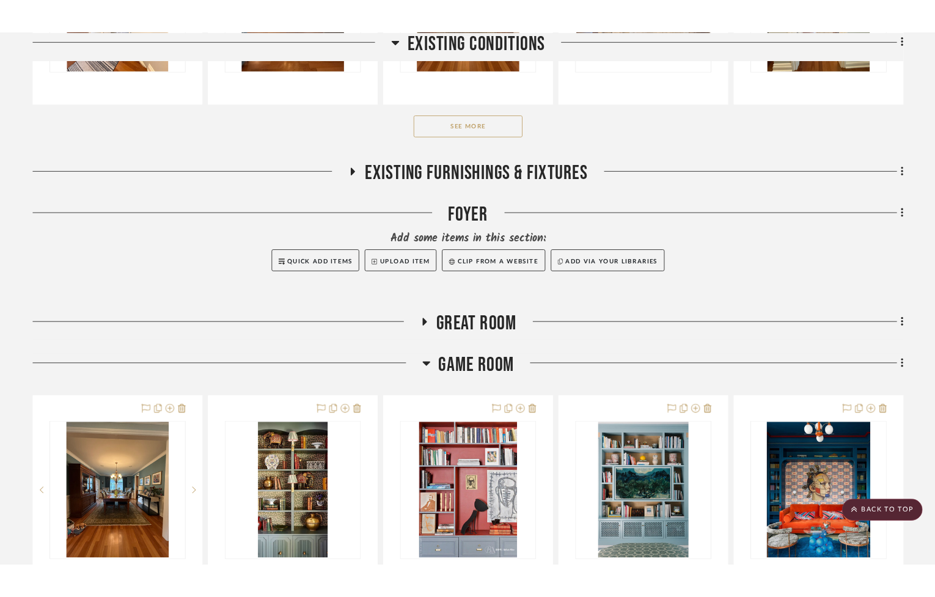
scroll to position [693, 0]
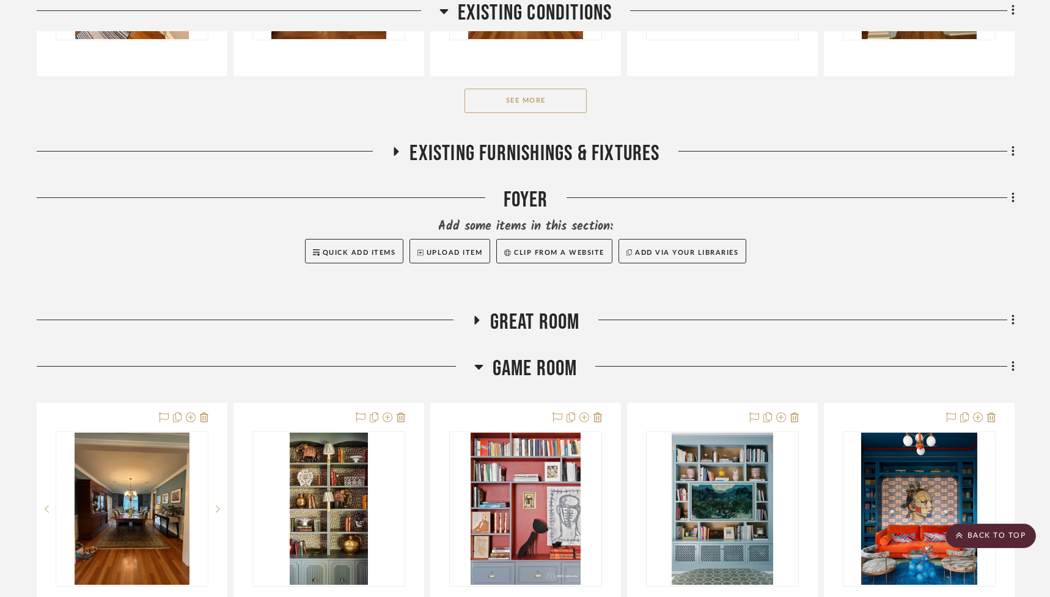
click at [480, 368] on icon at bounding box center [478, 366] width 9 height 15
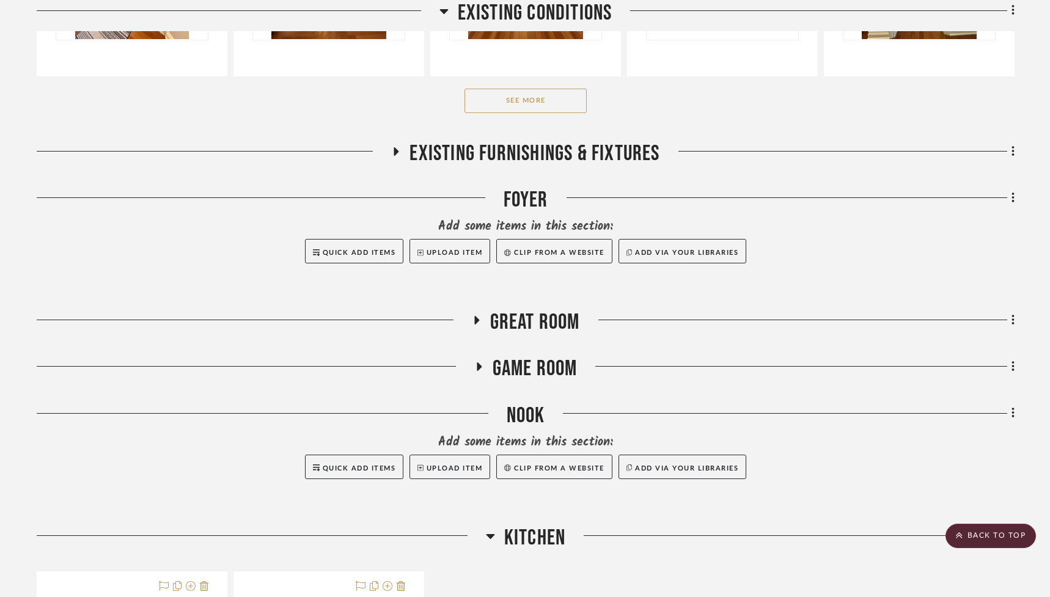
click at [523, 422] on div "Nook" at bounding box center [525, 418] width 977 height 31
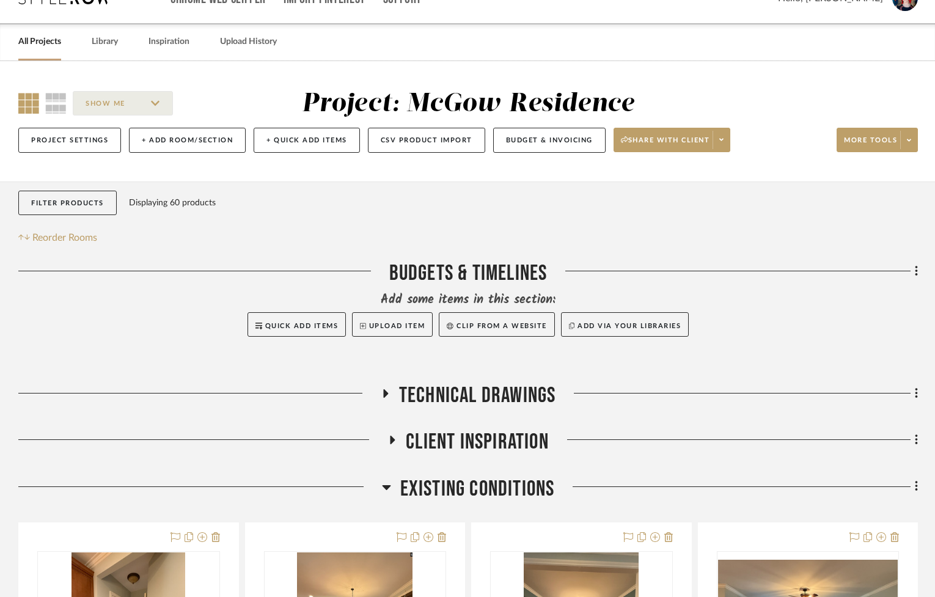
scroll to position [26, 0]
click at [860, 146] on span "More tools" at bounding box center [870, 145] width 53 height 18
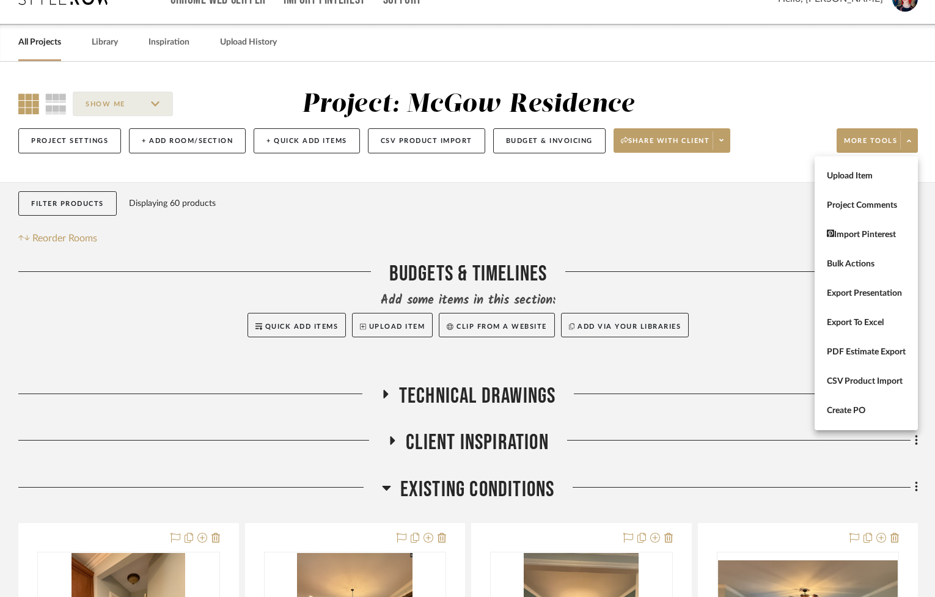
click at [692, 250] on div at bounding box center [467, 298] width 935 height 597
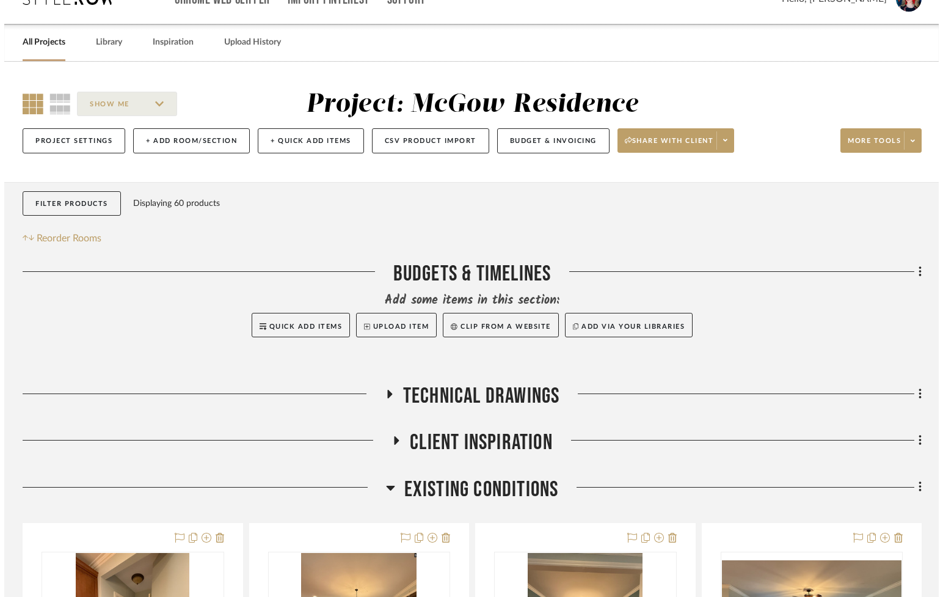
scroll to position [0, 0]
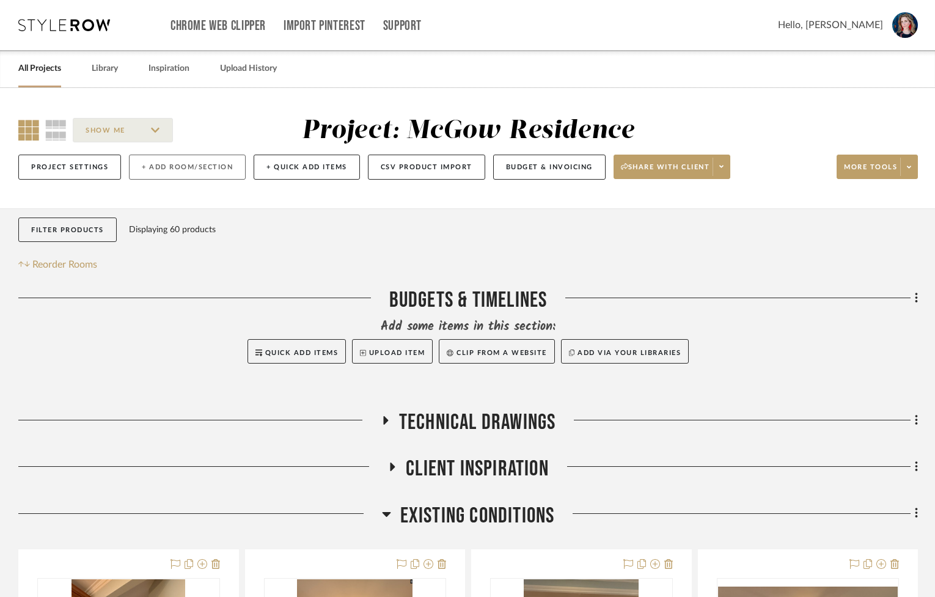
click at [198, 167] on button "+ Add Room/Section" at bounding box center [187, 167] width 117 height 25
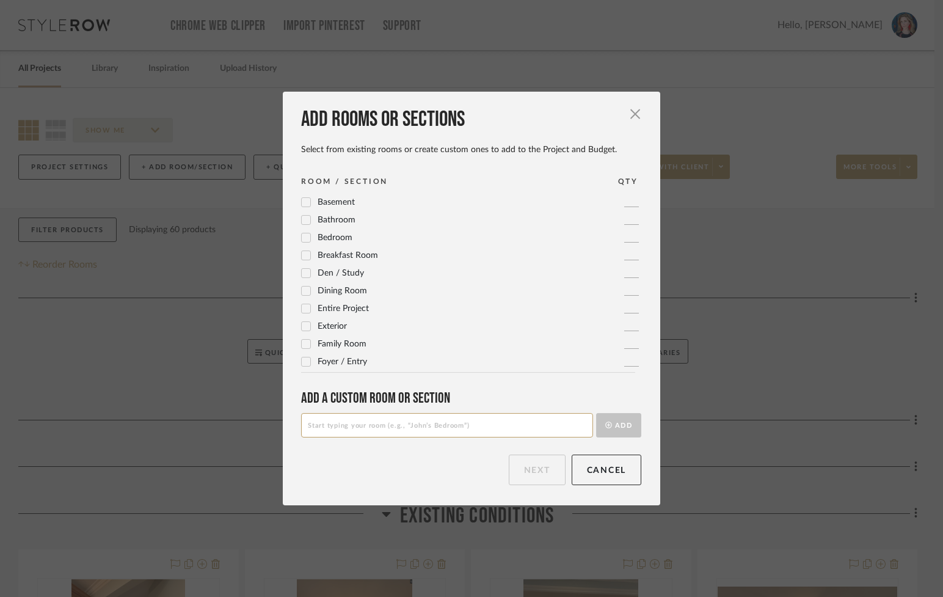
click at [341, 291] on span "Dining Room" at bounding box center [342, 291] width 49 height 9
click at [528, 472] on button "Next" at bounding box center [537, 470] width 57 height 31
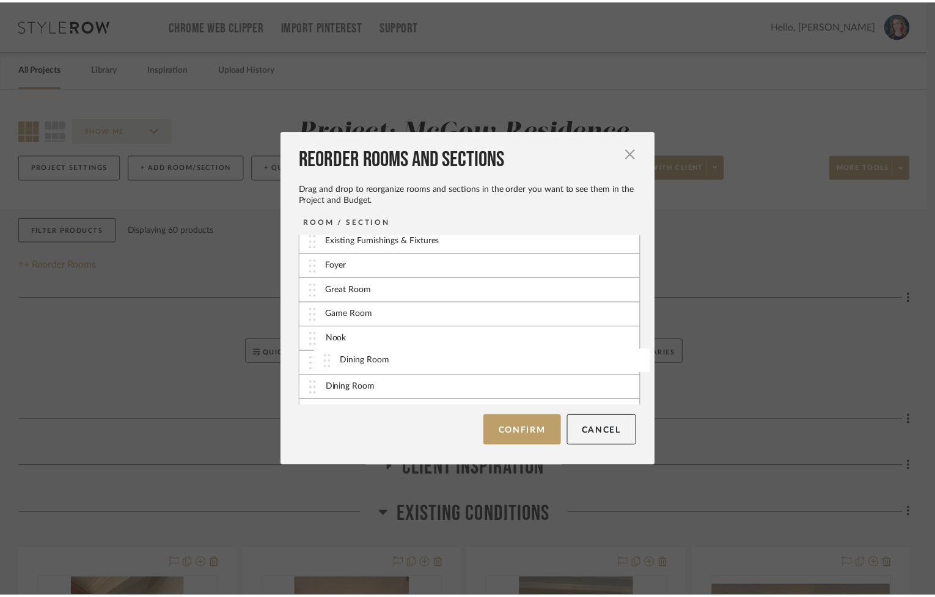
scroll to position [122, 0]
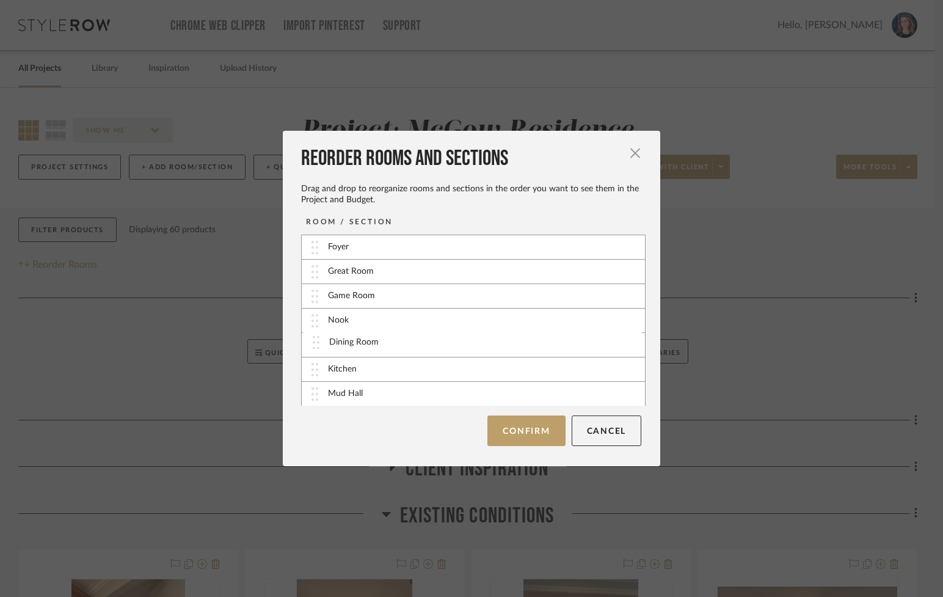
drag, startPoint x: 309, startPoint y: 396, endPoint x: 314, endPoint y: 345, distance: 51.0
click at [531, 431] on button "Confirm" at bounding box center [526, 430] width 78 height 31
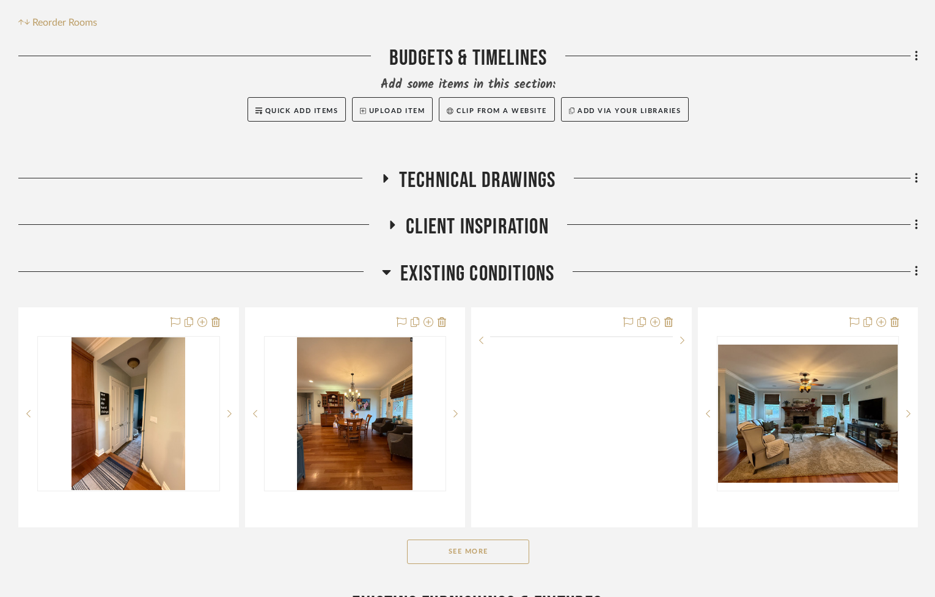
scroll to position [258, 0]
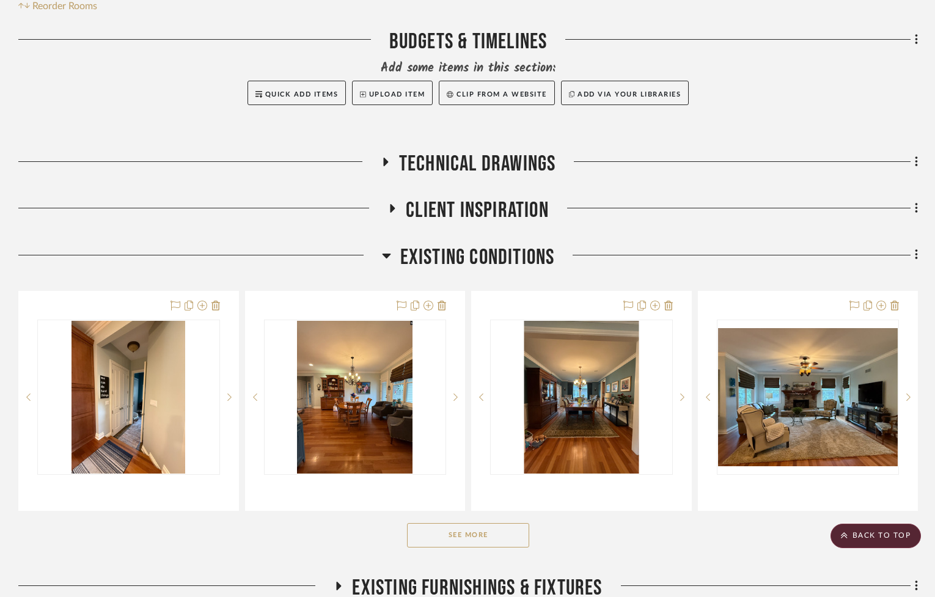
click at [384, 257] on icon at bounding box center [386, 256] width 9 height 5
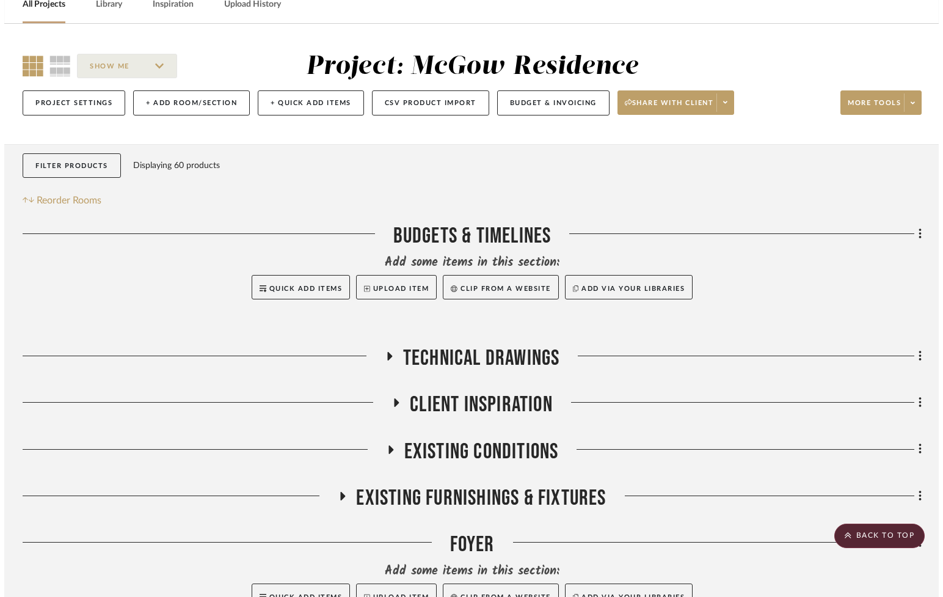
scroll to position [0, 0]
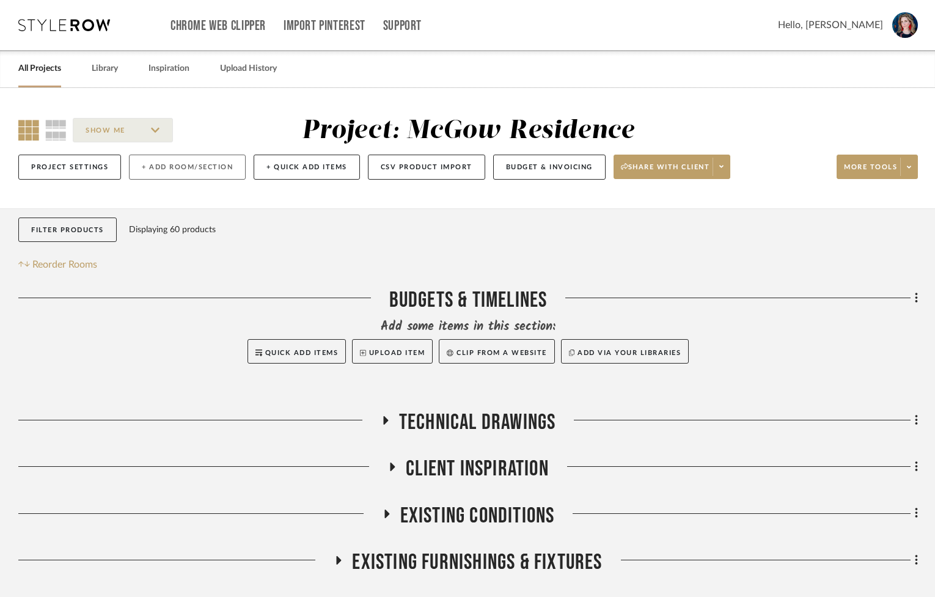
click at [210, 172] on button "+ Add Room/Section" at bounding box center [187, 167] width 117 height 25
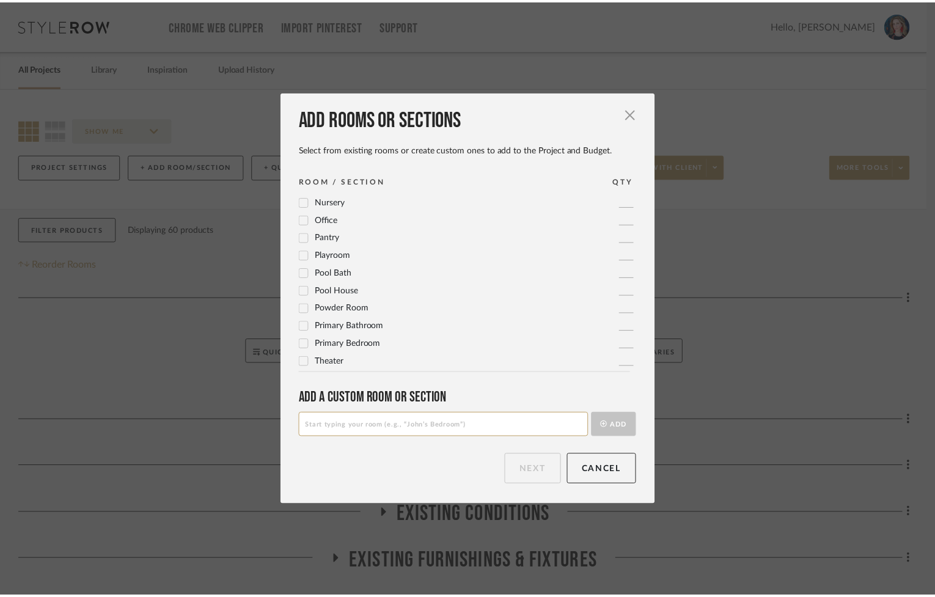
scroll to position [405, 0]
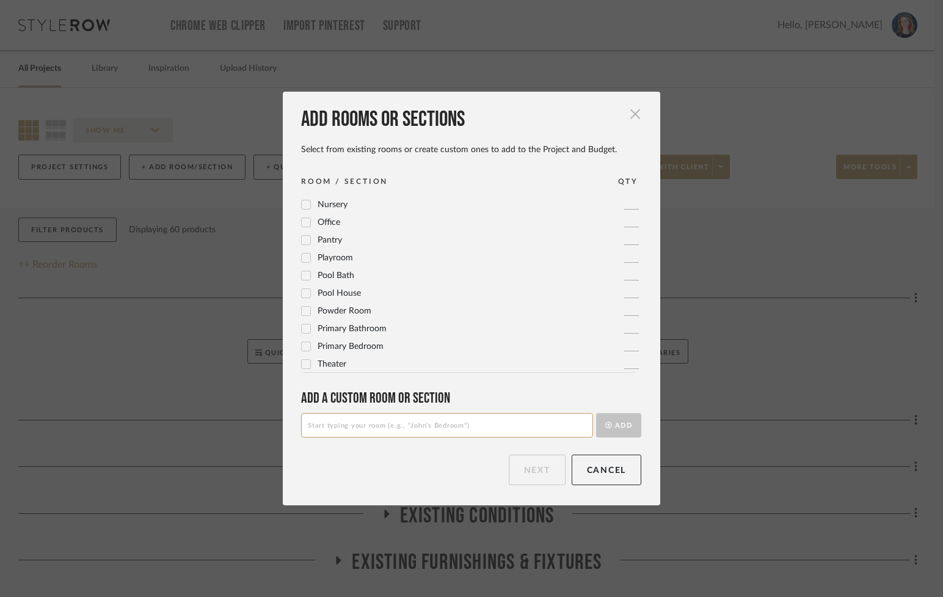
click at [629, 119] on span "button" at bounding box center [635, 113] width 24 height 24
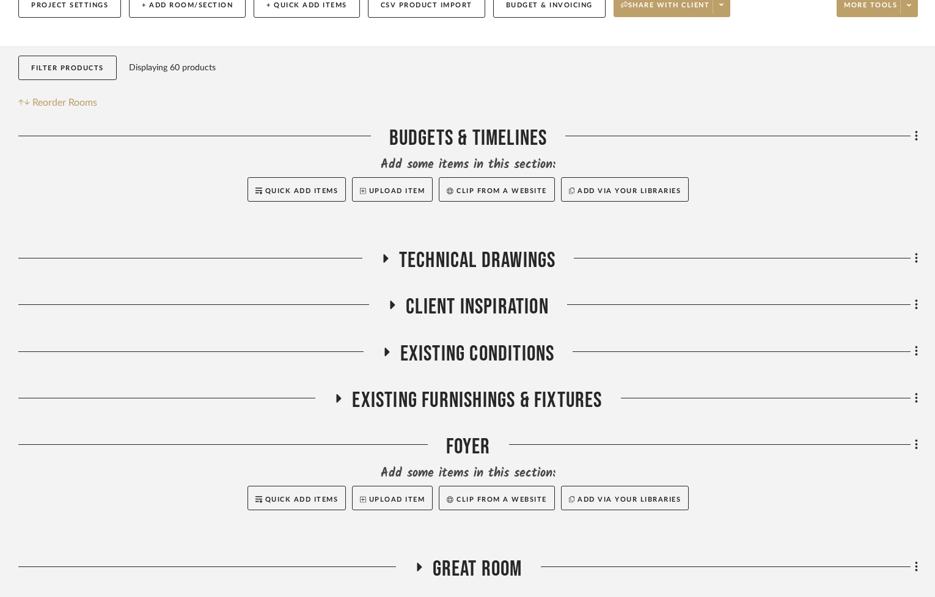
scroll to position [161, 0]
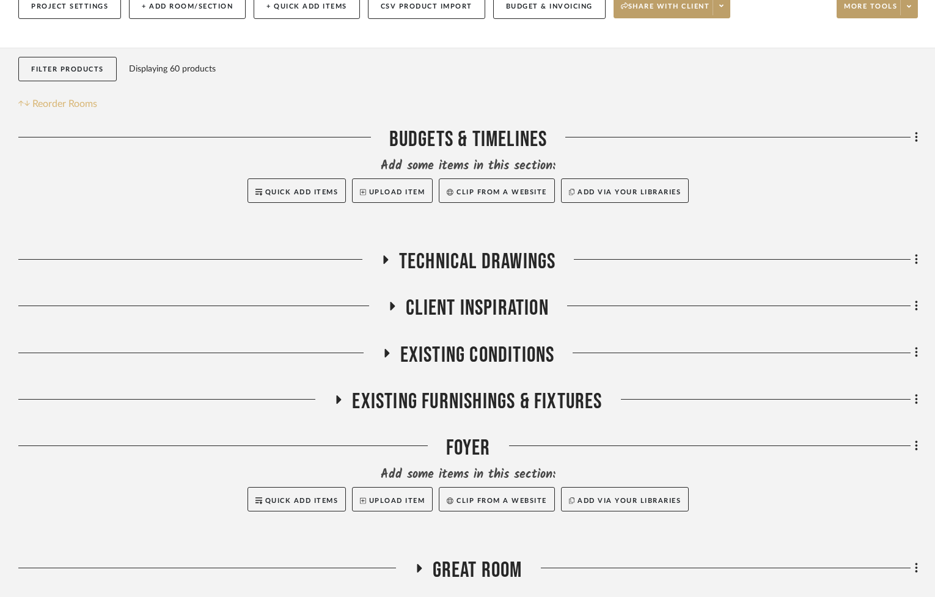
click at [68, 101] on span "Reorder Rooms" at bounding box center [64, 104] width 65 height 15
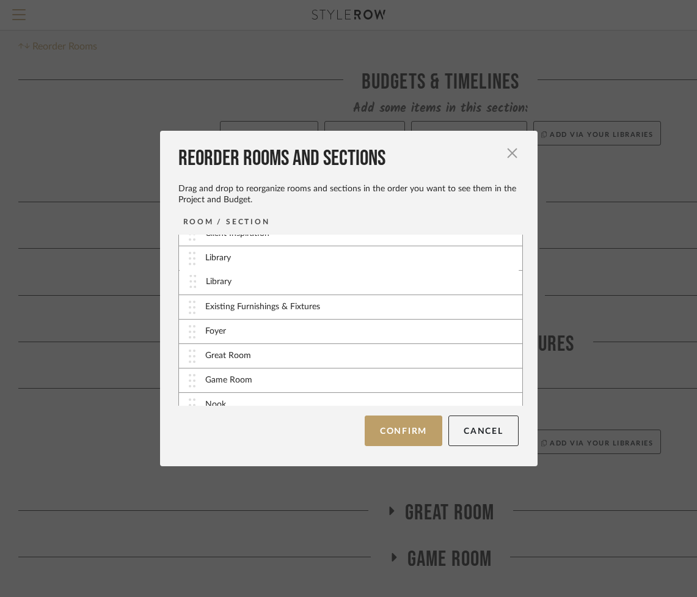
scroll to position [56, 0]
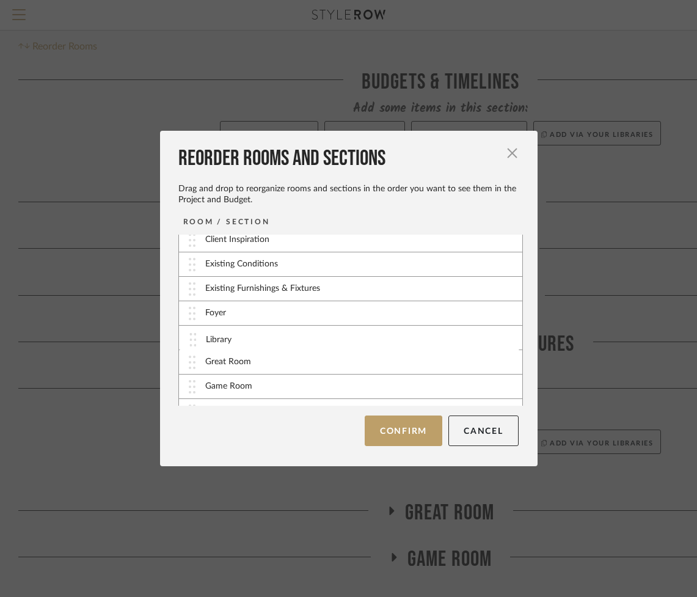
drag, startPoint x: 185, startPoint y: 356, endPoint x: 191, endPoint y: 340, distance: 17.4
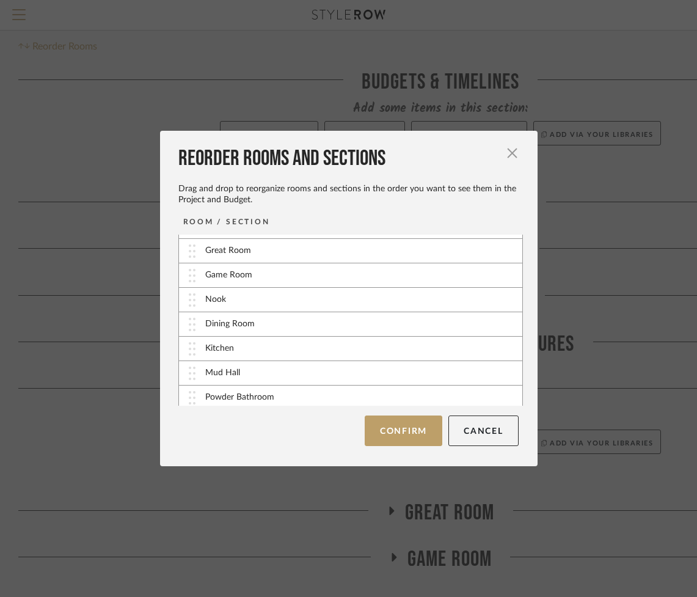
scroll to position [167, 0]
drag, startPoint x: 182, startPoint y: 329, endPoint x: 188, endPoint y: 299, distance: 29.8
drag, startPoint x: 186, startPoint y: 277, endPoint x: 185, endPoint y: 321, distance: 43.4
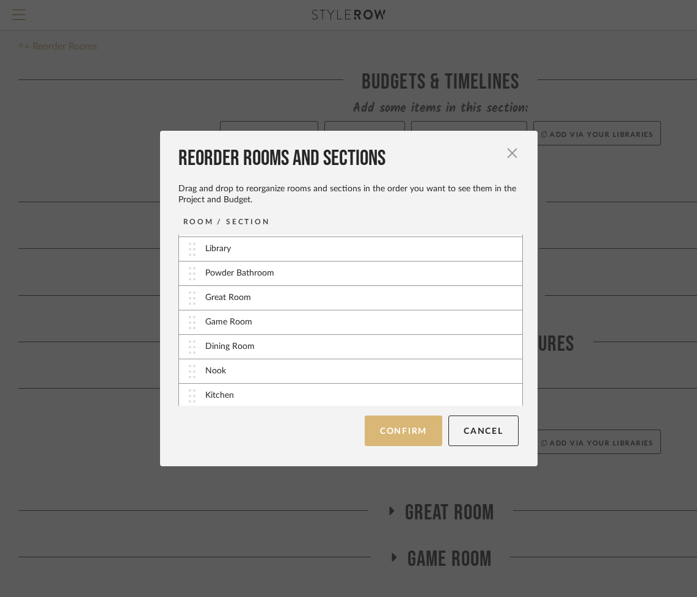
click at [390, 429] on button "Confirm" at bounding box center [404, 430] width 78 height 31
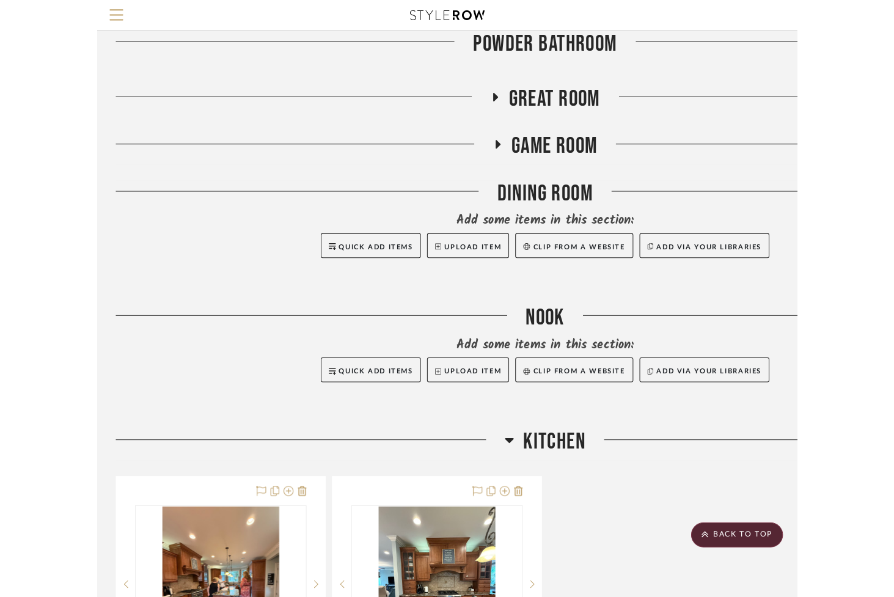
scroll to position [825, 0]
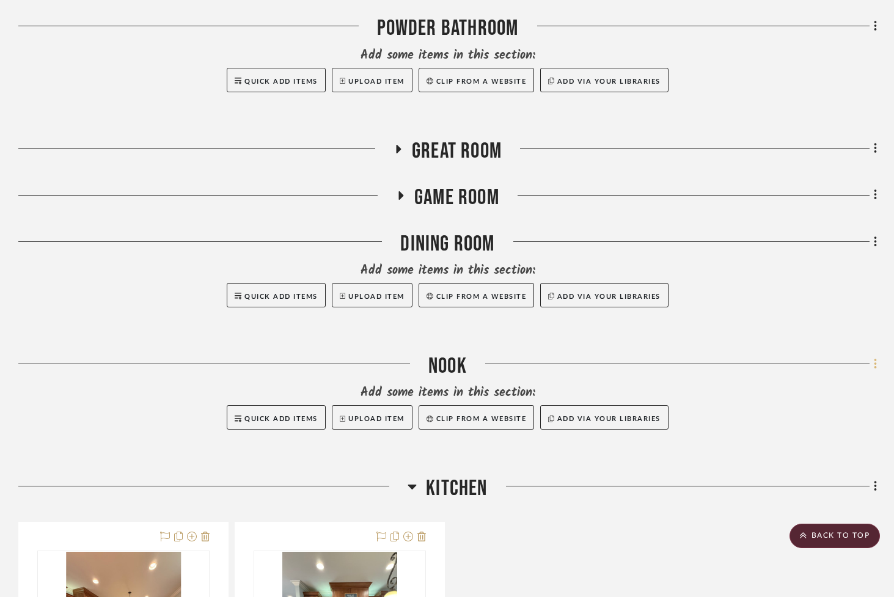
click at [872, 368] on fa-icon at bounding box center [873, 365] width 8 height 20
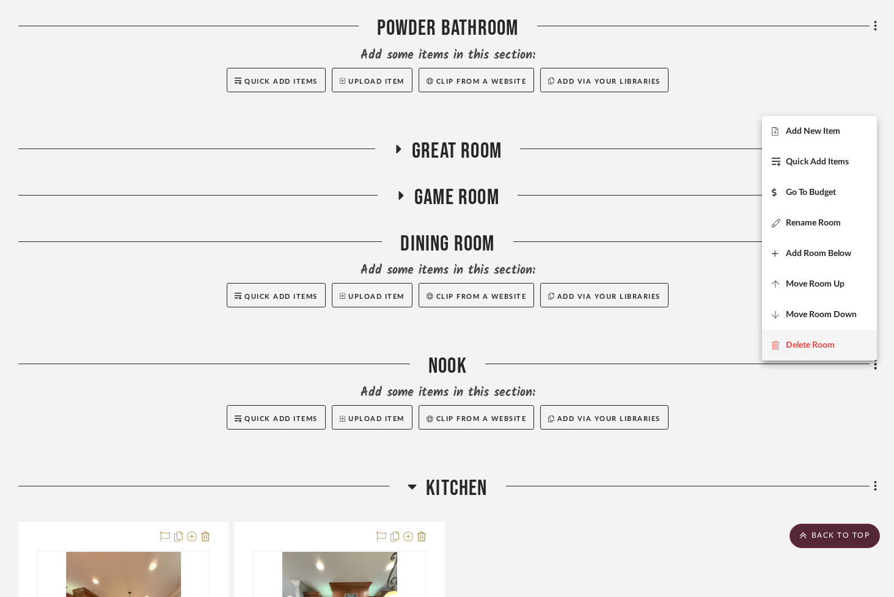
click at [804, 351] on button "Delete Room" at bounding box center [819, 345] width 115 height 31
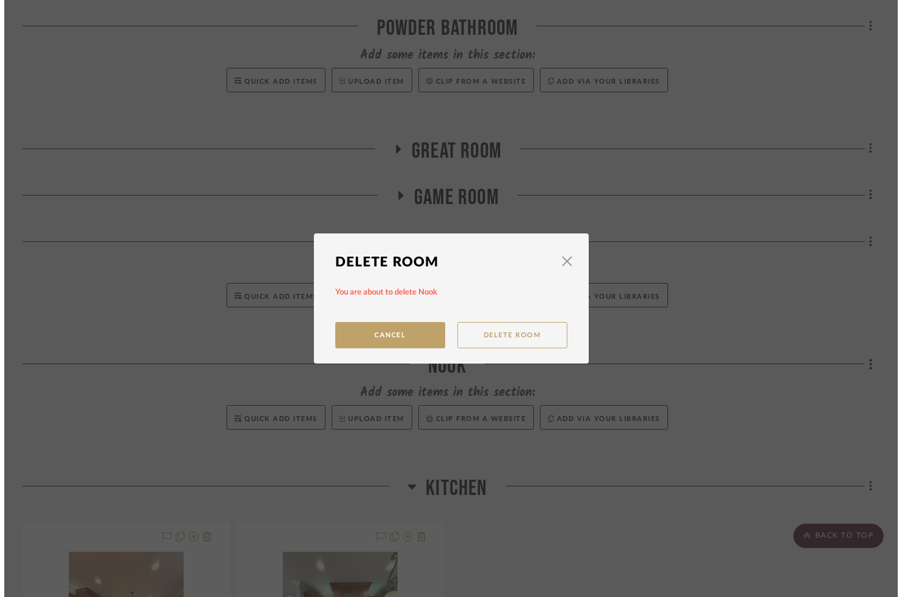
scroll to position [0, 0]
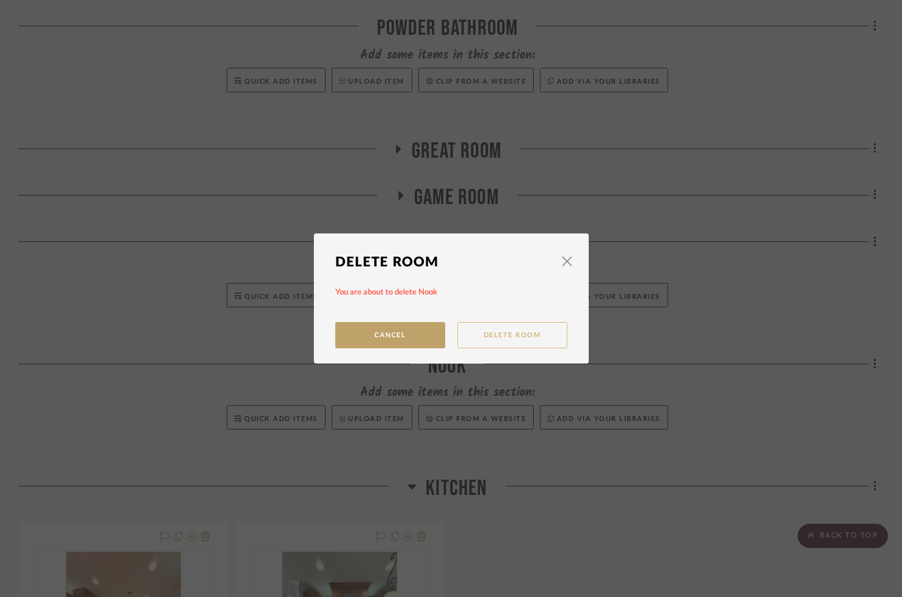
click at [469, 331] on button "Delete Room" at bounding box center [513, 335] width 110 height 26
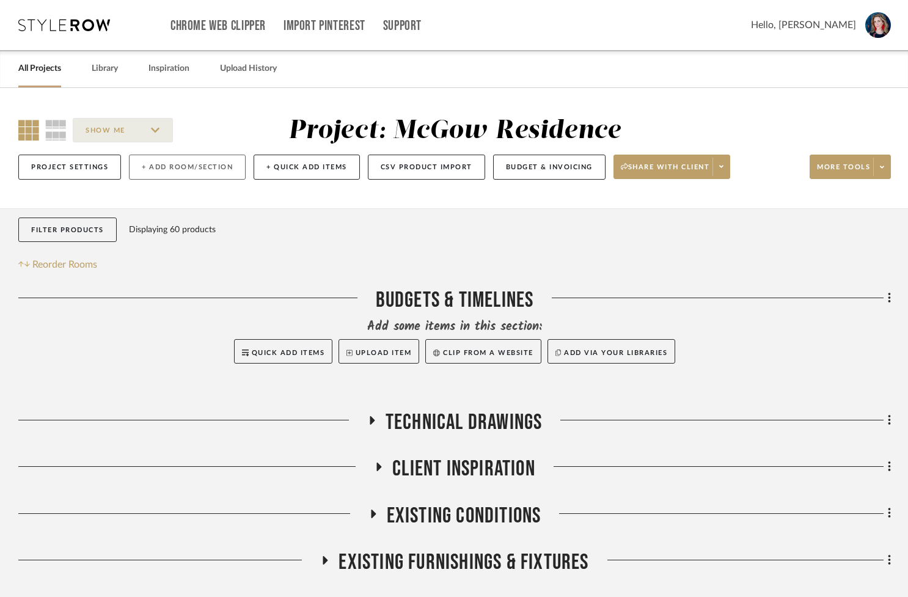
click at [206, 166] on button "+ Add Room/Section" at bounding box center [187, 167] width 117 height 25
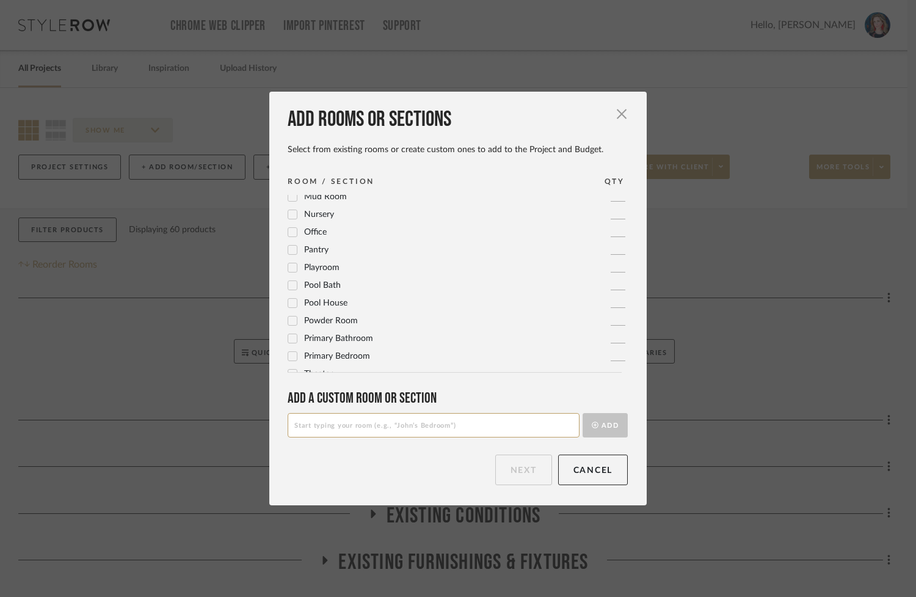
scroll to position [407, 0]
drag, startPoint x: 311, startPoint y: 427, endPoint x: 481, endPoint y: 351, distance: 186.0
click at [312, 427] on input at bounding box center [434, 425] width 292 height 24
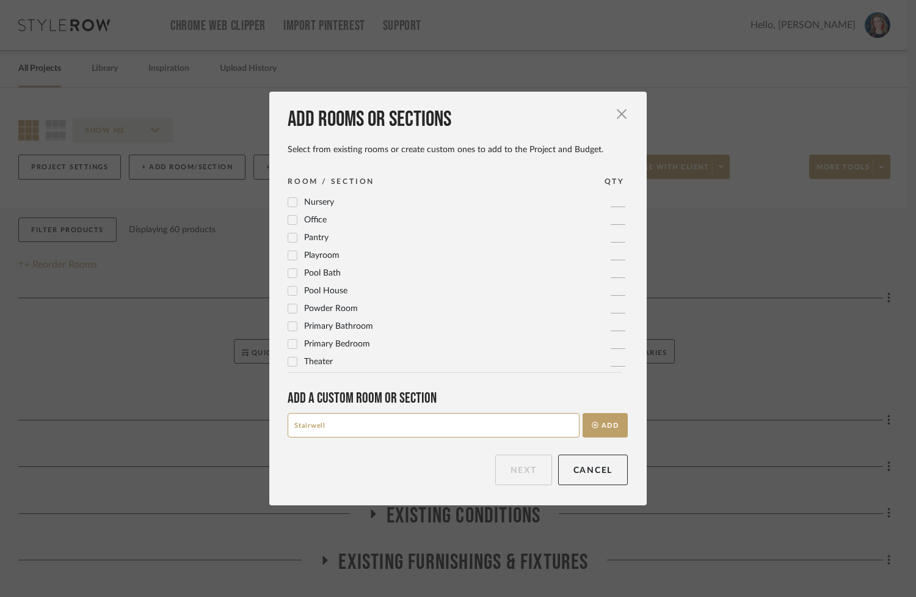
drag, startPoint x: 309, startPoint y: 428, endPoint x: 345, endPoint y: 429, distance: 35.5
click at [345, 429] on input "Stairwell" at bounding box center [434, 425] width 292 height 24
type input "Stairs"
click at [602, 428] on button "Add" at bounding box center [605, 425] width 45 height 24
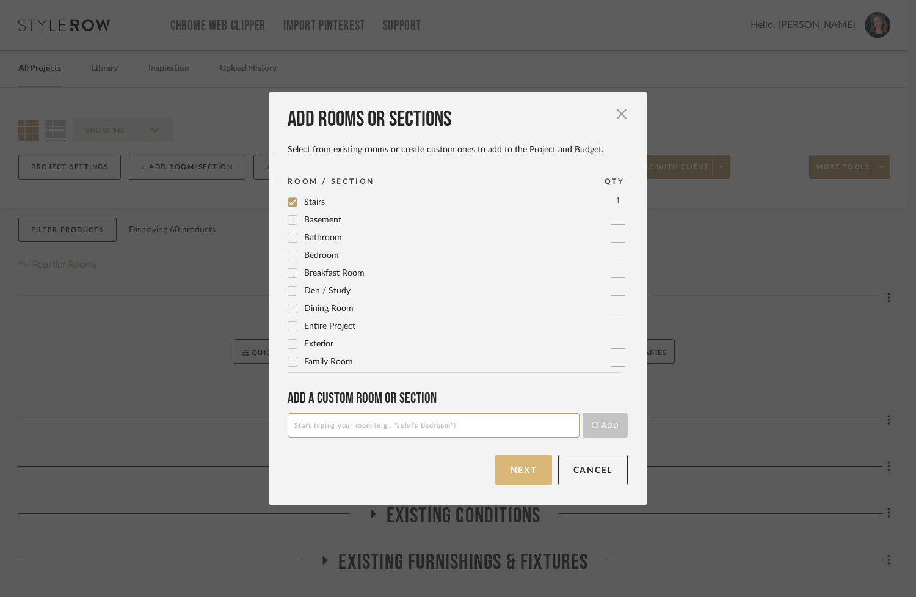
click at [519, 478] on button "Next" at bounding box center [523, 470] width 57 height 31
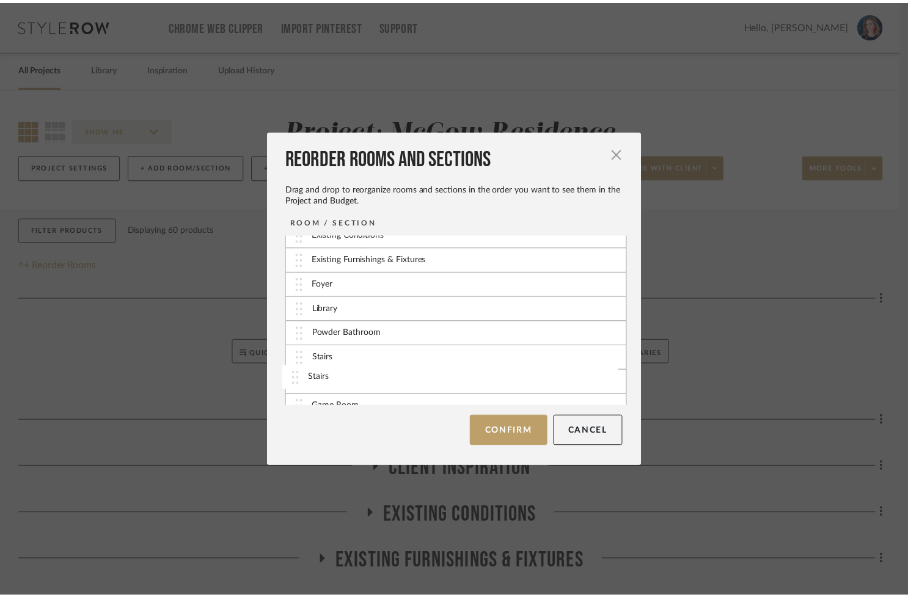
scroll to position [104, 0]
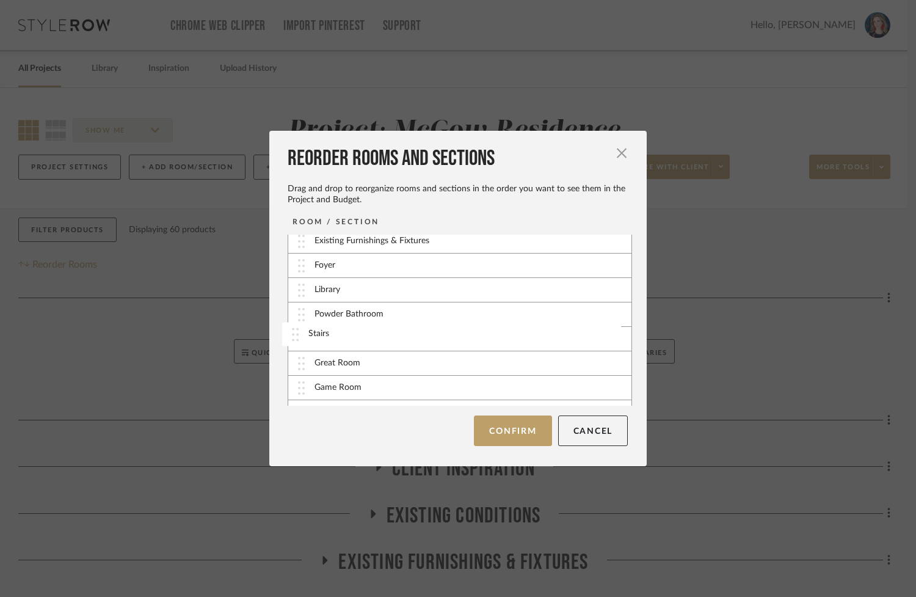
drag, startPoint x: 298, startPoint y: 396, endPoint x: 296, endPoint y: 337, distance: 58.7
click at [500, 434] on button "Confirm" at bounding box center [513, 430] width 78 height 31
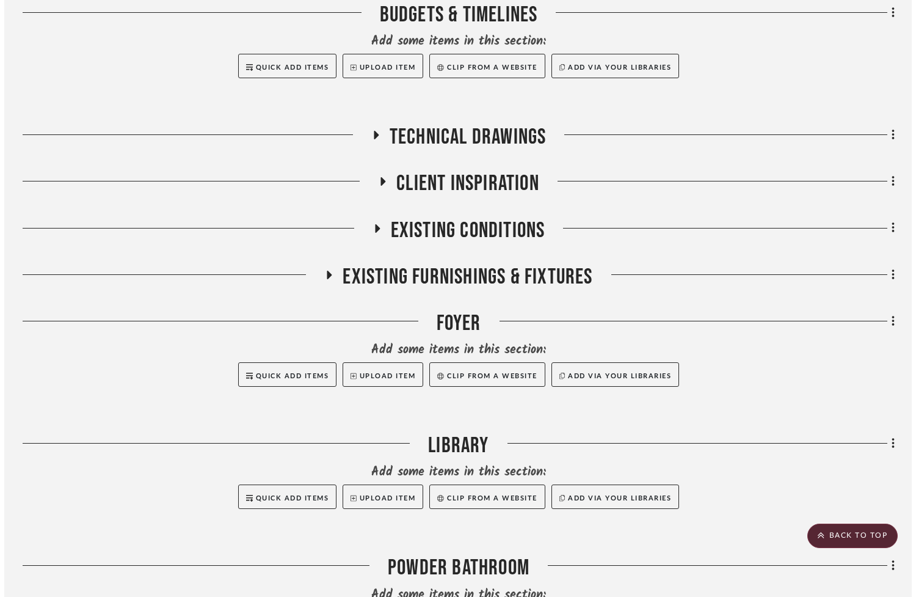
scroll to position [0, 0]
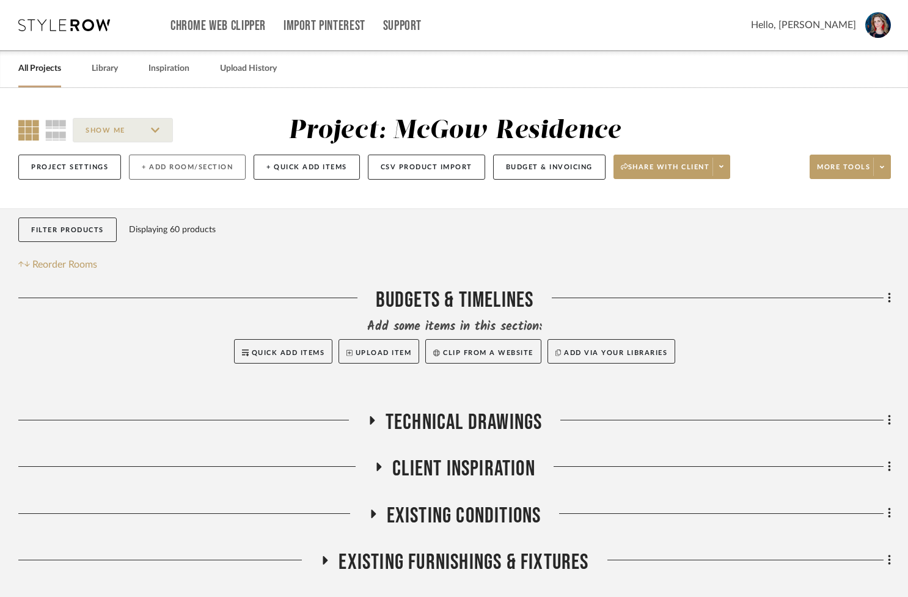
click at [189, 165] on button "+ Add Room/Section" at bounding box center [187, 167] width 117 height 25
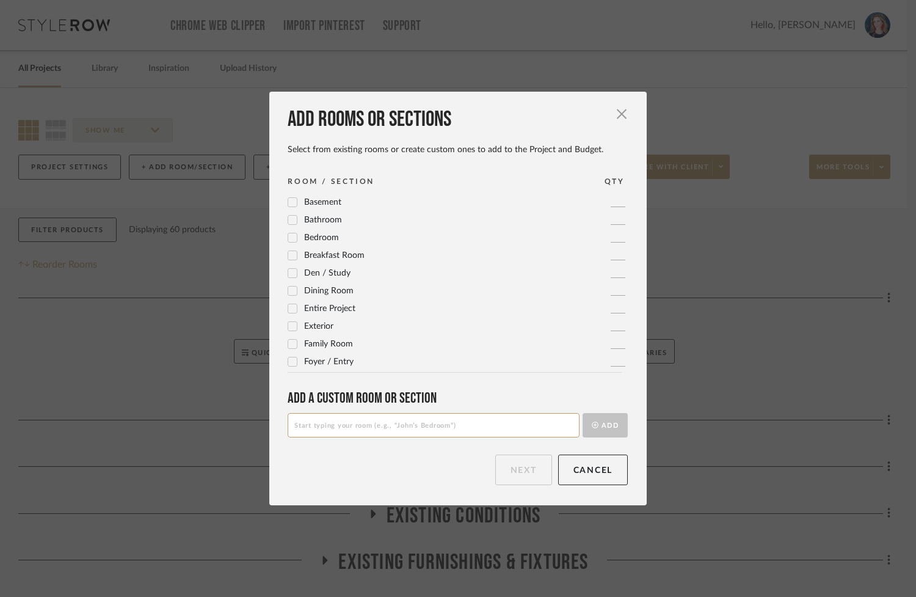
click at [338, 418] on input at bounding box center [434, 425] width 292 height 24
type input "Primary Bedroom"
click at [585, 428] on button "Add" at bounding box center [605, 425] width 45 height 24
click at [513, 469] on button "Next" at bounding box center [523, 470] width 57 height 31
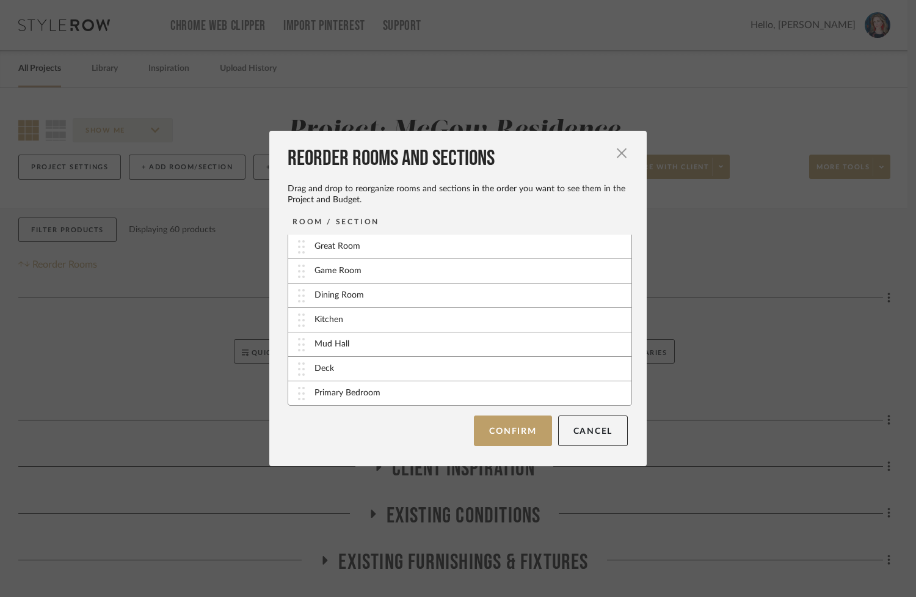
scroll to position [219, 0]
click at [505, 427] on button "Confirm" at bounding box center [513, 430] width 78 height 31
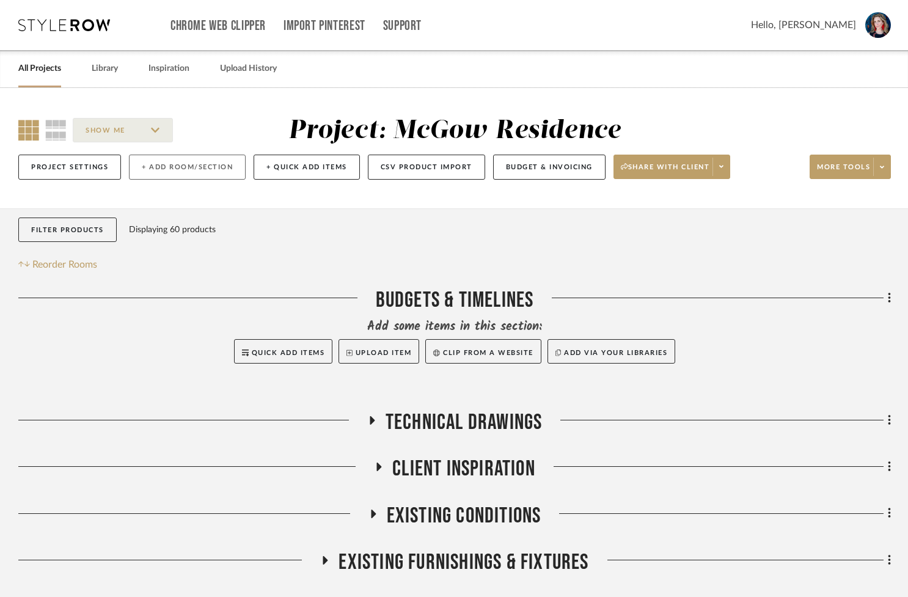
click at [192, 158] on button "+ Add Room/Section" at bounding box center [187, 167] width 117 height 25
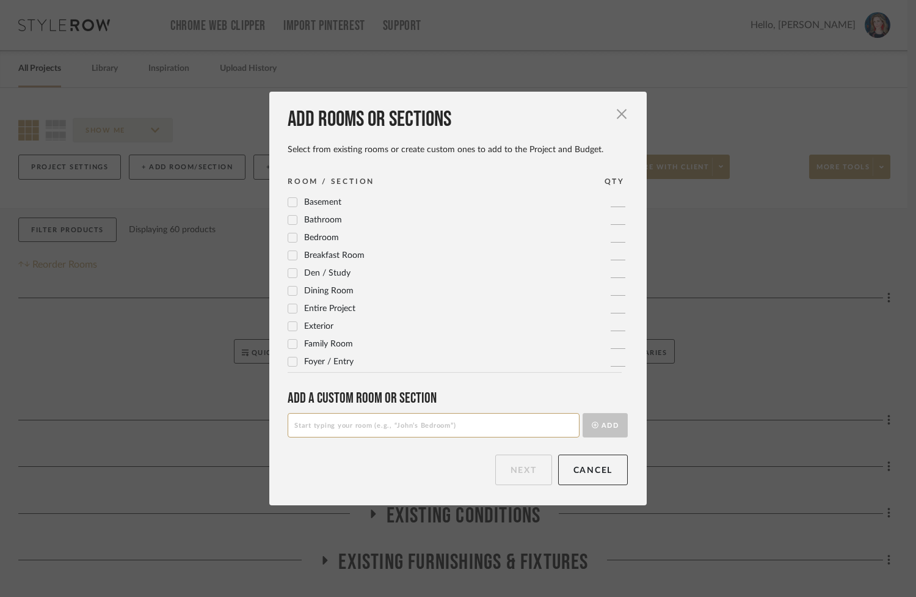
click at [316, 422] on input at bounding box center [434, 425] width 292 height 24
type input "Primary Bathroom"
click at [598, 423] on button "Add" at bounding box center [605, 425] width 45 height 24
click at [507, 470] on button "Next" at bounding box center [523, 470] width 57 height 31
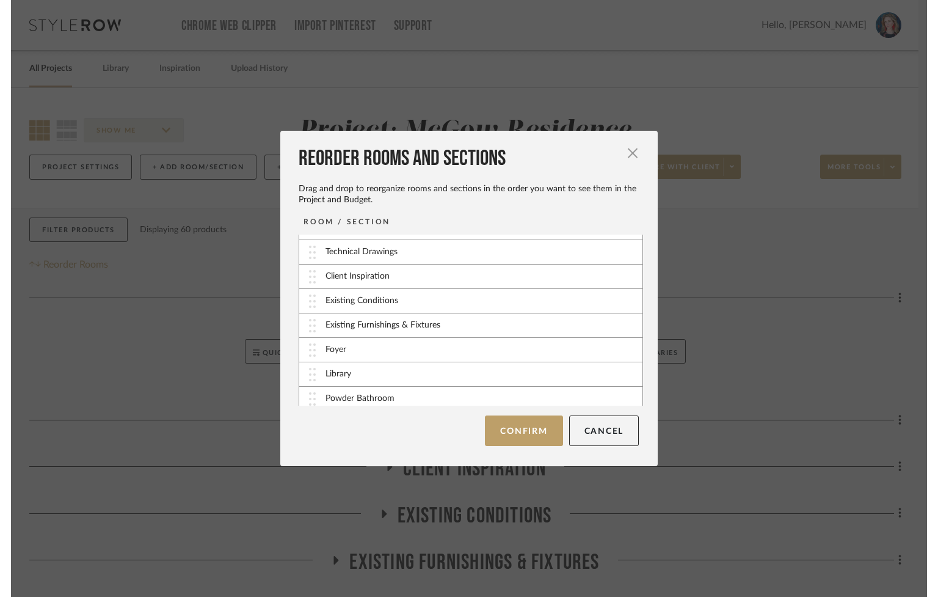
scroll to position [245, 0]
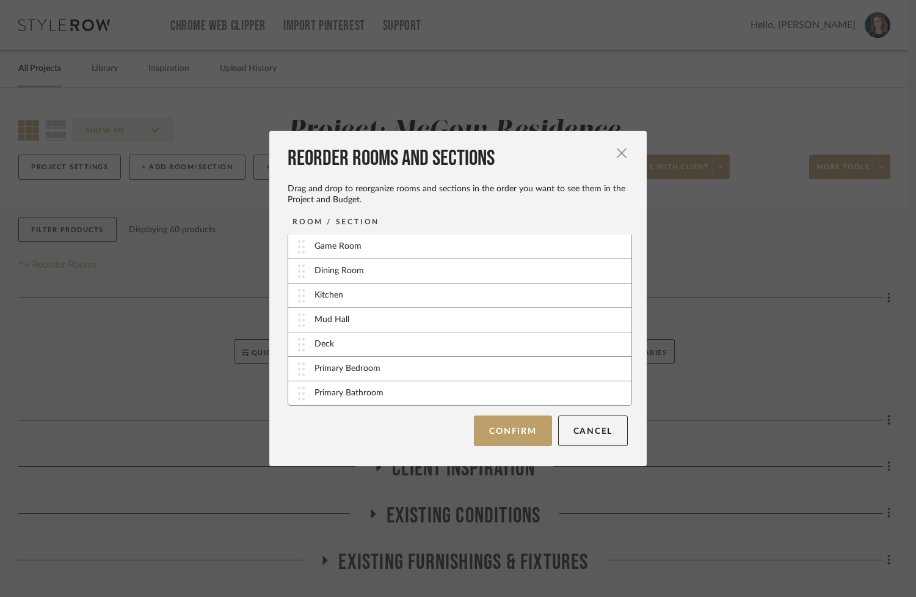
click at [504, 433] on button "Confirm" at bounding box center [513, 430] width 78 height 31
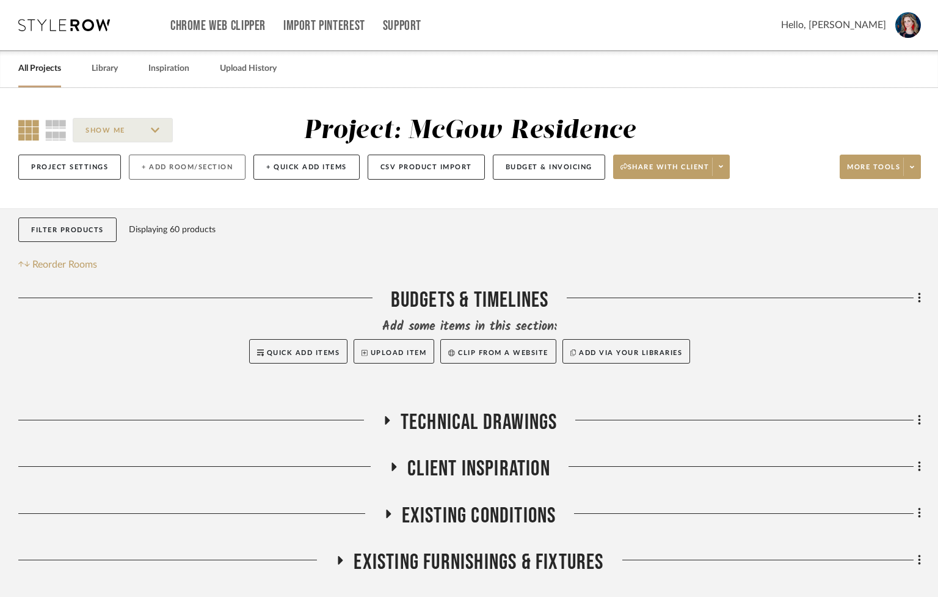
click at [187, 166] on button "+ Add Room/Section" at bounding box center [187, 167] width 117 height 25
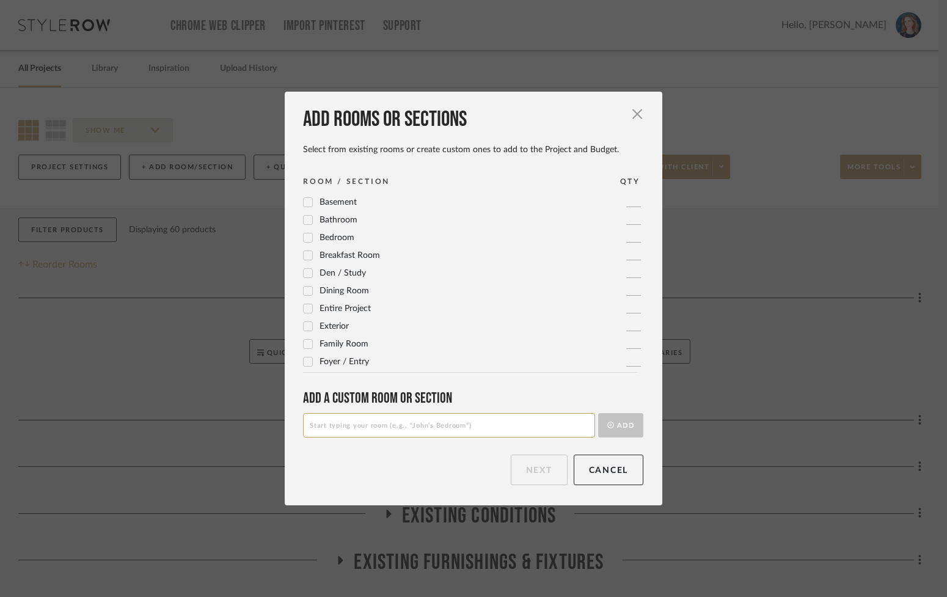
click at [329, 422] on input at bounding box center [449, 425] width 292 height 24
type input "O"
type input "Primary Closet"
click at [617, 426] on button "Add" at bounding box center [620, 425] width 45 height 24
click at [546, 480] on button "Next" at bounding box center [539, 470] width 57 height 31
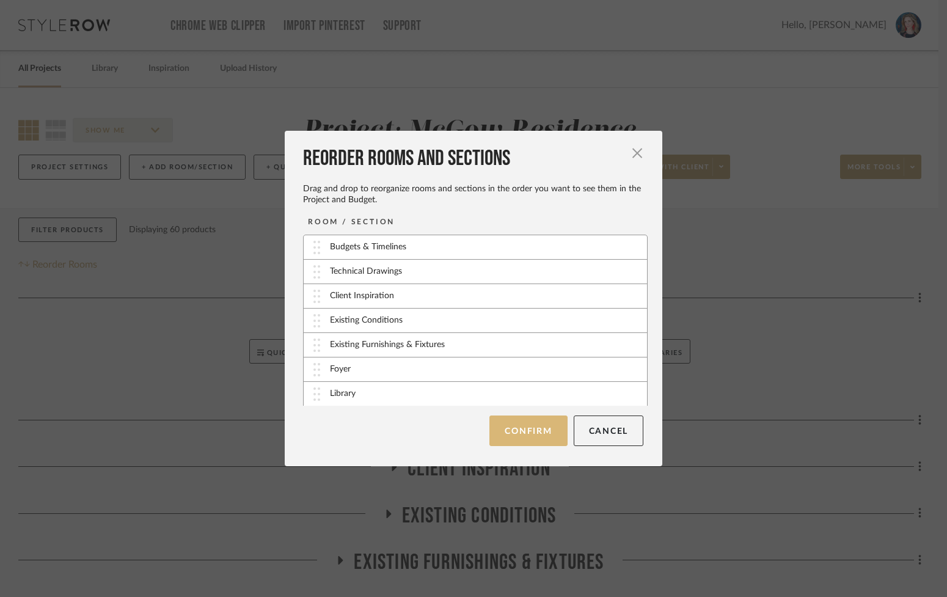
drag, startPoint x: 508, startPoint y: 435, endPoint x: 745, endPoint y: 400, distance: 239.6
click at [508, 434] on button "Confirm" at bounding box center [528, 430] width 78 height 31
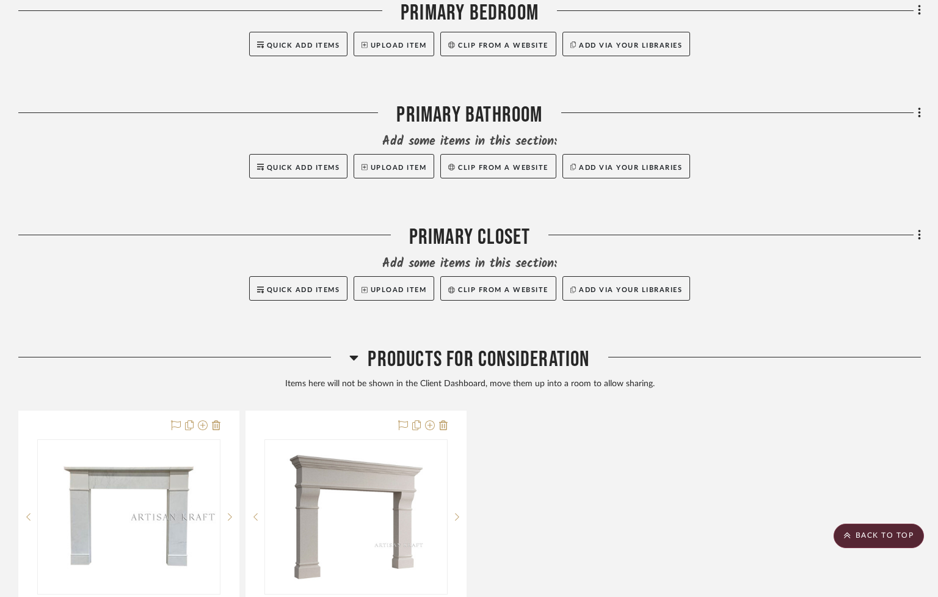
scroll to position [1850, 0]
click at [919, 240] on icon at bounding box center [920, 234] width 4 height 13
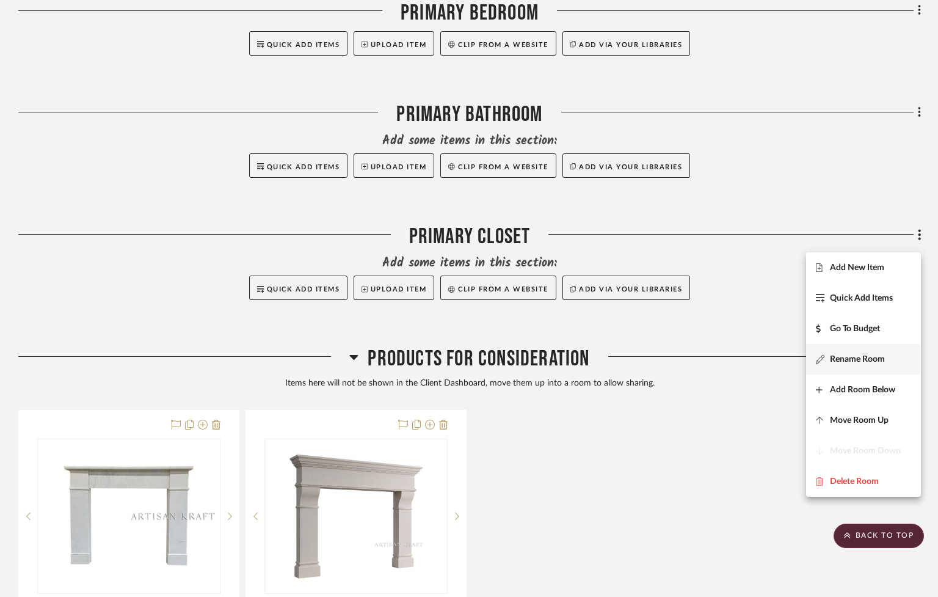
click at [847, 355] on span "Rename Room" at bounding box center [857, 359] width 55 height 10
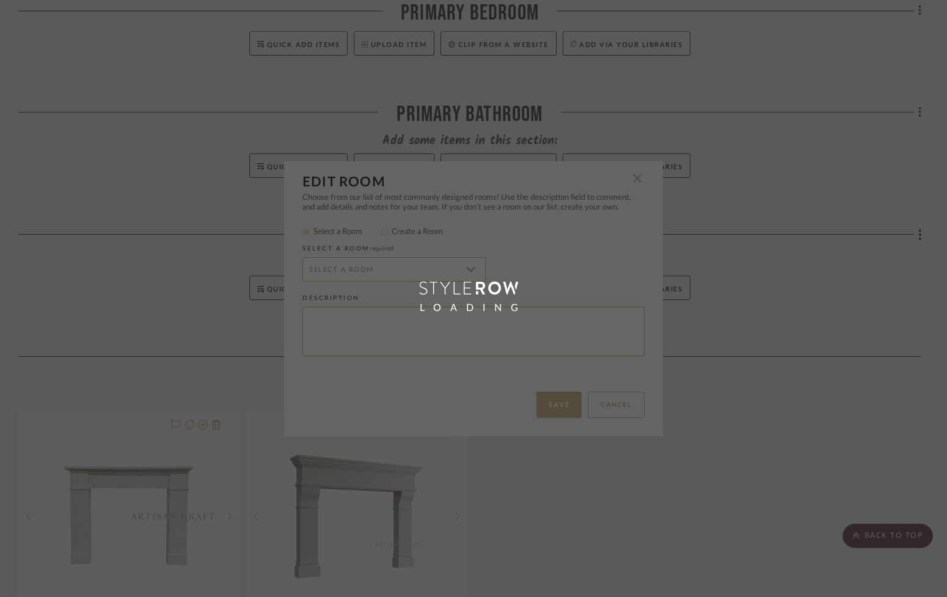
radio input "false"
radio input "true"
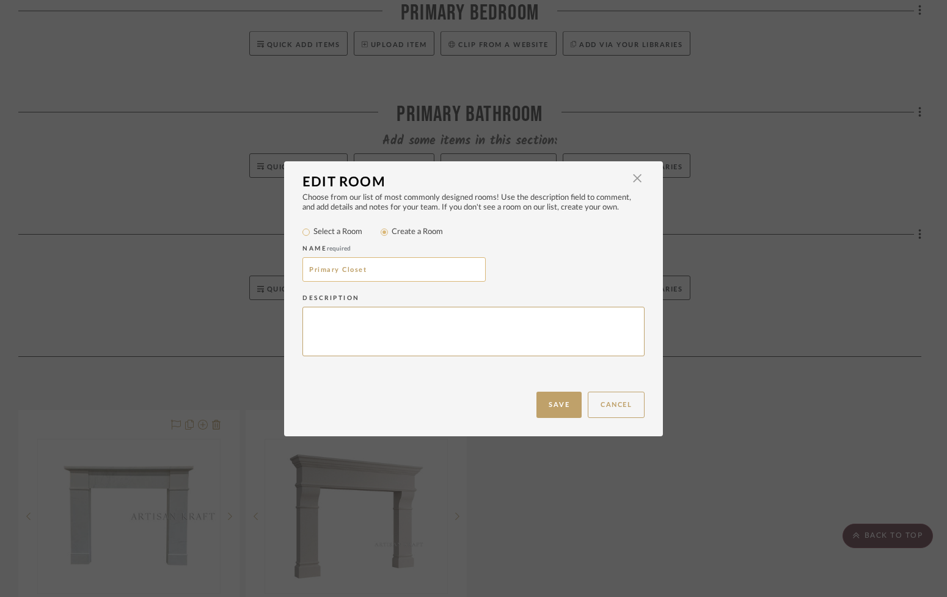
click at [374, 271] on input "Primary Closet" at bounding box center [393, 269] width 183 height 24
type input "Primary Closet & Linen Storage"
click at [555, 401] on button "Save" at bounding box center [558, 405] width 45 height 26
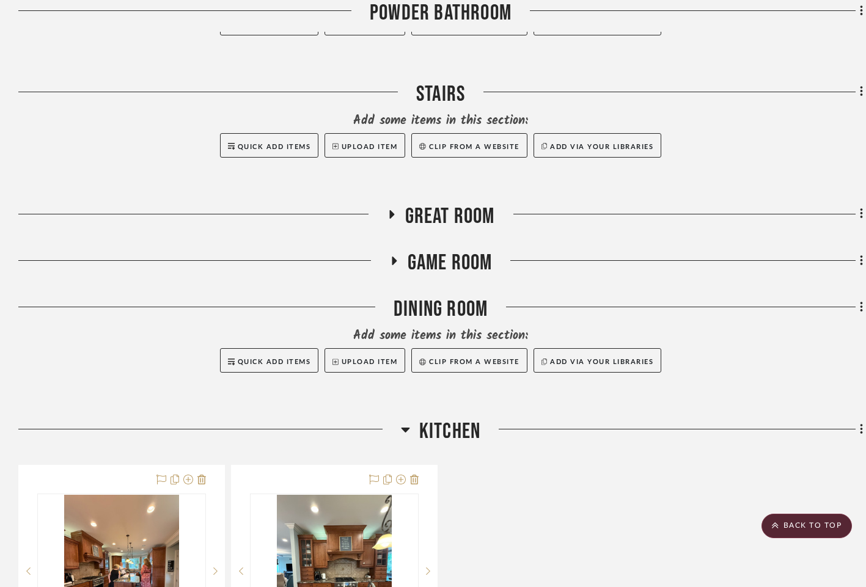
scroll to position [888, 0]
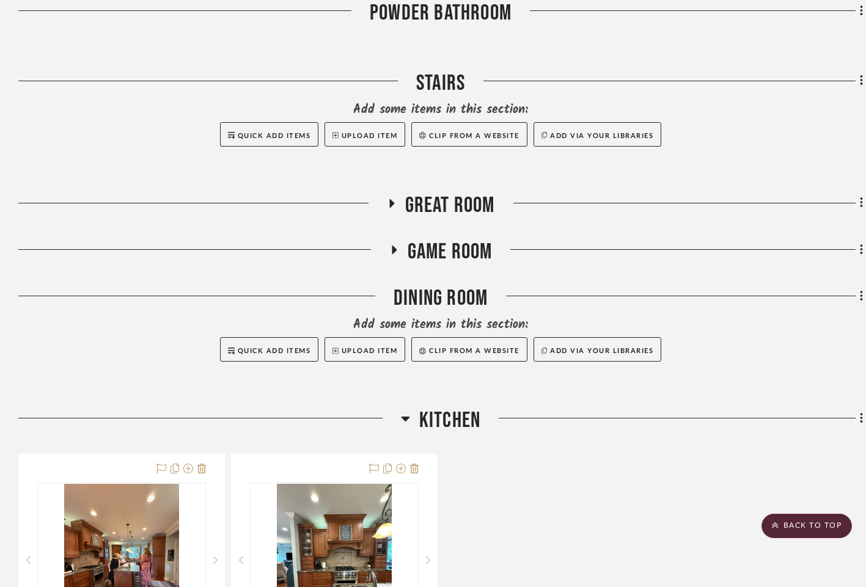
click at [392, 208] on icon at bounding box center [391, 203] width 15 height 9
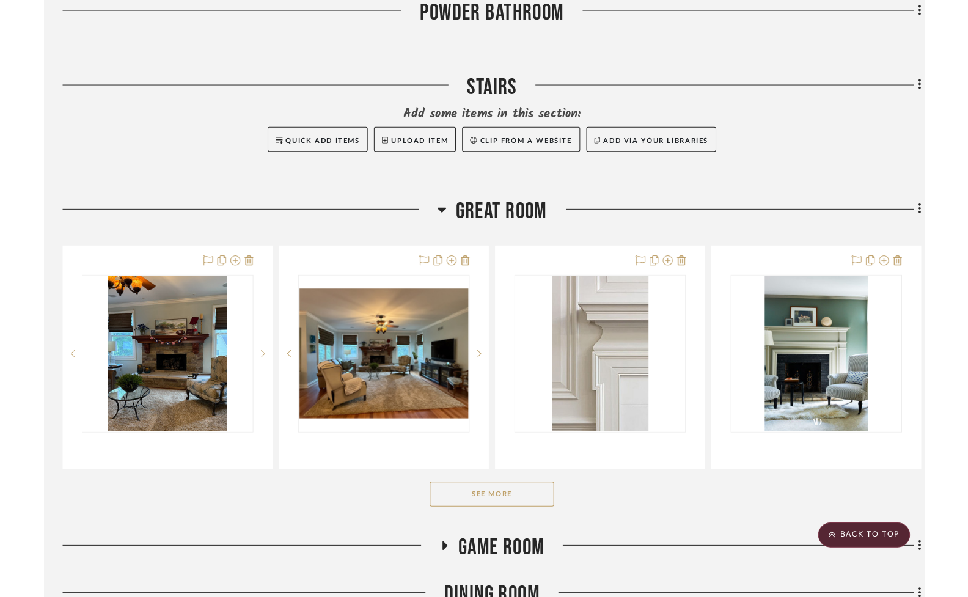
scroll to position [887, 0]
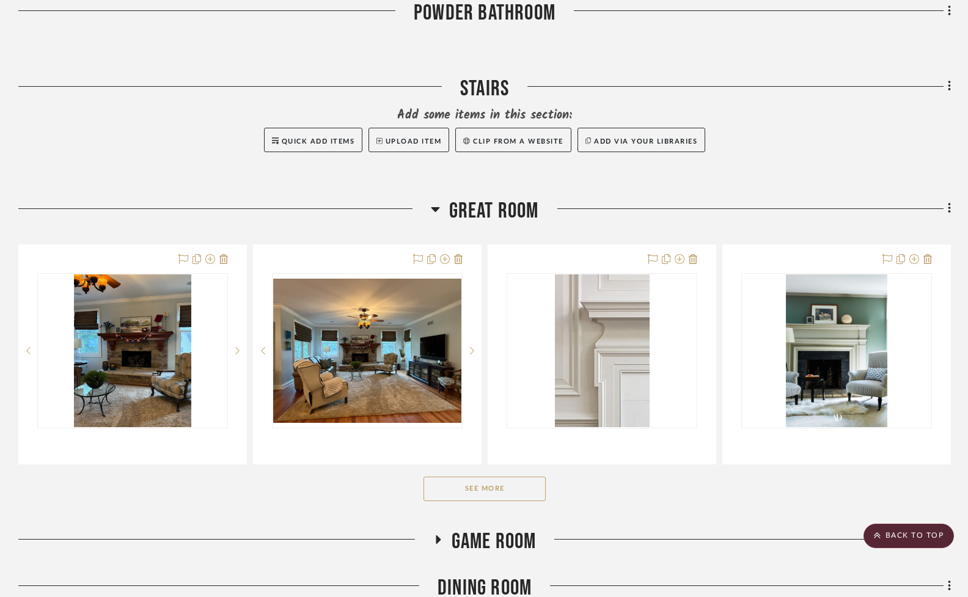
click at [502, 491] on button "See More" at bounding box center [484, 489] width 122 height 24
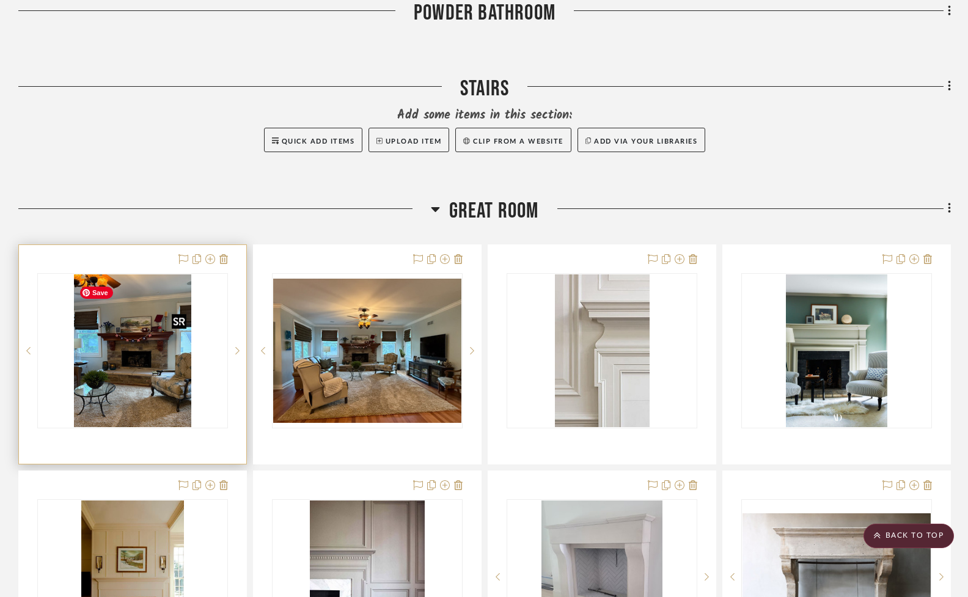
click at [111, 357] on img "0" at bounding box center [132, 350] width 117 height 153
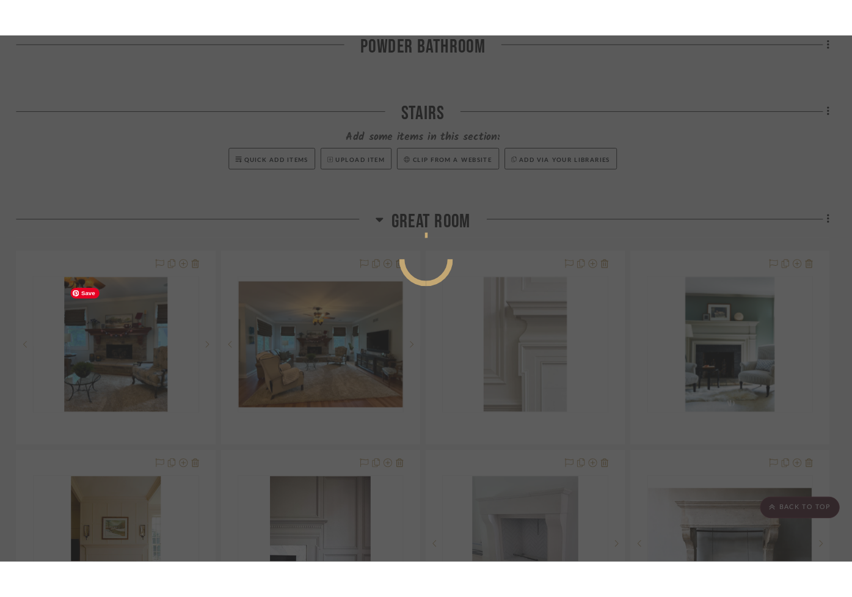
scroll to position [0, 0]
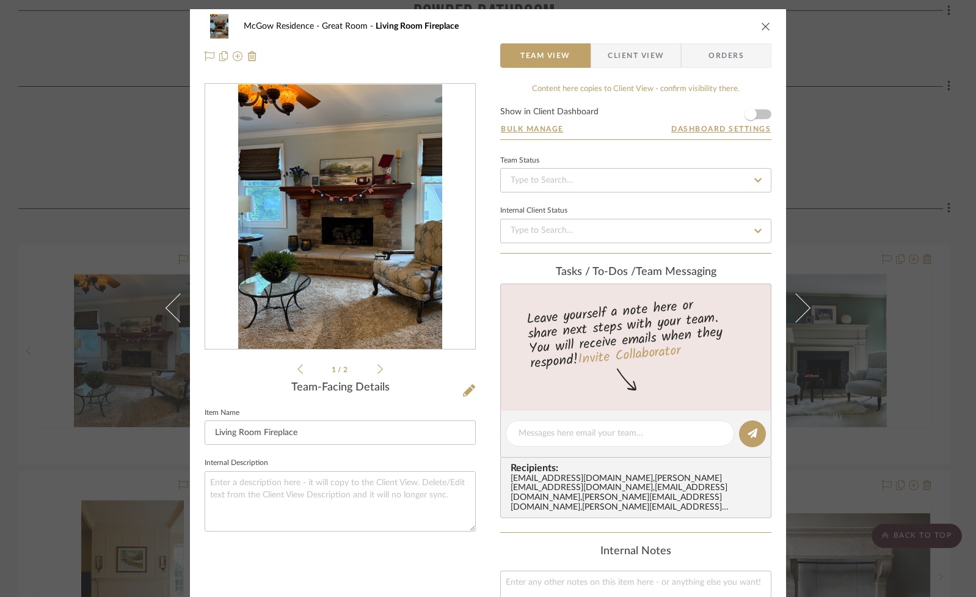
click at [305, 276] on img "0" at bounding box center [340, 216] width 204 height 265
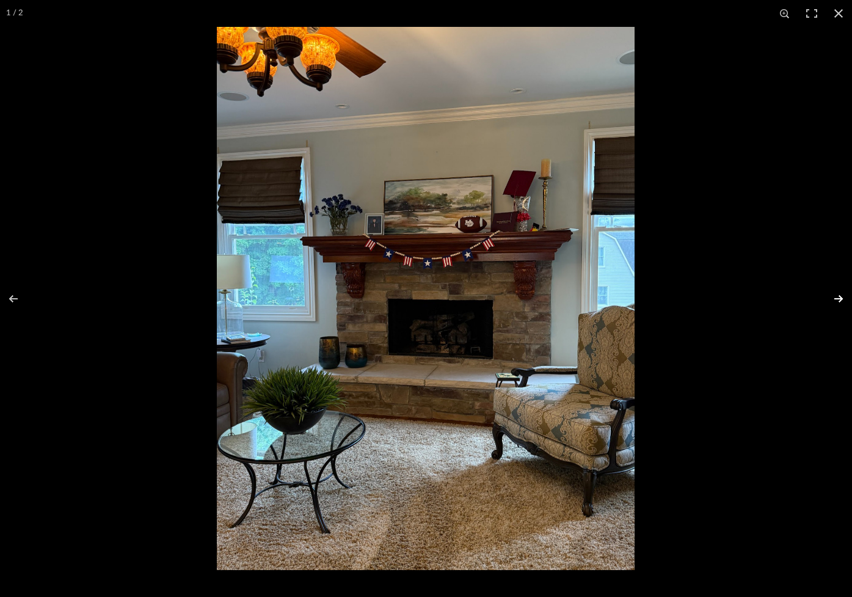
click at [835, 297] on button at bounding box center [830, 298] width 43 height 61
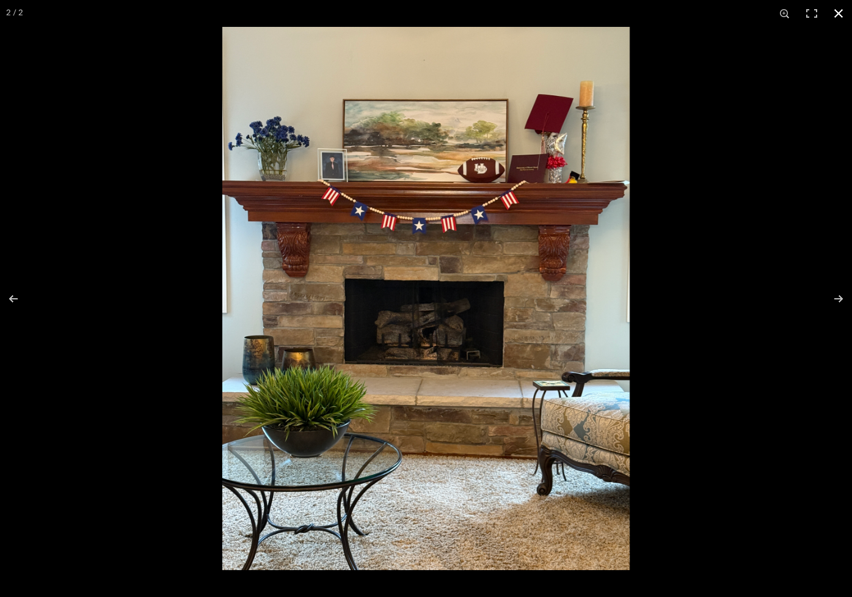
click at [838, 10] on button at bounding box center [838, 13] width 27 height 27
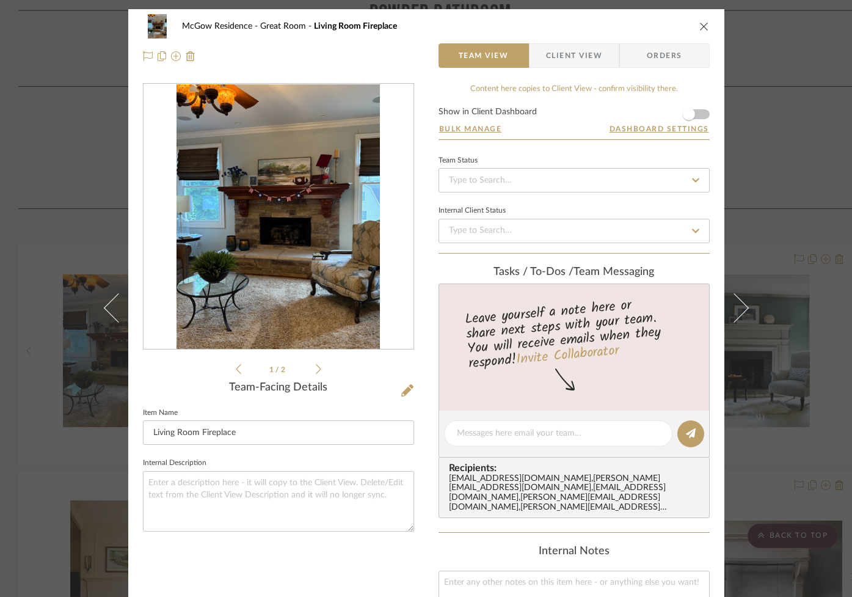
click at [699, 28] on icon "close" at bounding box center [704, 26] width 10 height 10
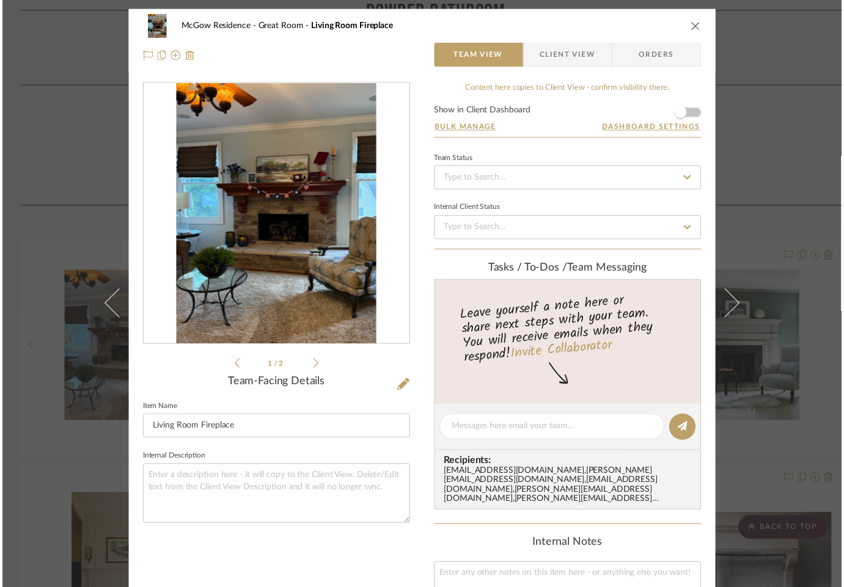
scroll to position [887, 0]
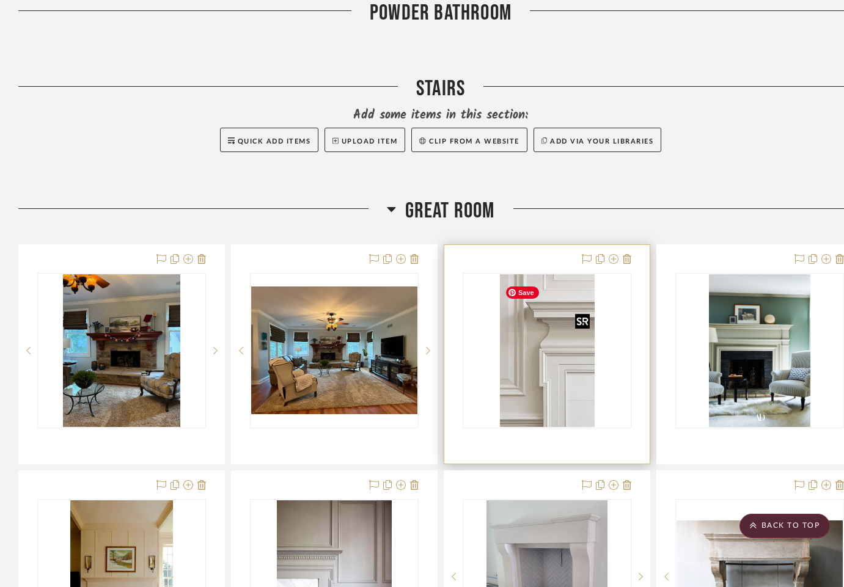
click at [564, 390] on img "0" at bounding box center [547, 350] width 95 height 153
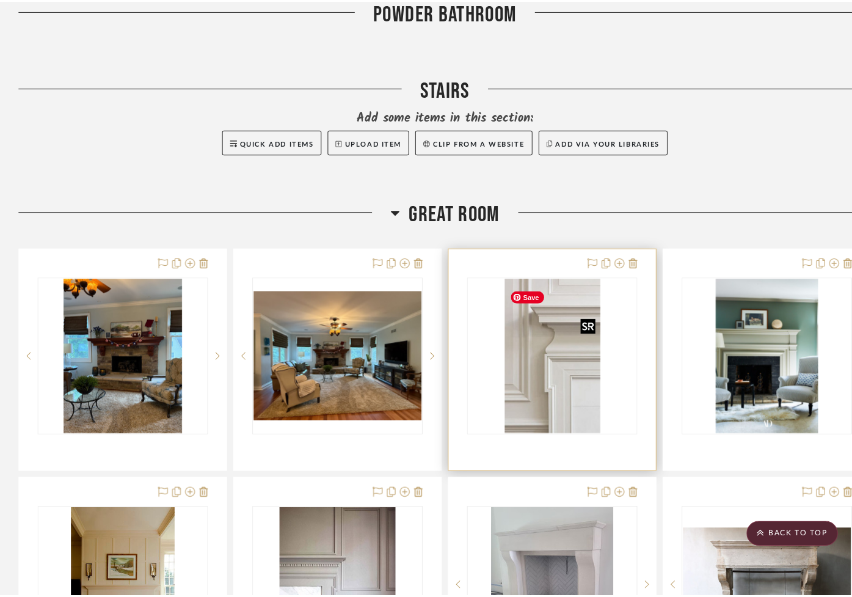
scroll to position [0, 0]
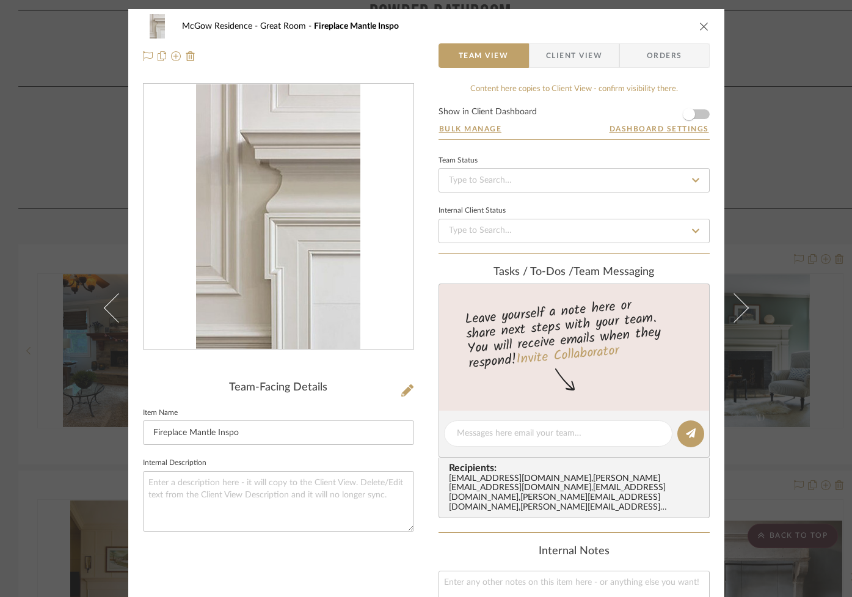
click at [272, 255] on img "0" at bounding box center [278, 216] width 164 height 265
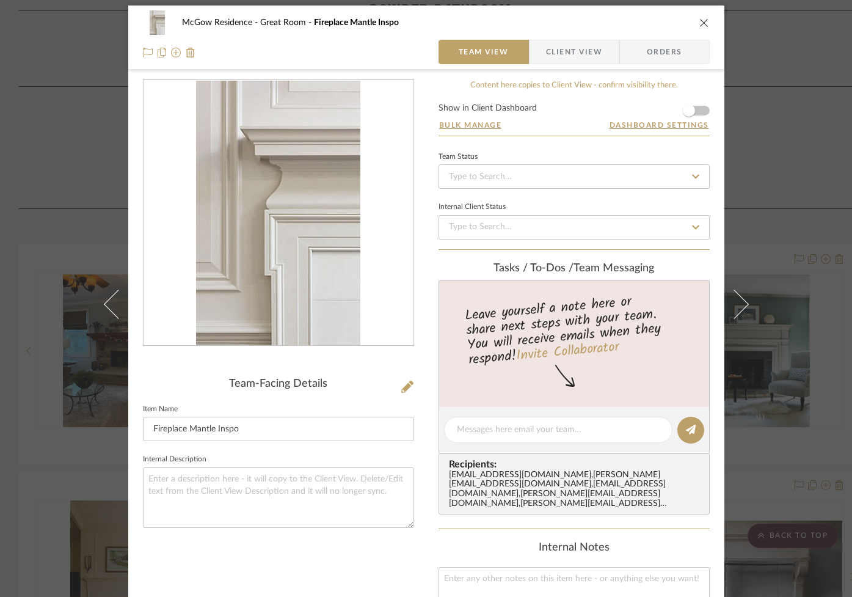
click at [699, 25] on icon "close" at bounding box center [704, 23] width 10 height 10
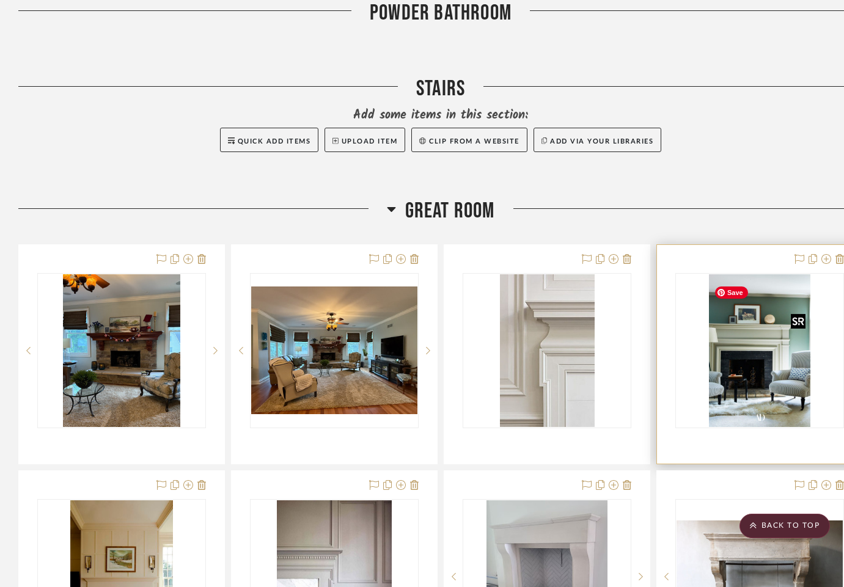
scroll to position [884, 0]
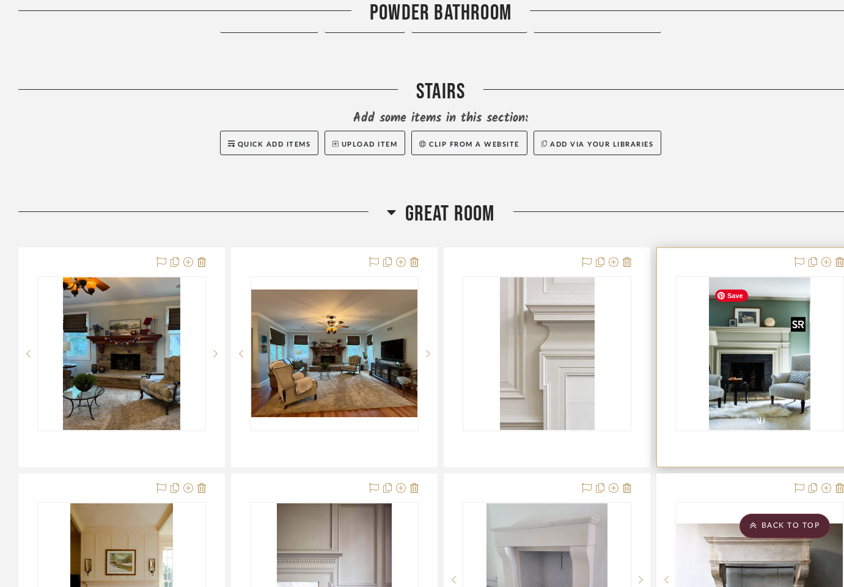
click at [756, 393] on img "0" at bounding box center [759, 353] width 101 height 153
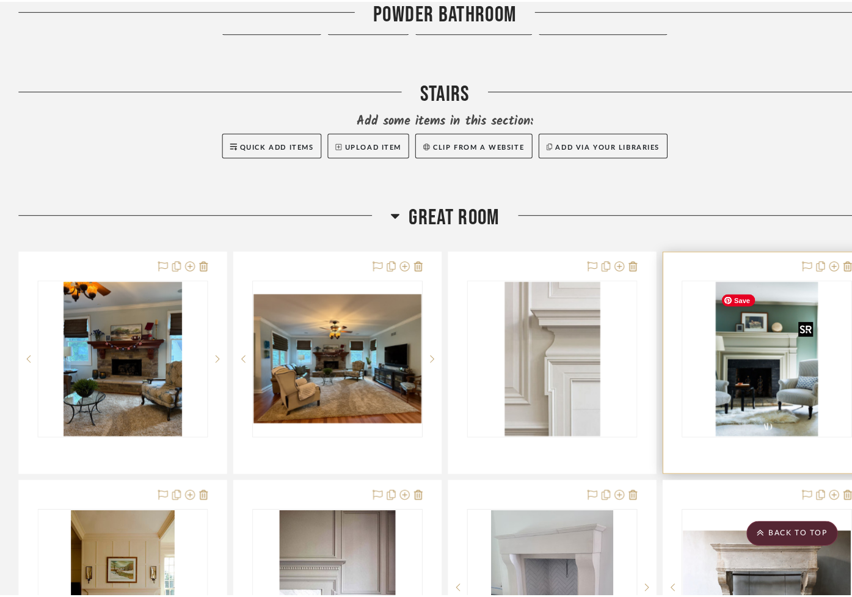
scroll to position [0, 0]
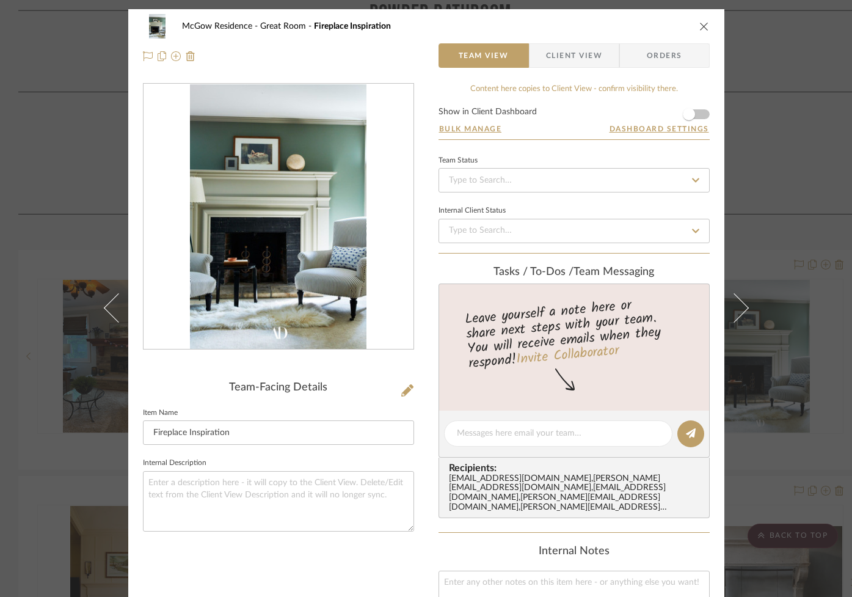
click at [243, 230] on img "0" at bounding box center [278, 216] width 177 height 265
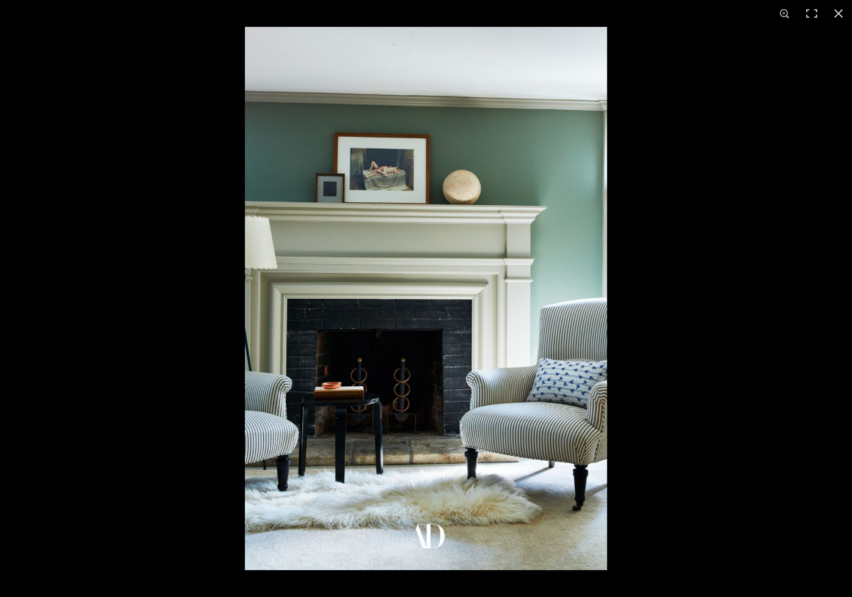
click at [838, 14] on button at bounding box center [838, 13] width 27 height 27
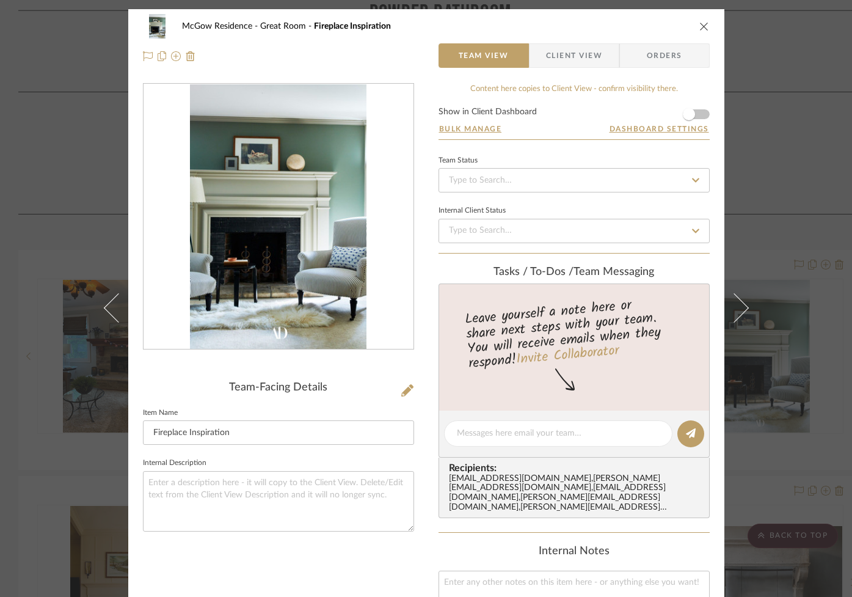
drag, startPoint x: 699, startPoint y: 24, endPoint x: 704, endPoint y: 49, distance: 26.1
click at [699, 24] on icon "close" at bounding box center [704, 26] width 10 height 10
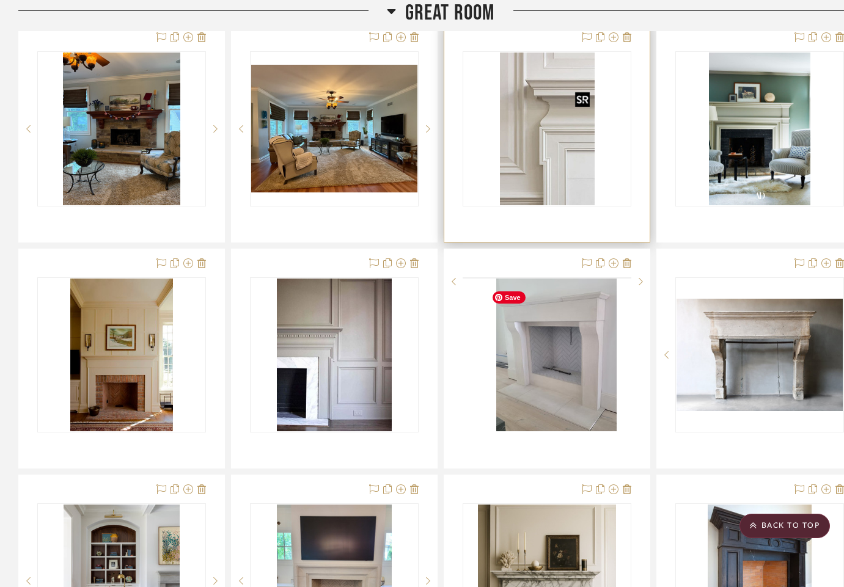
scroll to position [1134, 0]
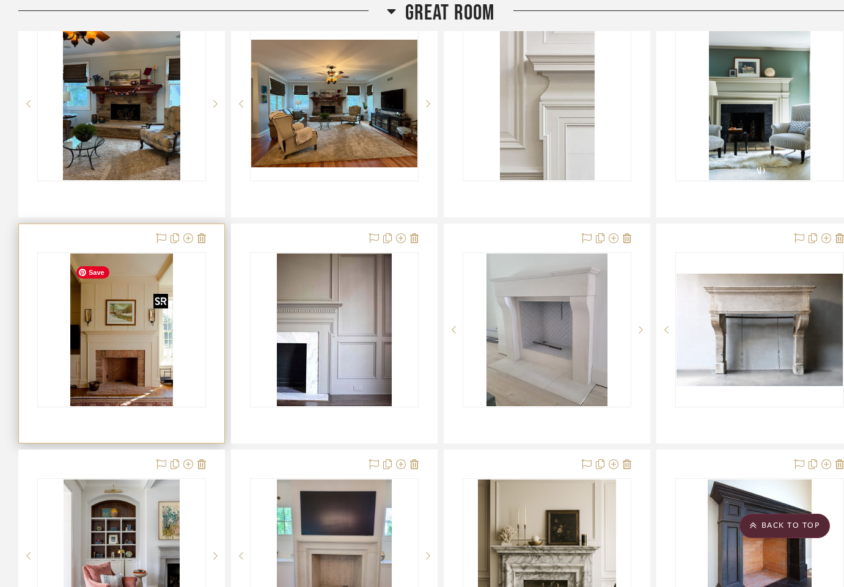
click at [103, 363] on img "0" at bounding box center [121, 330] width 102 height 153
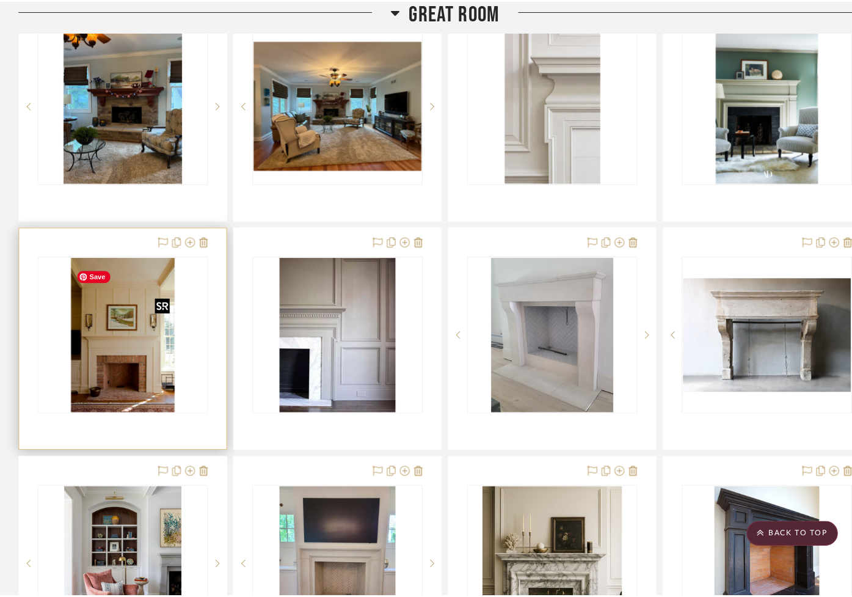
scroll to position [0, 0]
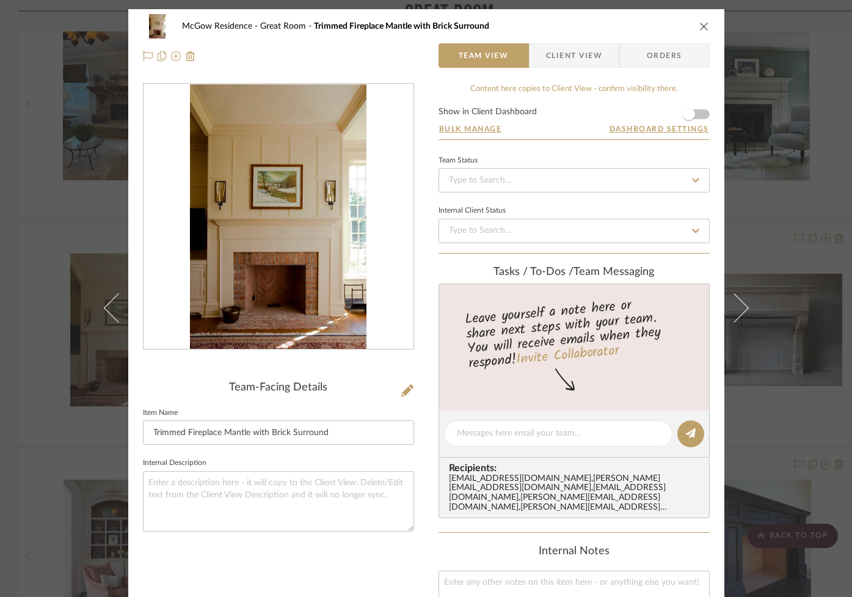
click at [299, 262] on img "0" at bounding box center [278, 216] width 177 height 265
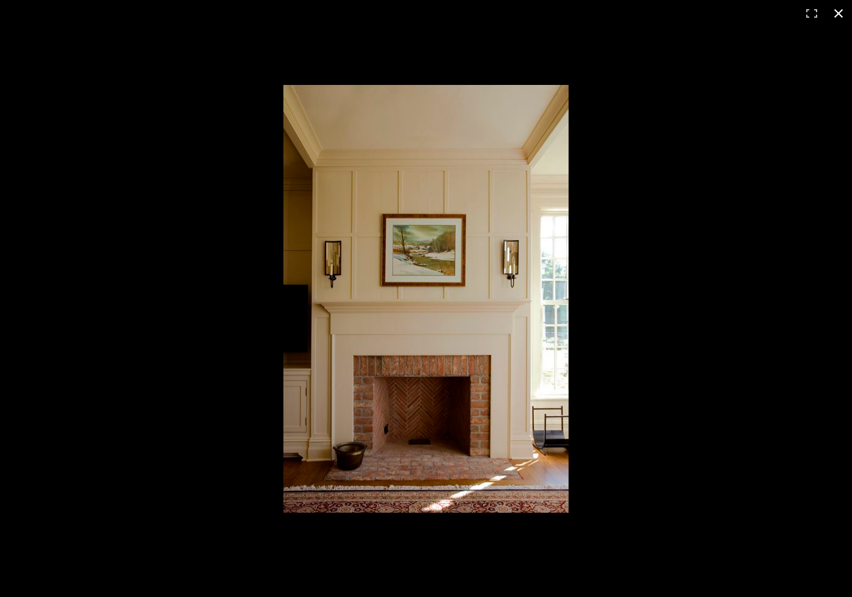
click at [840, 14] on button at bounding box center [838, 13] width 27 height 27
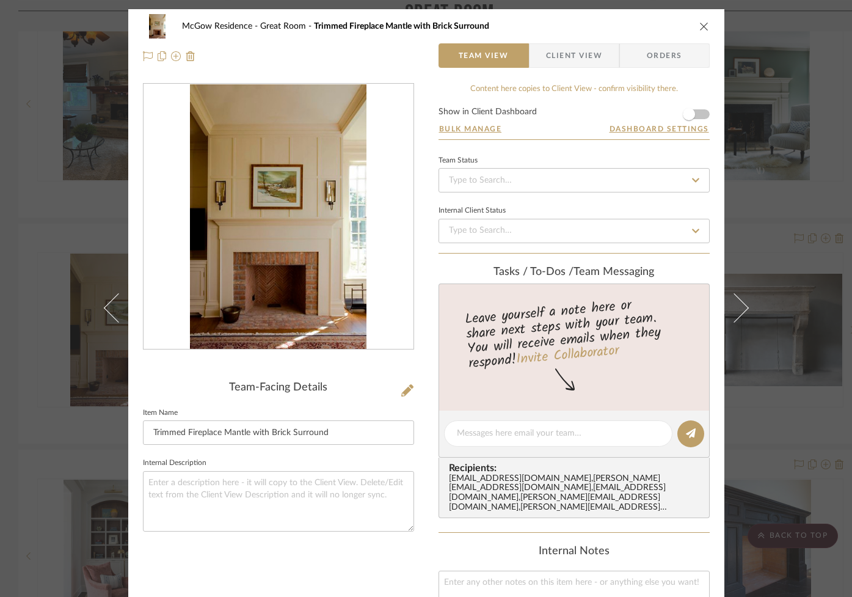
click at [699, 27] on icon "close" at bounding box center [704, 26] width 10 height 10
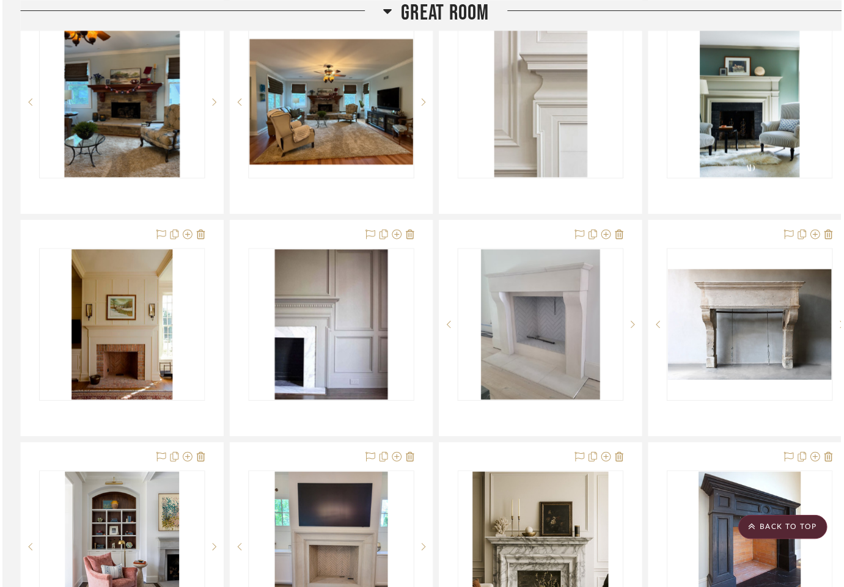
scroll to position [1134, 0]
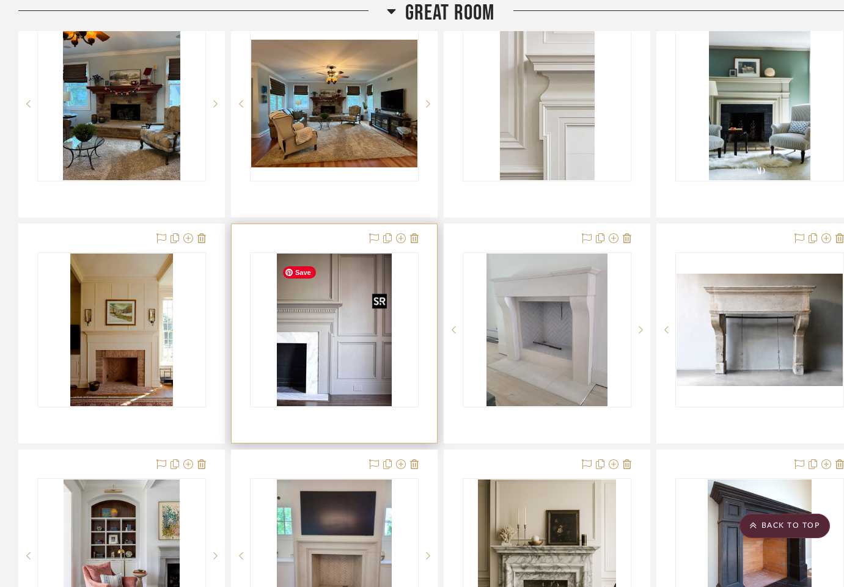
click at [325, 365] on img "0" at bounding box center [334, 330] width 114 height 153
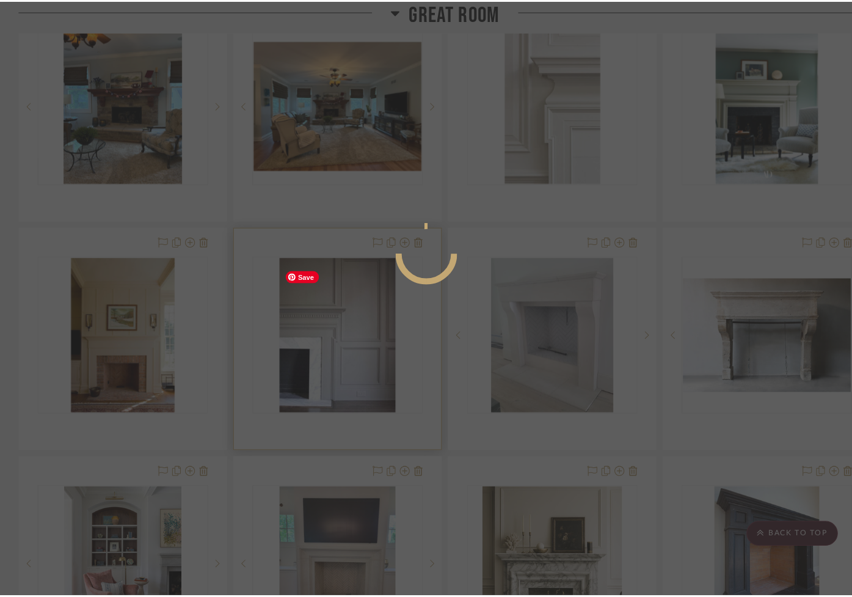
scroll to position [0, 0]
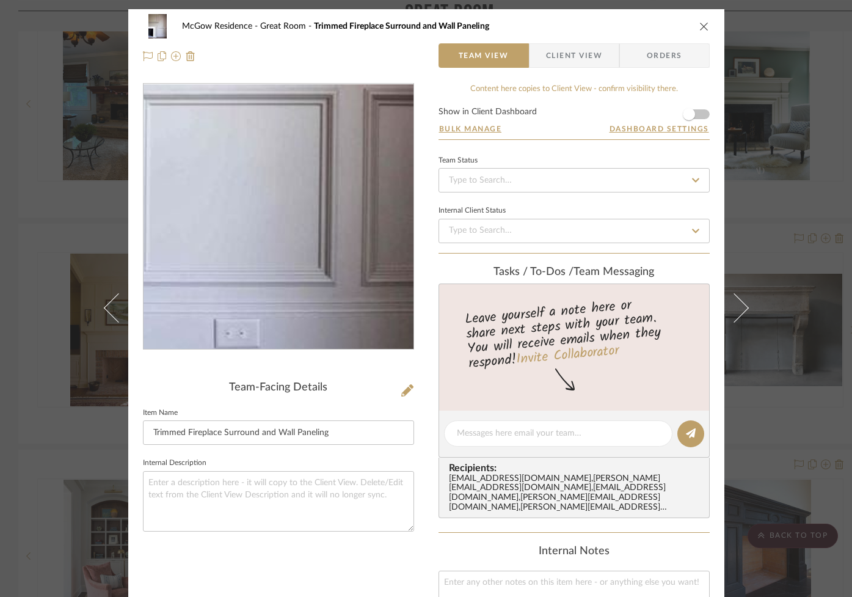
click at [331, 279] on img "0" at bounding box center [278, 216] width 199 height 265
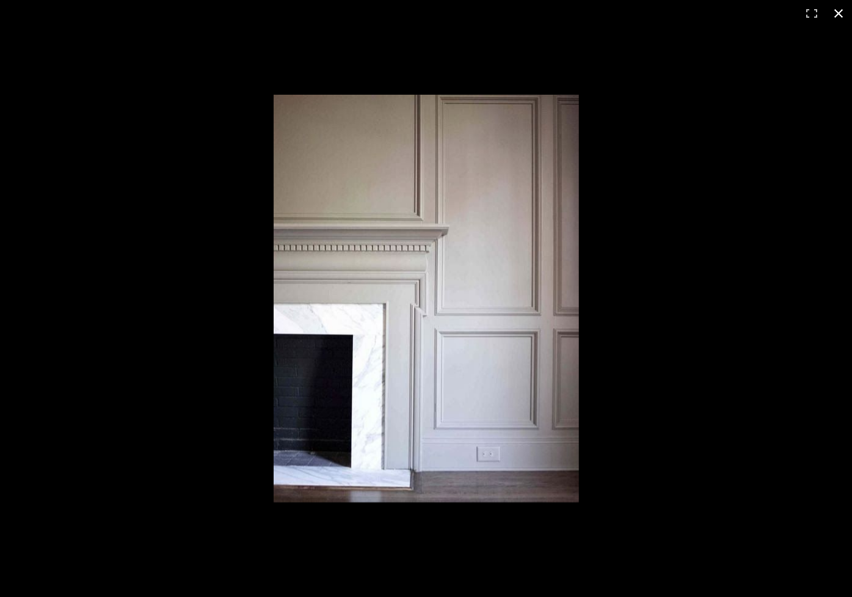
click at [842, 13] on button at bounding box center [838, 13] width 27 height 27
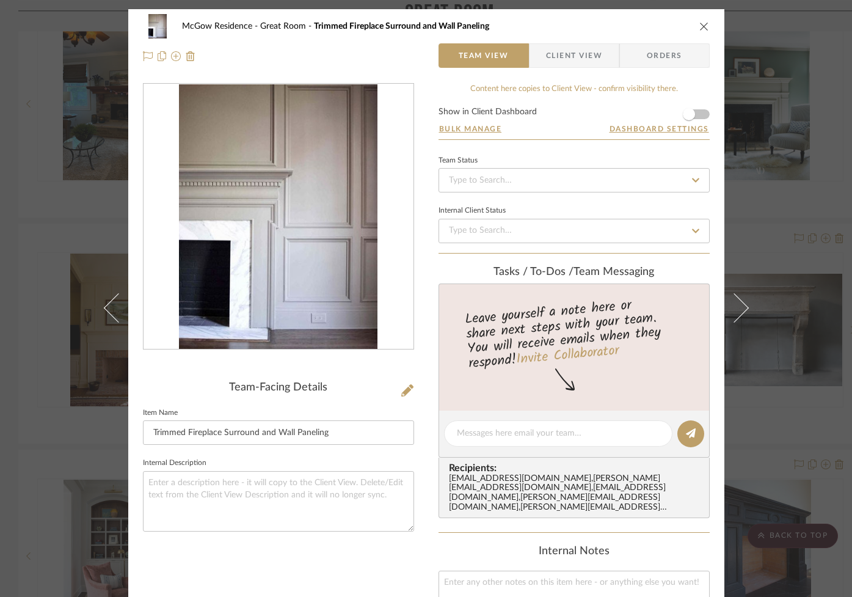
click at [701, 25] on icon "close" at bounding box center [704, 26] width 10 height 10
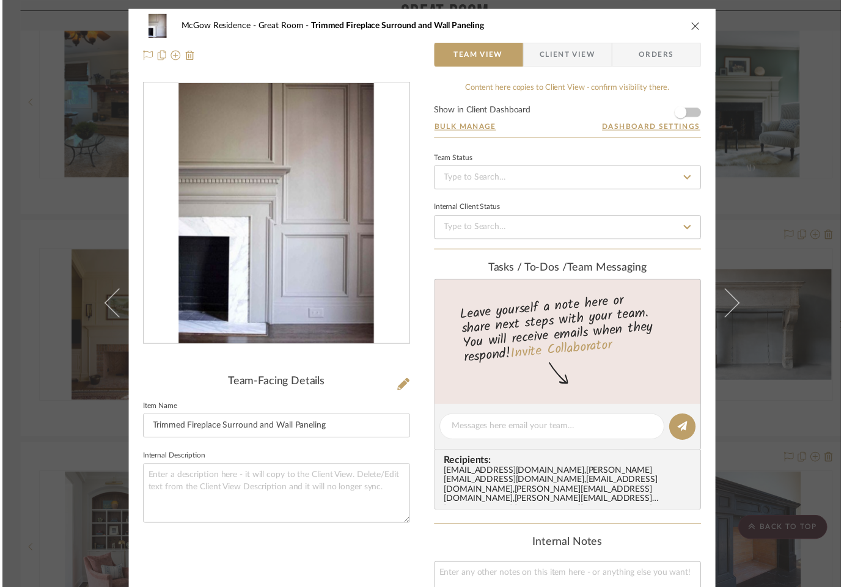
scroll to position [1134, 0]
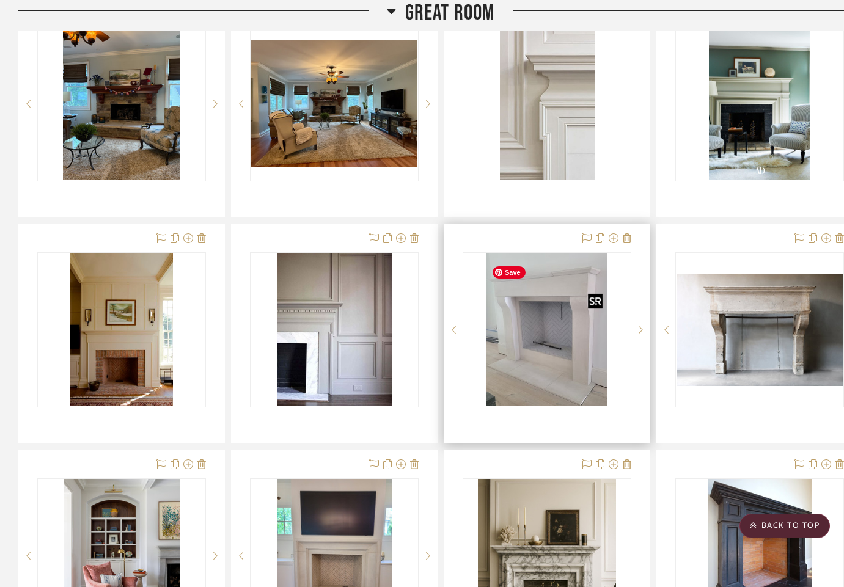
click at [560, 348] on img "0" at bounding box center [546, 330] width 120 height 153
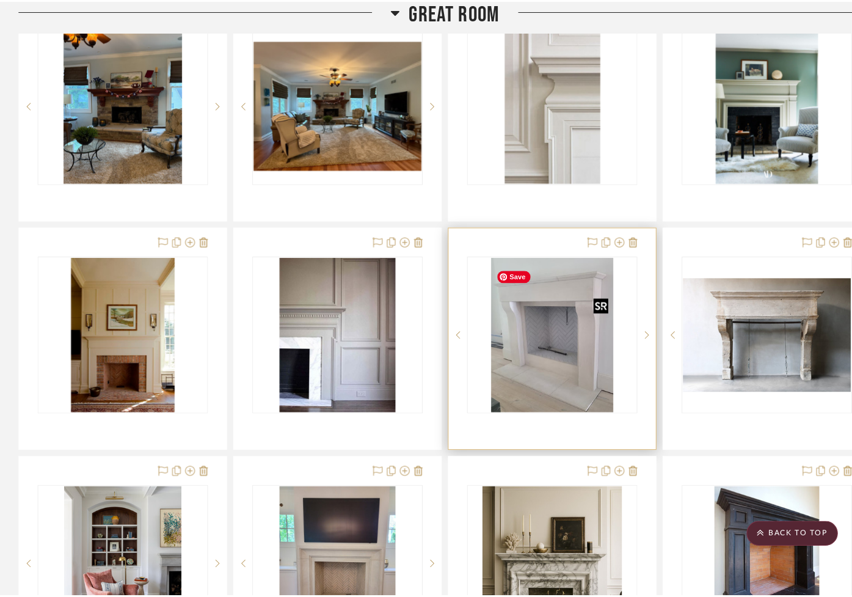
scroll to position [0, 0]
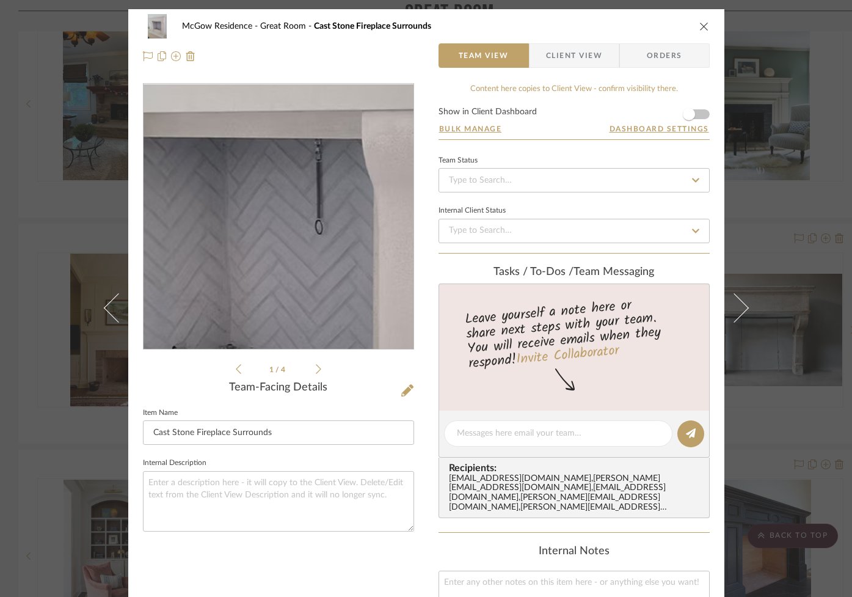
click at [285, 194] on img "0" at bounding box center [278, 216] width 208 height 265
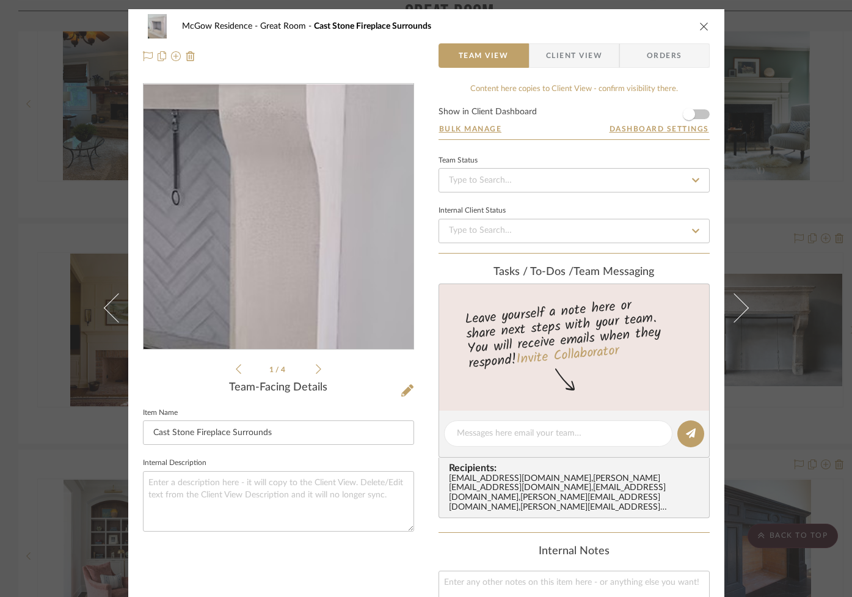
click at [381, 186] on div "0" at bounding box center [279, 216] width 270 height 265
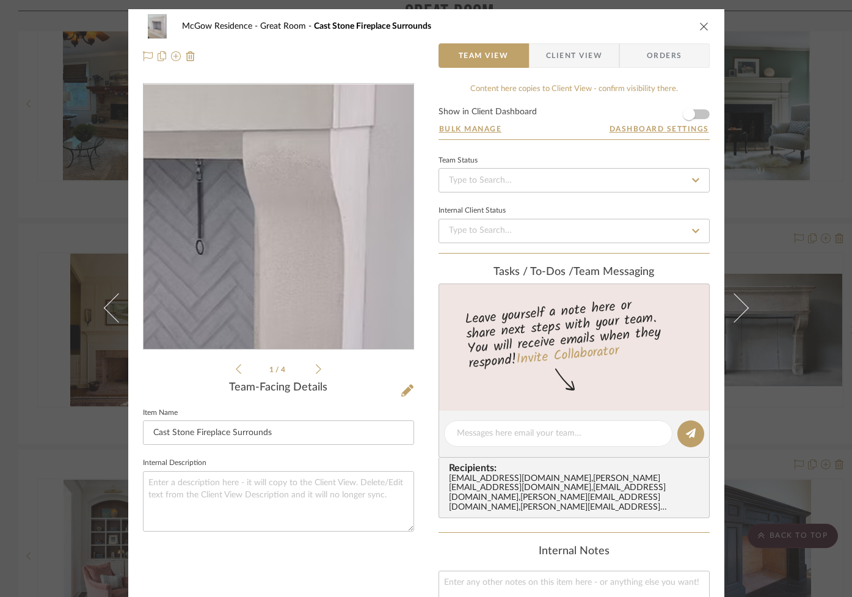
click at [325, 186] on img "0" at bounding box center [278, 216] width 208 height 265
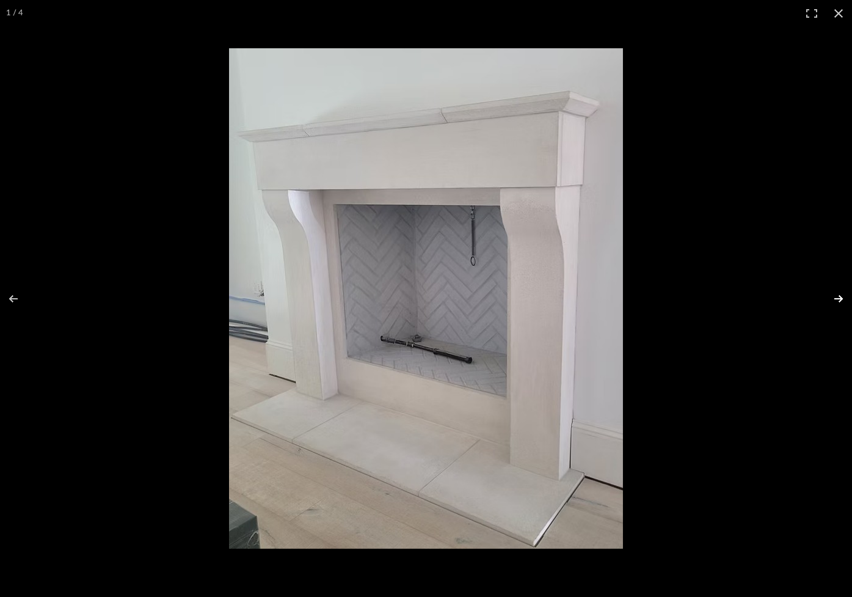
click at [838, 298] on button at bounding box center [830, 298] width 43 height 61
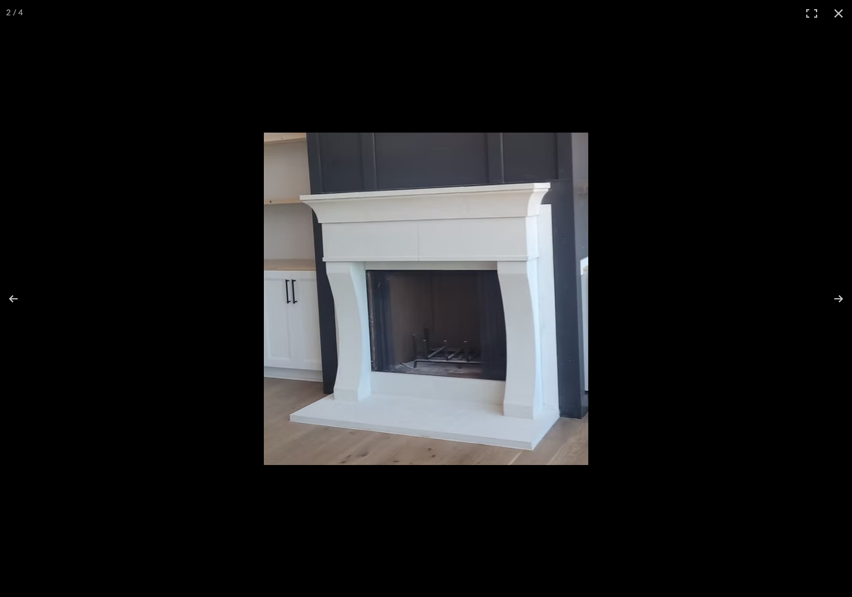
click at [839, 12] on button at bounding box center [838, 13] width 27 height 27
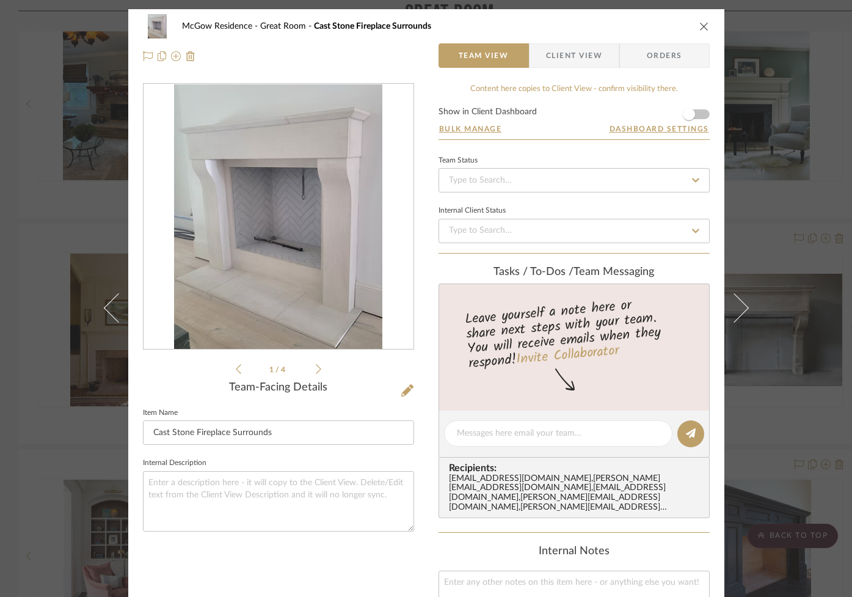
click at [700, 26] on icon "close" at bounding box center [704, 26] width 10 height 10
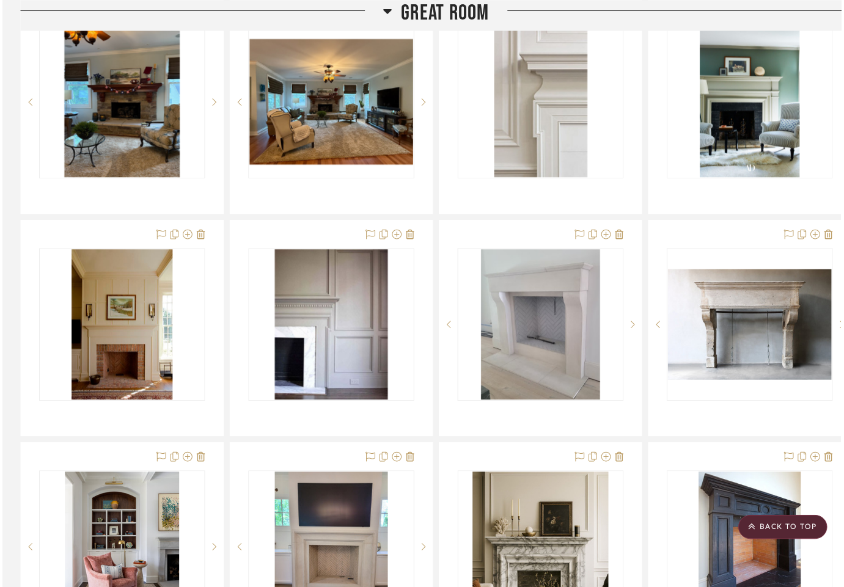
scroll to position [1134, 0]
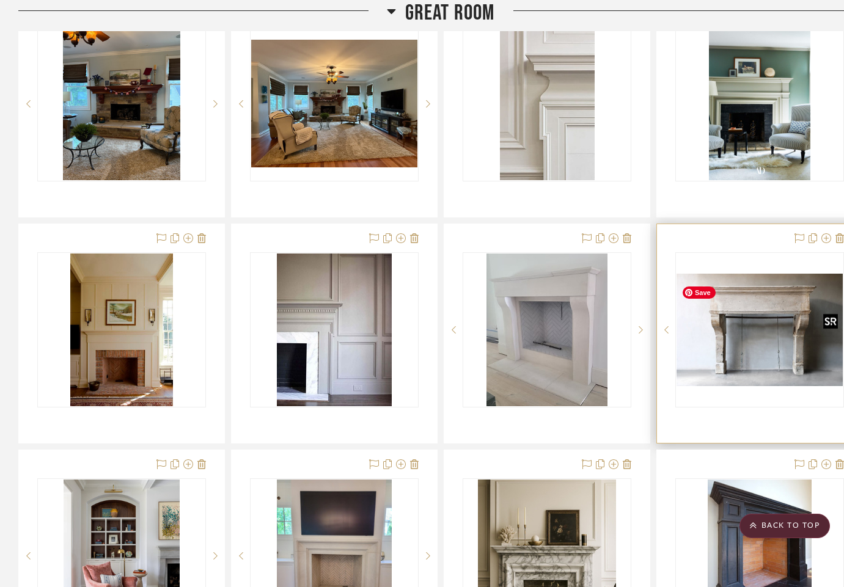
click at [759, 359] on img "0" at bounding box center [759, 330] width 166 height 112
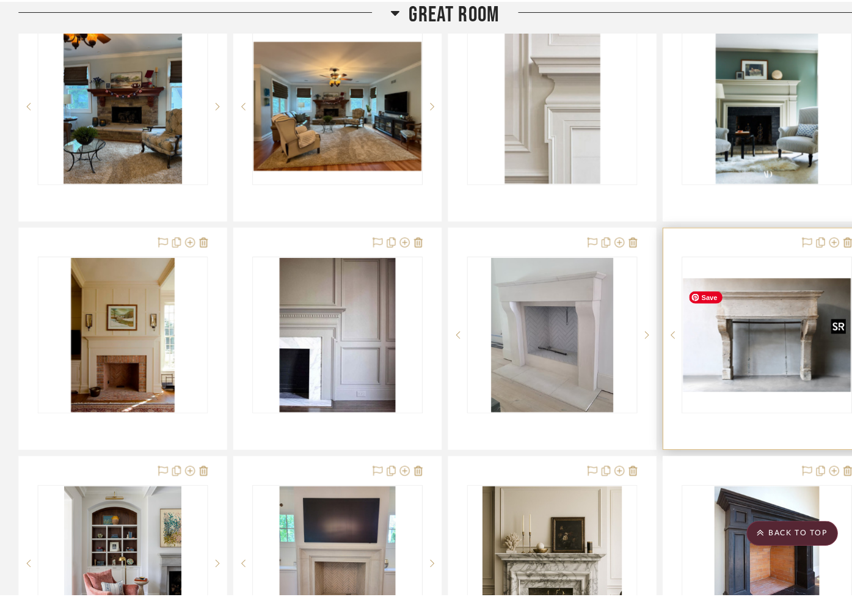
scroll to position [0, 0]
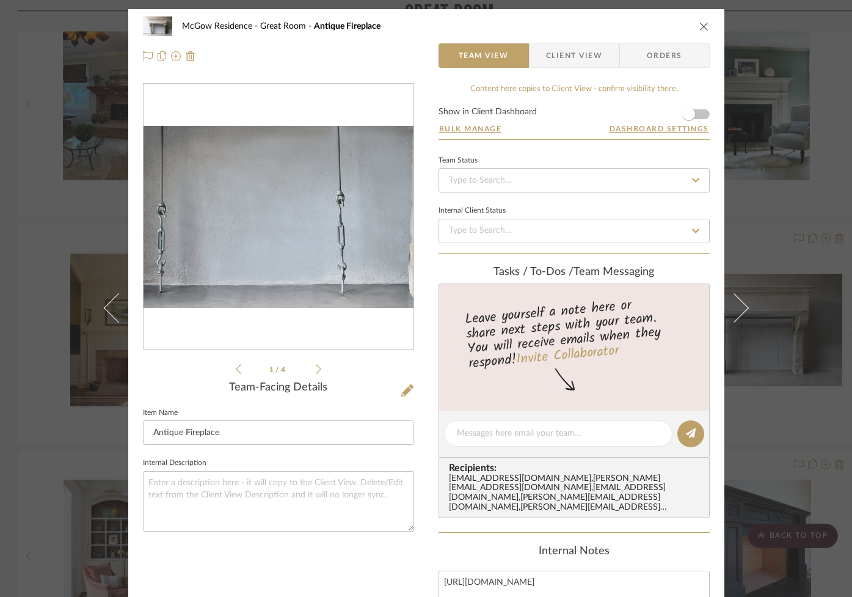
click at [284, 258] on img "0" at bounding box center [279, 217] width 270 height 182
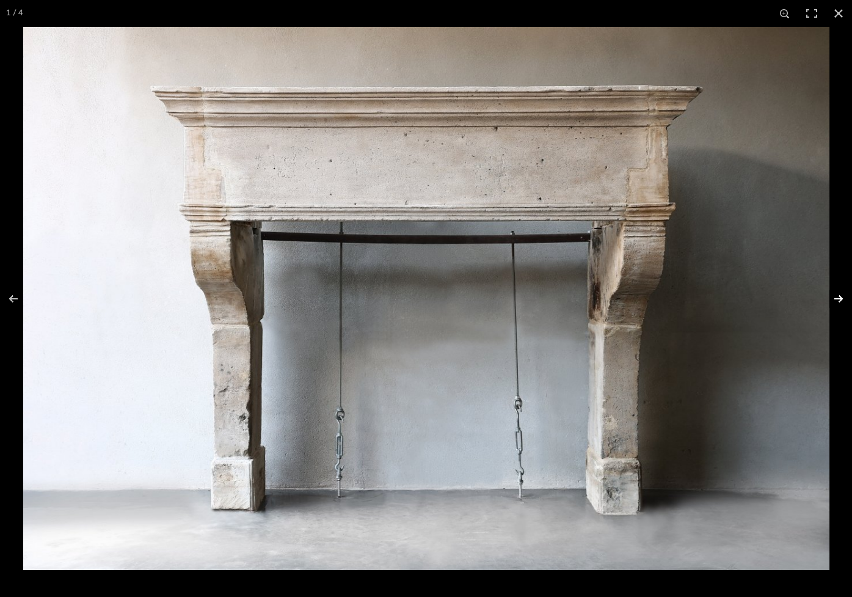
click at [839, 296] on button at bounding box center [830, 298] width 43 height 61
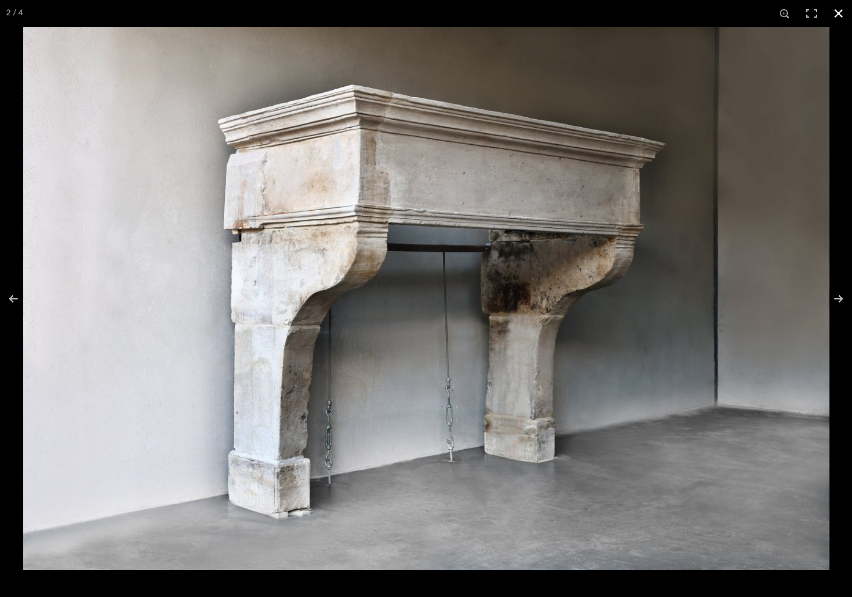
click at [841, 13] on button at bounding box center [838, 13] width 27 height 27
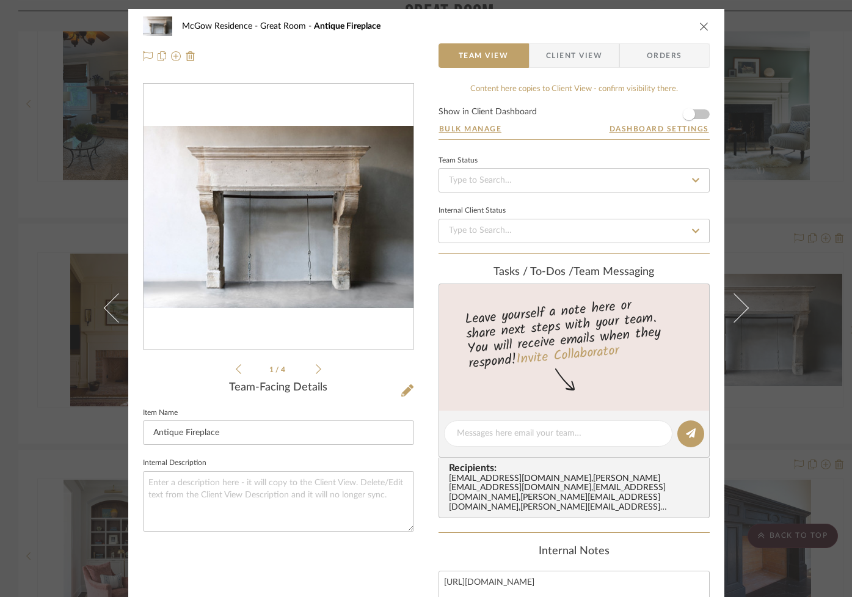
click at [699, 24] on icon "close" at bounding box center [704, 26] width 10 height 10
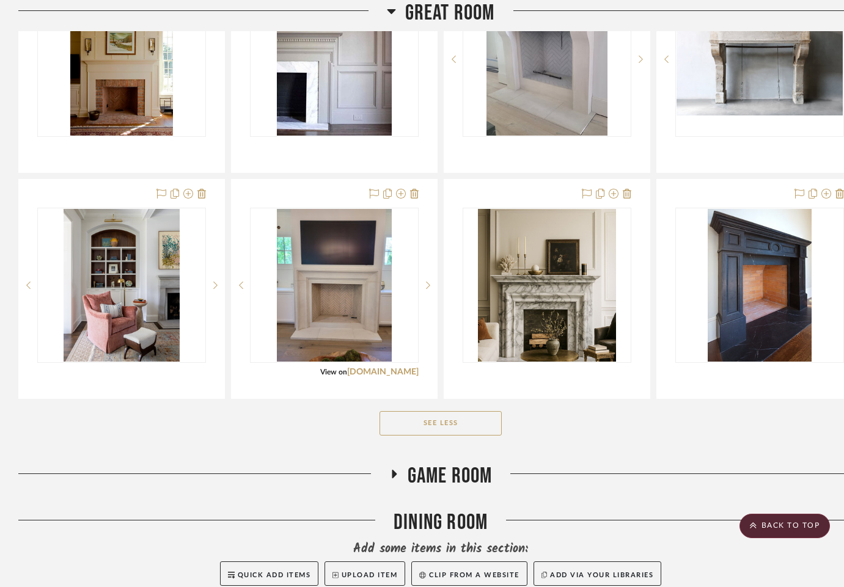
scroll to position [1403, 0]
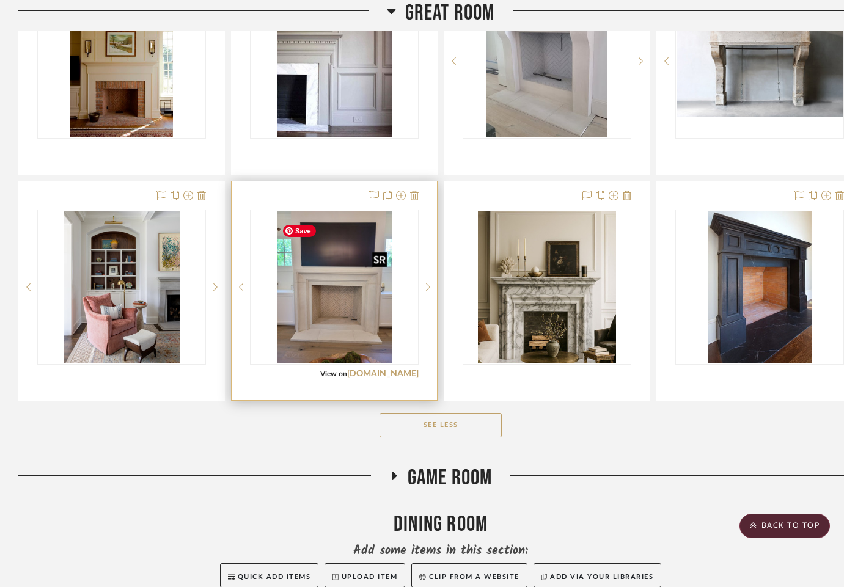
click at [335, 346] on img "0" at bounding box center [334, 287] width 115 height 153
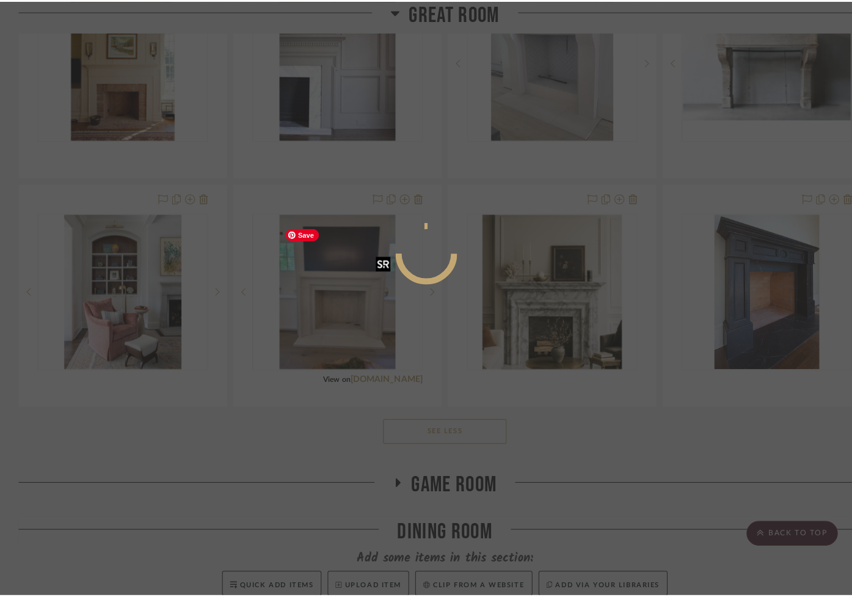
scroll to position [0, 0]
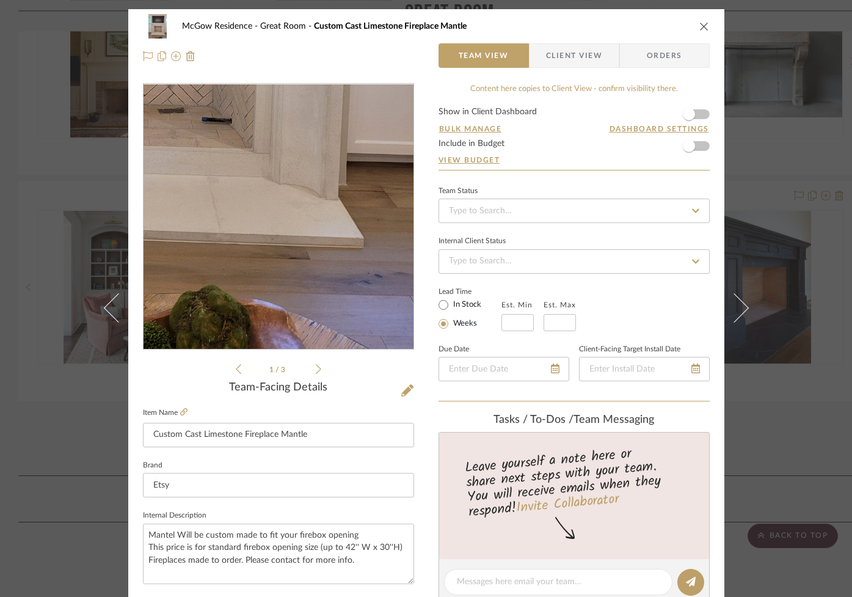
click at [337, 313] on img "0" at bounding box center [278, 216] width 199 height 265
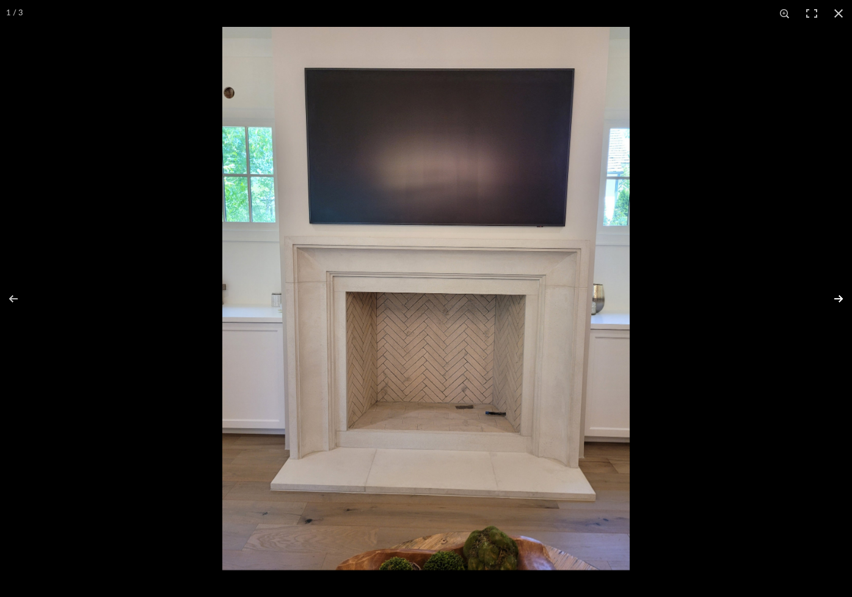
click at [834, 294] on button at bounding box center [830, 298] width 43 height 61
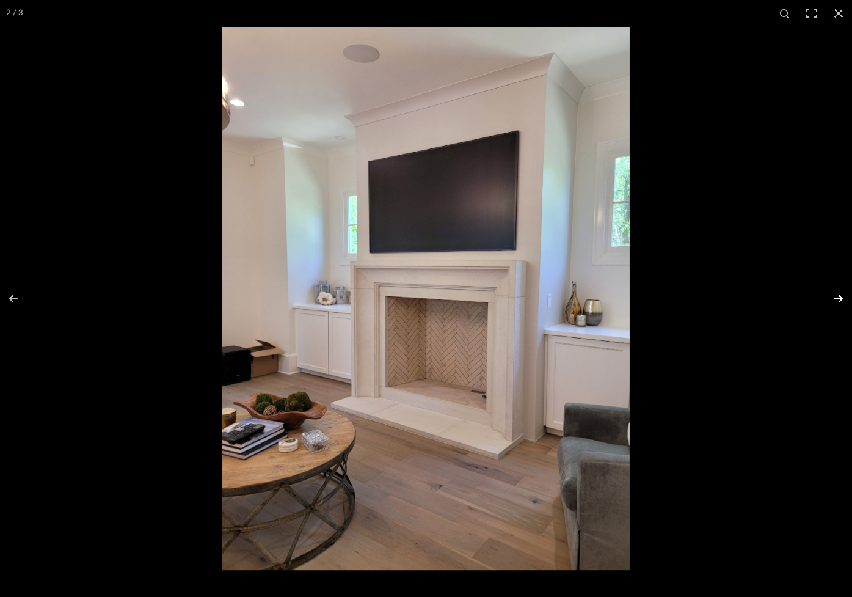
click at [834, 294] on button at bounding box center [830, 298] width 43 height 61
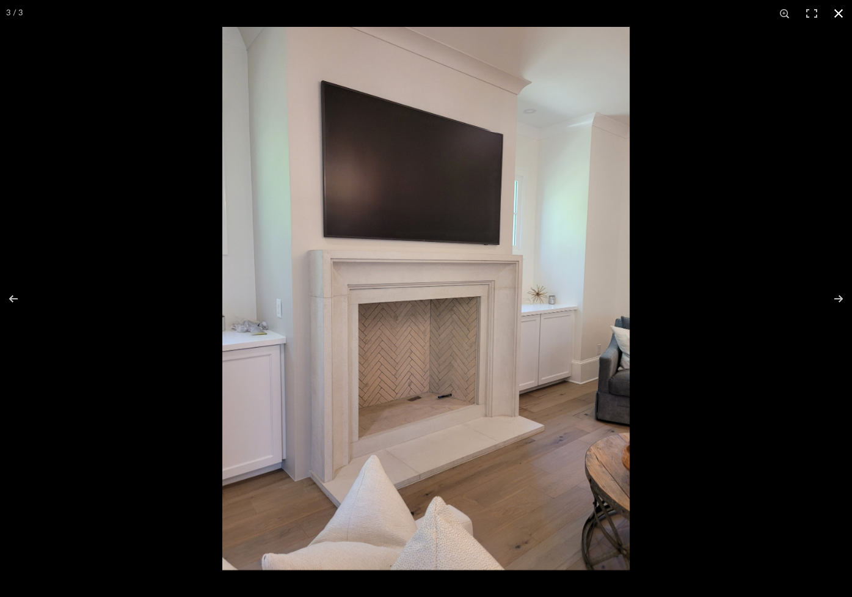
click at [841, 12] on button at bounding box center [838, 13] width 27 height 27
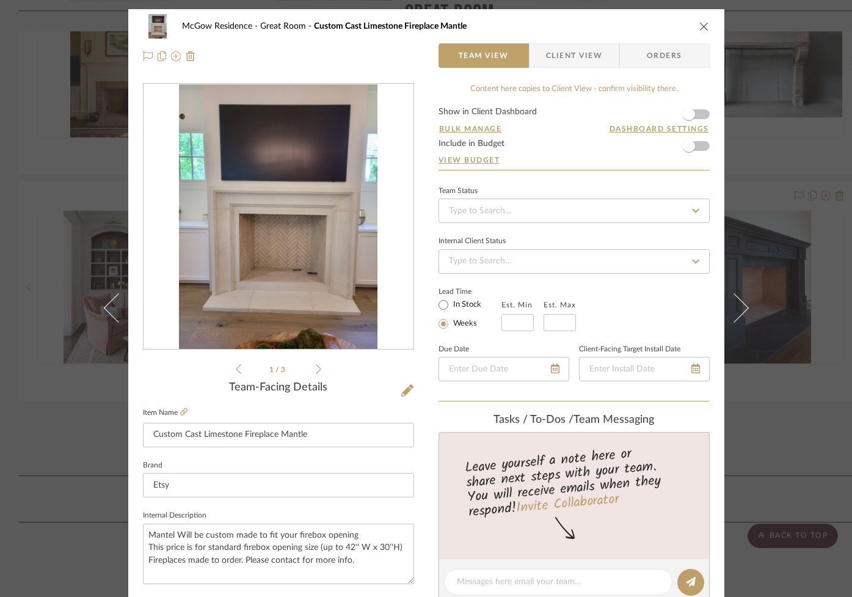
click at [701, 26] on icon "close" at bounding box center [704, 26] width 10 height 10
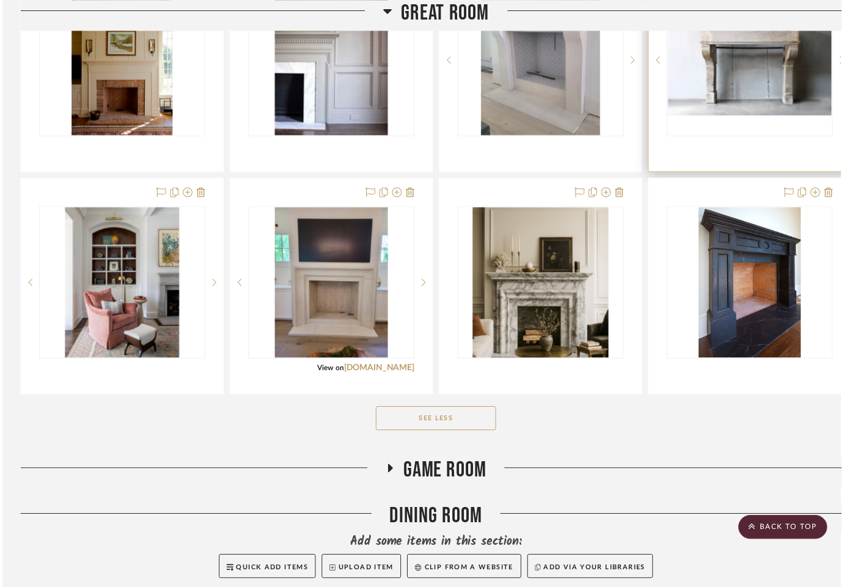
scroll to position [1403, 0]
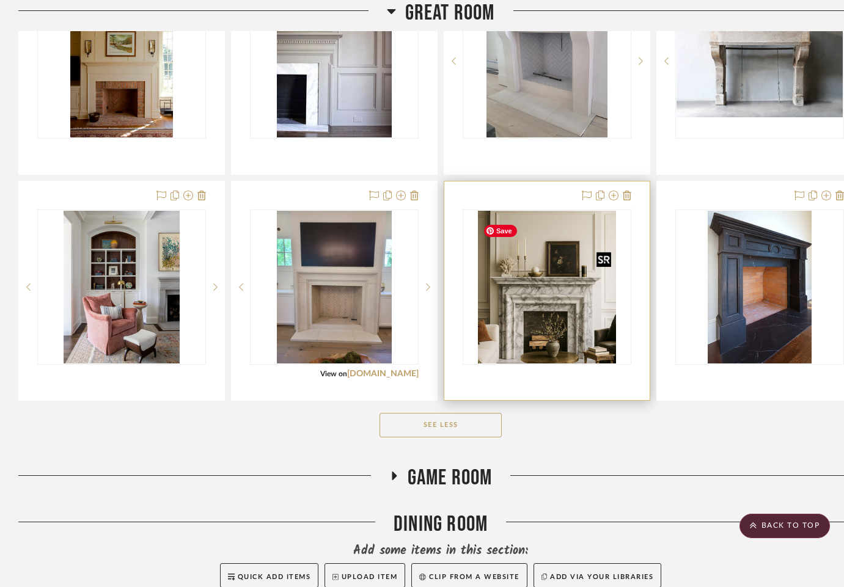
click at [563, 324] on img "0" at bounding box center [547, 287] width 138 height 153
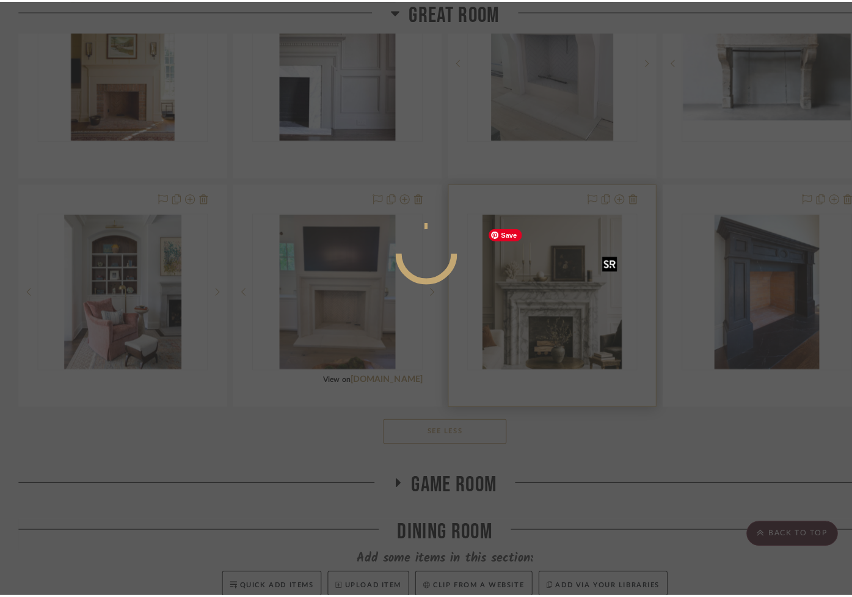
scroll to position [0, 0]
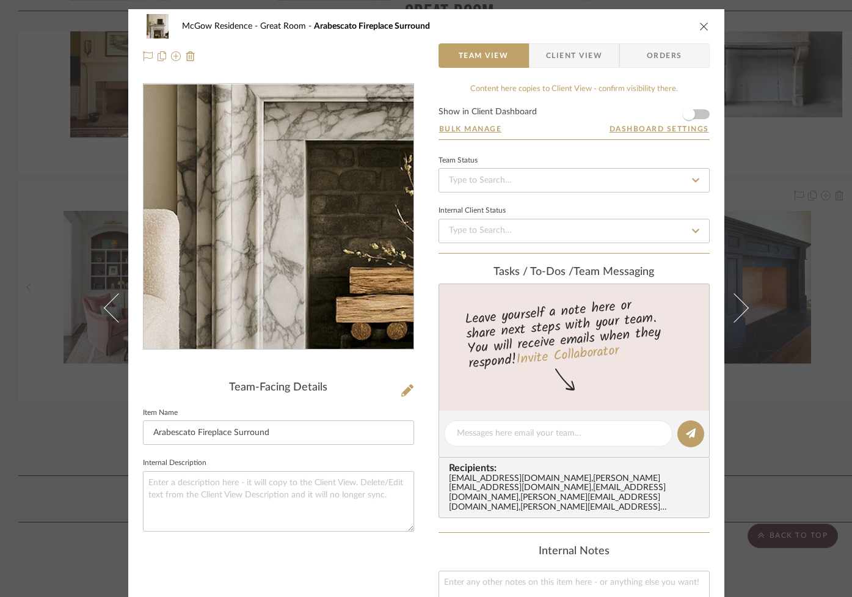
click at [224, 284] on img "0" at bounding box center [278, 216] width 239 height 265
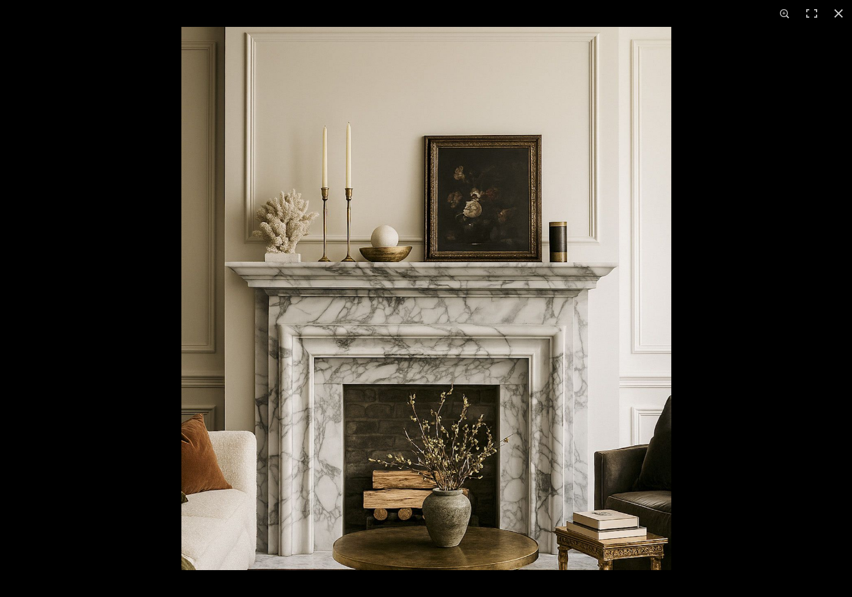
click at [840, 14] on button at bounding box center [838, 13] width 27 height 27
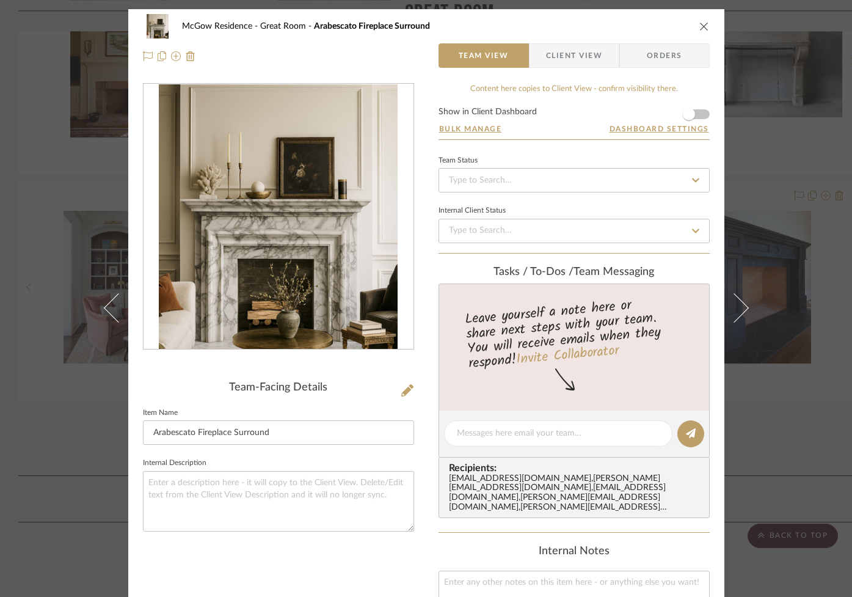
click at [699, 24] on icon "close" at bounding box center [704, 26] width 10 height 10
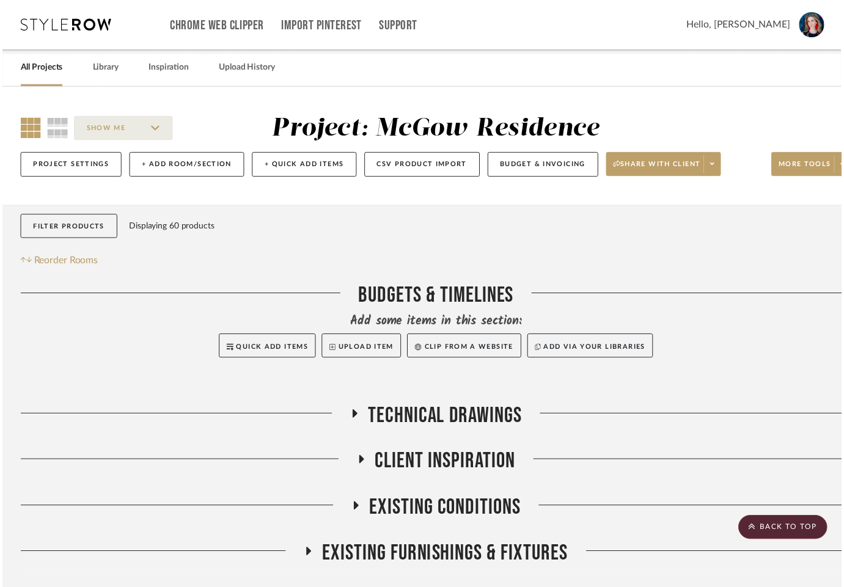
scroll to position [1403, 0]
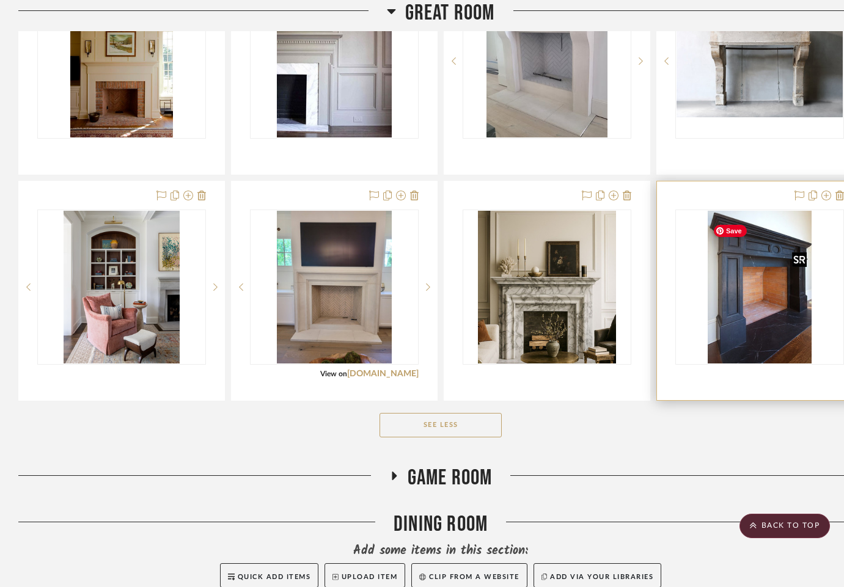
click at [750, 317] on img "0" at bounding box center [759, 287] width 104 height 153
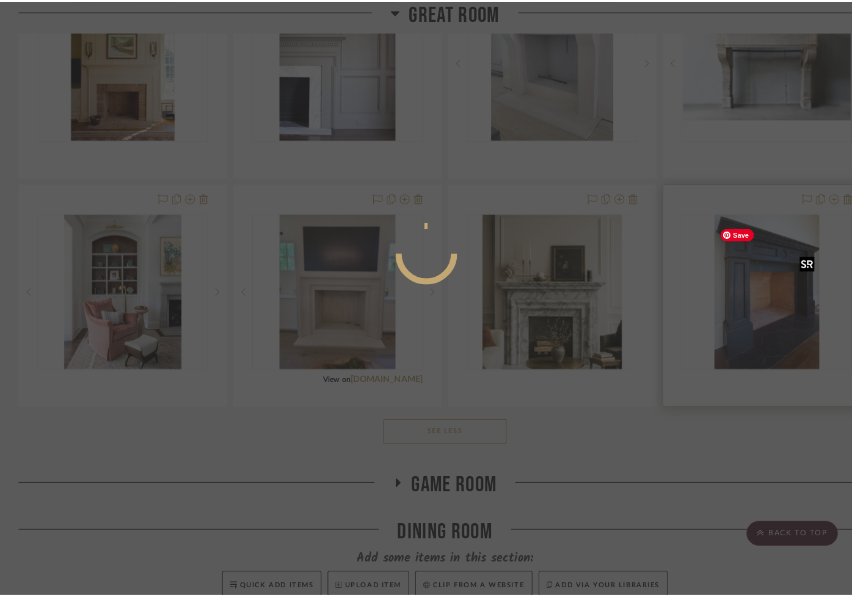
scroll to position [0, 0]
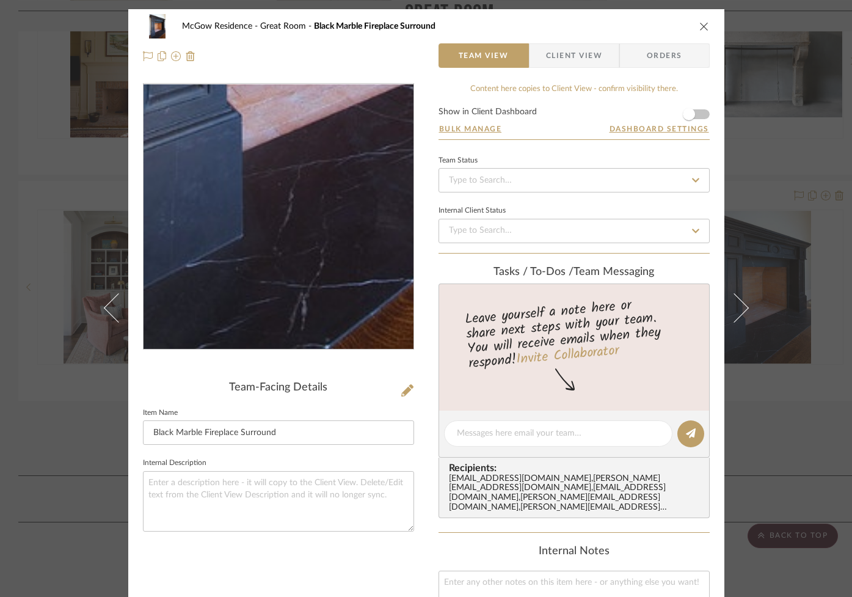
click at [262, 339] on img "0" at bounding box center [278, 216] width 181 height 265
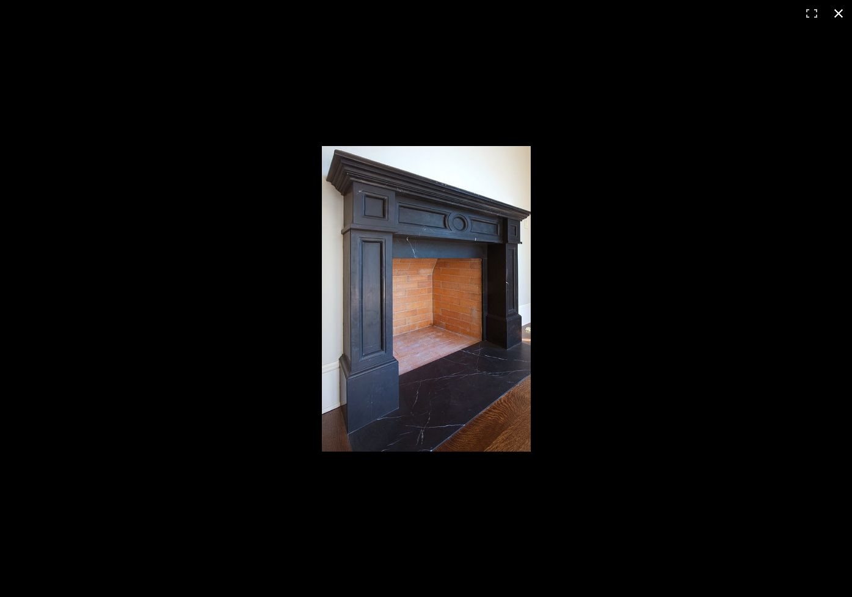
click at [840, 15] on button at bounding box center [838, 13] width 27 height 27
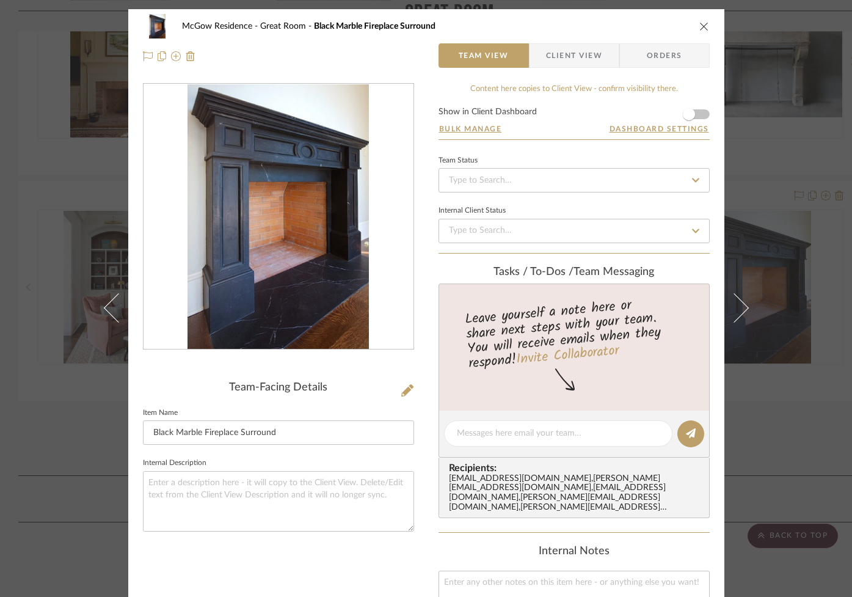
click at [699, 24] on icon "close" at bounding box center [704, 26] width 10 height 10
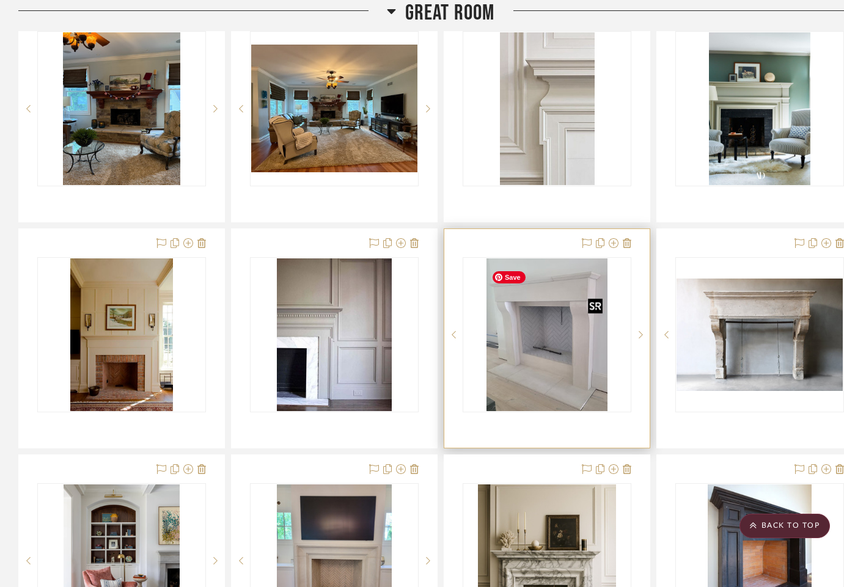
scroll to position [1128, 0]
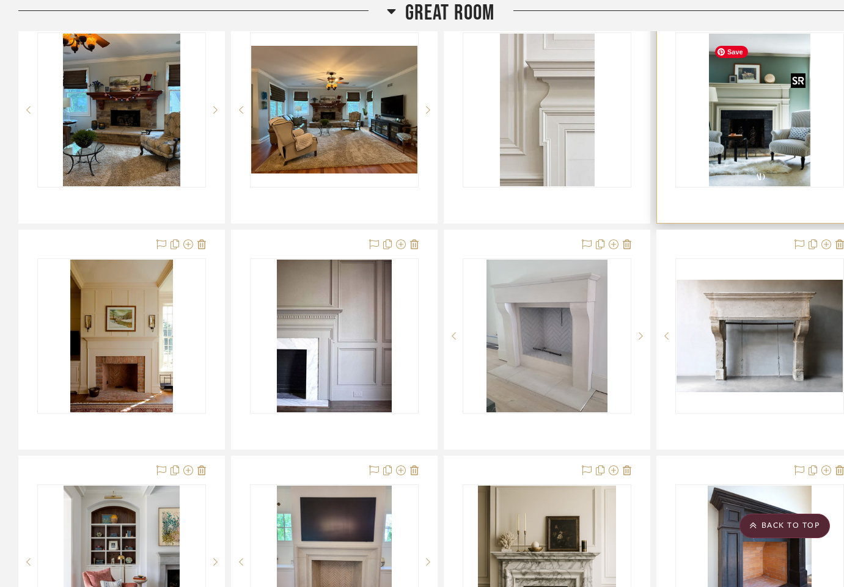
click at [731, 150] on img "0" at bounding box center [759, 110] width 101 height 153
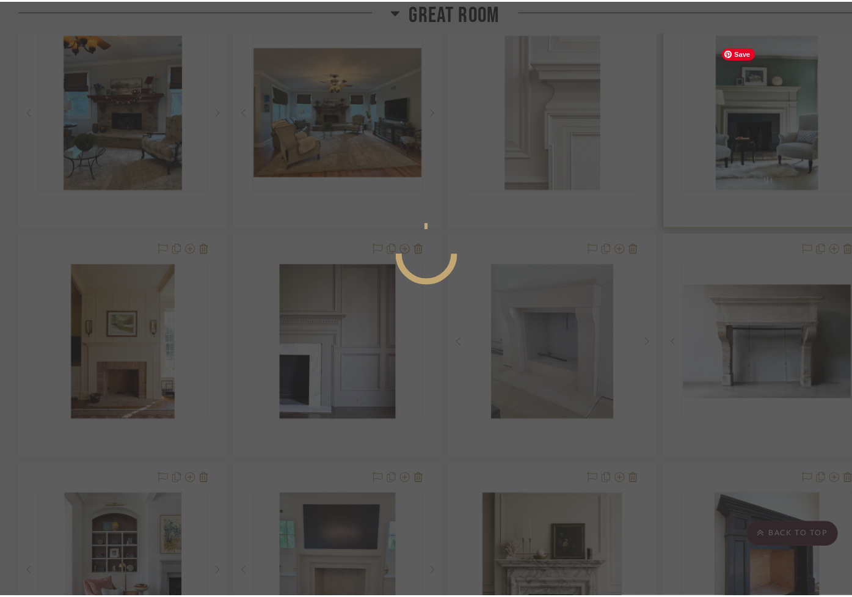
scroll to position [0, 0]
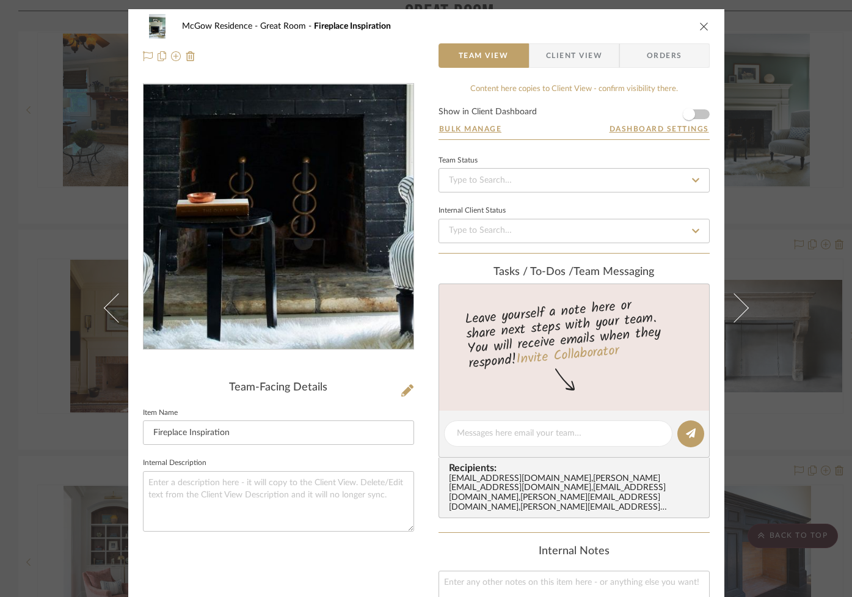
click at [254, 266] on img "0" at bounding box center [278, 216] width 177 height 265
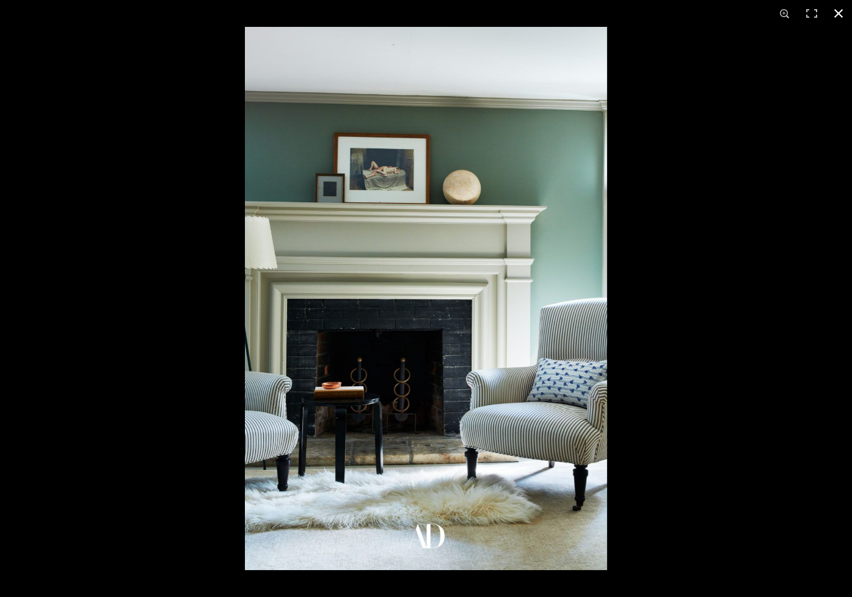
click at [839, 16] on button at bounding box center [838, 13] width 27 height 27
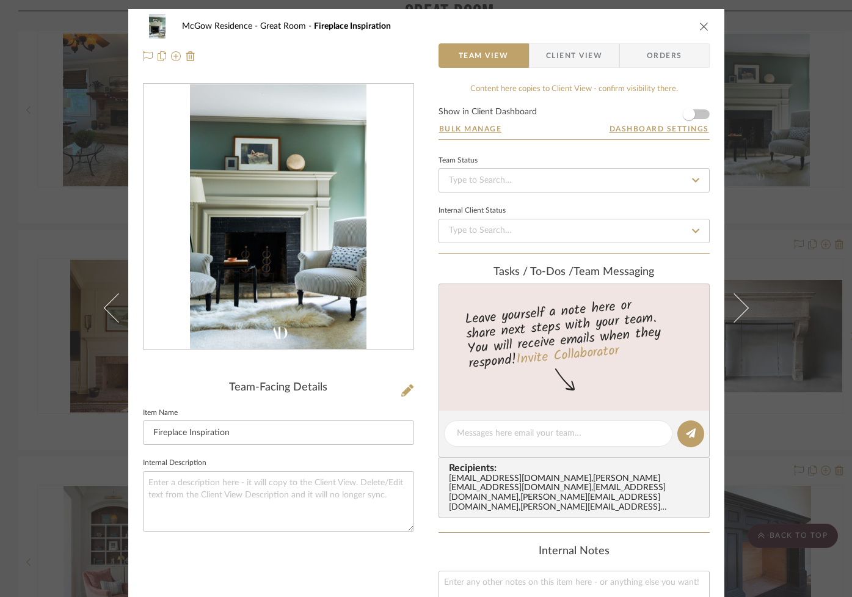
click at [704, 24] on button "close" at bounding box center [704, 26] width 11 height 11
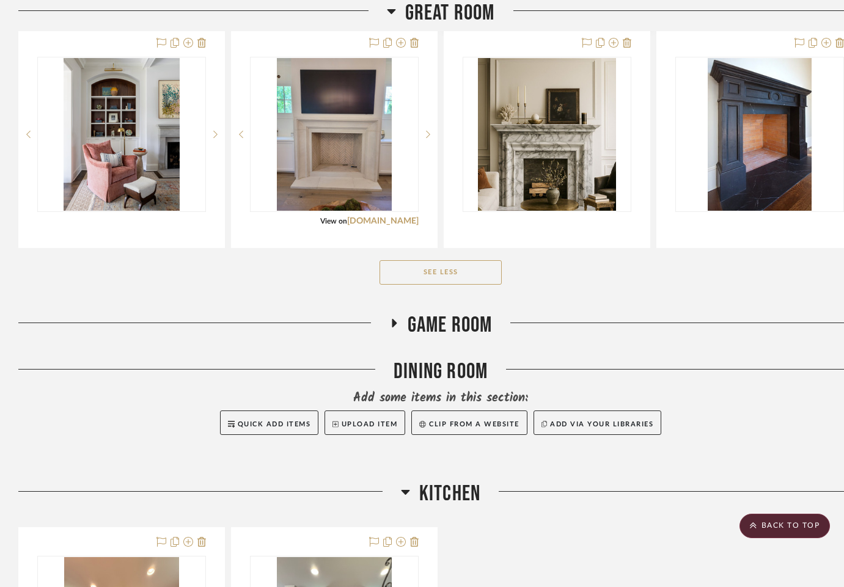
scroll to position [1569, 0]
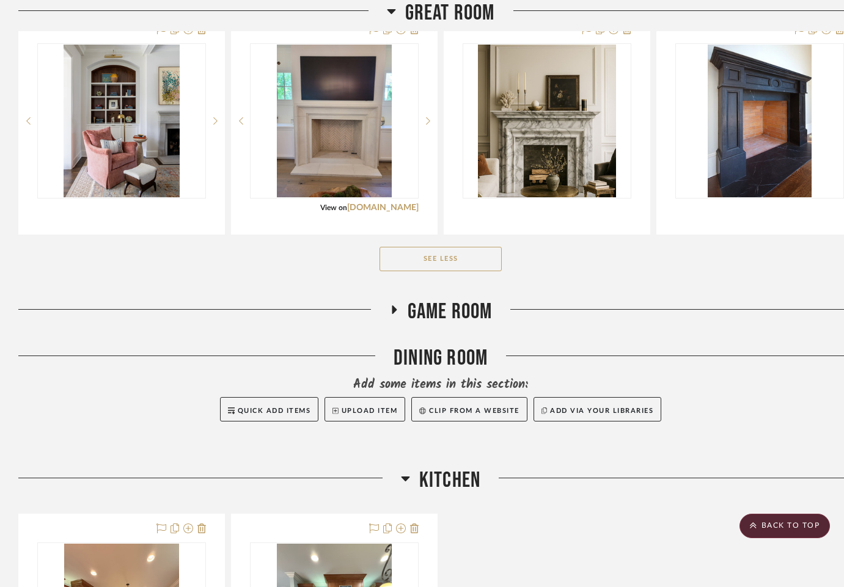
click at [396, 314] on icon at bounding box center [393, 309] width 15 height 9
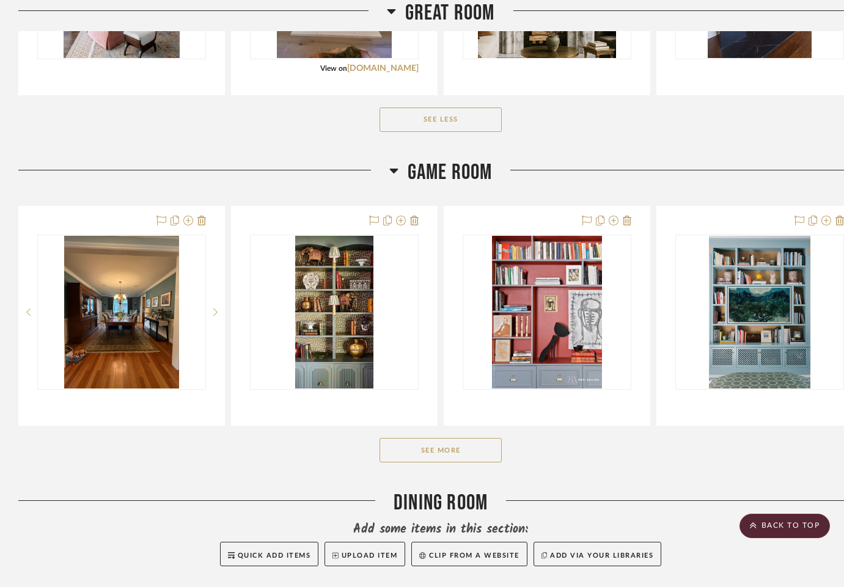
scroll to position [1711, 0]
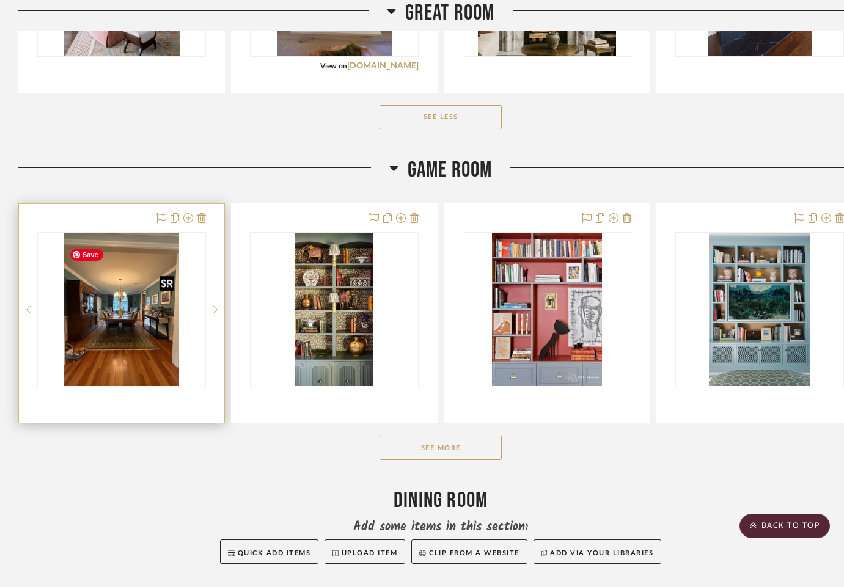
click at [149, 355] on img "0" at bounding box center [121, 309] width 115 height 153
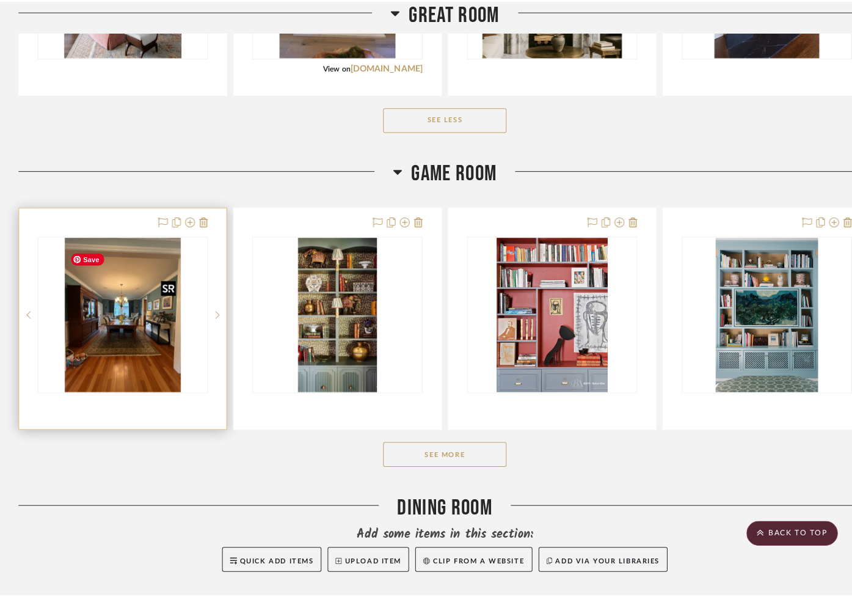
scroll to position [0, 0]
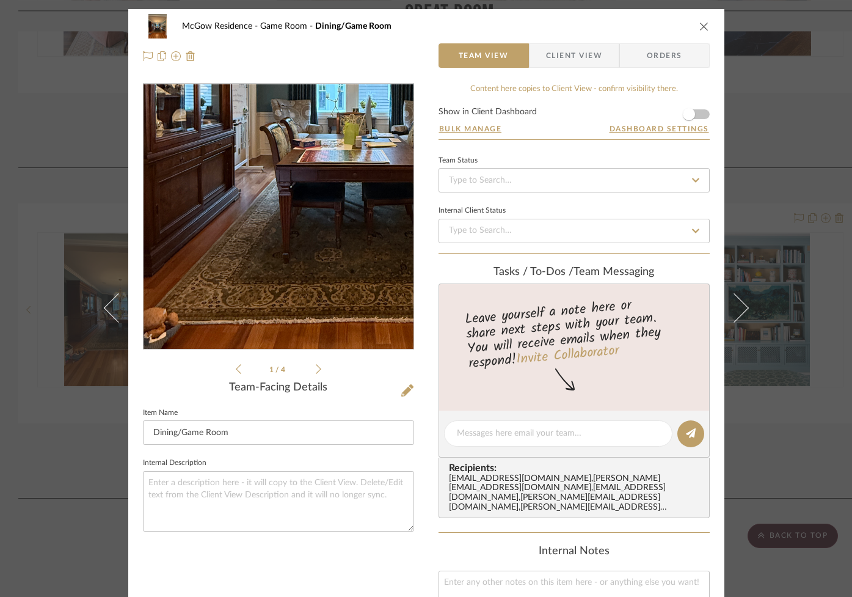
click at [247, 252] on img "0" at bounding box center [278, 216] width 199 height 265
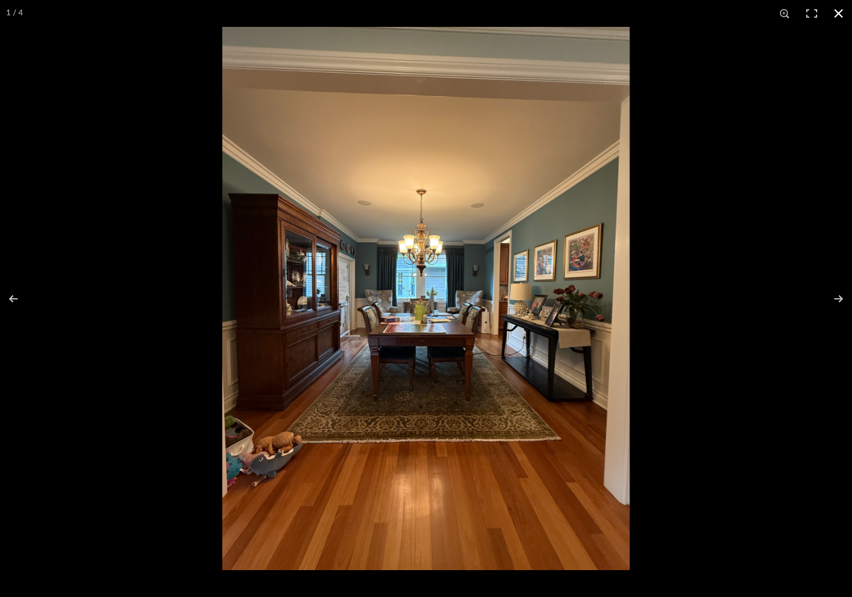
click at [839, 14] on button at bounding box center [838, 13] width 27 height 27
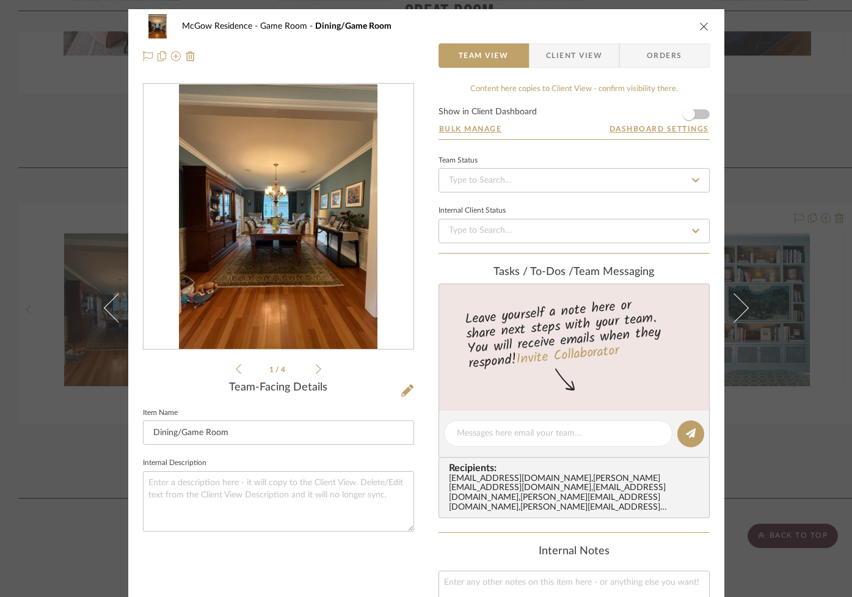
click at [699, 29] on icon "close" at bounding box center [704, 26] width 10 height 10
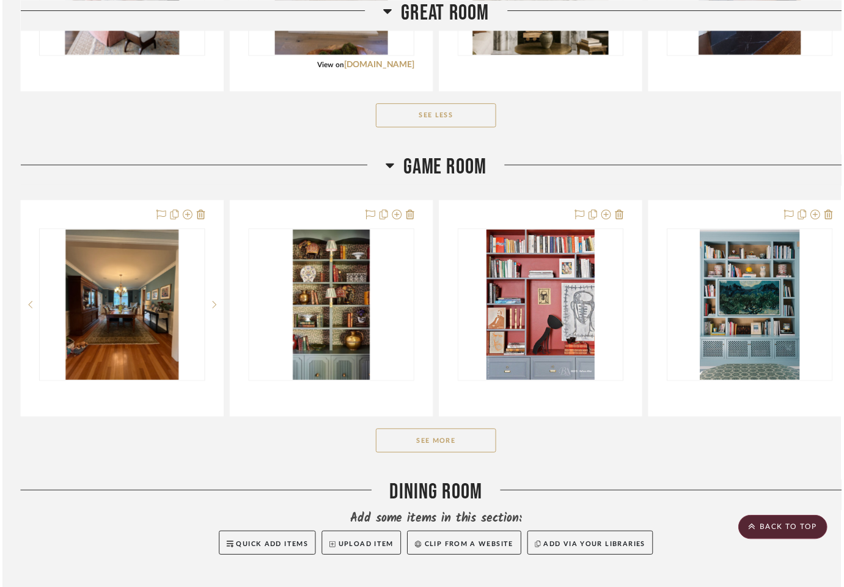
scroll to position [1711, 0]
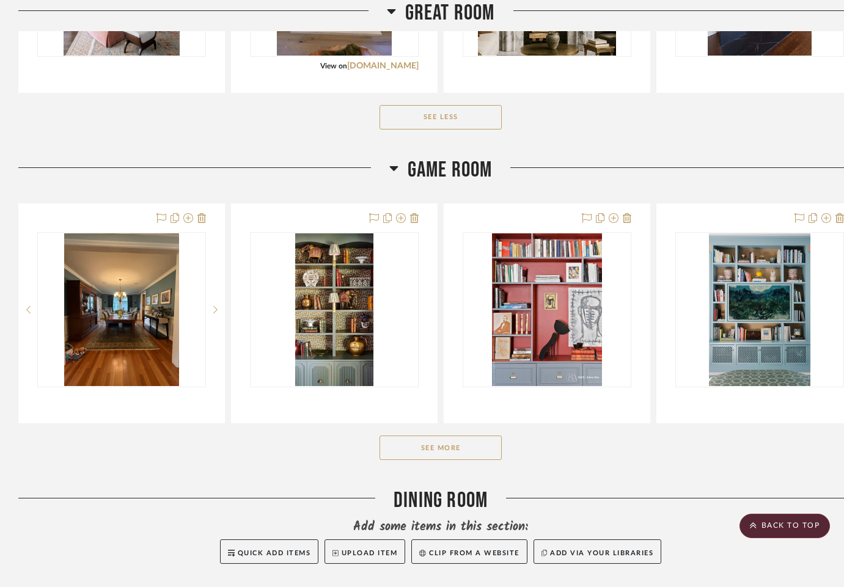
click at [421, 460] on button "See More" at bounding box center [440, 448] width 122 height 24
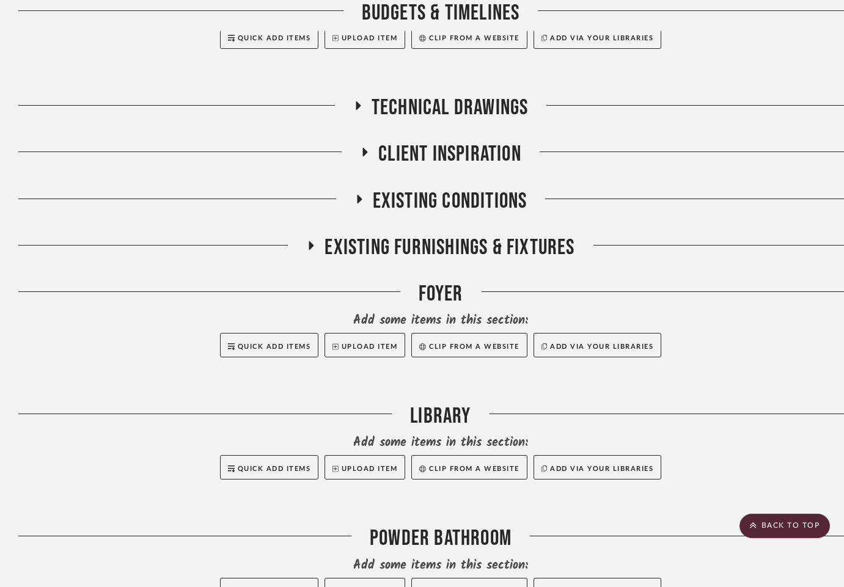
scroll to position [227, 0]
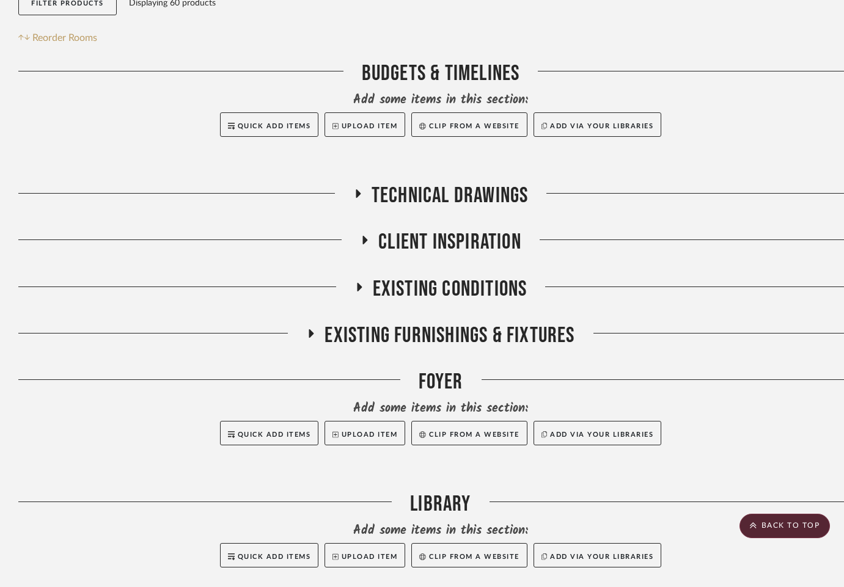
click at [365, 243] on icon at bounding box center [365, 240] width 5 height 9
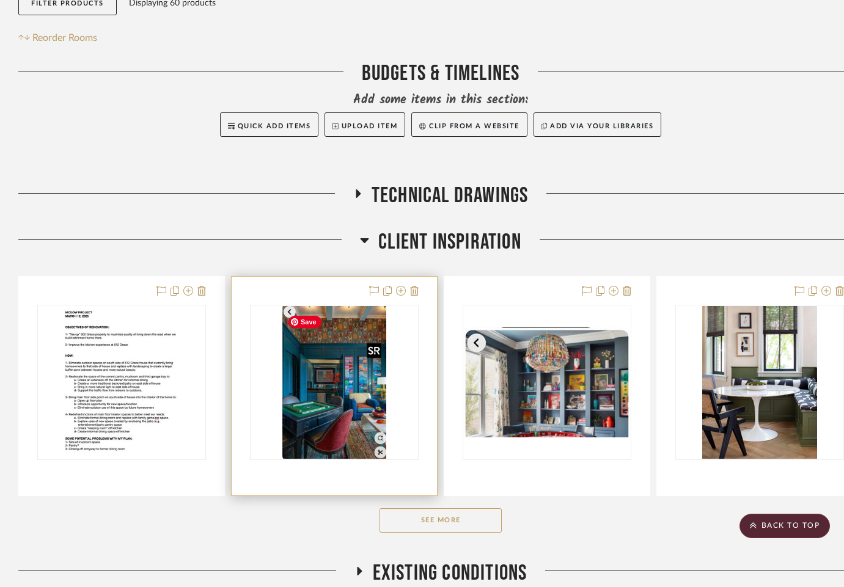
click at [337, 395] on img "0" at bounding box center [333, 382] width 103 height 153
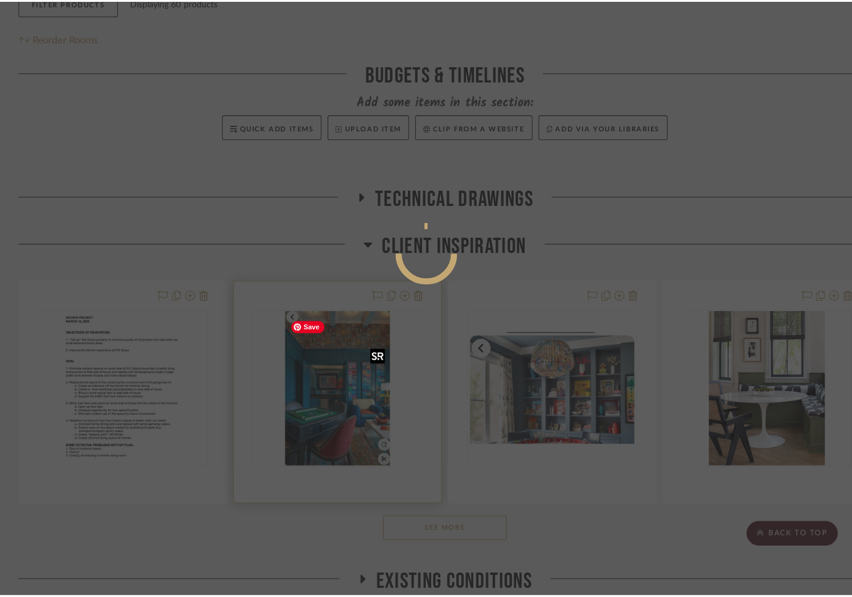
scroll to position [0, 0]
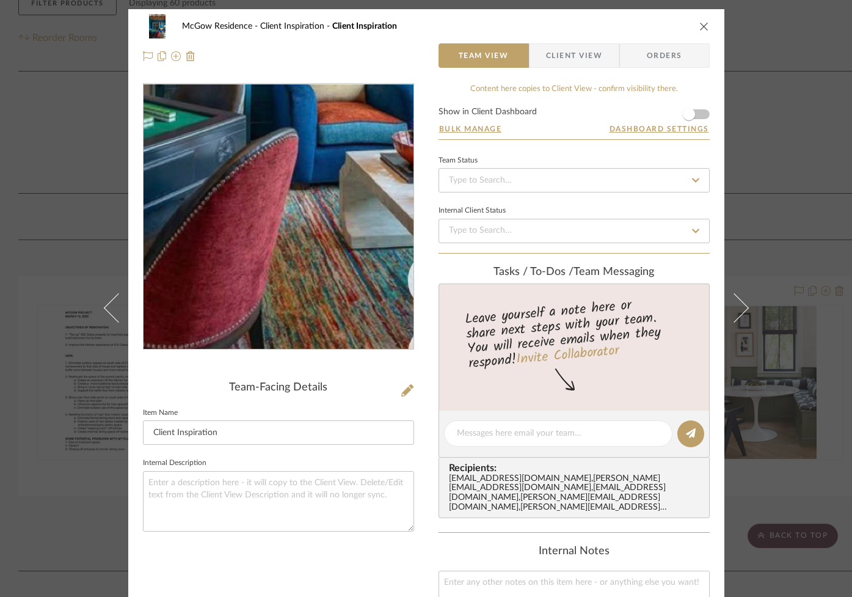
click at [300, 293] on img "0" at bounding box center [278, 216] width 179 height 265
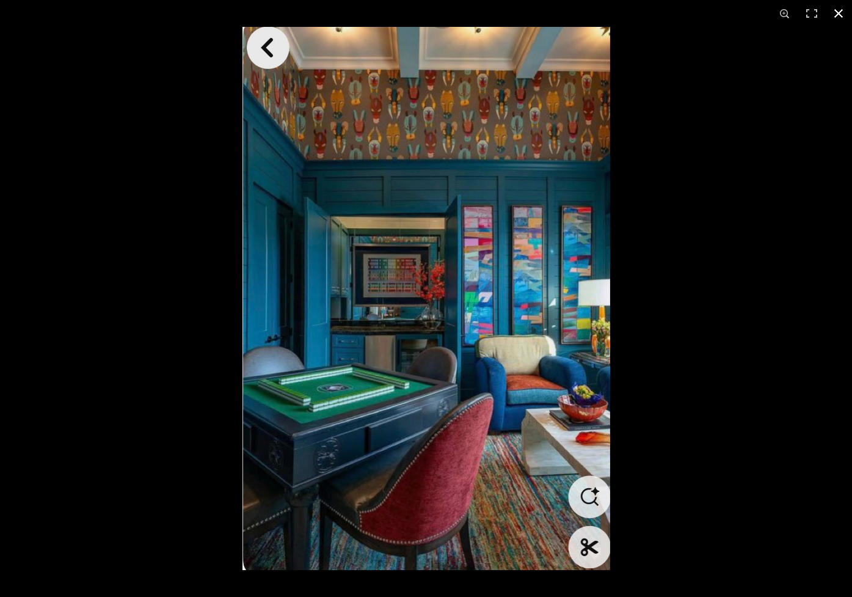
click at [840, 12] on button at bounding box center [838, 13] width 27 height 27
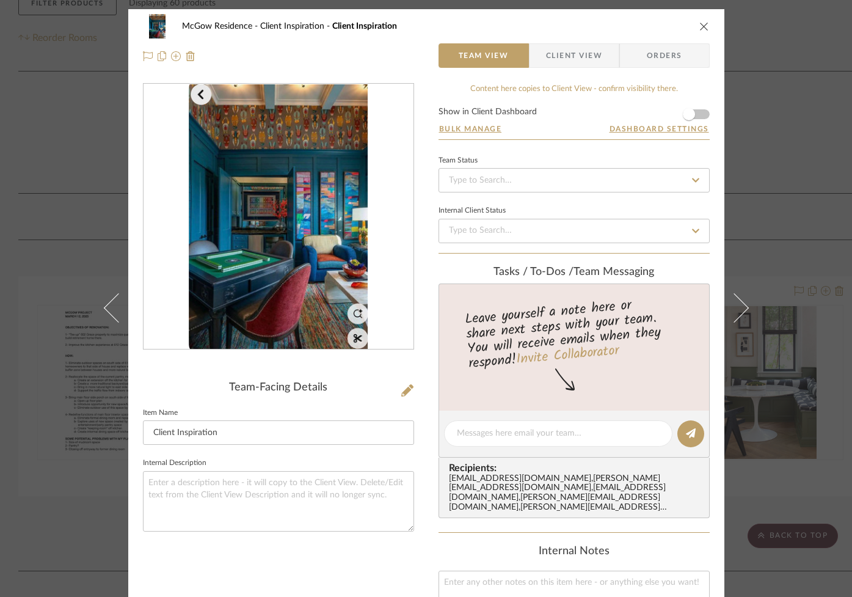
click at [699, 26] on icon "close" at bounding box center [704, 26] width 10 height 10
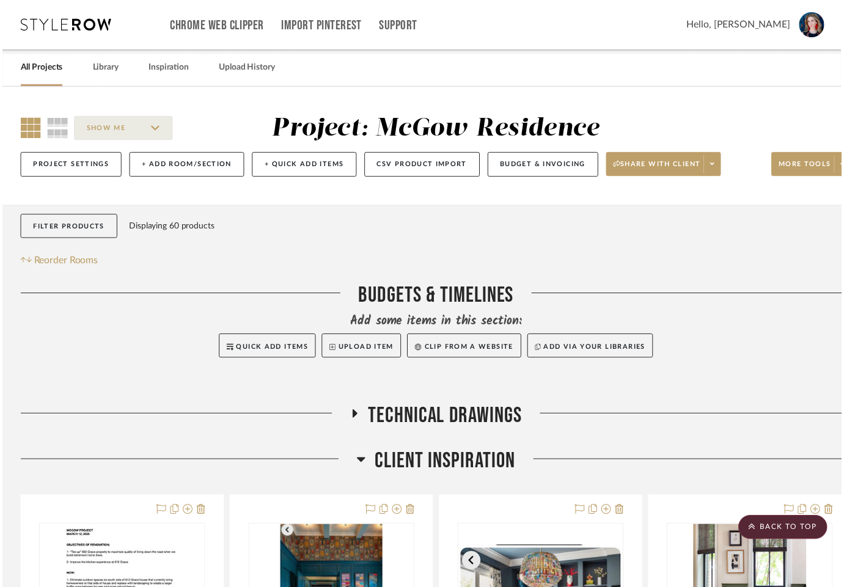
scroll to position [227, 0]
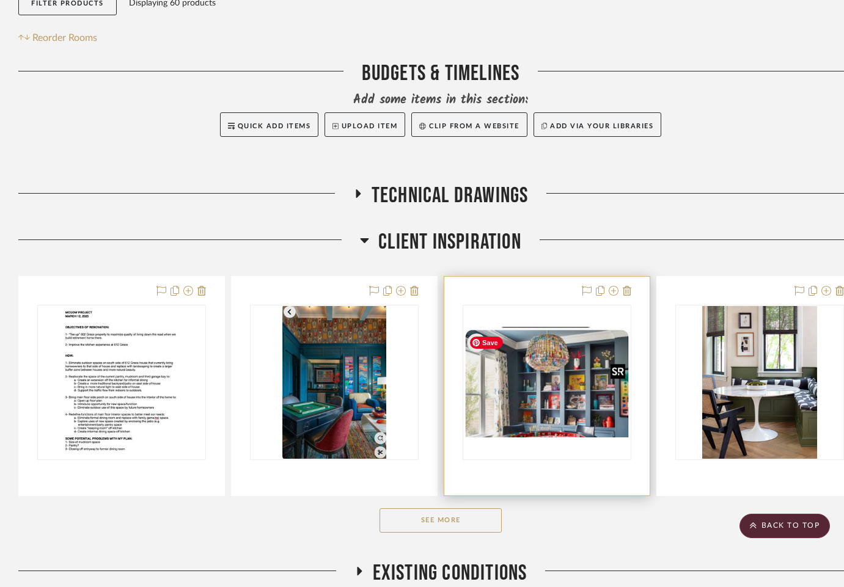
click at [538, 399] on img "0" at bounding box center [547, 382] width 166 height 111
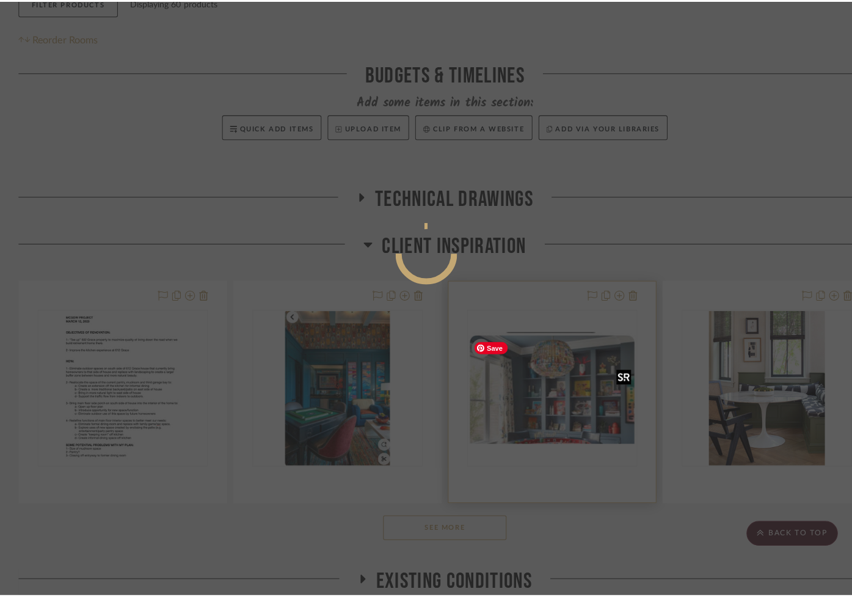
scroll to position [0, 0]
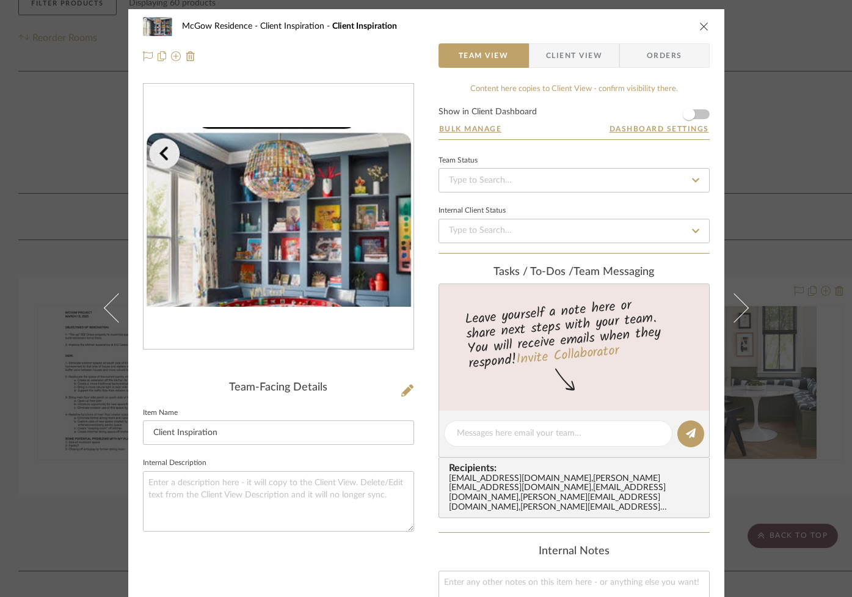
click at [277, 233] on img "0" at bounding box center [279, 217] width 270 height 180
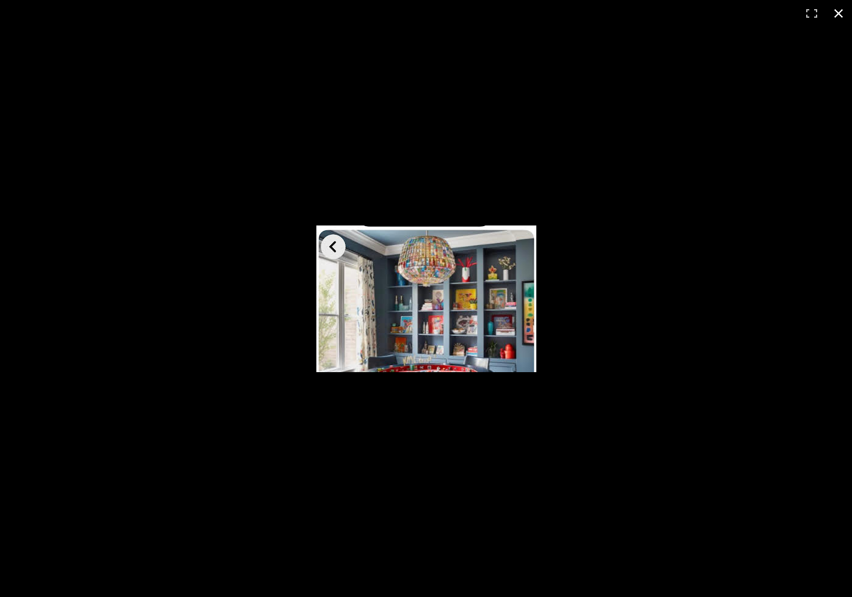
click at [839, 13] on button at bounding box center [838, 13] width 27 height 27
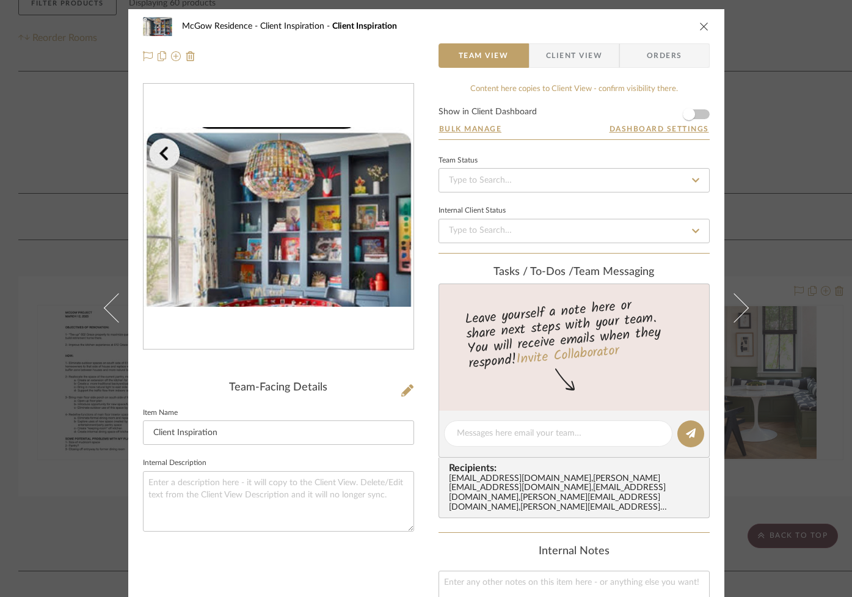
click at [699, 23] on icon "close" at bounding box center [704, 26] width 10 height 10
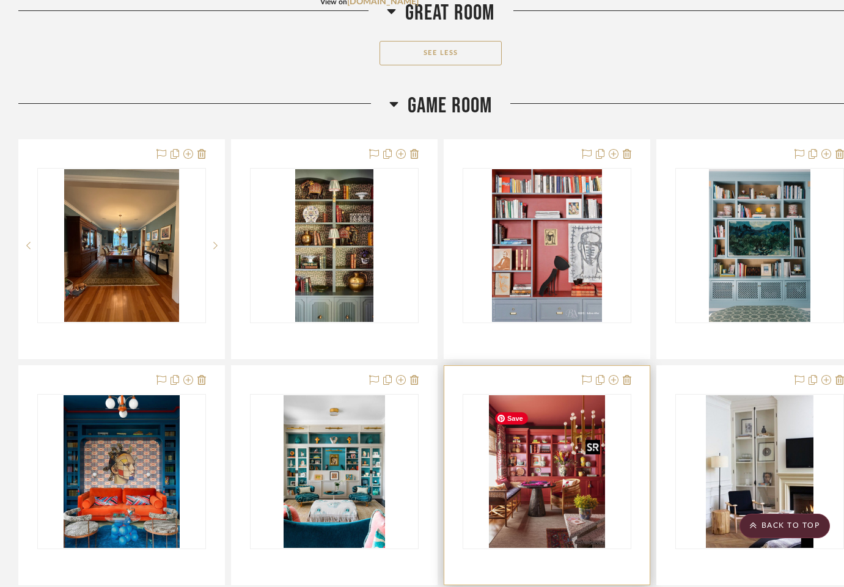
scroll to position [2041, 0]
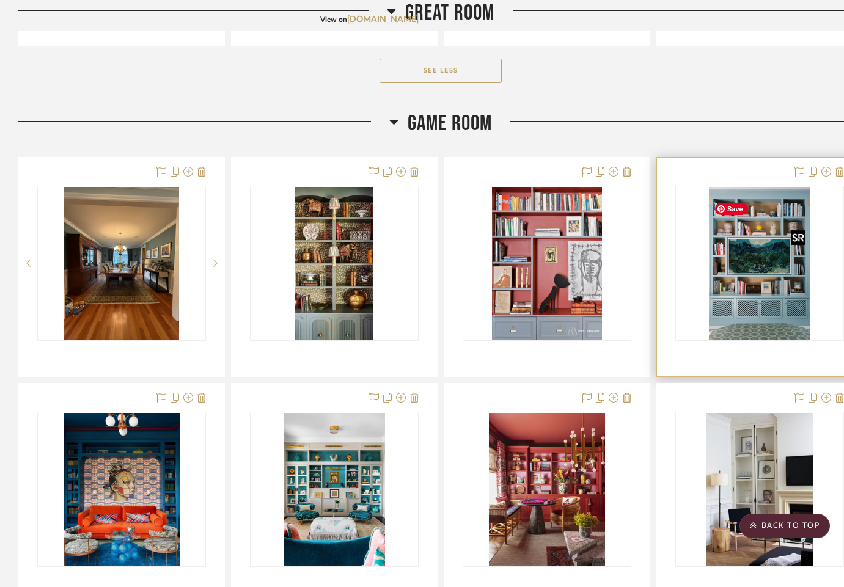
click at [764, 295] on img "0" at bounding box center [759, 263] width 101 height 153
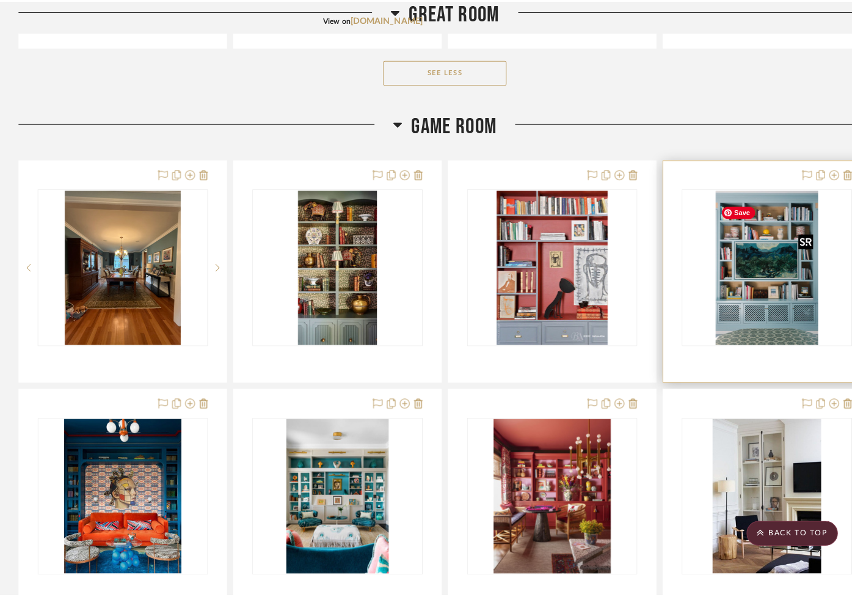
scroll to position [0, 0]
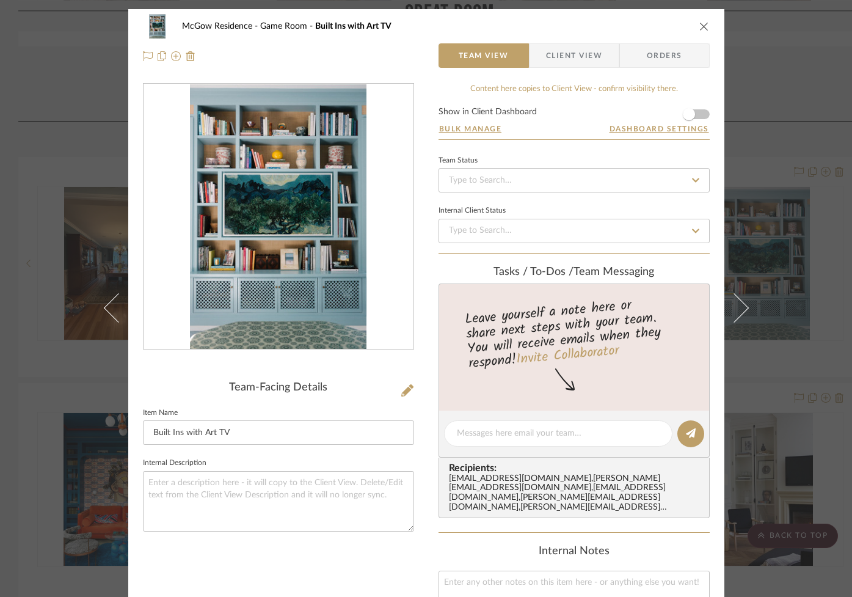
click at [275, 265] on img "0" at bounding box center [278, 216] width 177 height 265
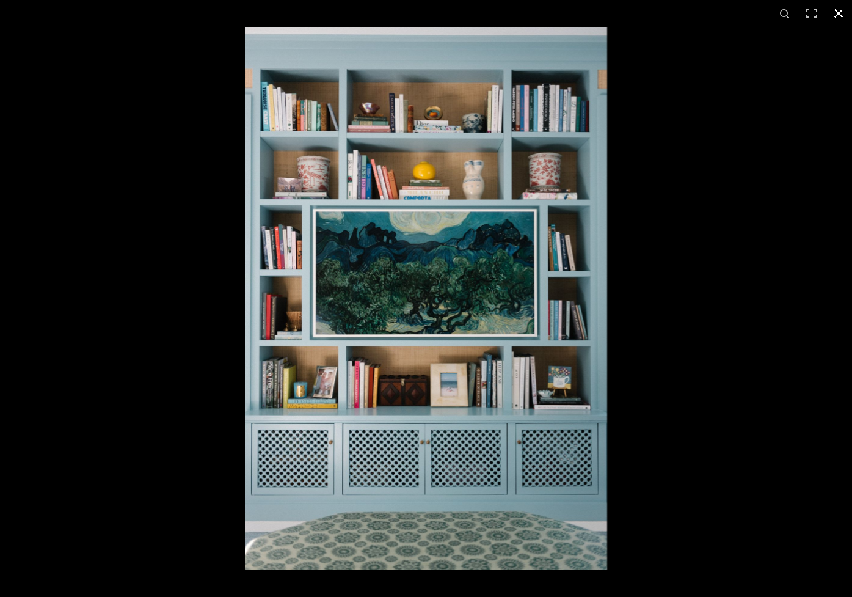
click at [840, 10] on button at bounding box center [838, 13] width 27 height 27
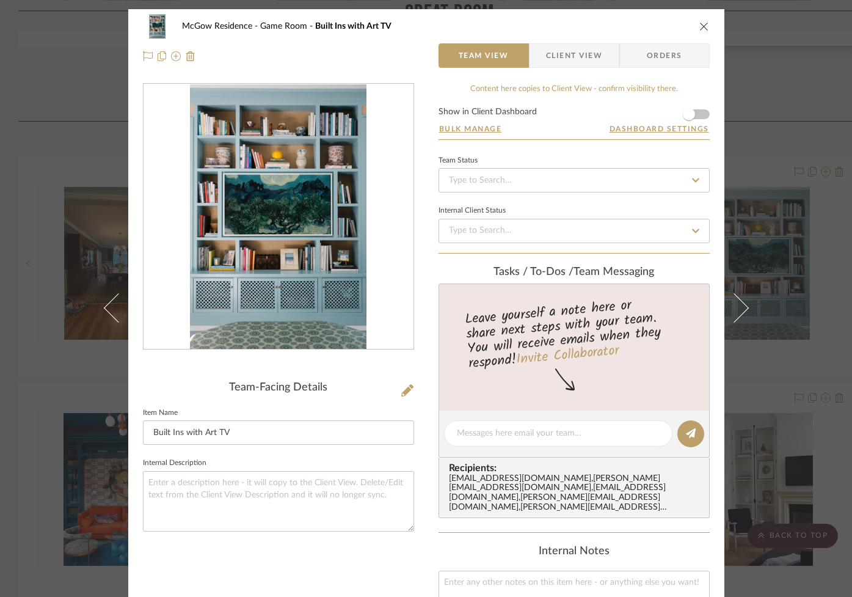
click at [699, 26] on icon "close" at bounding box center [704, 26] width 10 height 10
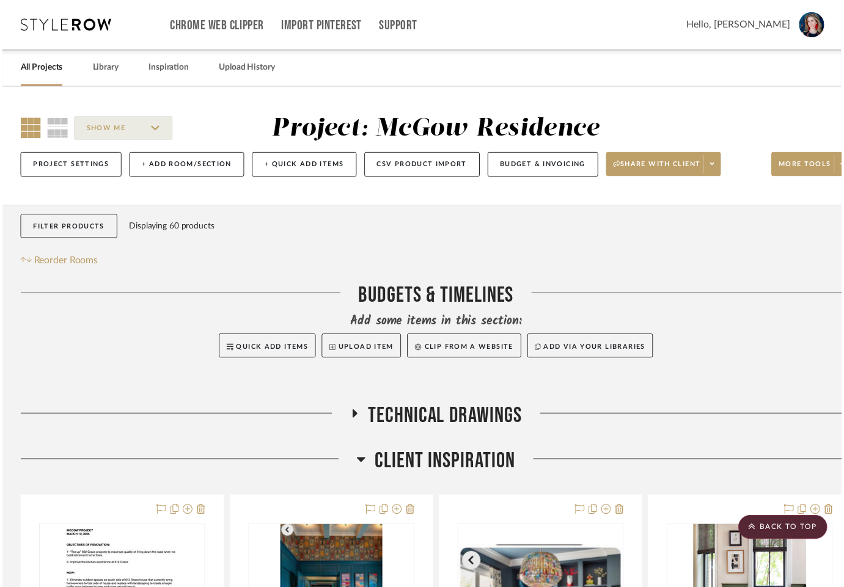
scroll to position [2041, 0]
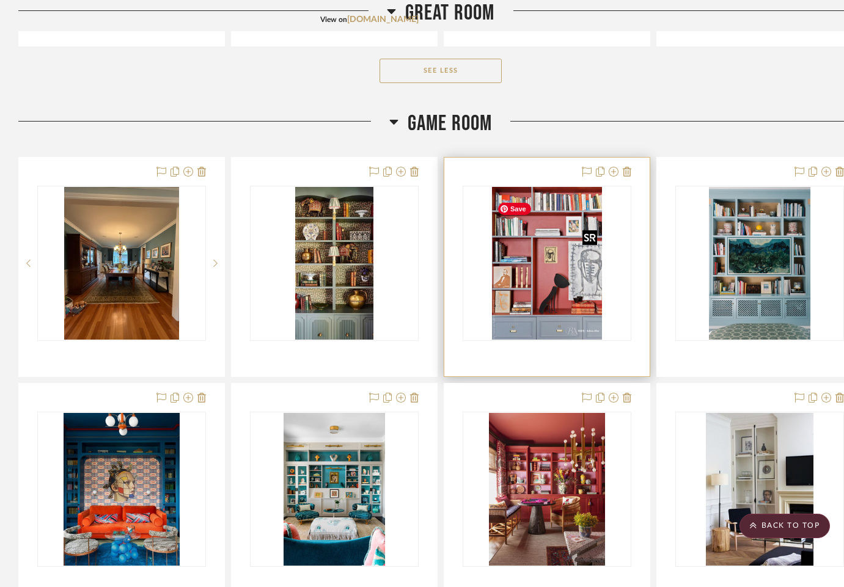
click at [553, 283] on img "0" at bounding box center [546, 263] width 109 height 153
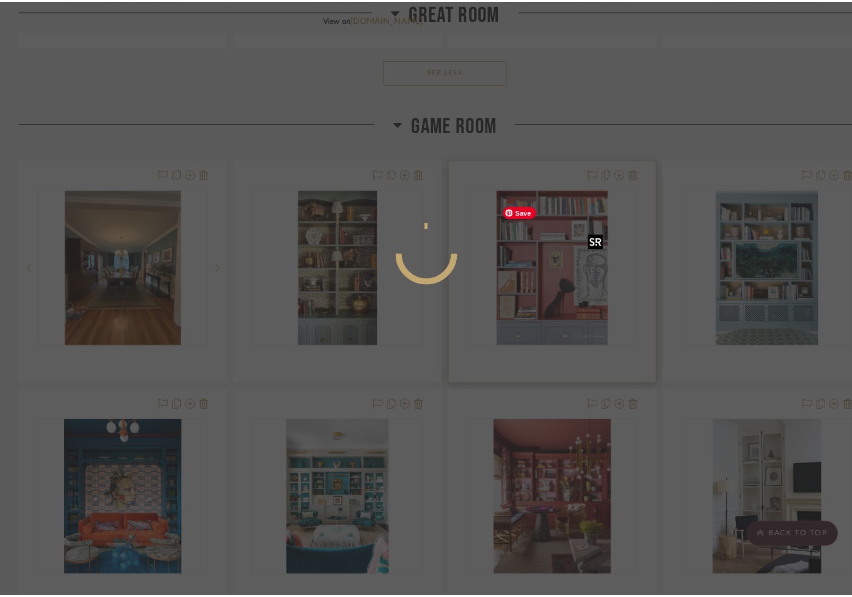
scroll to position [0, 0]
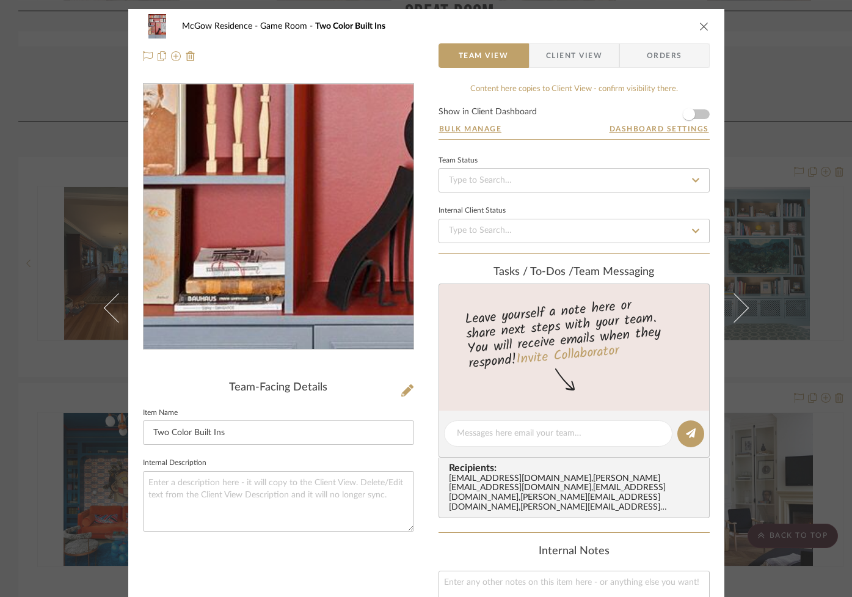
click at [244, 274] on img "0" at bounding box center [278, 216] width 190 height 265
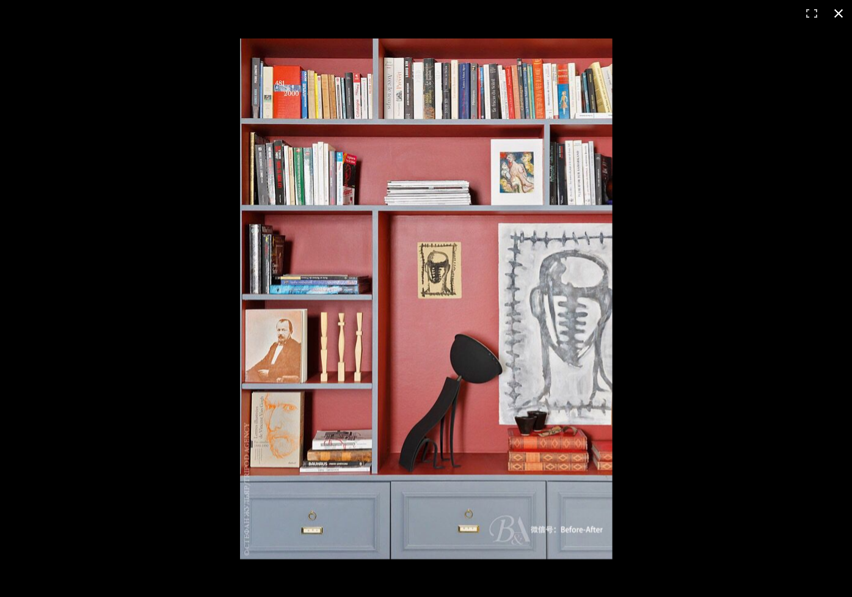
click at [836, 13] on button at bounding box center [838, 13] width 27 height 27
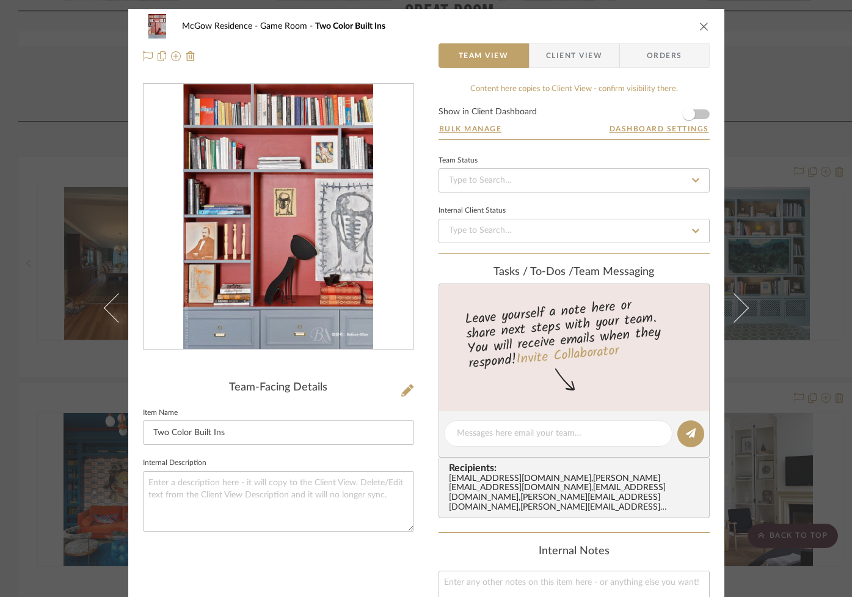
click at [700, 24] on icon "close" at bounding box center [704, 26] width 10 height 10
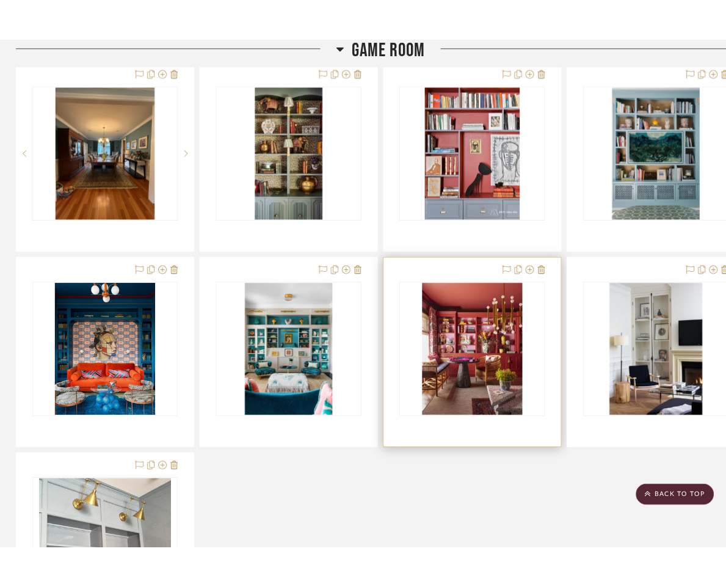
scroll to position [2169, 0]
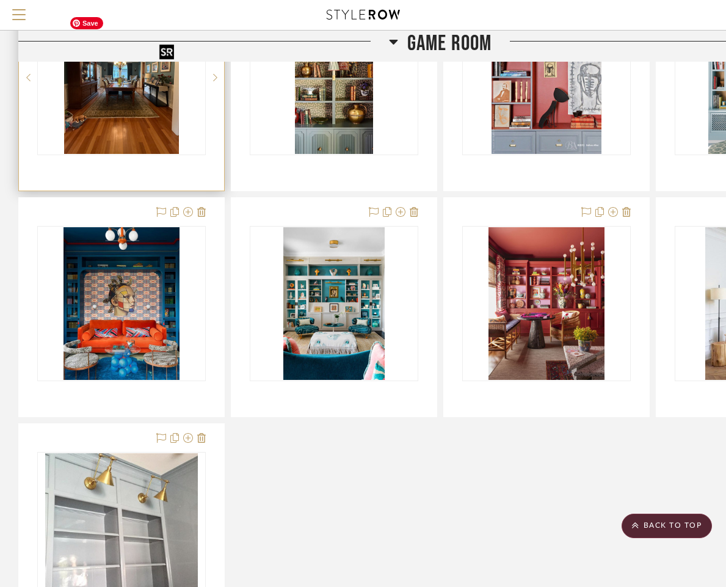
click at [87, 112] on img "0" at bounding box center [121, 77] width 115 height 153
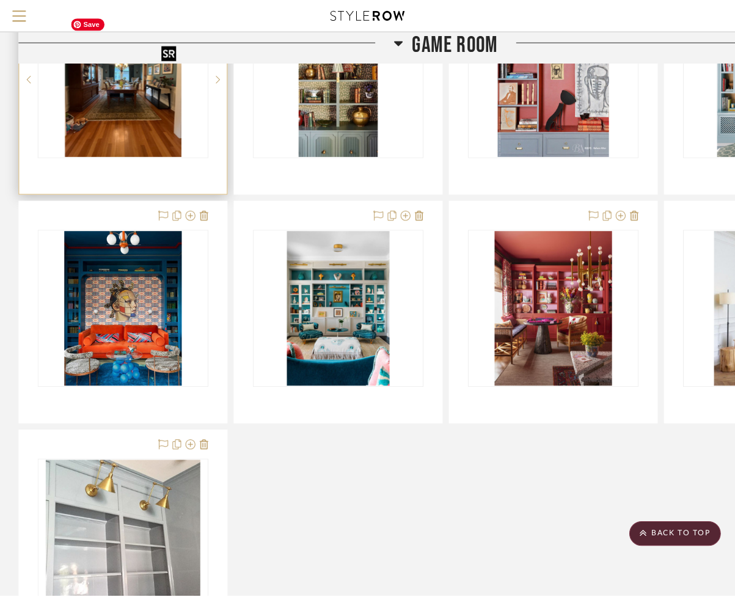
scroll to position [0, 0]
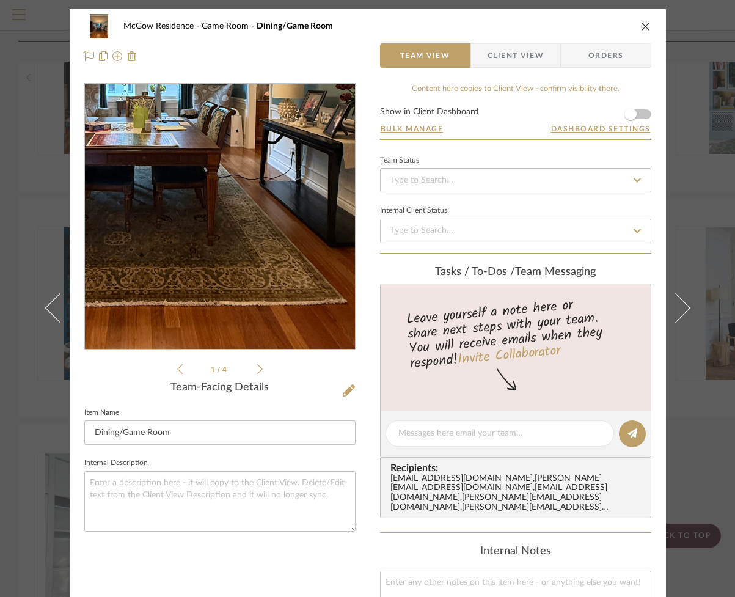
click at [238, 255] on img "0" at bounding box center [219, 216] width 199 height 265
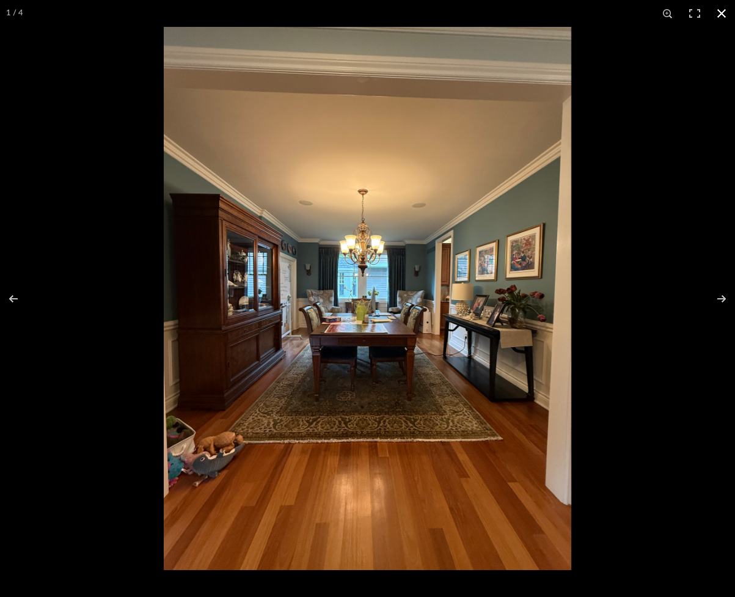
click at [721, 13] on button at bounding box center [721, 13] width 27 height 27
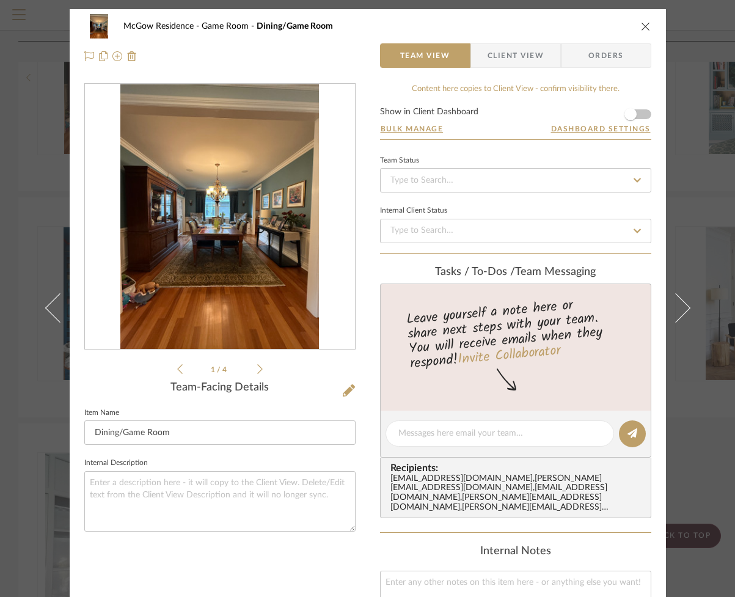
click at [641, 27] on icon "close" at bounding box center [646, 26] width 10 height 10
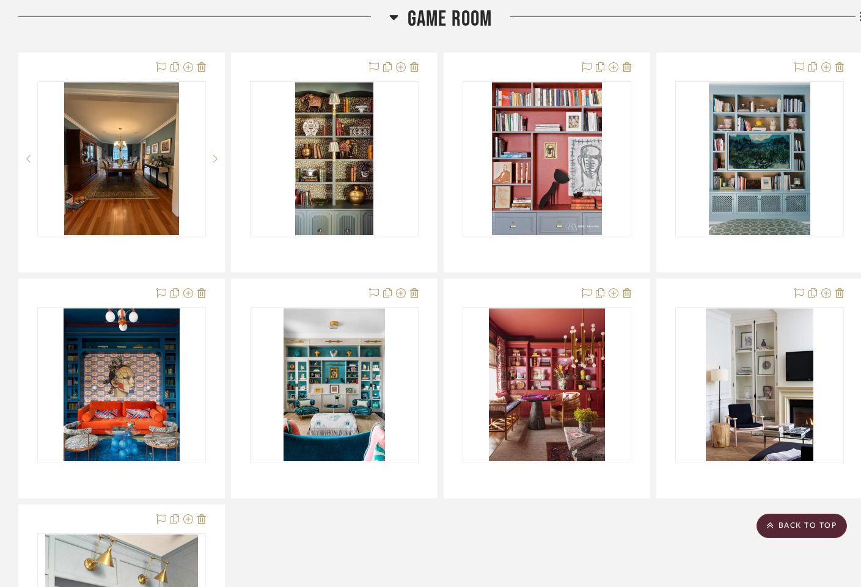
scroll to position [2144, 0]
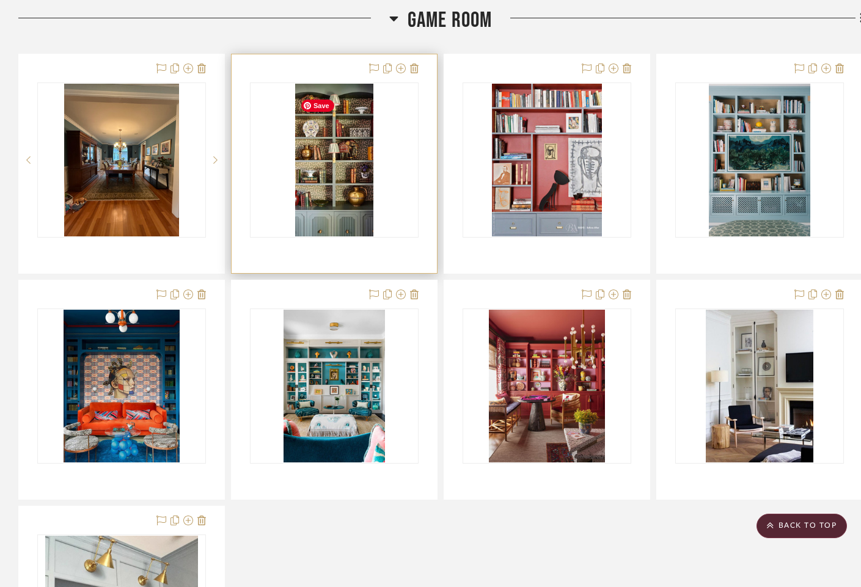
click at [344, 227] on img "0" at bounding box center [334, 160] width 78 height 153
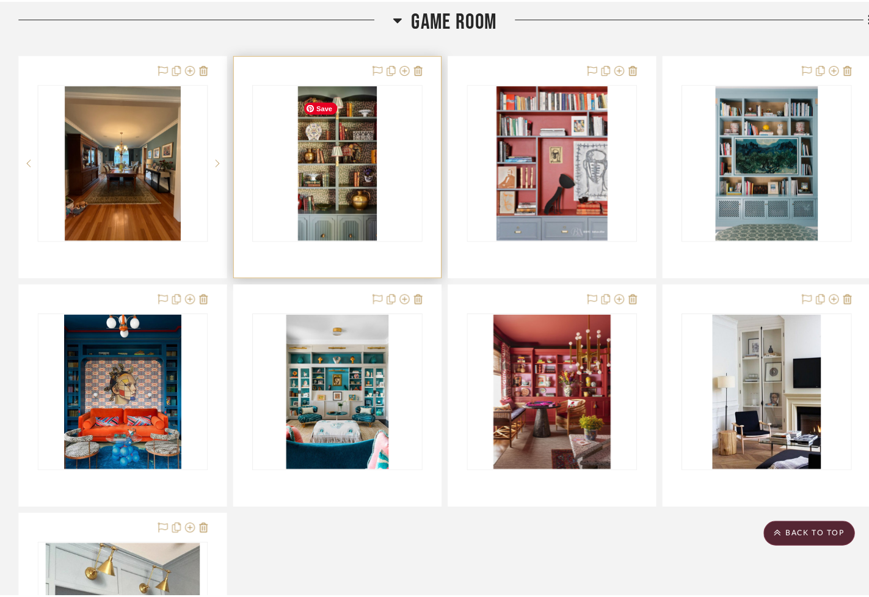
scroll to position [0, 0]
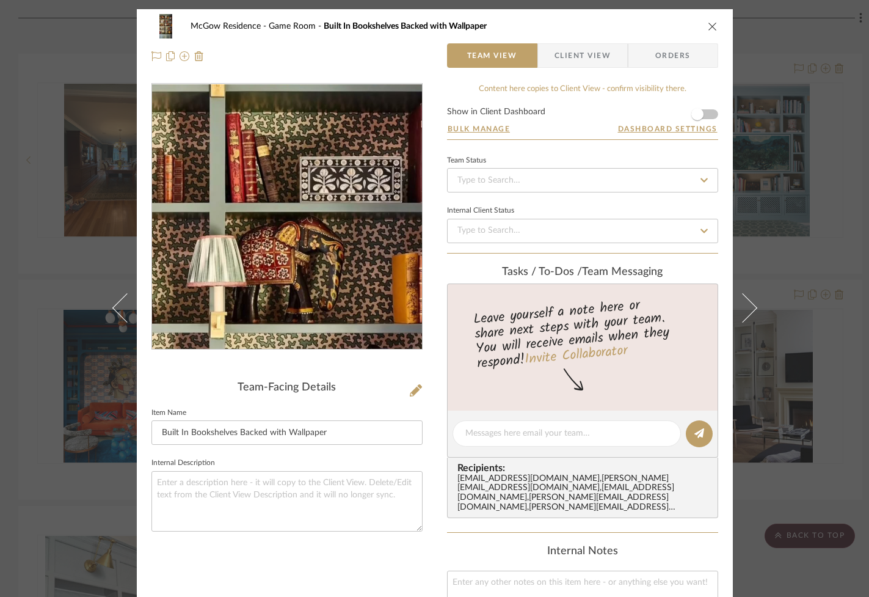
click at [308, 181] on img "0" at bounding box center [287, 216] width 136 height 265
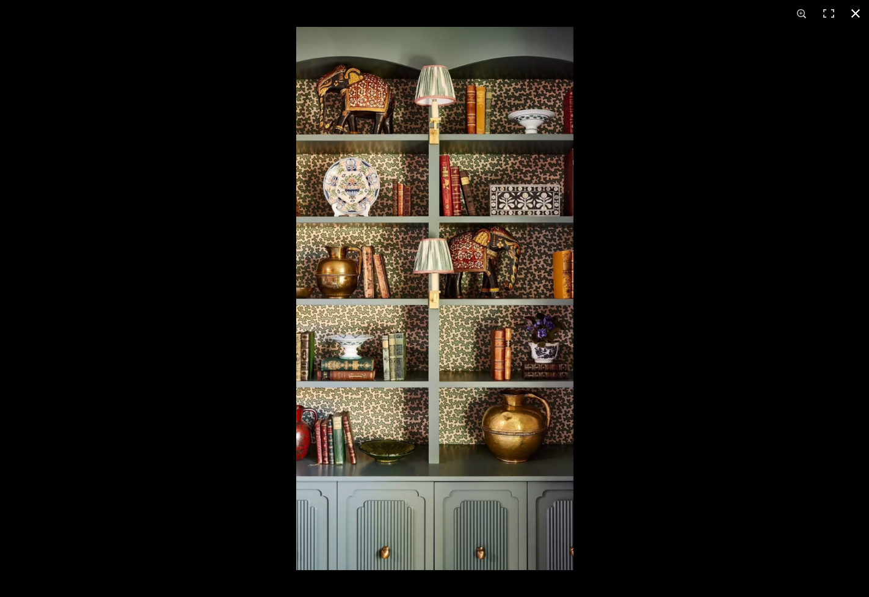
click at [855, 15] on button at bounding box center [855, 13] width 27 height 27
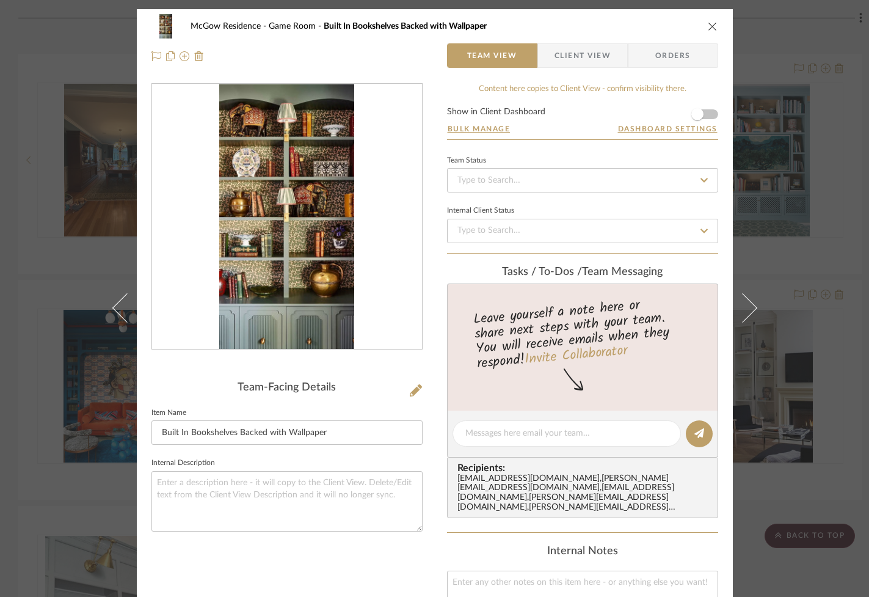
click at [710, 31] on icon "close" at bounding box center [713, 26] width 10 height 10
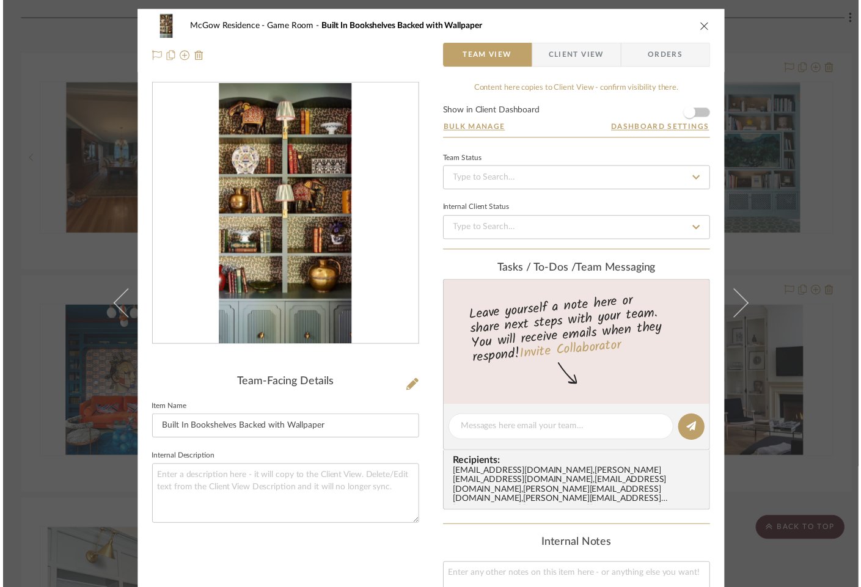
scroll to position [2144, 0]
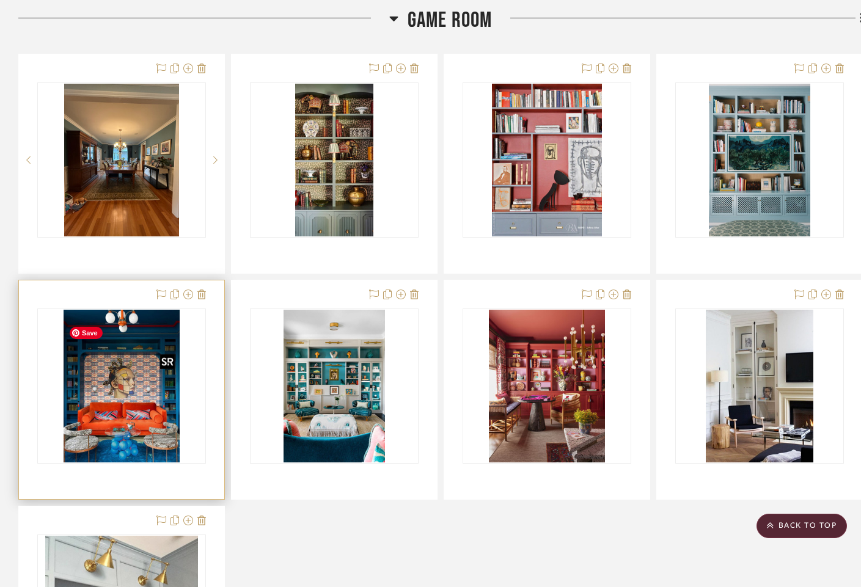
click at [0, 0] on img at bounding box center [0, 0] width 0 height 0
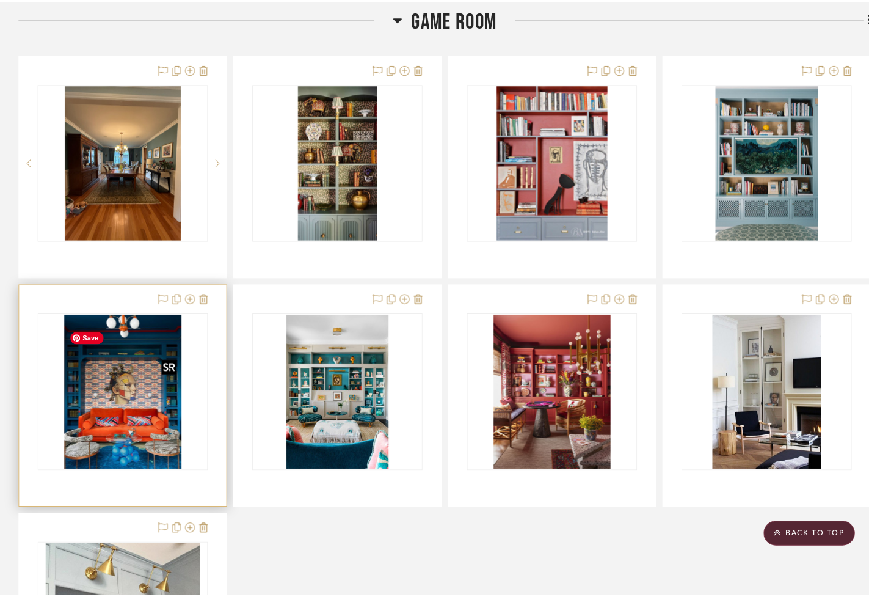
scroll to position [0, 0]
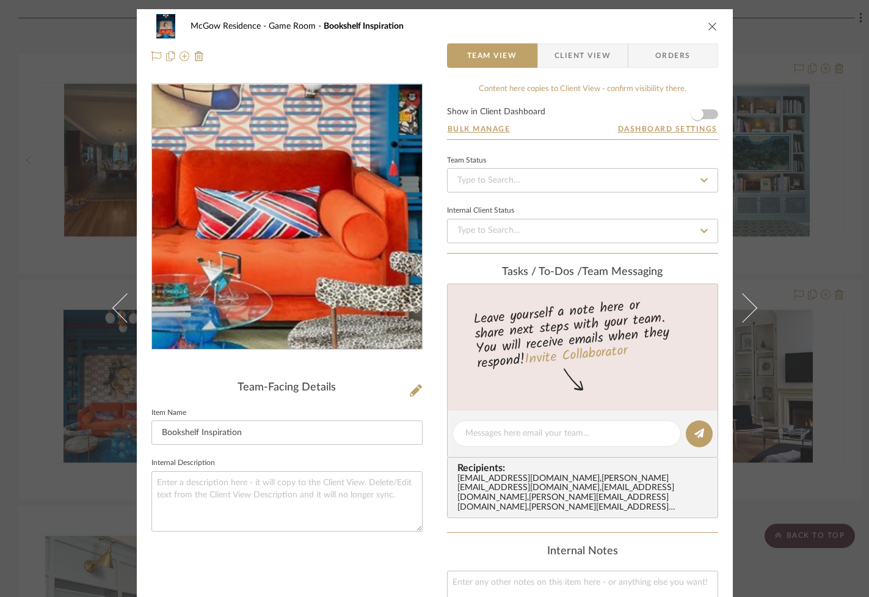
click at [321, 268] on img "0" at bounding box center [287, 216] width 202 height 265
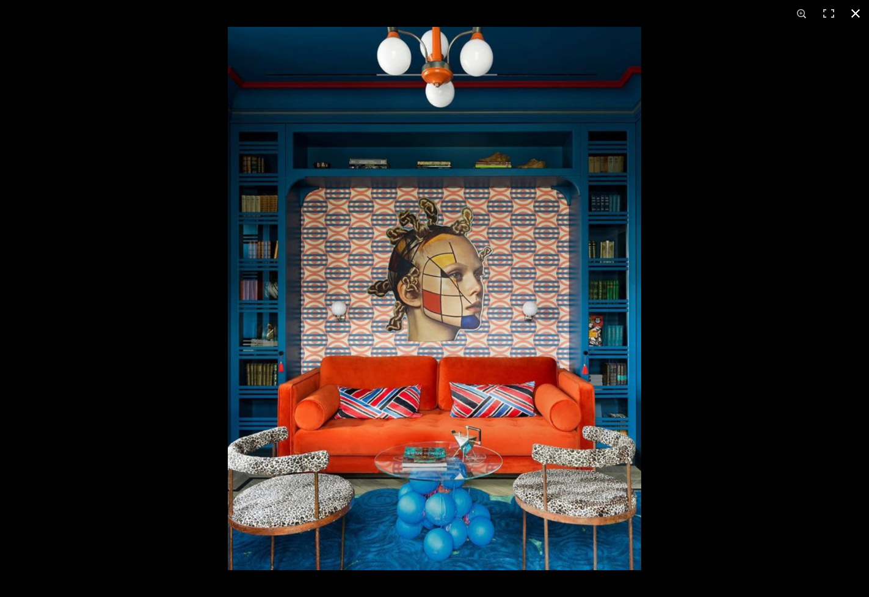
click at [855, 12] on button at bounding box center [855, 13] width 27 height 27
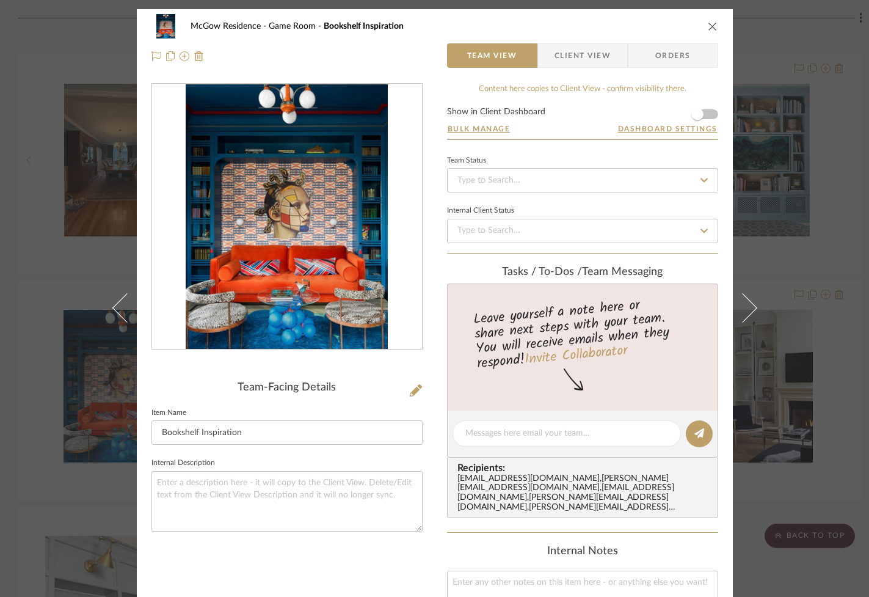
click at [708, 24] on icon "close" at bounding box center [713, 26] width 10 height 10
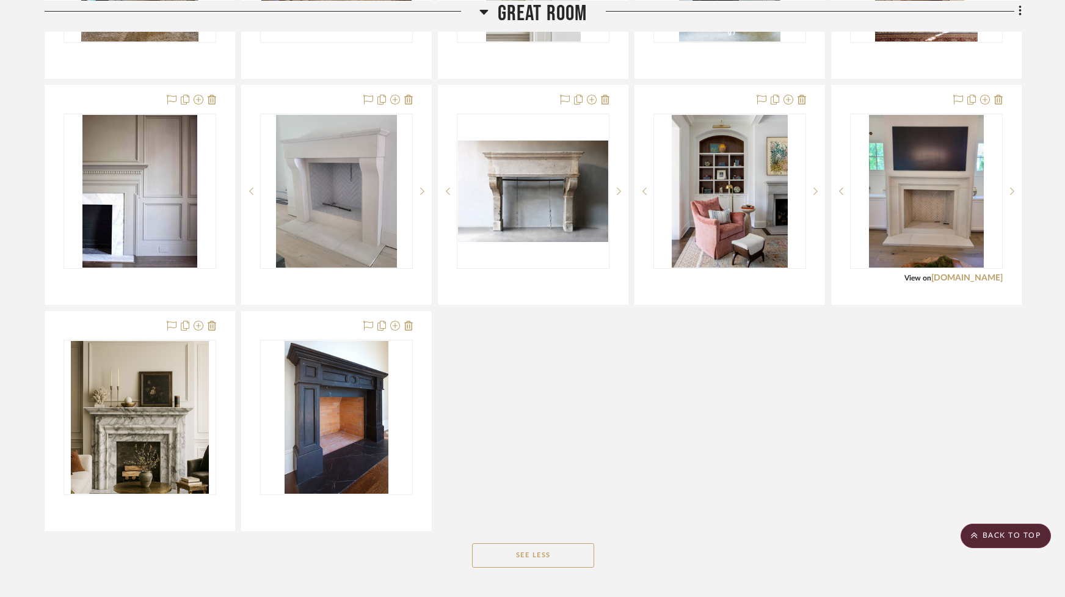
scroll to position [1510, 0]
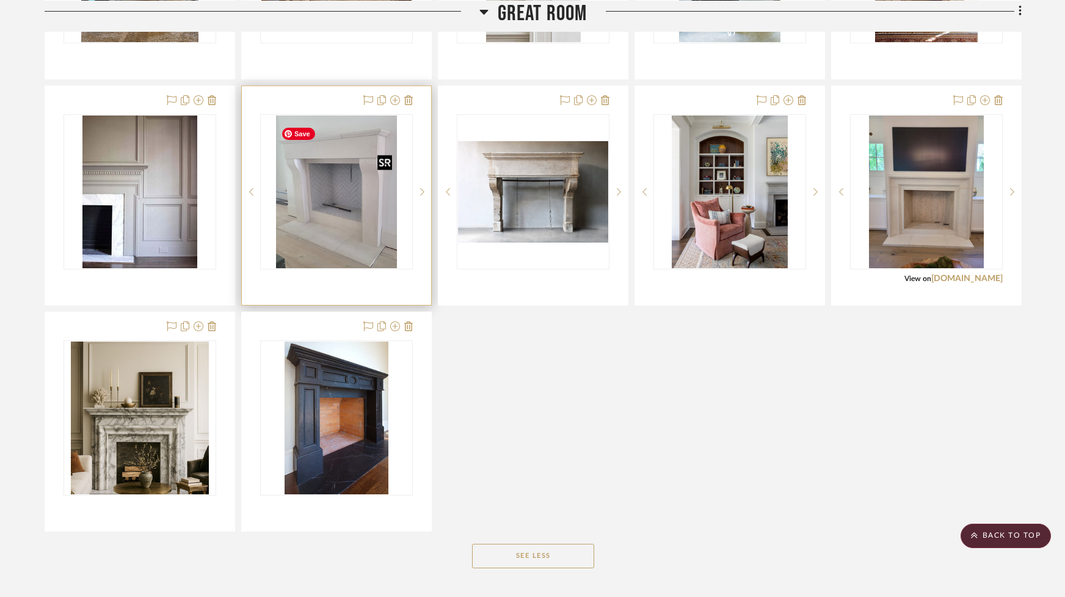
click at [357, 233] on img "0" at bounding box center [336, 191] width 120 height 153
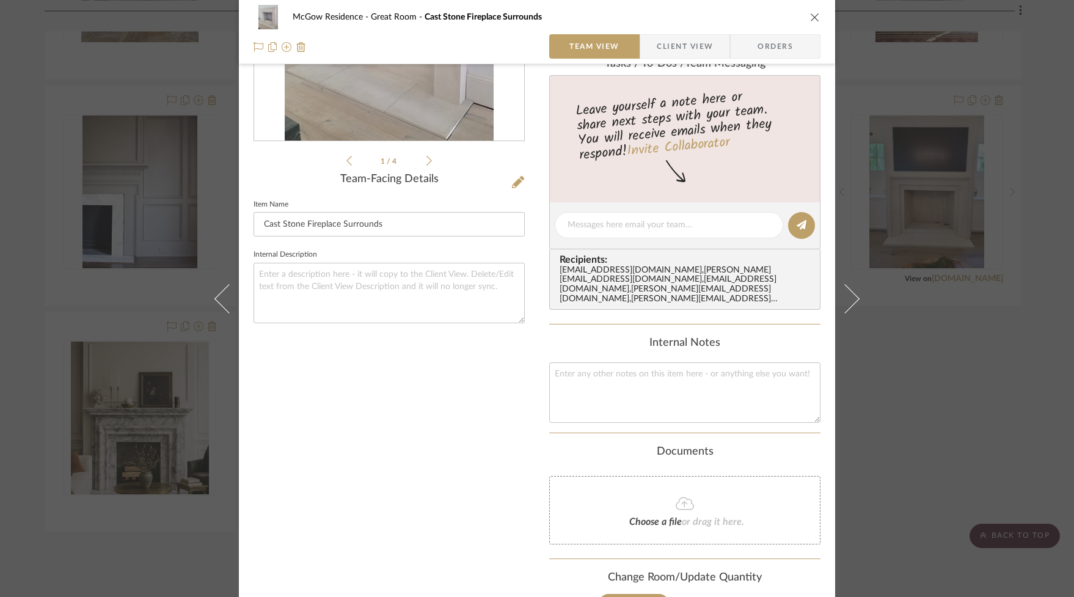
scroll to position [293, 0]
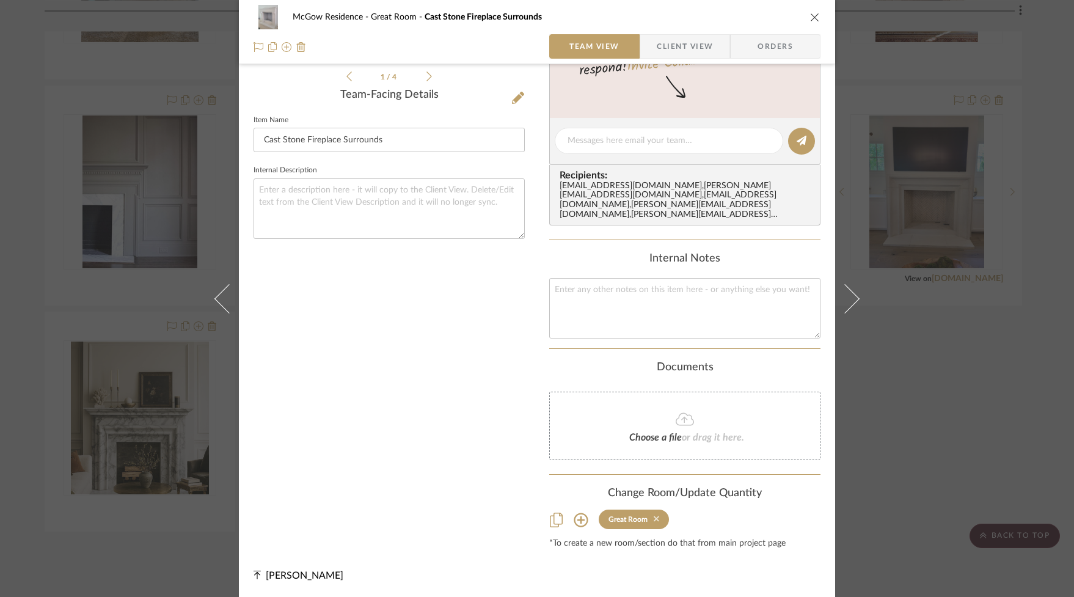
click at [654, 519] on icon at bounding box center [656, 518] width 5 height 5
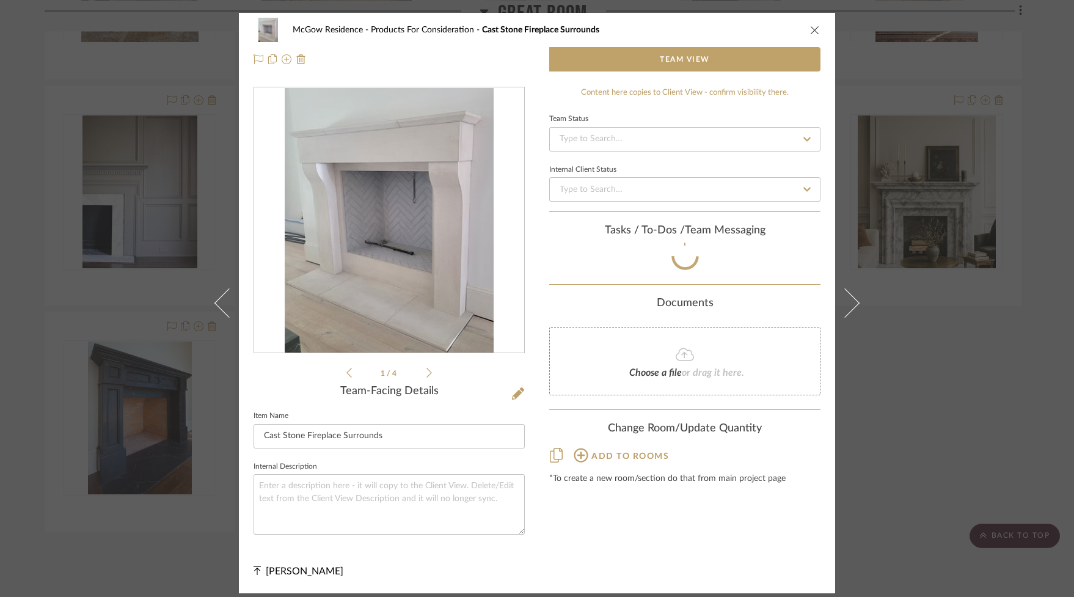
scroll to position [0, 0]
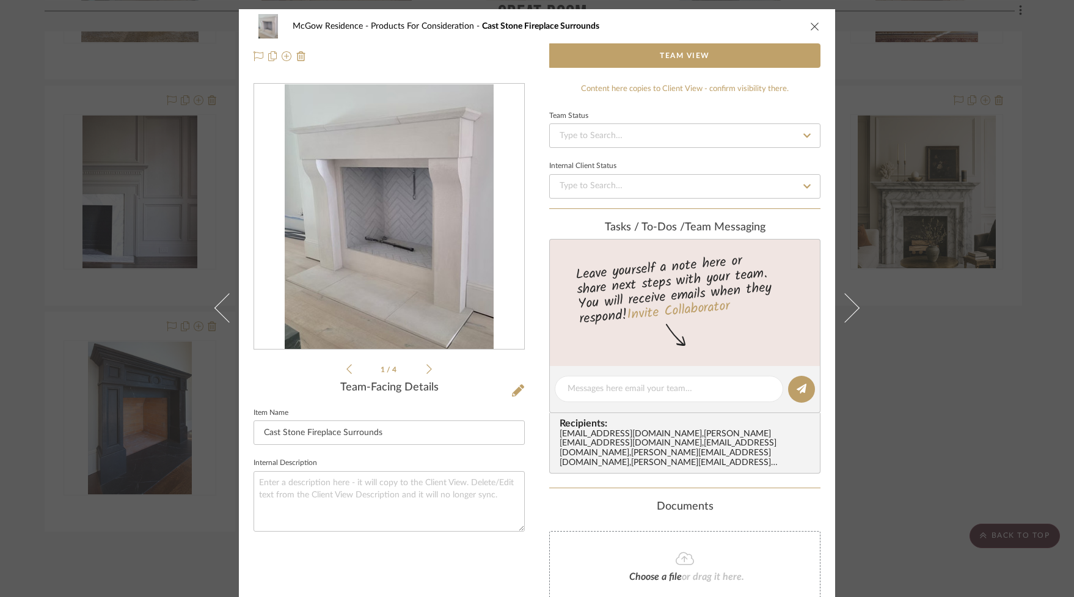
click at [810, 23] on icon "close" at bounding box center [815, 26] width 10 height 10
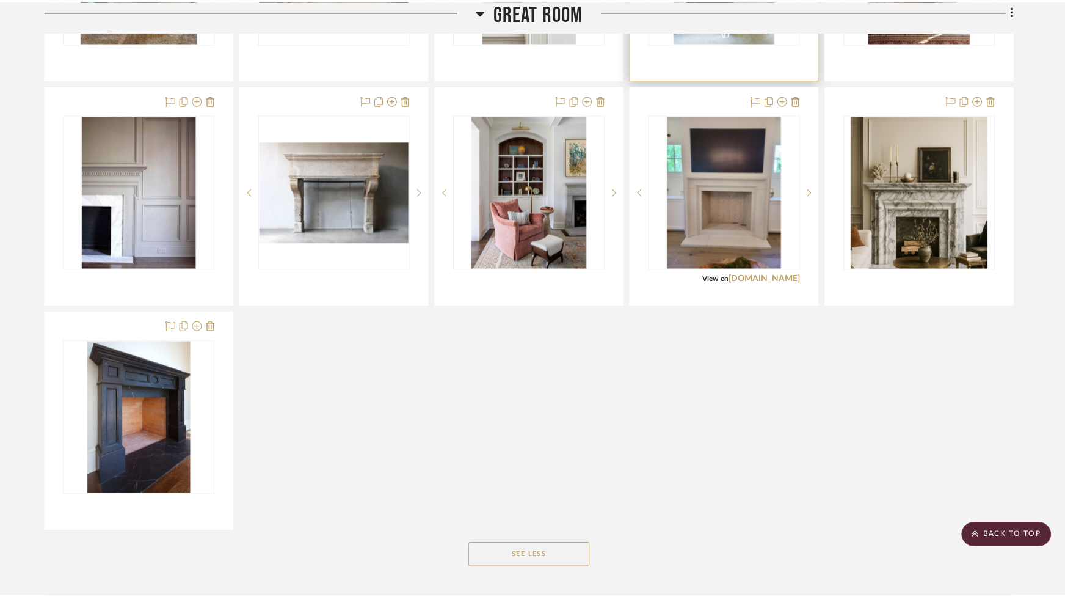
scroll to position [1510, 0]
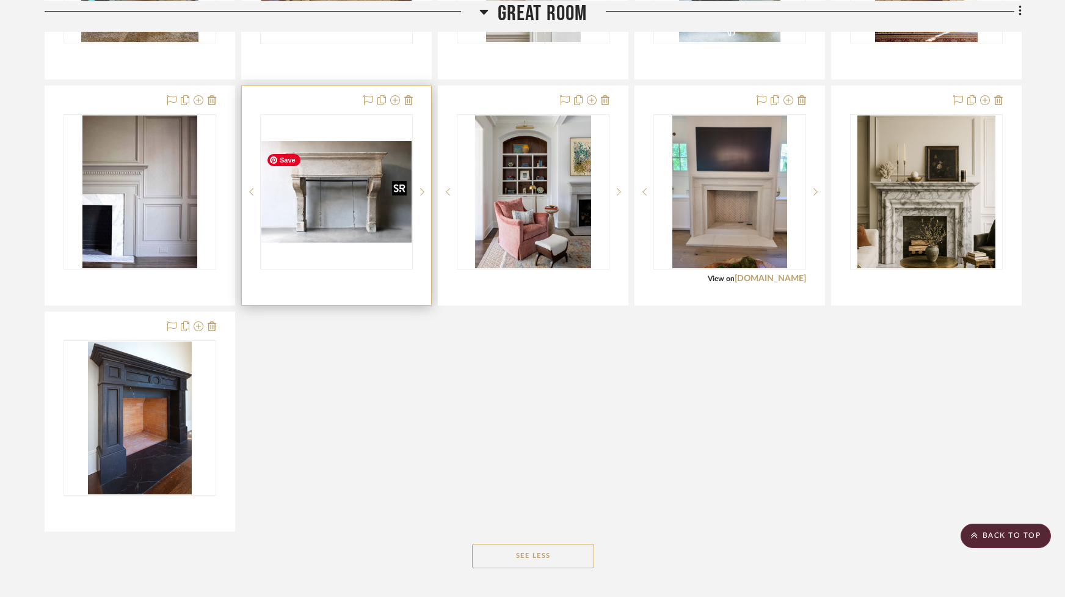
click at [294, 216] on img "0" at bounding box center [336, 191] width 150 height 101
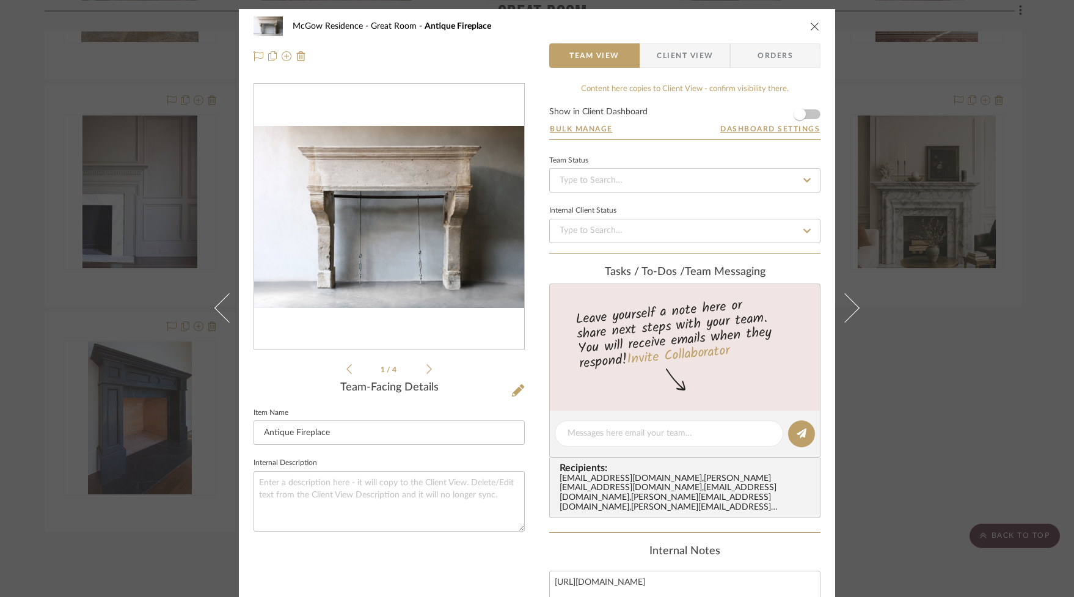
scroll to position [293, 0]
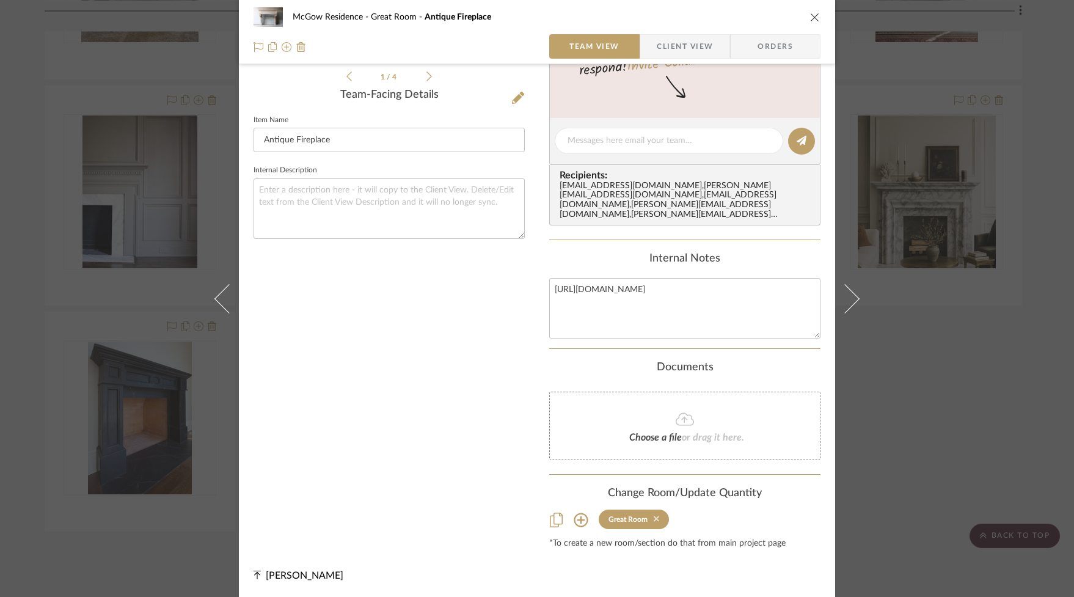
click at [654, 518] on icon at bounding box center [656, 518] width 5 height 9
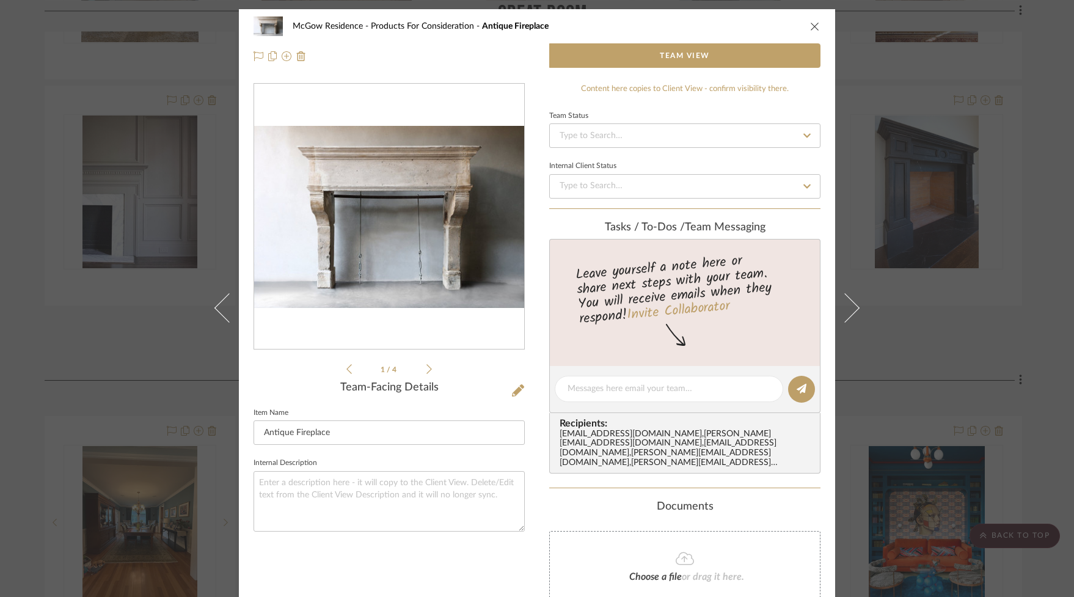
click at [810, 25] on icon "close" at bounding box center [815, 26] width 10 height 10
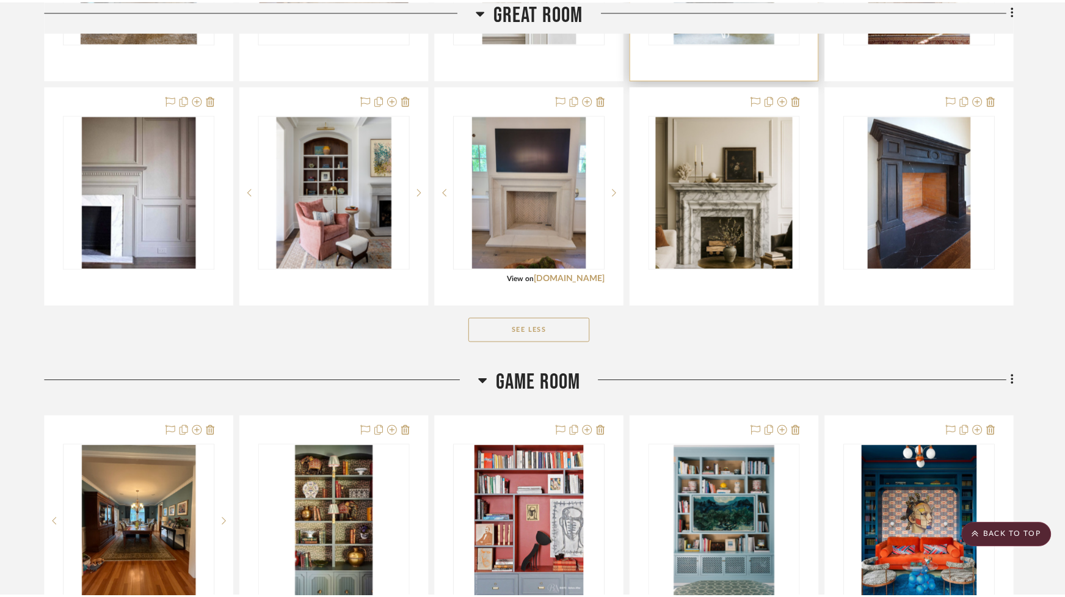
scroll to position [1510, 0]
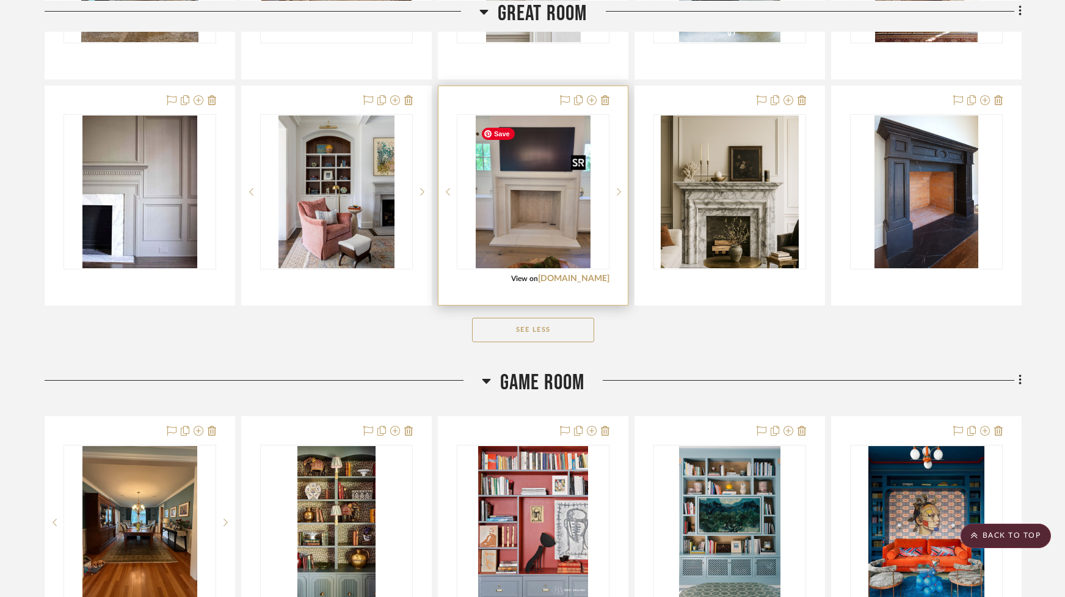
click at [539, 228] on img "0" at bounding box center [533, 191] width 115 height 153
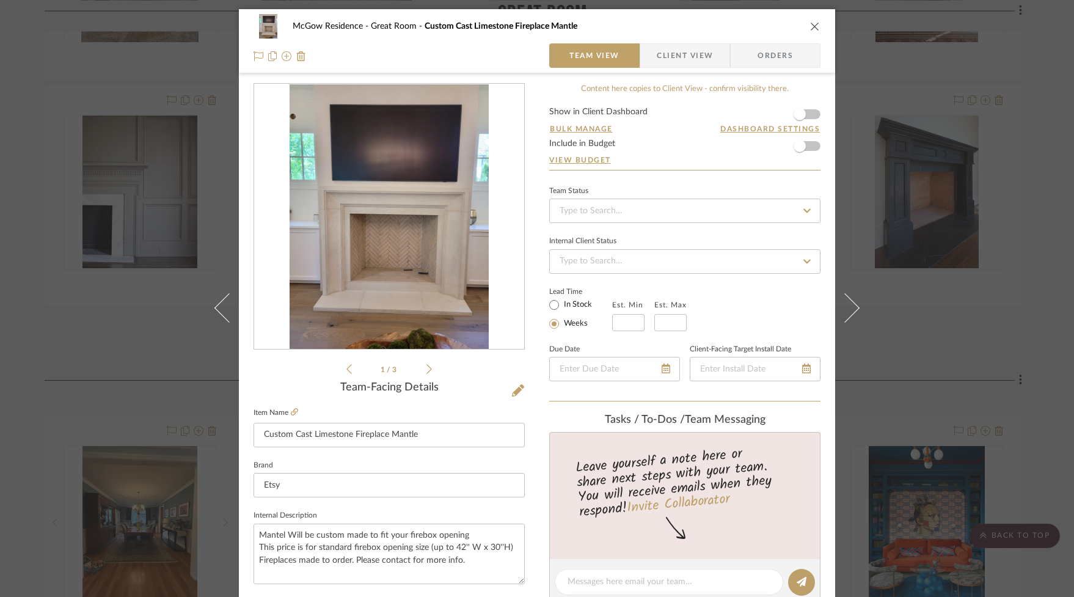
scroll to position [538, 0]
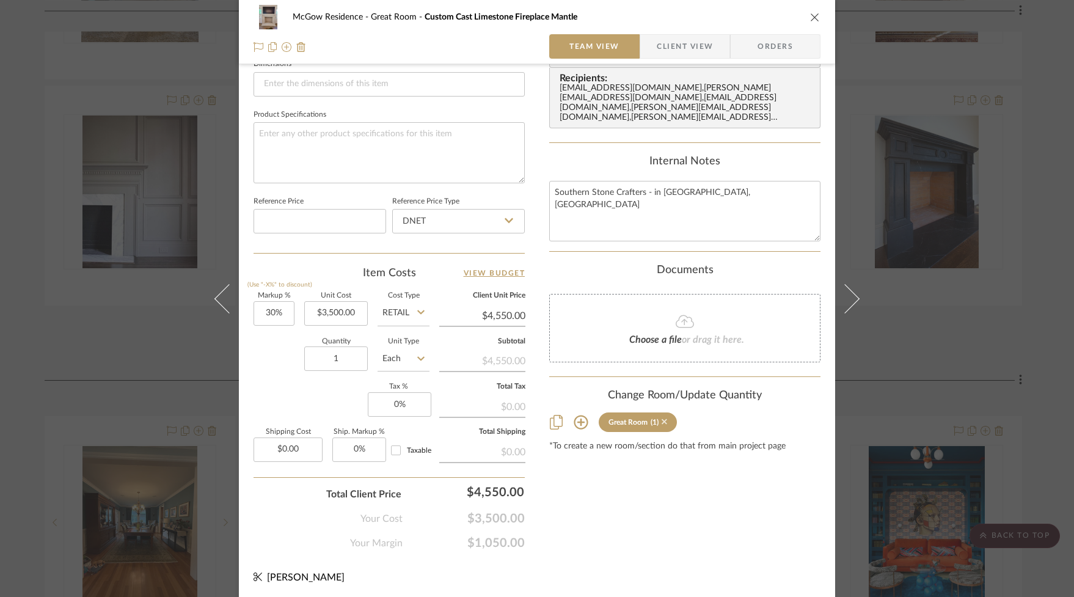
click at [662, 421] on icon at bounding box center [664, 421] width 5 height 5
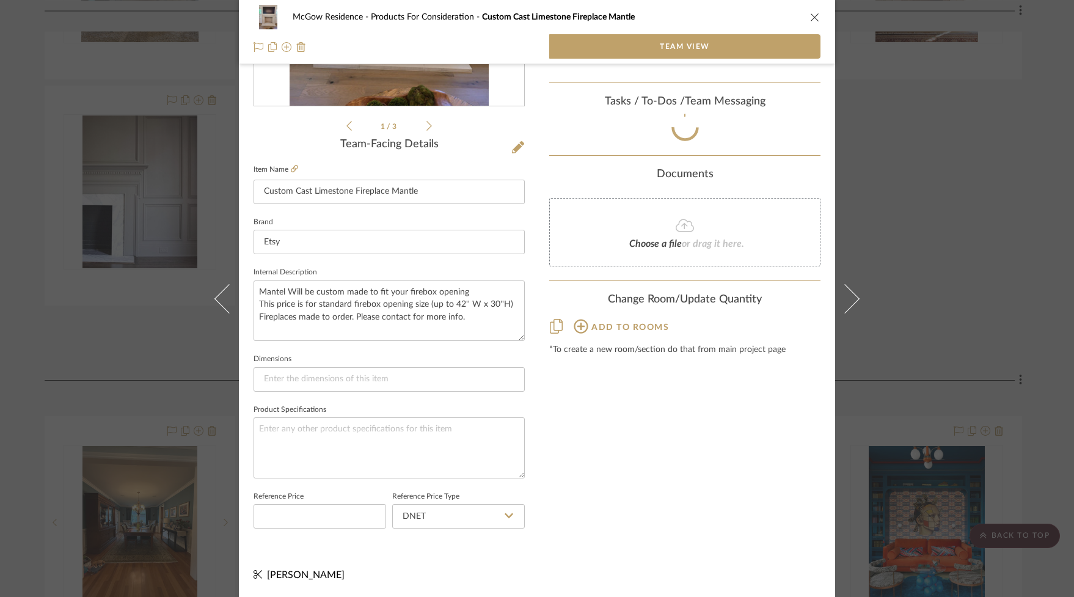
scroll to position [257, 0]
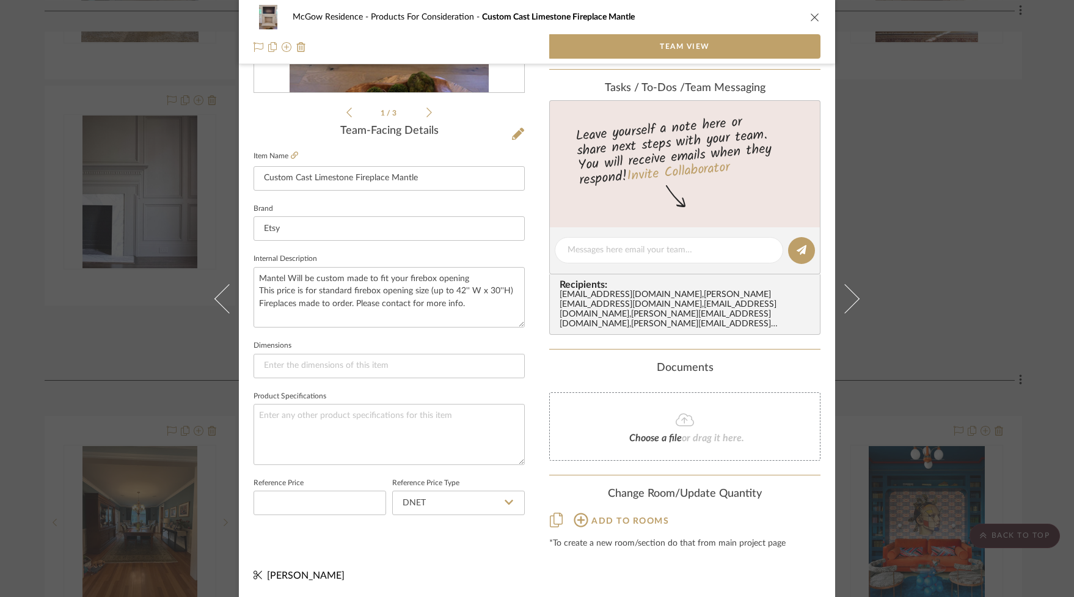
click at [810, 15] on icon "close" at bounding box center [815, 17] width 10 height 10
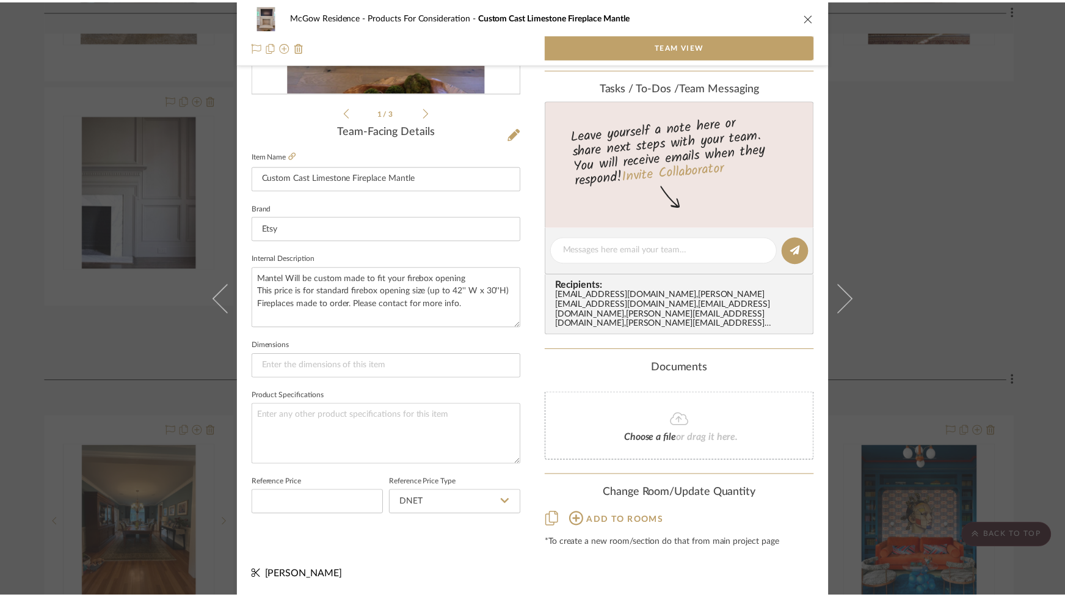
scroll to position [1510, 0]
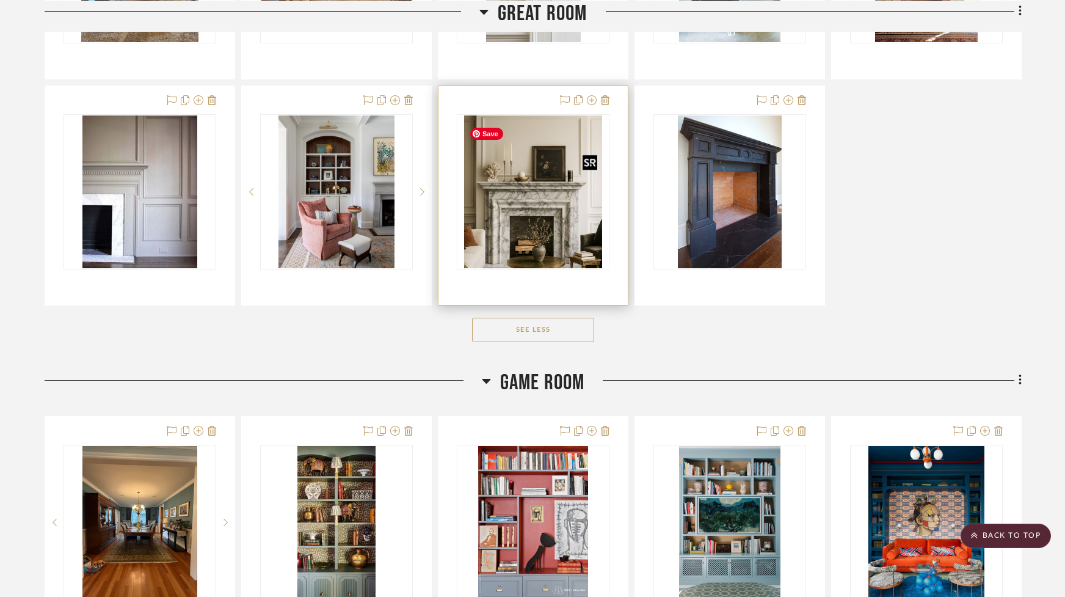
click at [539, 238] on img "0" at bounding box center [533, 191] width 138 height 153
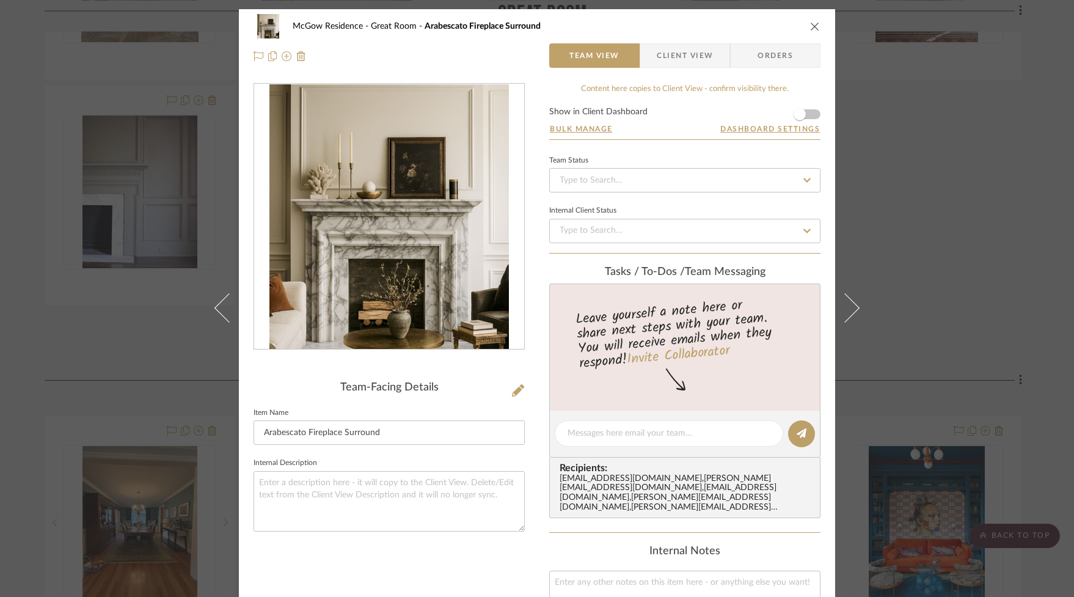
scroll to position [293, 0]
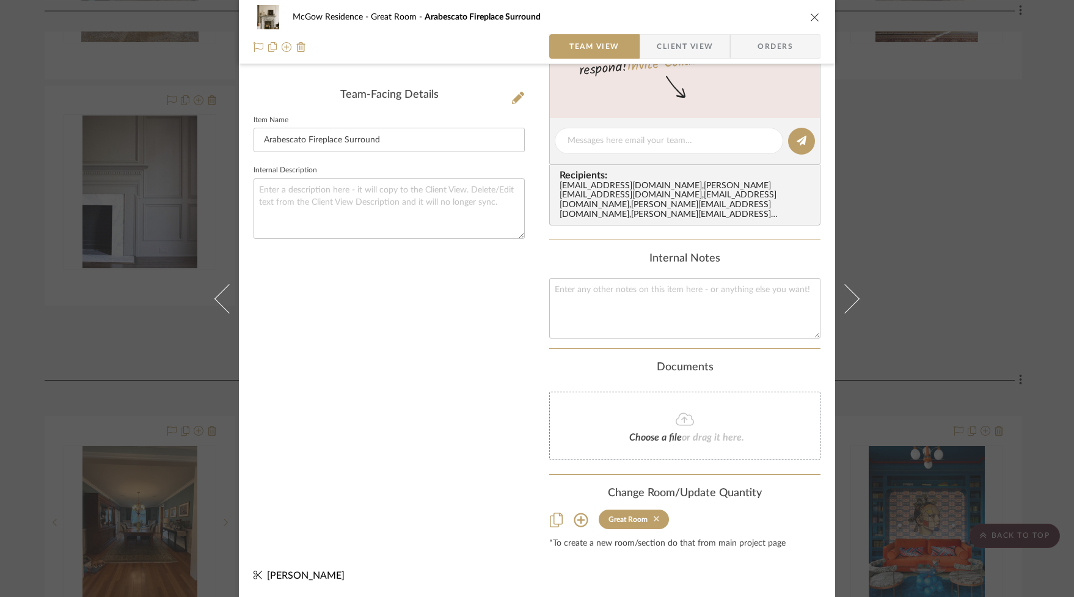
click at [654, 520] on icon at bounding box center [656, 518] width 5 height 9
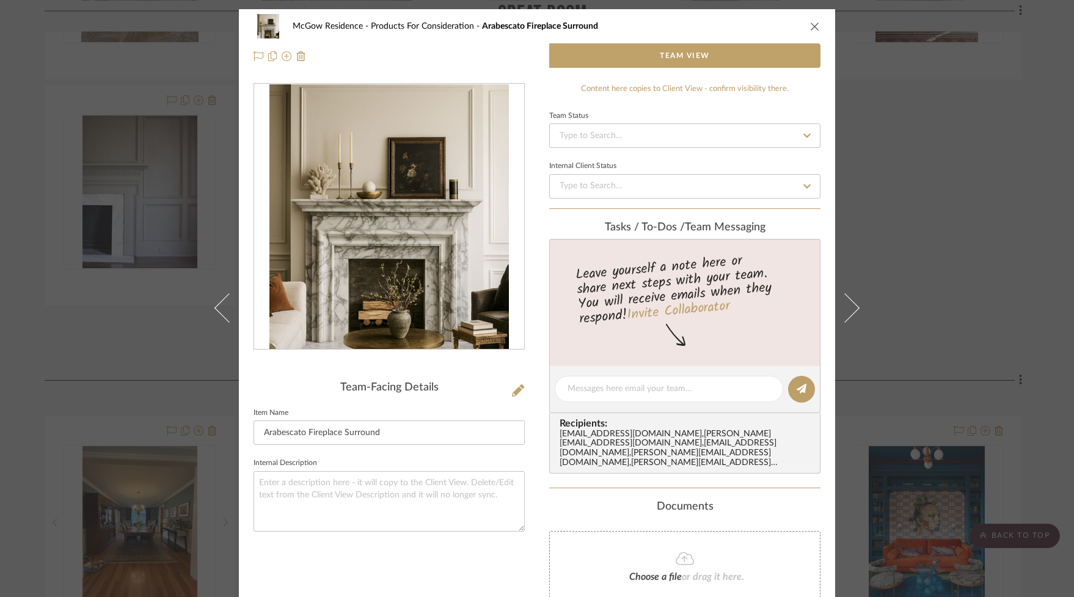
click at [810, 23] on icon "close" at bounding box center [815, 26] width 10 height 10
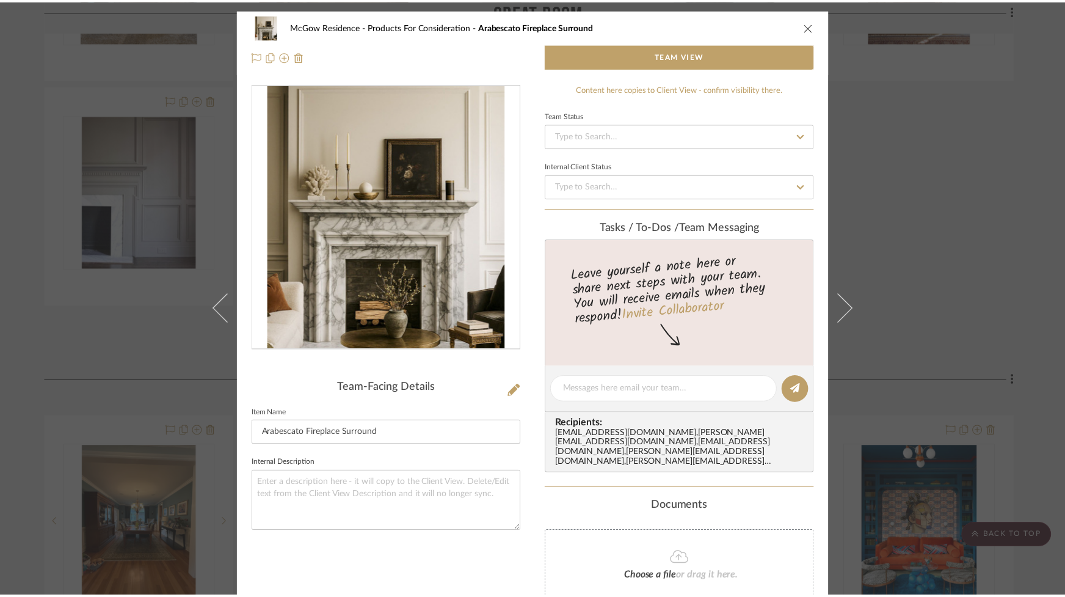
scroll to position [1510, 0]
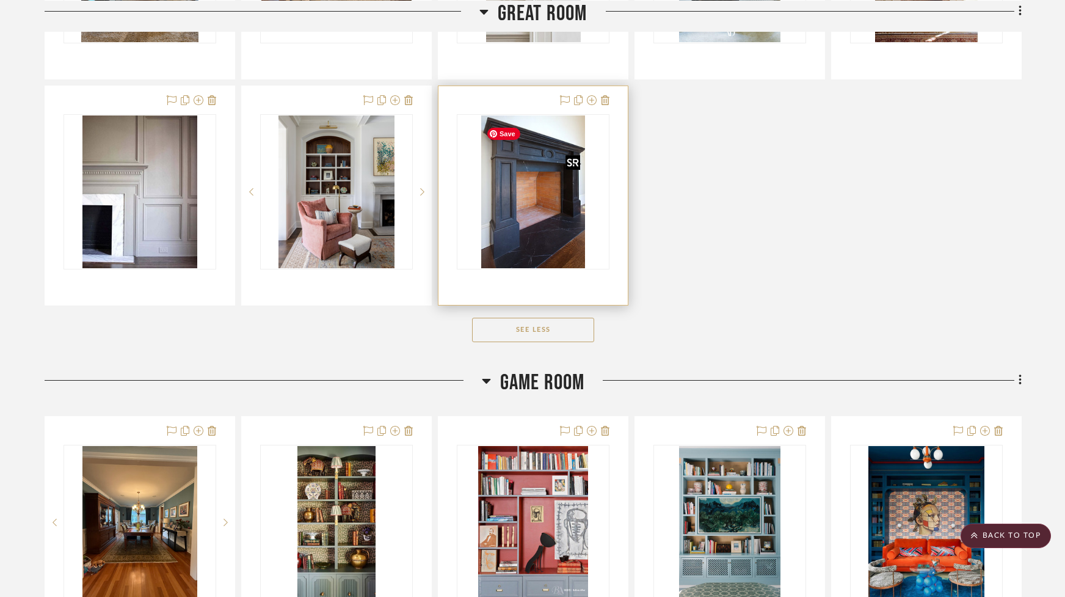
click at [553, 202] on img "0" at bounding box center [533, 191] width 104 height 153
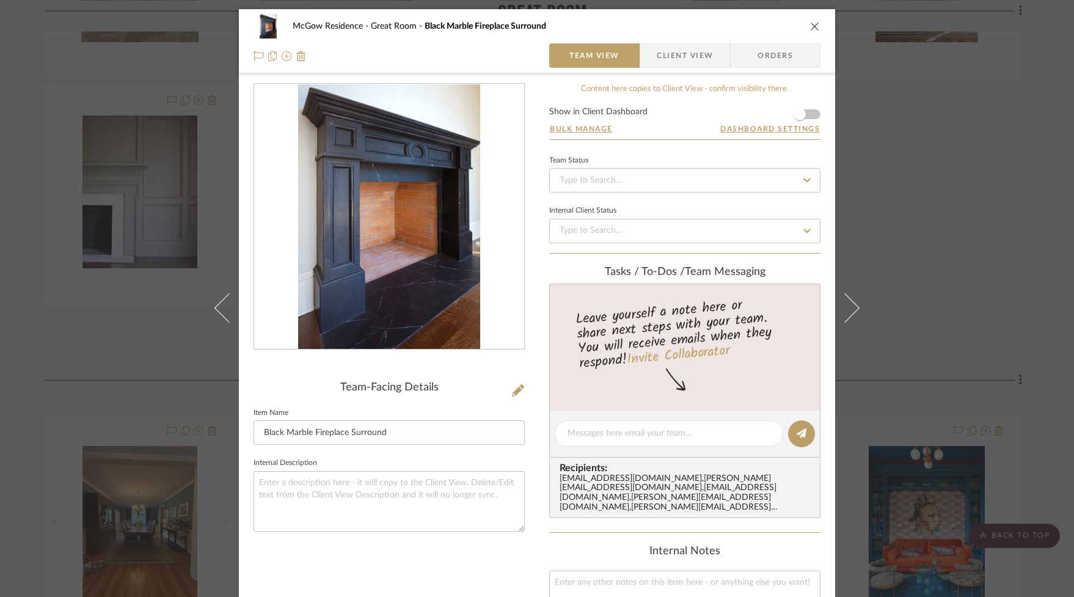
scroll to position [293, 0]
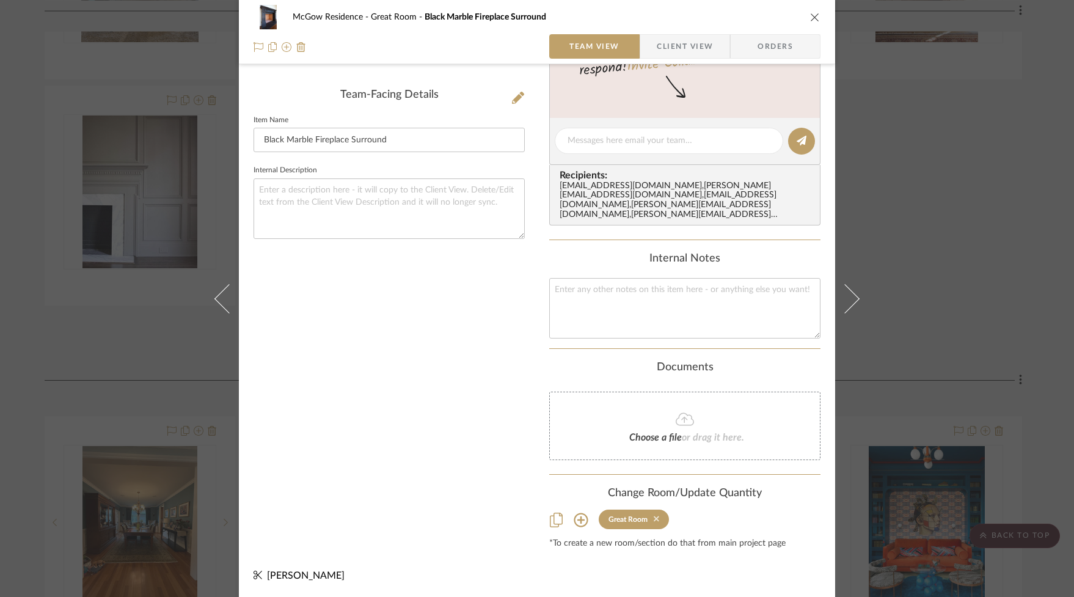
click at [654, 518] on icon at bounding box center [656, 518] width 5 height 9
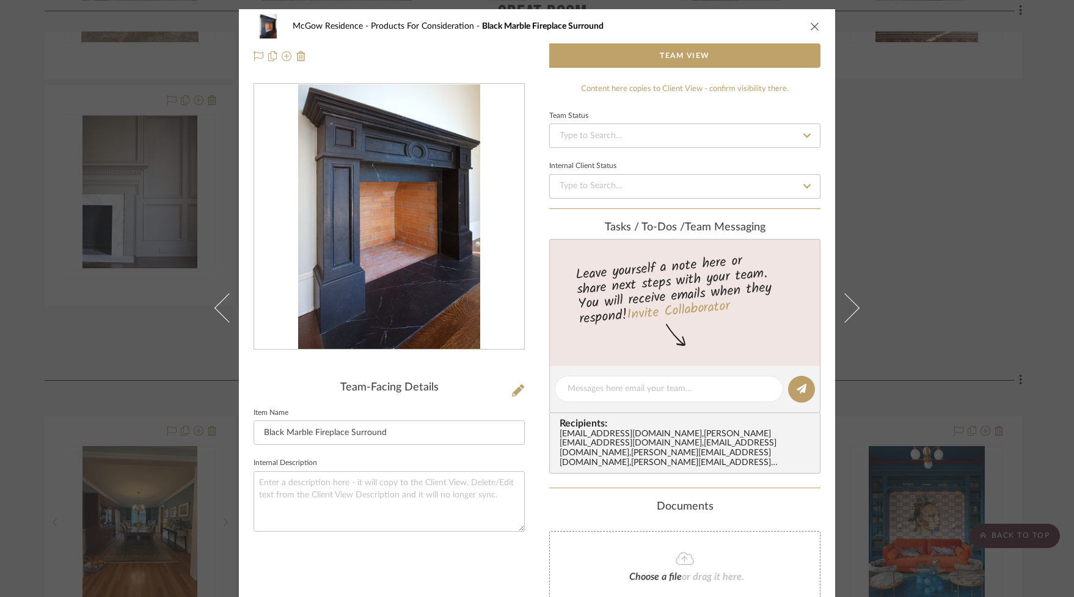
click at [810, 25] on icon "close" at bounding box center [815, 26] width 10 height 10
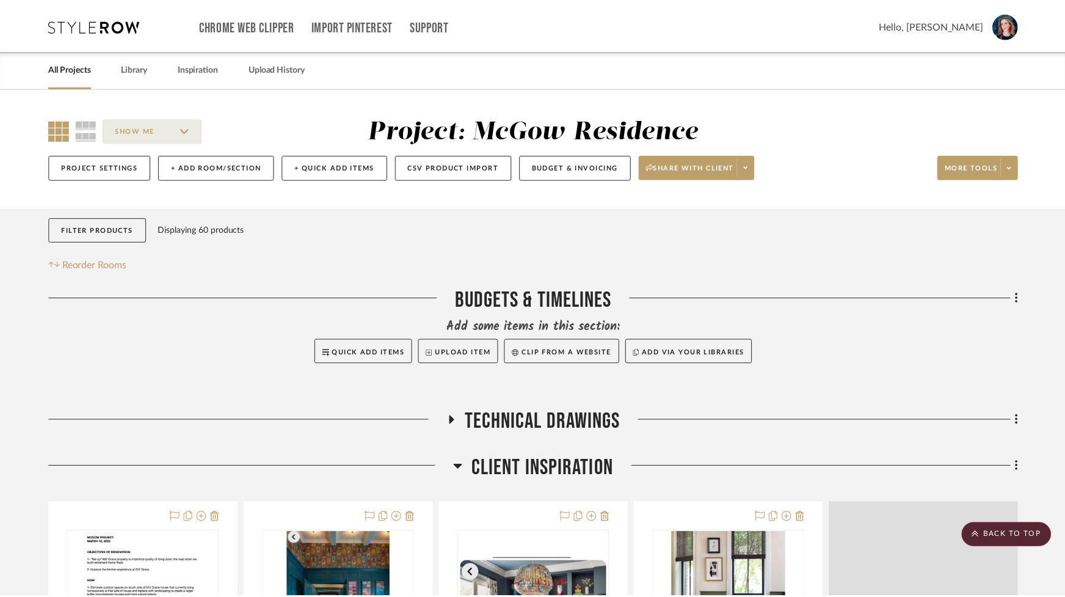
scroll to position [1510, 0]
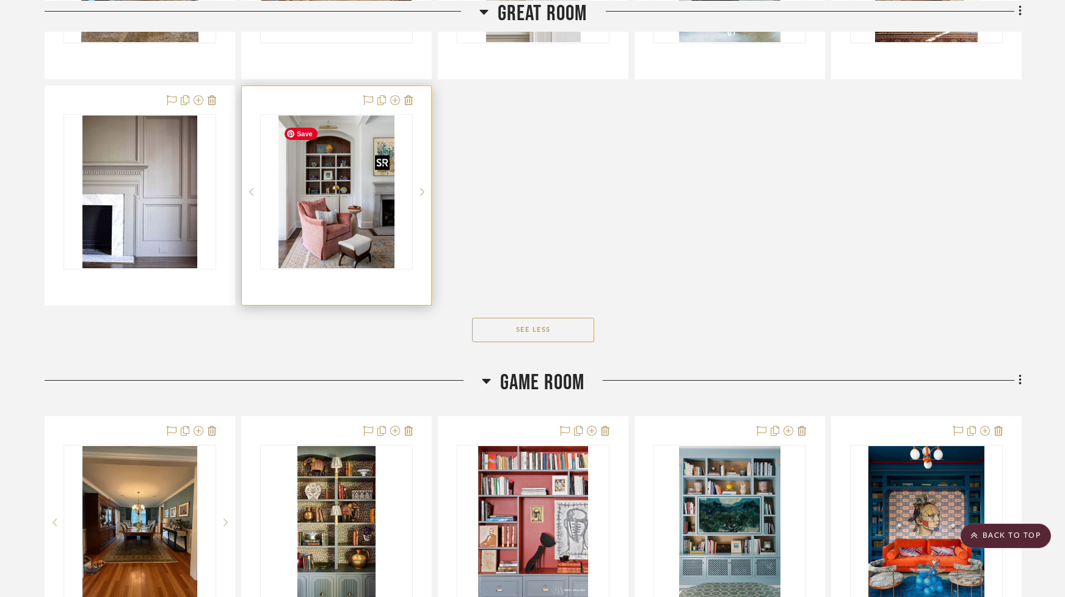
click at [359, 209] on img "0" at bounding box center [337, 191] width 117 height 153
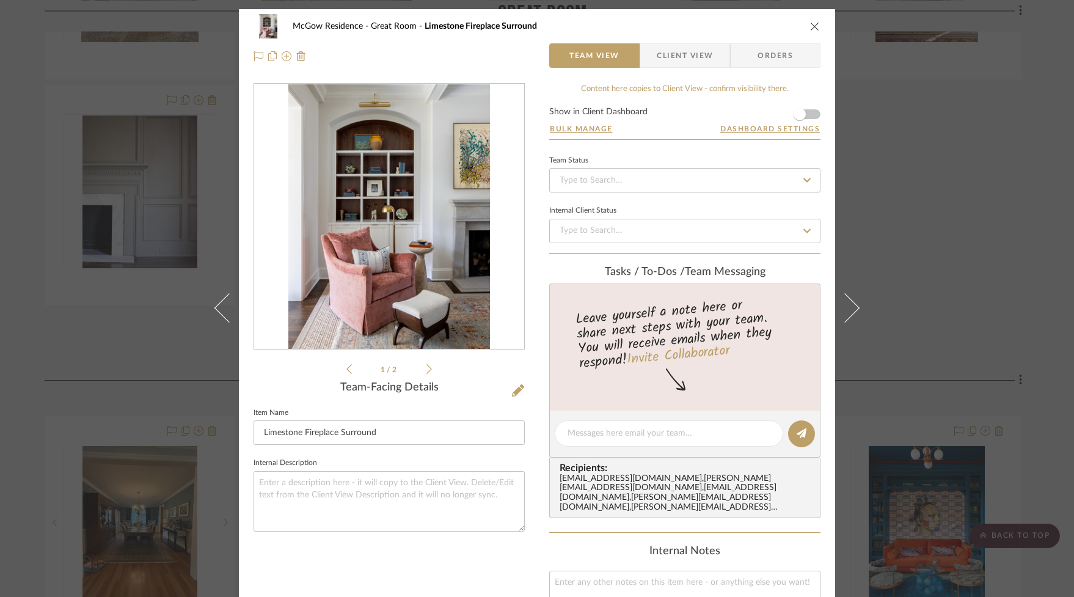
scroll to position [293, 0]
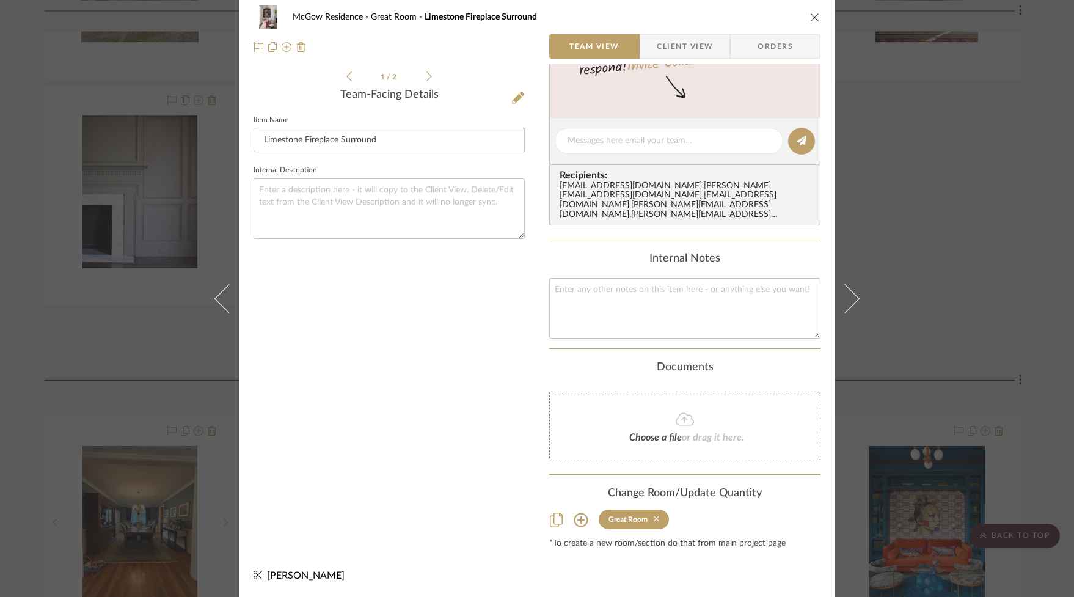
click at [654, 519] on icon at bounding box center [656, 518] width 5 height 9
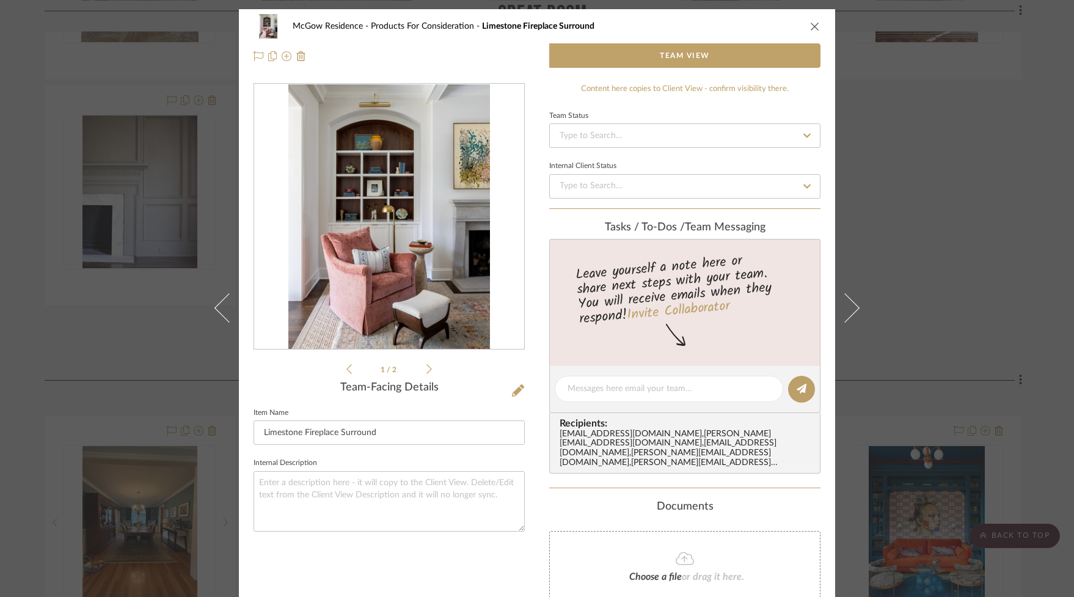
click at [810, 26] on icon "close" at bounding box center [815, 26] width 10 height 10
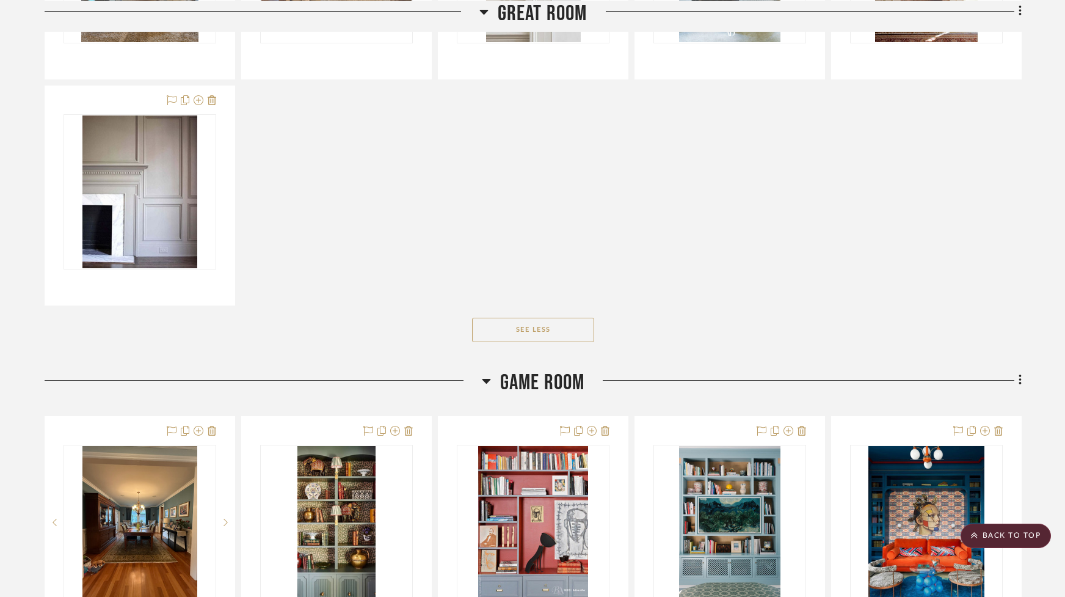
scroll to position [1510, 0]
